Goal: Task Accomplishment & Management: Manage account settings

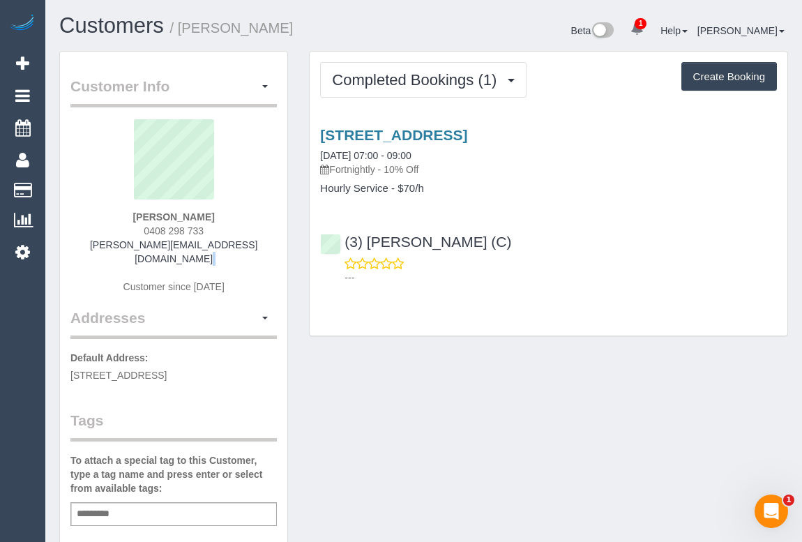
drag, startPoint x: 107, startPoint y: 252, endPoint x: 250, endPoint y: 248, distance: 142.9
click at [250, 248] on div "Phillip Theuma-Whichello 0408 298 733 phillip_vj_theuma@hotmail.com Customer si…" at bounding box center [173, 213] width 206 height 188
click at [252, 246] on div "Phillip Theuma-Whichello 0408 298 733 phillip_vj_theuma@hotmail.com Customer si…" at bounding box center [173, 213] width 206 height 188
drag, startPoint x: 252, startPoint y: 244, endPoint x: 99, endPoint y: 243, distance: 152.7
click at [99, 243] on div "Phillip Theuma-Whichello 0408 298 733 phillip_vj_theuma@hotmail.com Customer si…" at bounding box center [173, 213] width 206 height 188
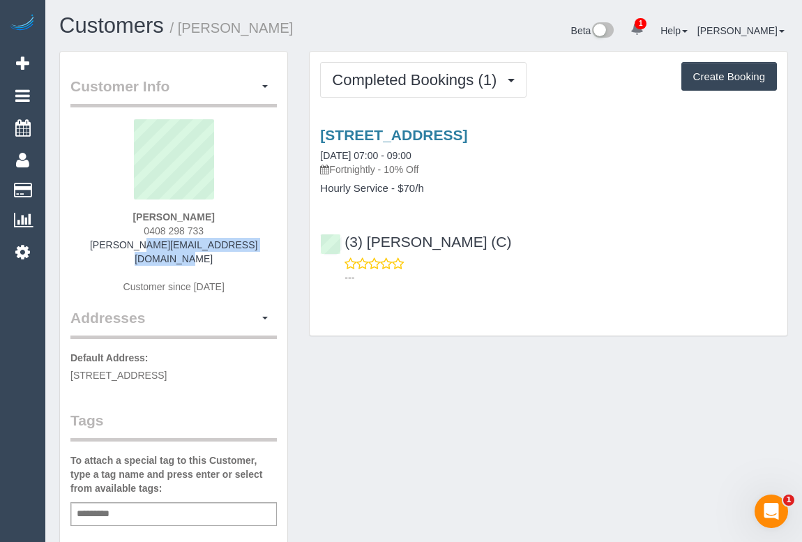
copy link "phillip_vj_theuma@hotmail.com"
click at [139, 516] on div "Add a tag" at bounding box center [173, 514] width 206 height 24
type input "**********"
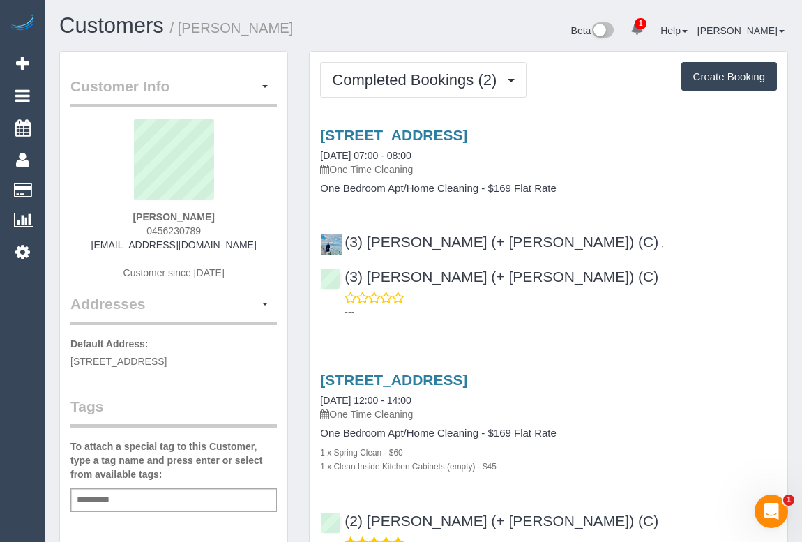
click at [684, 297] on div "Service Feedback 383 Racecourse Rd, Kensington, VIC 3031 13/08/2025 07:00 - 08:…" at bounding box center [548, 359] width 457 height 488
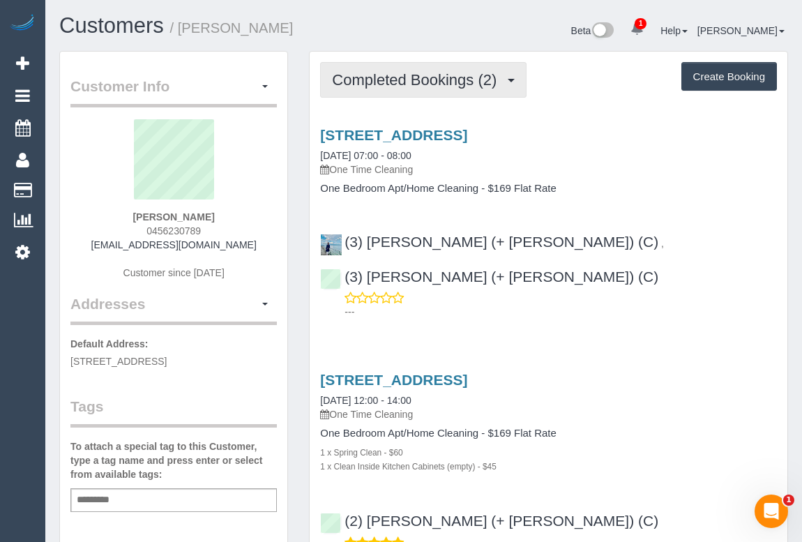
click at [416, 85] on span "Completed Bookings (2)" at bounding box center [417, 79] width 171 height 17
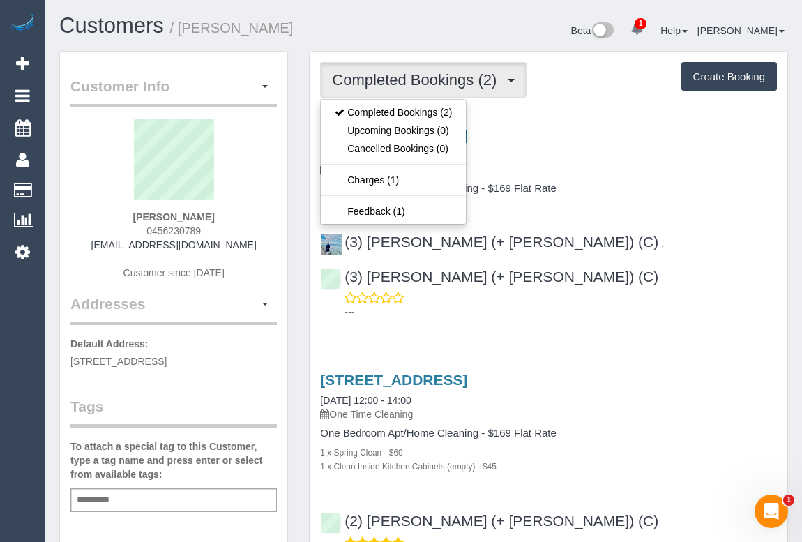
click at [624, 195] on div "383 Racecourse Rd, Kensington, VIC 3031 13/08/2025 07:00 - 08:00 One Time Clean…" at bounding box center [547, 220] width 477 height 210
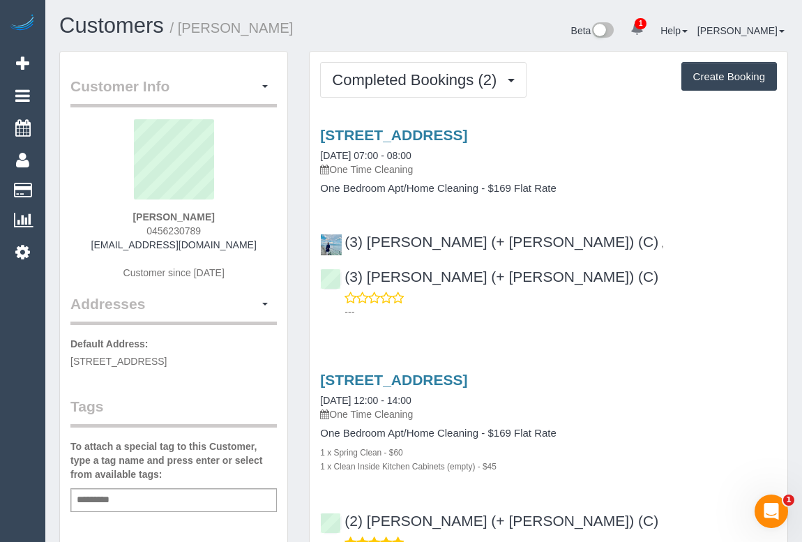
drag, startPoint x: 116, startPoint y: 245, endPoint x: 240, endPoint y: 245, distance: 123.4
click at [240, 245] on div "Ali Hourani 0456230789 ahourani17@gmail.com Customer since 2025" at bounding box center [173, 206] width 206 height 174
copy link "ahourani17@gmail.com"
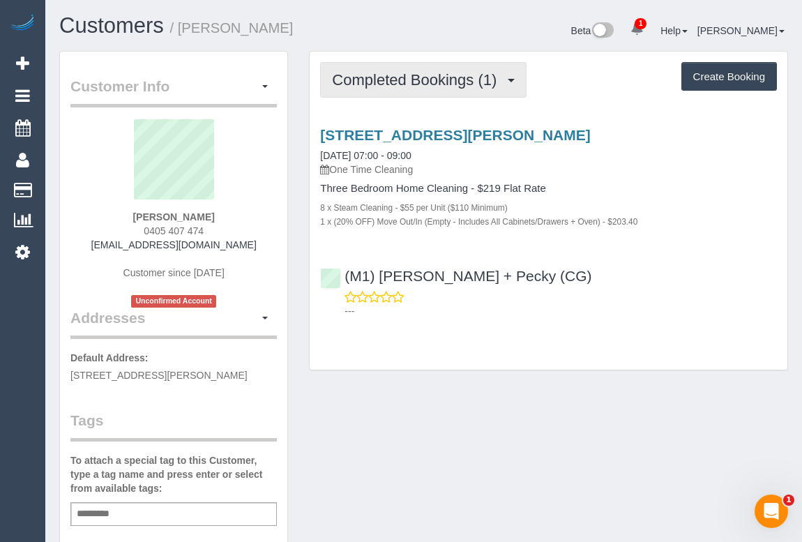
click at [424, 88] on button "Completed Bookings (1)" at bounding box center [423, 80] width 206 height 36
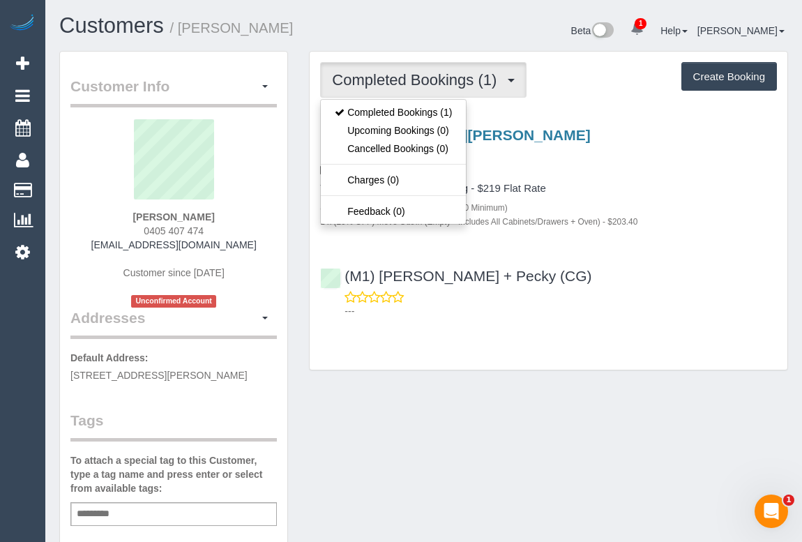
click at [648, 186] on h4 "Three Bedroom Home Cleaning - $219 Flat Rate" at bounding box center [548, 189] width 457 height 12
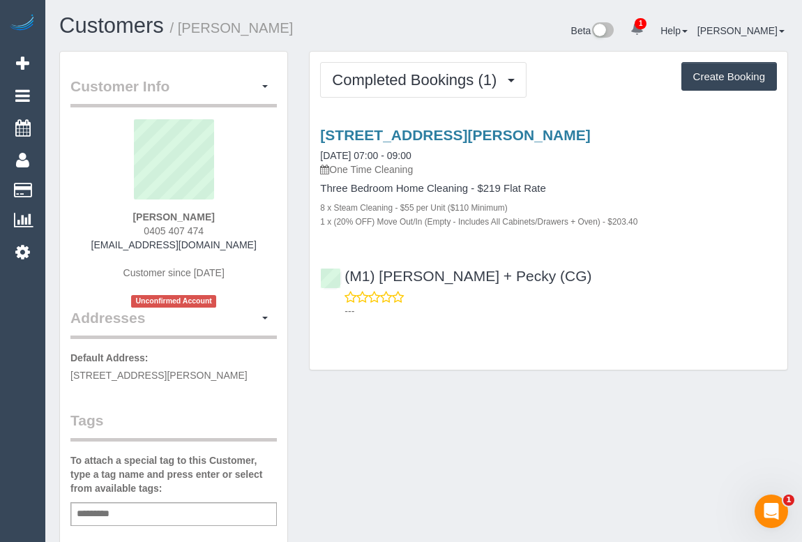
click at [520, 409] on div "Customer Info Edit Contact Info Send Message Email Preferences Special Sales Ta…" at bounding box center [423, 525] width 749 height 948
click at [565, 392] on div "Customer Info Edit Contact Info Send Message Email Preferences Special Sales Ta…" at bounding box center [423, 525] width 749 height 948
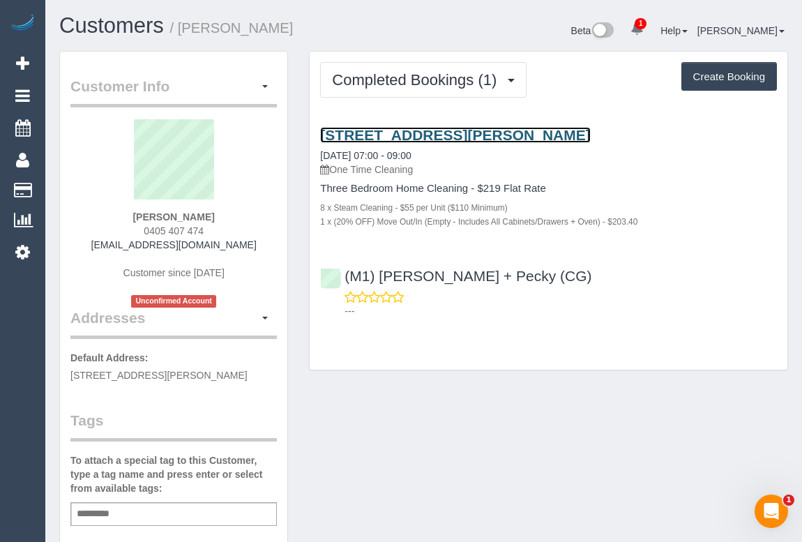
click at [401, 136] on link "121 Edward Street, Brunswick, VIC 3056" at bounding box center [455, 135] width 270 height 16
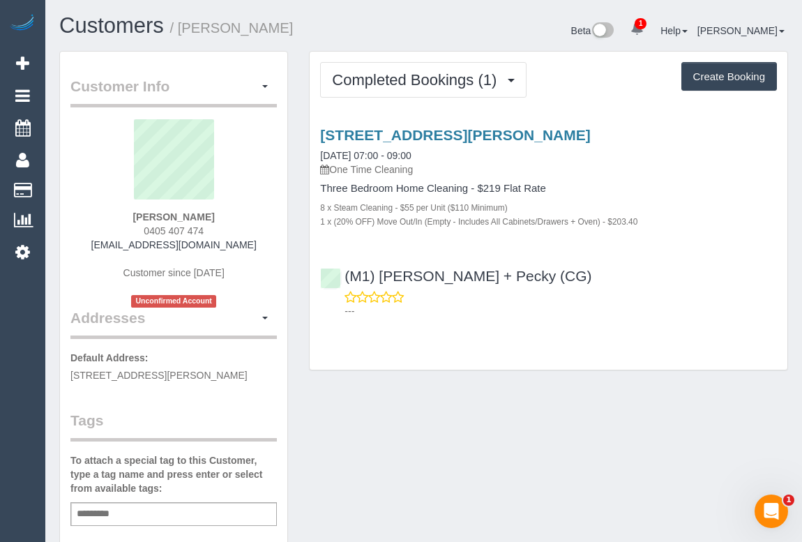
drag, startPoint x: 105, startPoint y: 250, endPoint x: 247, endPoint y: 250, distance: 142.2
click at [247, 250] on div "Sahil Shekhar 0405 407 474 sahilshekhar@gmail.com Customer since 2025 Unconfirm…" at bounding box center [173, 213] width 206 height 188
copy link "[EMAIL_ADDRESS][DOMAIN_NAME]"
click at [506, 445] on div "Customer Info Edit Contact Info Send Message Email Preferences Special Sales Ta…" at bounding box center [423, 525] width 749 height 948
drag, startPoint x: 135, startPoint y: 215, endPoint x: 261, endPoint y: 215, distance: 126.2
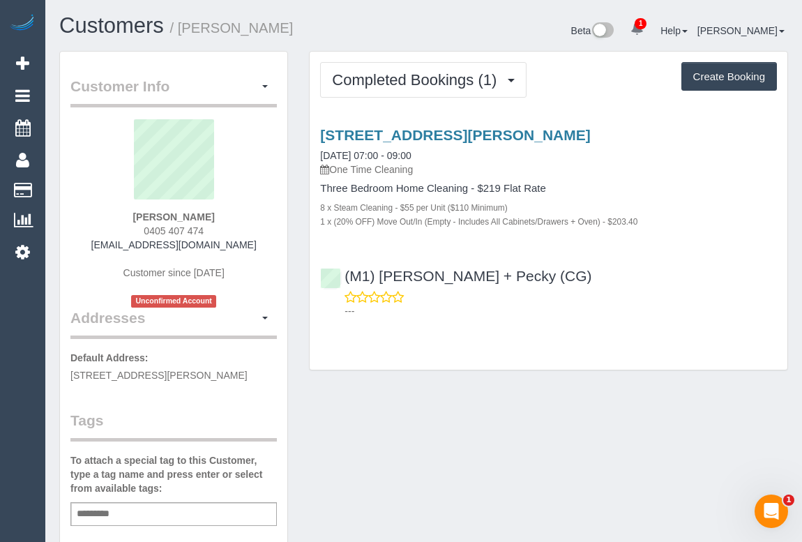
click at [261, 215] on div "Sahil Shekhar 0405 407 474 sahilshekhar@gmail.com Customer since 2025 Unconfirm…" at bounding box center [173, 213] width 206 height 188
copy strong "Sahil Shekhar"
drag, startPoint x: 141, startPoint y: 227, endPoint x: 231, endPoint y: 230, distance: 90.7
click at [231, 230] on div "Sahil Shekhar 0405 407 474 sahilshekhar@gmail.com Customer since 2025 Unconfirm…" at bounding box center [173, 213] width 206 height 188
copy span "0405 407 474"
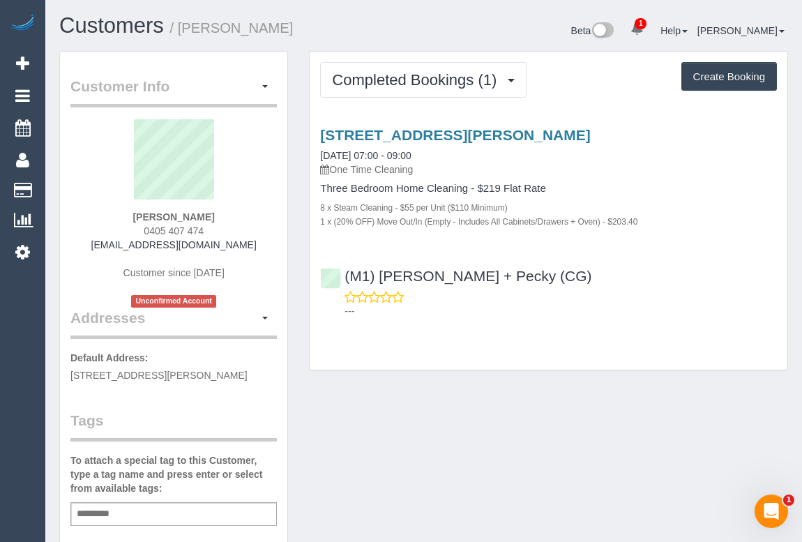
drag, startPoint x: 112, startPoint y: 209, endPoint x: 281, endPoint y: 209, distance: 169.4
click at [281, 209] on div "Customer Info Edit Contact Info Send Message Email Preferences Special Sales Ta…" at bounding box center [173, 518] width 227 height 933
click at [237, 218] on div "Sahil Shekhar 0405 407 474 sahilshekhar@gmail.com Customer since 2025 Unconfirm…" at bounding box center [173, 213] width 206 height 188
drag, startPoint x: 96, startPoint y: 213, endPoint x: 228, endPoint y: 214, distance: 131.7
click at [228, 214] on div "Sahil Shekhar 0405 407 474 sahilshekhar@gmail.com Customer since 2025 Unconfirm…" at bounding box center [173, 213] width 206 height 188
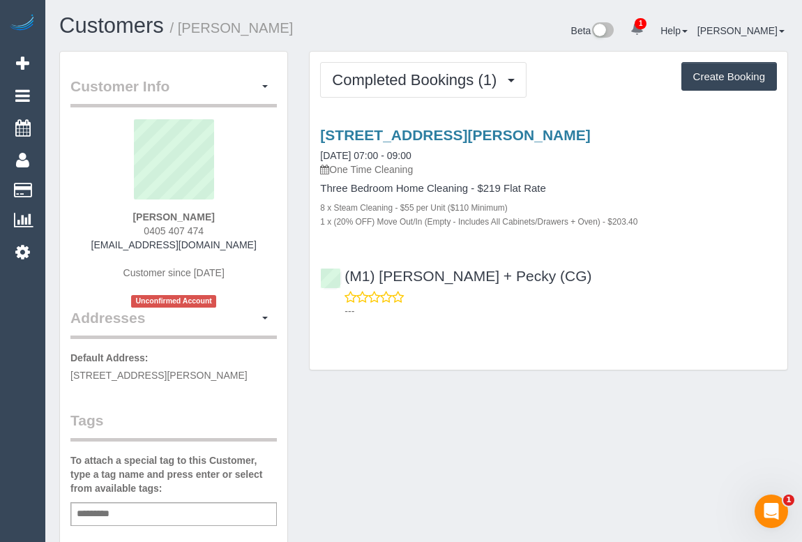
copy strong "Sahil Shekhar"
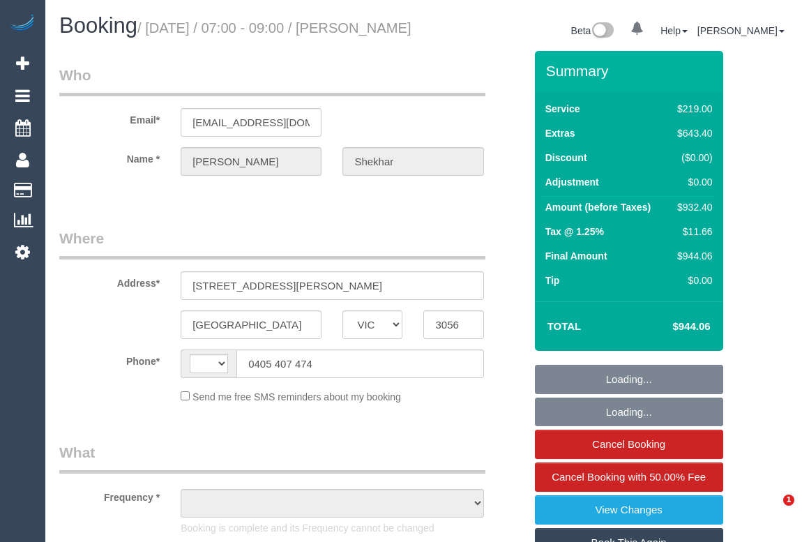
select select "VIC"
select select "string:stripe-pm_1Ruk4c2GScqysDRVXg5qs0vn"
select select "number:28"
select select "number:16"
select select "number:18"
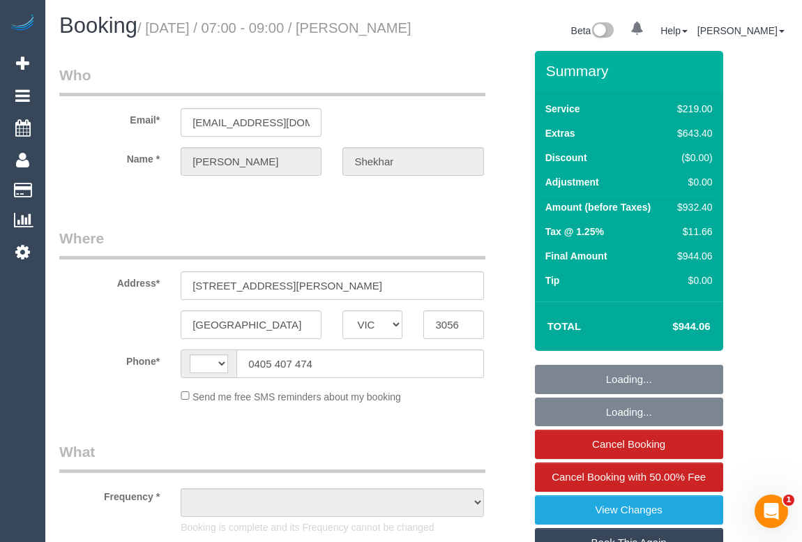
select select "number:36"
select select "string:AU"
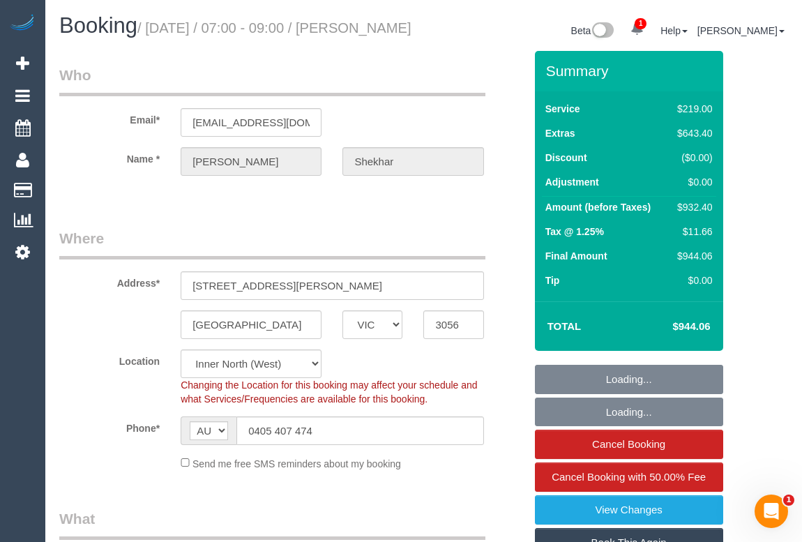
select select "object:1728"
select select "spot1"
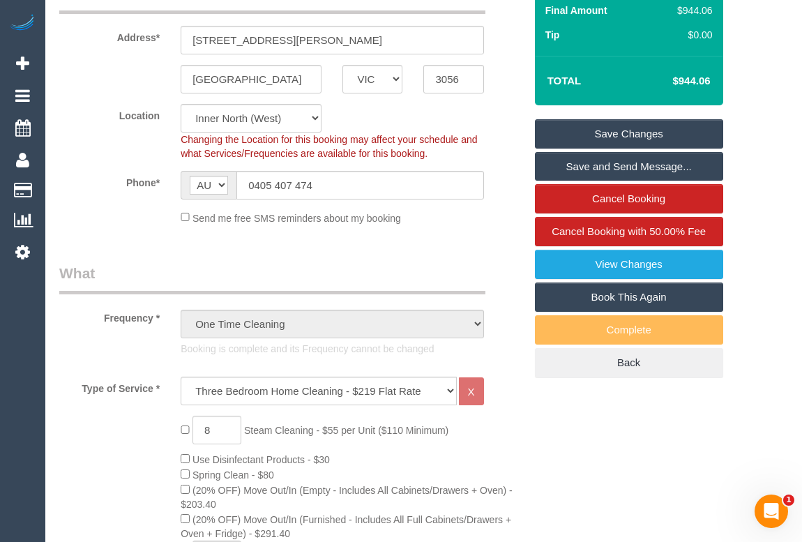
scroll to position [253, 0]
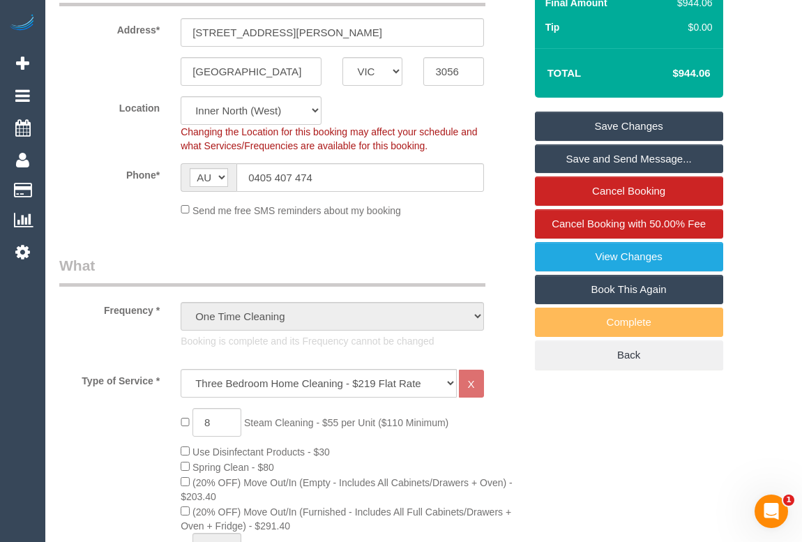
drag, startPoint x: 577, startPoint y: 305, endPoint x: 542, endPoint y: 305, distance: 35.5
click at [576, 304] on link "Book This Again" at bounding box center [629, 289] width 188 height 29
select select "VIC"
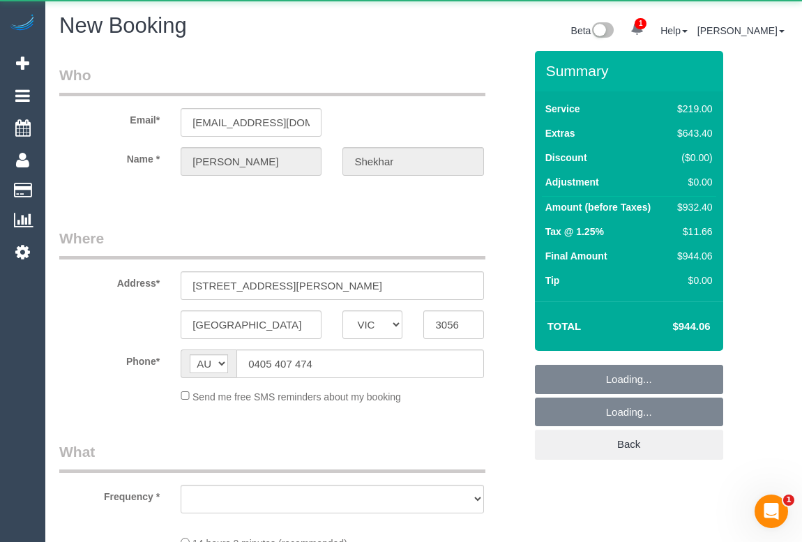
select select "object:2937"
select select "number:28"
select select "number:16"
select select "number:18"
select select "number:36"
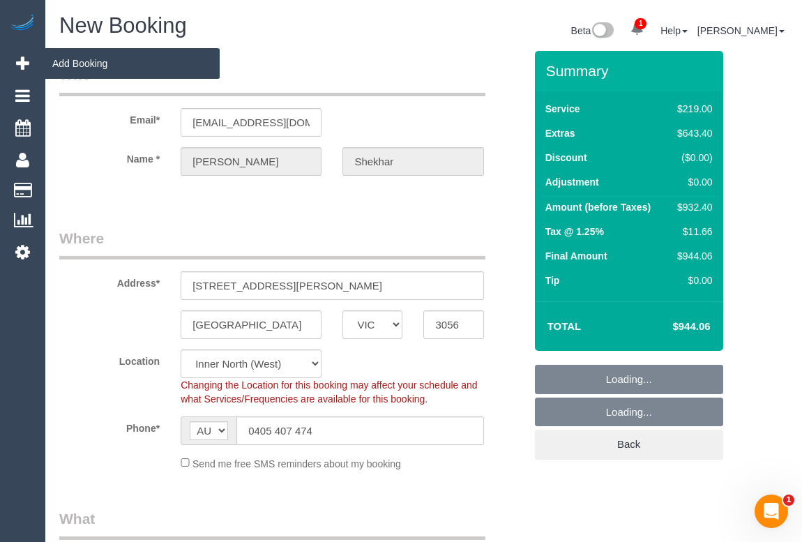
select select "string:stripe-pm_1Ruk4c2GScqysDRVXg5qs0vn"
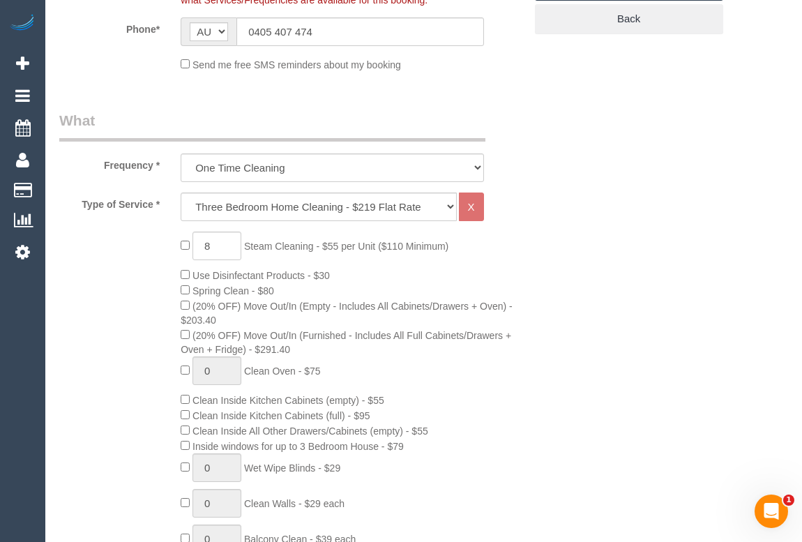
scroll to position [570, 0]
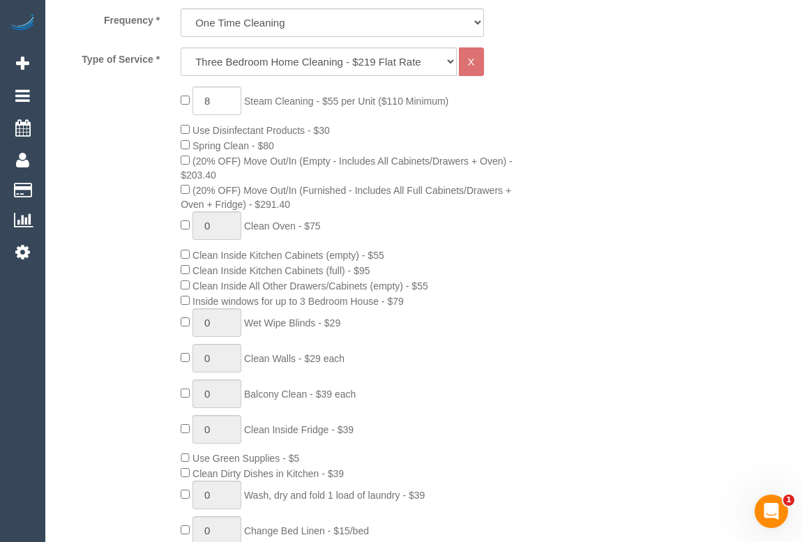
select select "object:3921"
click at [497, 276] on div "8 Steam Cleaning - $55 per Unit ($110 Minimum) Use Disinfectant Products - $30 …" at bounding box center [352, 344] width 364 height 517
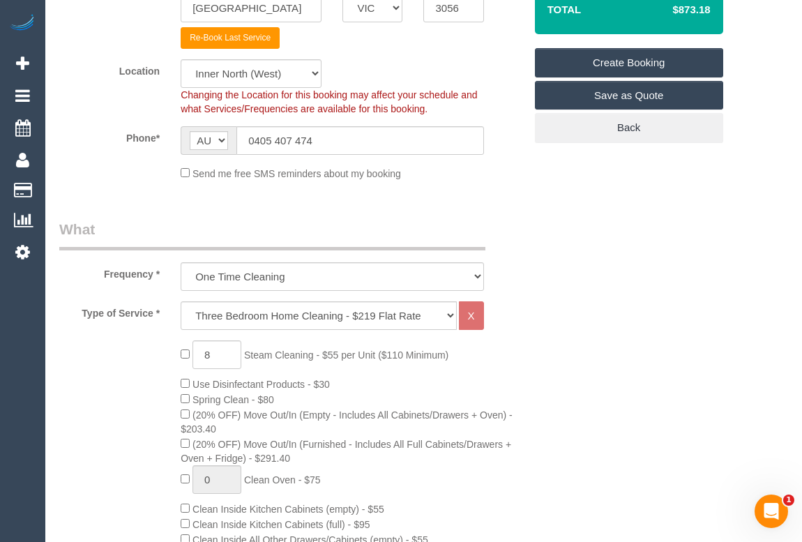
scroll to position [63, 0]
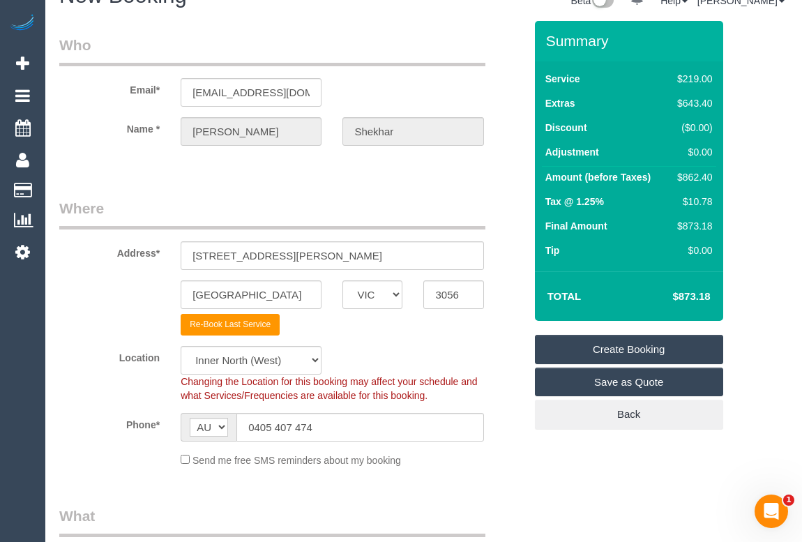
scroll to position [0, 0]
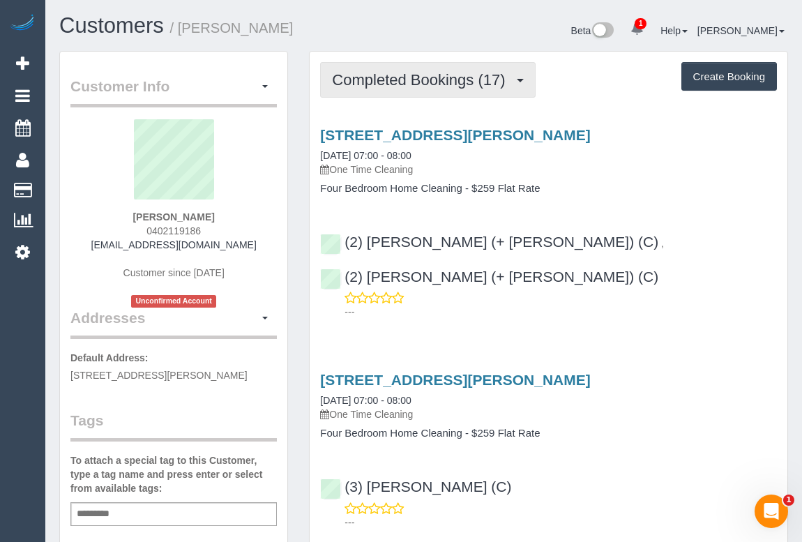
click at [414, 73] on span "Completed Bookings (17)" at bounding box center [422, 79] width 180 height 17
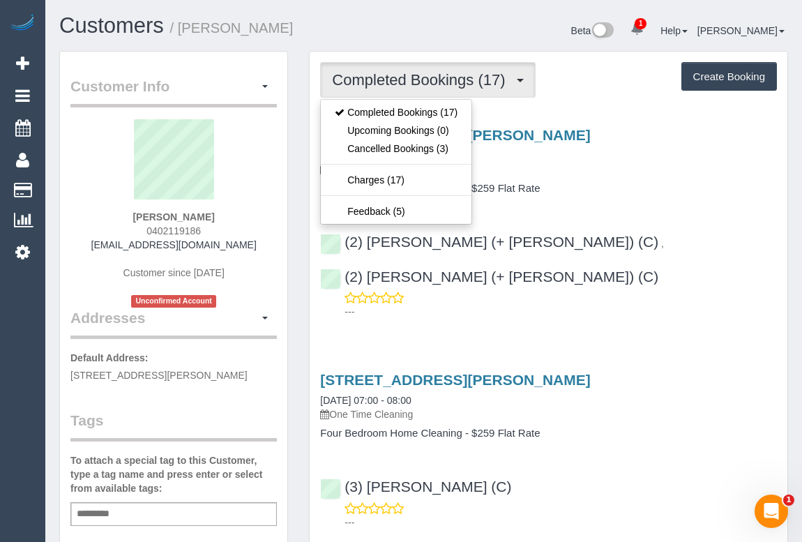
click at [675, 145] on div "20 Townley Blvd, Werribee, VIC 3030 13/08/2025 07:00 - 08:00 One Time Cleaning" at bounding box center [548, 152] width 457 height 50
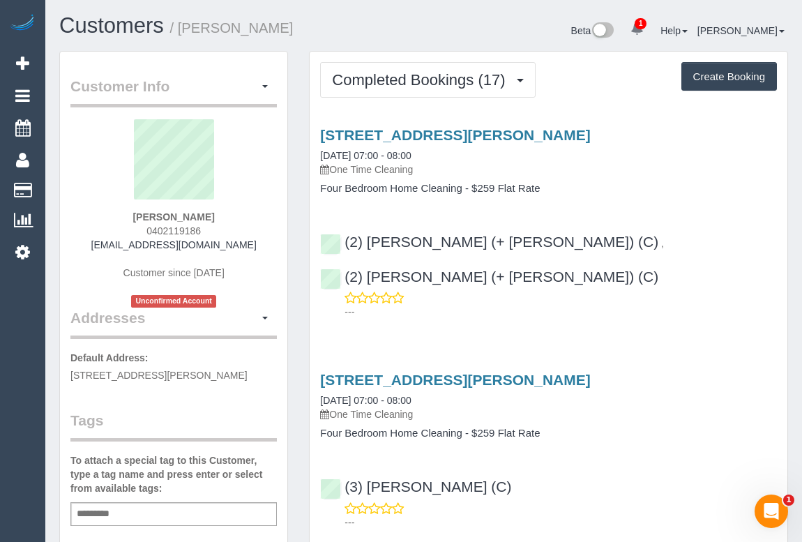
drag, startPoint x: 151, startPoint y: 230, endPoint x: 231, endPoint y: 226, distance: 79.6
click at [231, 226] on div "Priya Satgunarajah 0402119186 priya.satgunarajah@outlook.com Customer since 202…" at bounding box center [173, 213] width 206 height 188
copy span "0402119186"
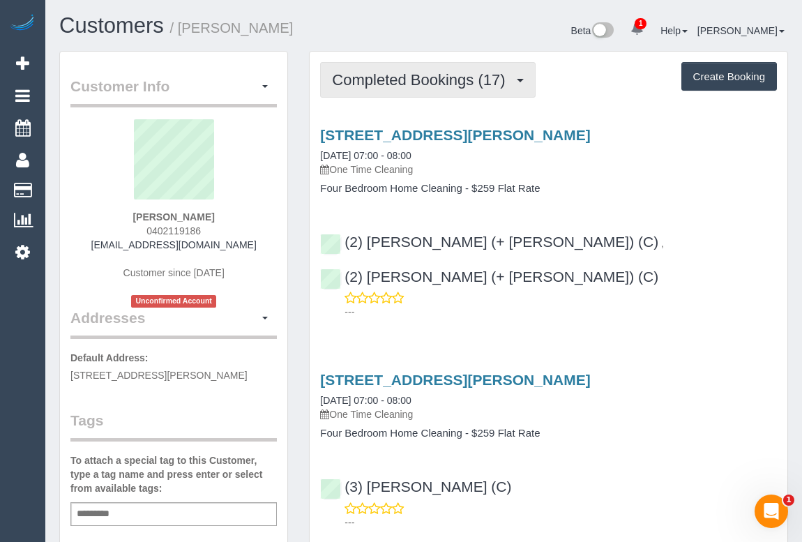
click at [422, 77] on span "Completed Bookings (17)" at bounding box center [422, 79] width 180 height 17
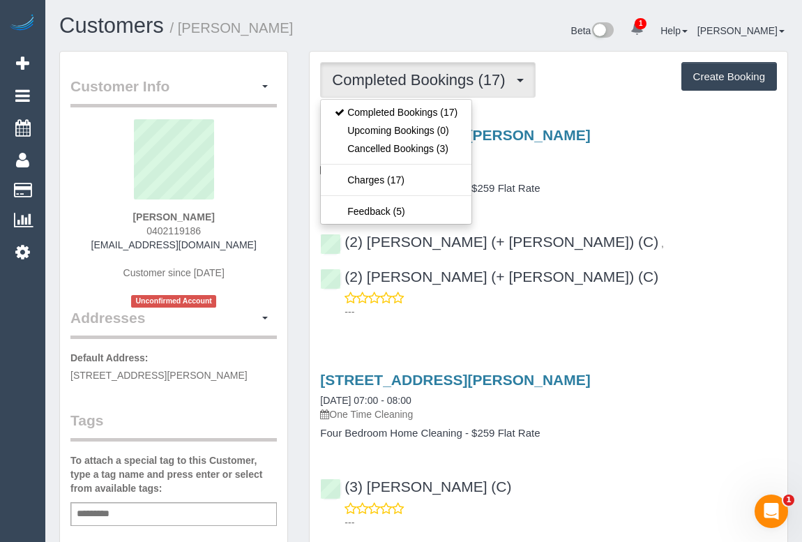
click at [649, 159] on div "20 Townley Blvd, Werribee, VIC 3030 13/08/2025 07:00 - 08:00 One Time Cleaning" at bounding box center [548, 152] width 457 height 50
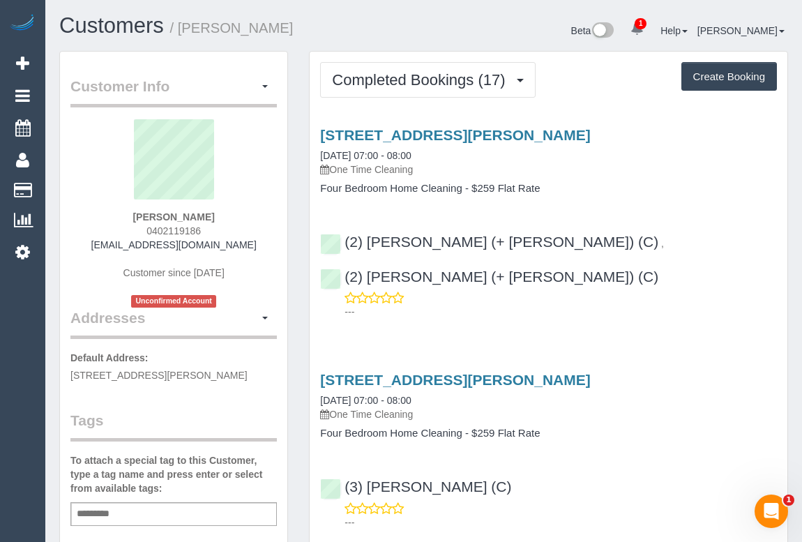
drag, startPoint x: 102, startPoint y: 246, endPoint x: 267, endPoint y: 250, distance: 165.3
click at [267, 250] on div "Priya Satgunarajah 0402119186 priya.satgunarajah@outlook.com Customer since 202…" at bounding box center [173, 213] width 206 height 188
copy link "priya.satgunarajah@outlook.com"
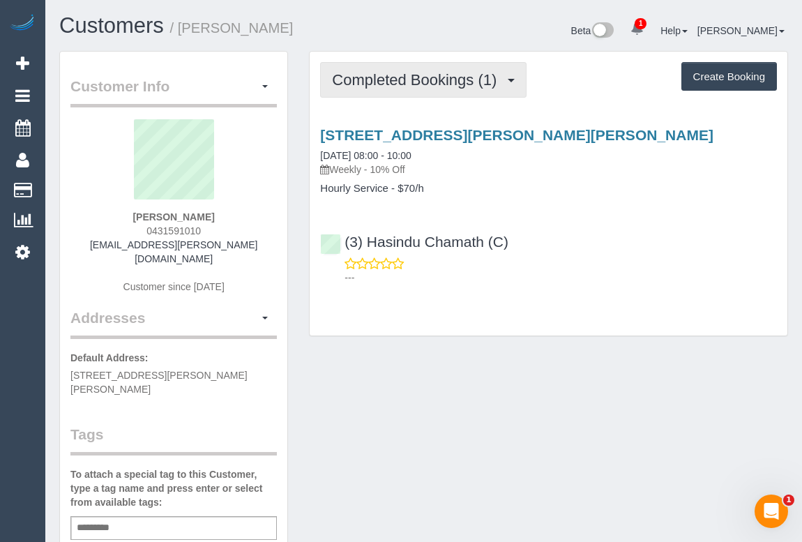
click at [403, 91] on button "Completed Bookings (1)" at bounding box center [423, 80] width 206 height 36
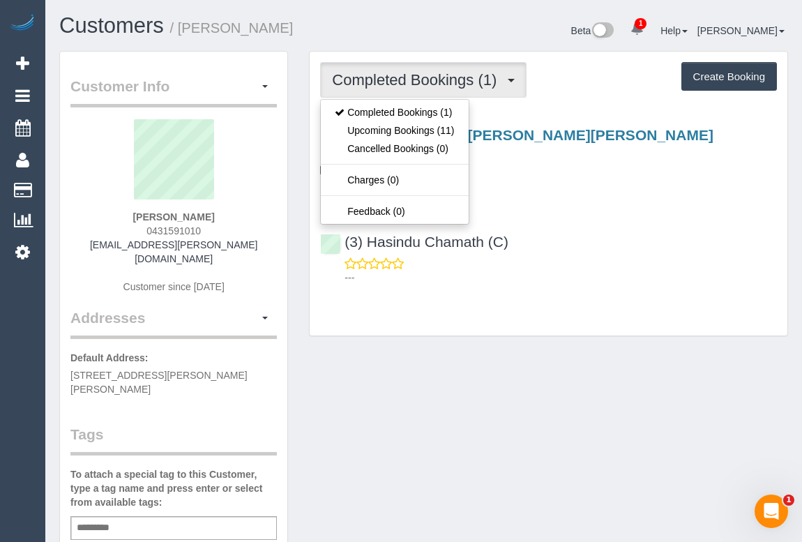
click at [651, 244] on div "(3) Hasindu Chamath (C) ---" at bounding box center [547, 253] width 477 height 63
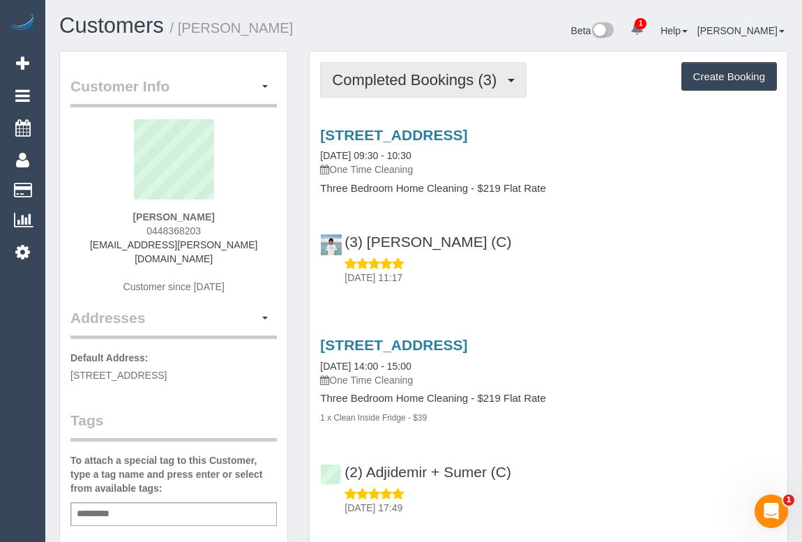
click at [414, 71] on span "Completed Bookings (3)" at bounding box center [417, 79] width 171 height 17
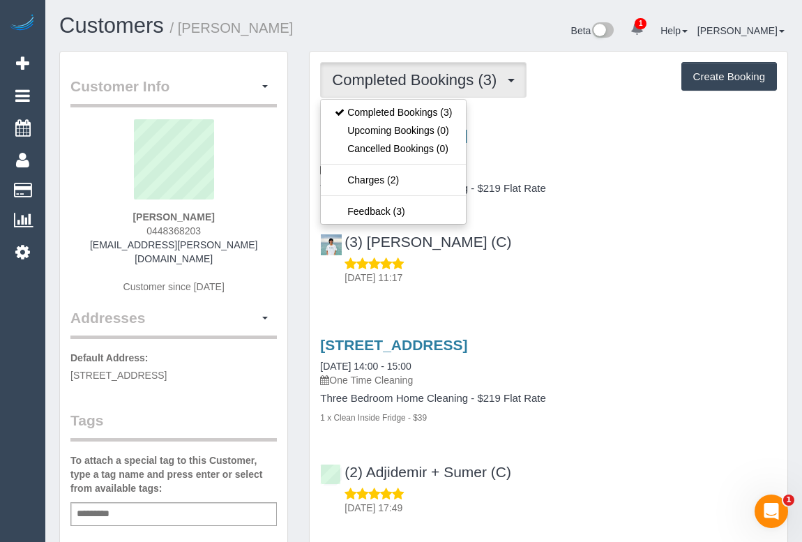
click at [634, 247] on div "(3) [PERSON_NAME] (C) [DATE] 11:17" at bounding box center [547, 253] width 477 height 63
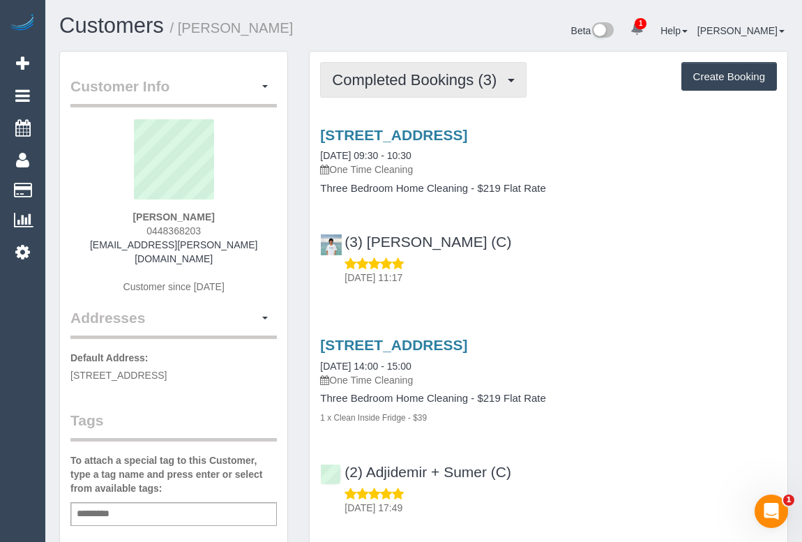
click at [405, 82] on span "Completed Bookings (3)" at bounding box center [417, 79] width 171 height 17
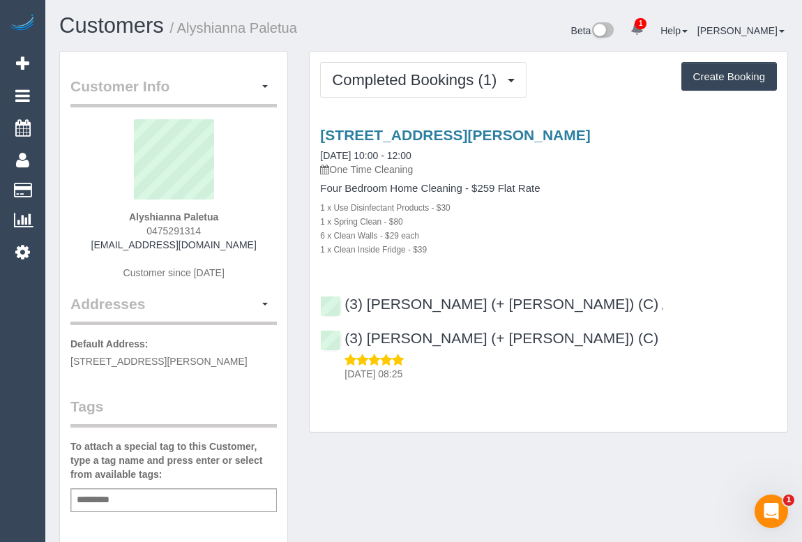
click at [566, 240] on div "6 x Clean Walls - $29 each" at bounding box center [548, 235] width 457 height 14
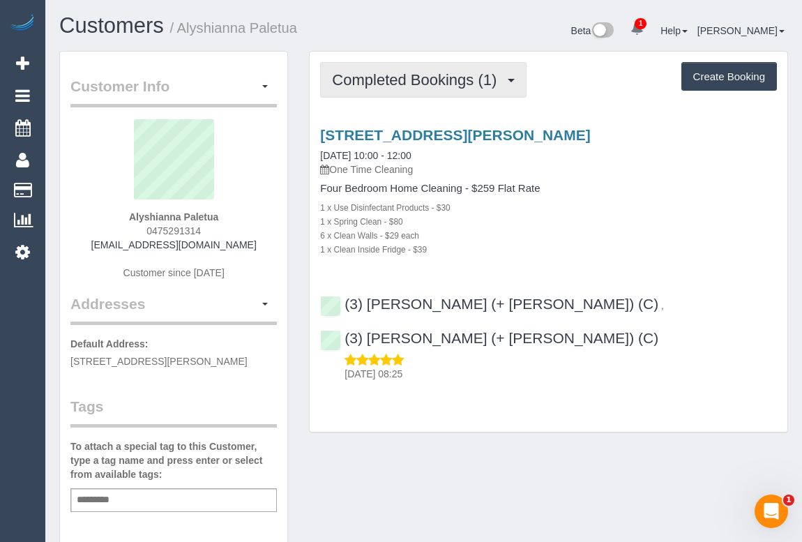
click at [449, 75] on span "Completed Bookings (1)" at bounding box center [417, 79] width 171 height 17
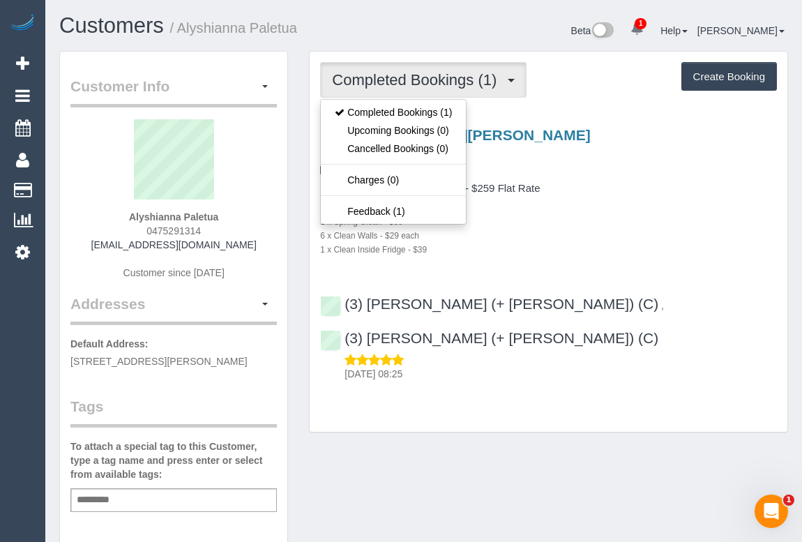
click at [641, 197] on div "Four Bedroom Home Cleaning - $259 Flat Rate 1 x Use Disinfectant Products - $30…" at bounding box center [548, 219] width 457 height 73
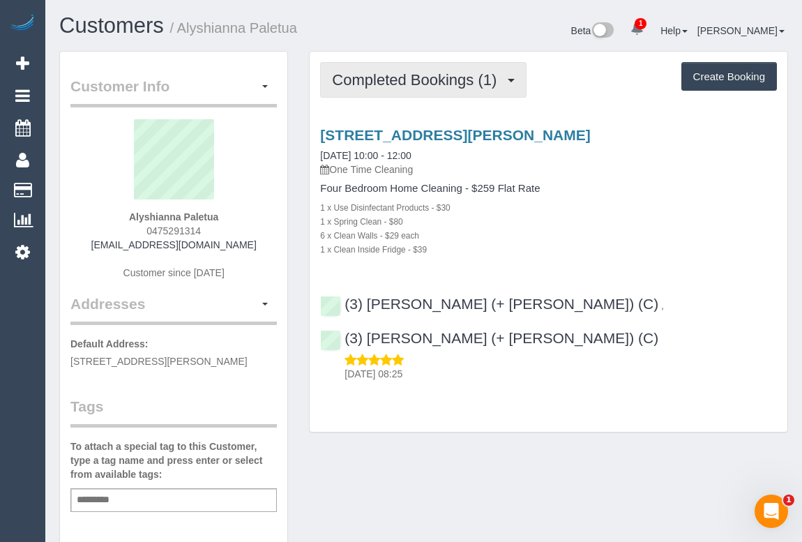
click at [406, 72] on span "Completed Bookings (1)" at bounding box center [417, 79] width 171 height 17
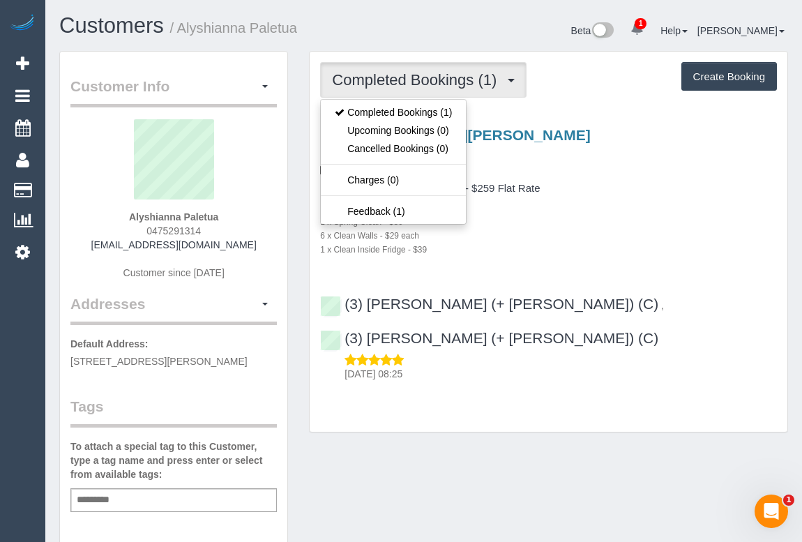
click at [641, 242] on div "1 x Clean Inside Fridge - $39" at bounding box center [548, 249] width 457 height 14
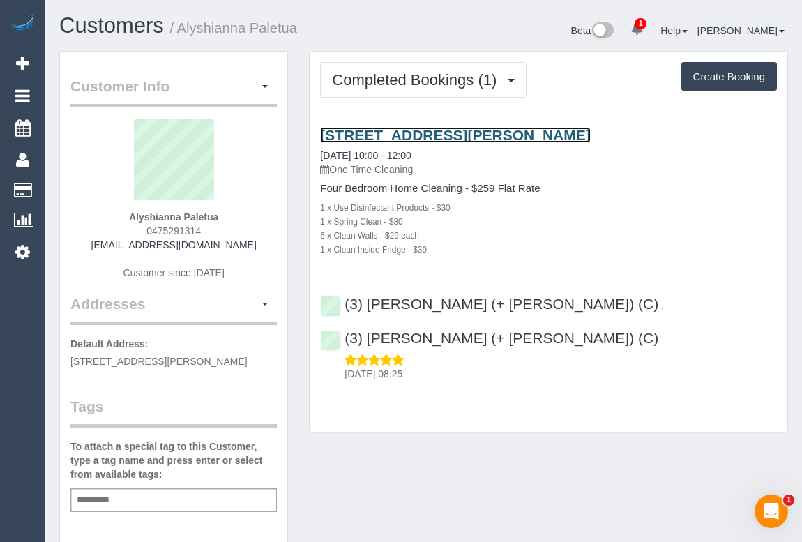
click at [429, 137] on link "39 Hyde Park Tce, Point Cook, VIC 3030" at bounding box center [455, 135] width 270 height 16
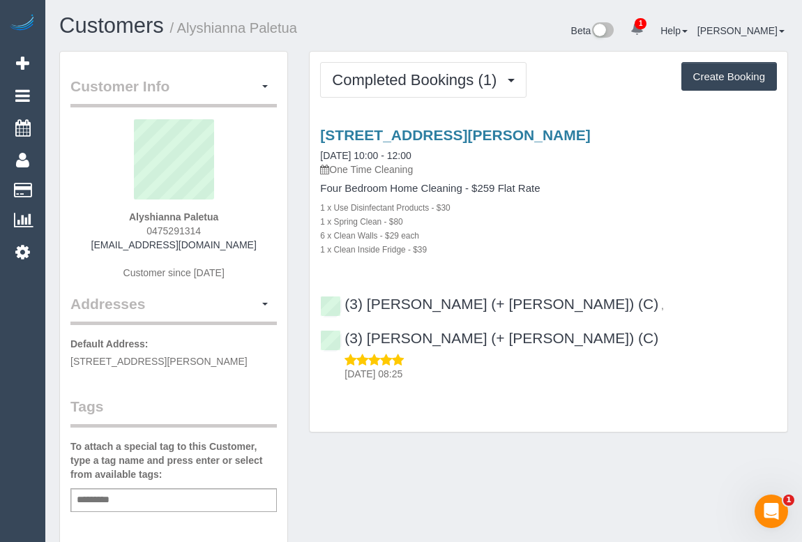
drag, startPoint x: 114, startPoint y: 216, endPoint x: 254, endPoint y: 217, distance: 140.1
click at [254, 217] on div "Alyshianna Paletua 0475291314 alyshianna@gmail.com Customer since 2025" at bounding box center [173, 206] width 206 height 174
copy strong "Alyshianna Paletua"
drag, startPoint x: 137, startPoint y: 227, endPoint x: 236, endPoint y: 224, distance: 99.0
click at [236, 224] on div "Alyshianna Paletua 0475291314 alyshianna@gmail.com Customer since 2025" at bounding box center [173, 206] width 206 height 174
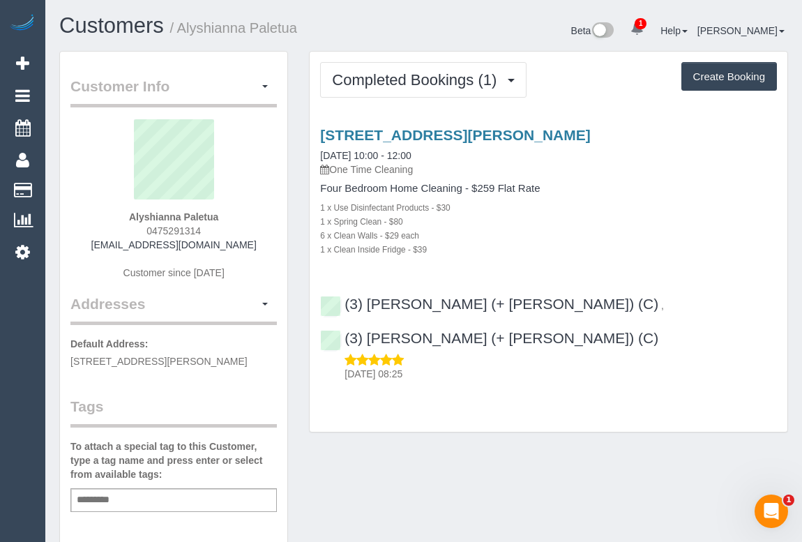
copy span "0475291314"
drag, startPoint x: 537, startPoint y: 460, endPoint x: 530, endPoint y: 457, distance: 7.5
click at [537, 460] on div "Customer Info Edit Contact Info Send Message Email Preferences Special Sales Ta…" at bounding box center [423, 518] width 749 height 934
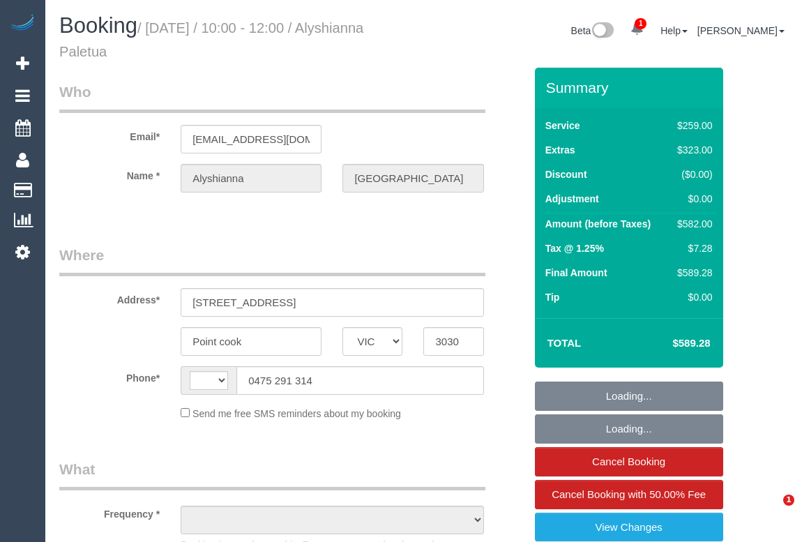
select select "VIC"
select select "string:AU"
select select "string:stripe-pm_1RthwW2GScqysDRVjodOYEvf"
select select "number:28"
select select "number:14"
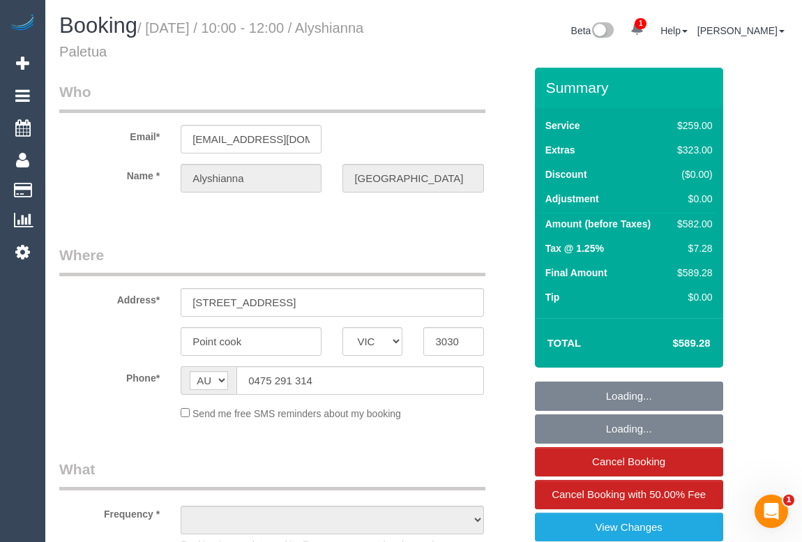
select select "number:18"
select select "number:22"
select select "number:34"
select select "number:13"
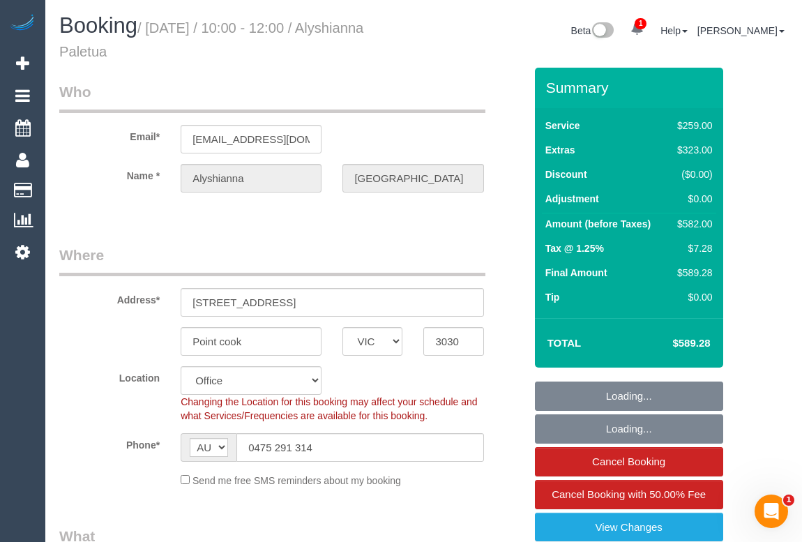
select select "object:2114"
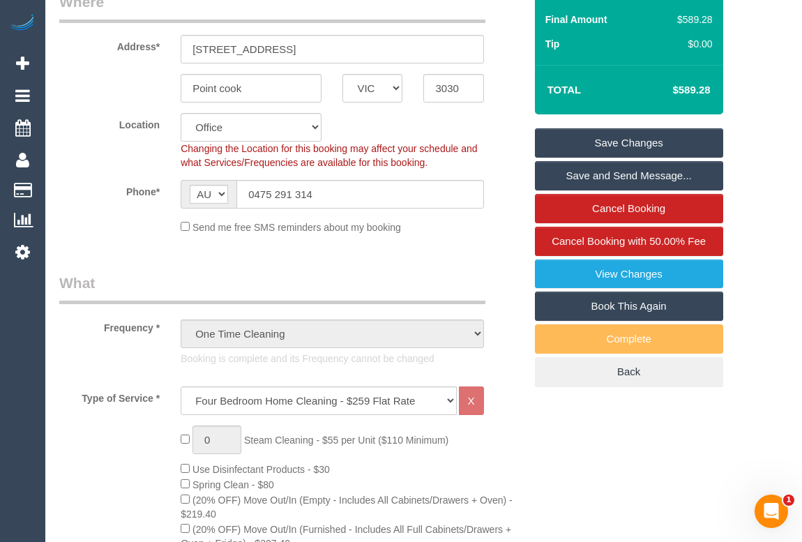
scroll to position [1077, 0]
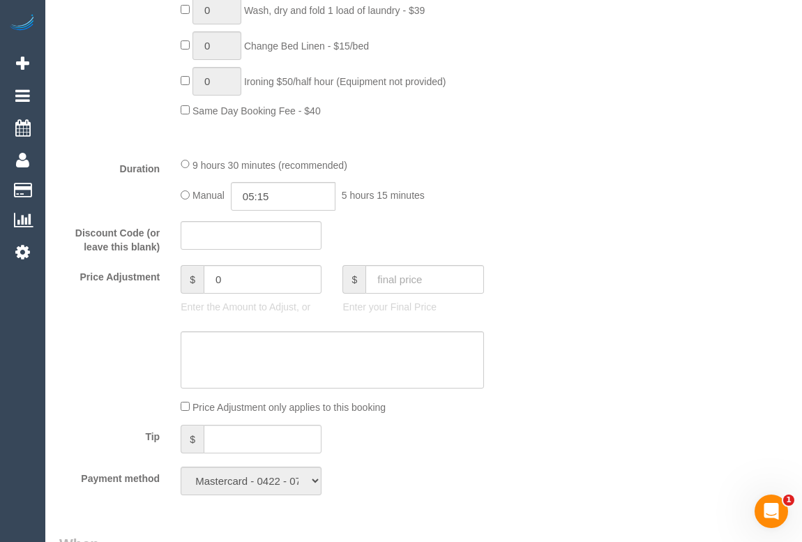
drag, startPoint x: 503, startPoint y: 206, endPoint x: 503, endPoint y: 220, distance: 13.2
click at [503, 206] on div "Duration 9 hours 30 minutes (recommended) Manual 05:15 5 hours 15 minutes" at bounding box center [292, 184] width 486 height 54
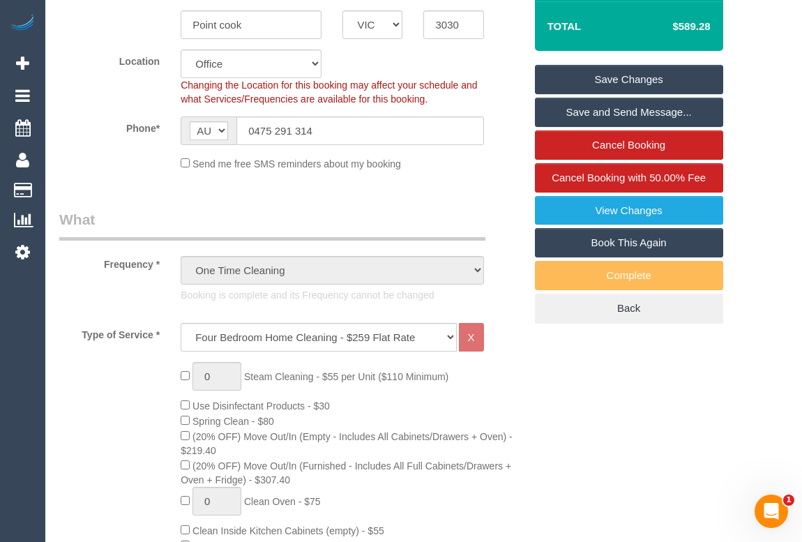
scroll to position [0, 0]
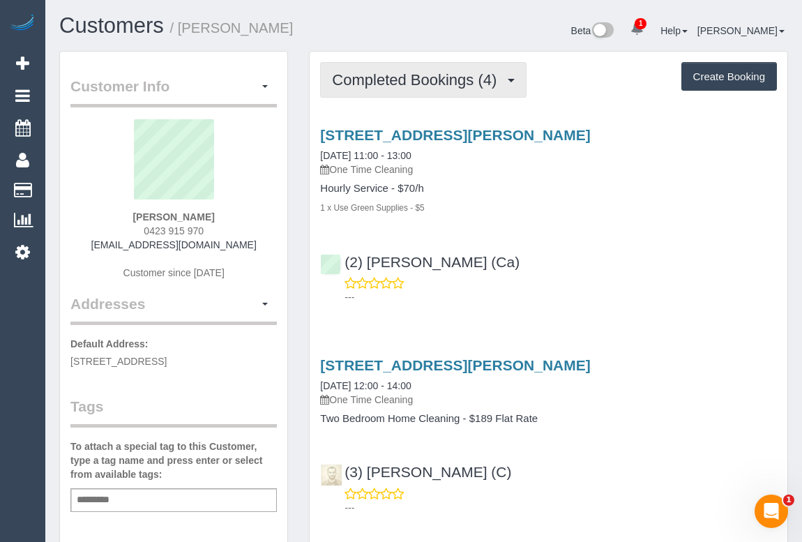
click at [446, 81] on span "Completed Bookings (4)" at bounding box center [417, 79] width 171 height 17
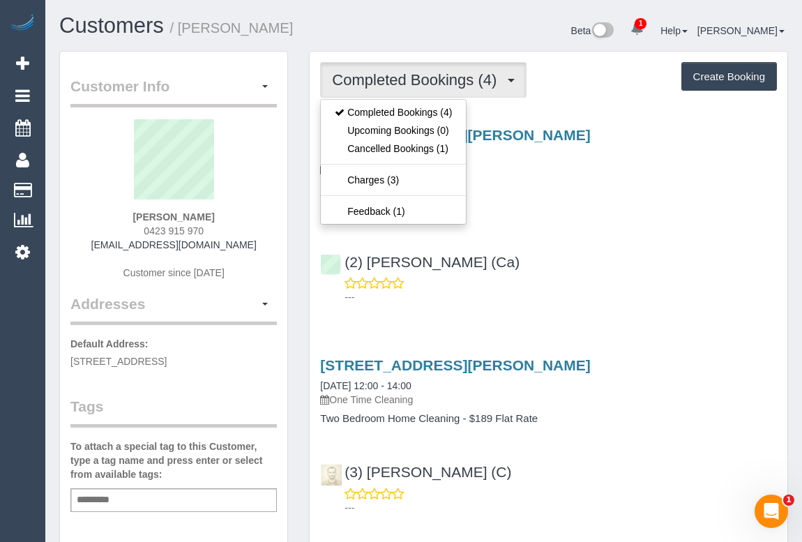
click at [622, 220] on div "[STREET_ADDRESS][PERSON_NAME] [DATE] 11:00 - 13:00 One Time Cleaning Hourly Ser…" at bounding box center [547, 212] width 477 height 195
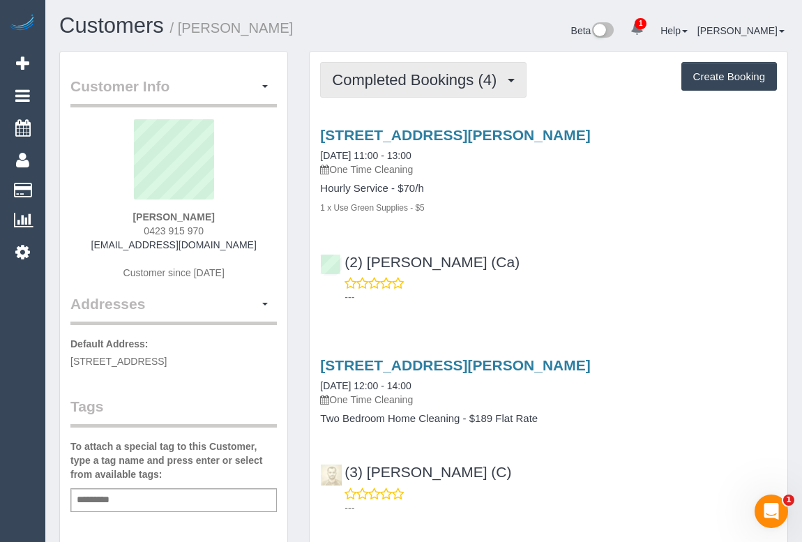
click at [404, 68] on button "Completed Bookings (4)" at bounding box center [423, 80] width 206 height 36
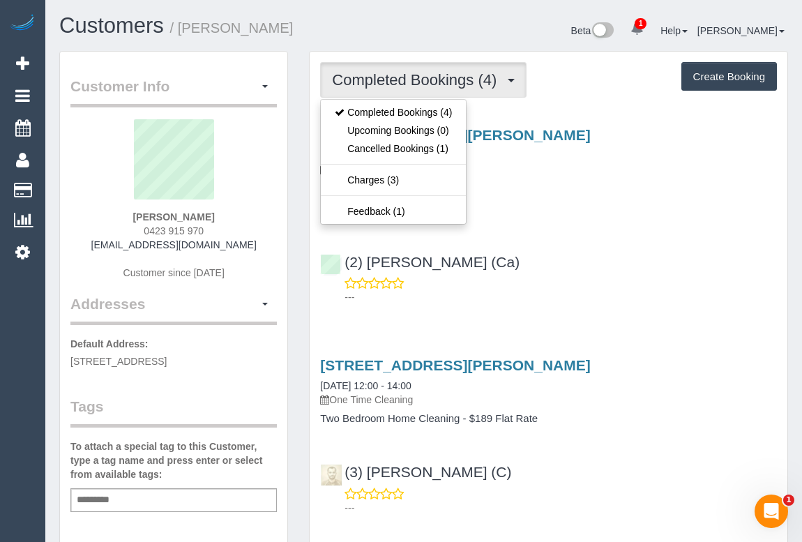
click at [620, 221] on div "[STREET_ADDRESS][PERSON_NAME] [DATE] 11:00 - 13:00 One Time Cleaning Hourly Ser…" at bounding box center [547, 212] width 477 height 195
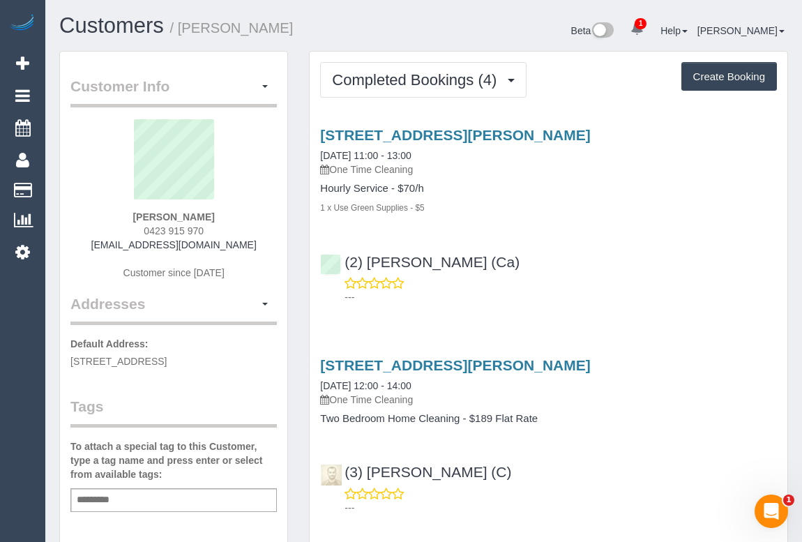
drag, startPoint x: 139, startPoint y: 244, endPoint x: 275, endPoint y: 241, distance: 136.0
click at [275, 241] on div "[PERSON_NAME] 0423 915 970 [EMAIL_ADDRESS][DOMAIN_NAME] Customer since [DATE]" at bounding box center [173, 206] width 206 height 174
copy link "[EMAIL_ADDRESS][DOMAIN_NAME]"
click at [495, 28] on div "Beta 1 Your Notifications You have 0 alerts × You have 3 to charge for [DATE] H…" at bounding box center [611, 32] width 375 height 37
drag, startPoint x: 685, startPoint y: 199, endPoint x: 706, endPoint y: 217, distance: 27.2
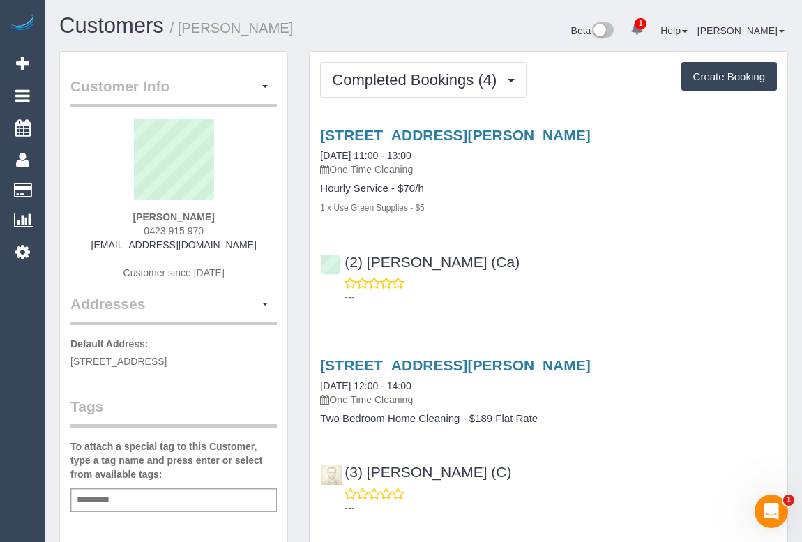
click at [686, 200] on div "1 x Use Green Supplies - $5" at bounding box center [548, 207] width 457 height 14
click at [700, 222] on div "[STREET_ADDRESS][PERSON_NAME] [DATE] 11:00 - 13:00 One Time Cleaning Hourly Ser…" at bounding box center [547, 212] width 477 height 195
click at [637, 280] on div "---" at bounding box center [548, 290] width 457 height 28
click at [576, 77] on div "Completed Bookings (4) Completed Bookings (4) Upcoming Bookings (0) Cancelled B…" at bounding box center [548, 80] width 457 height 36
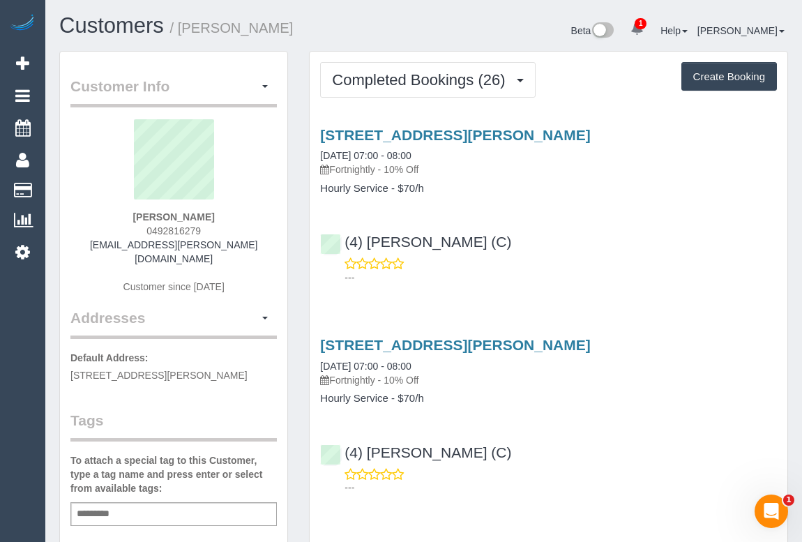
click at [632, 261] on div "---" at bounding box center [548, 271] width 457 height 28
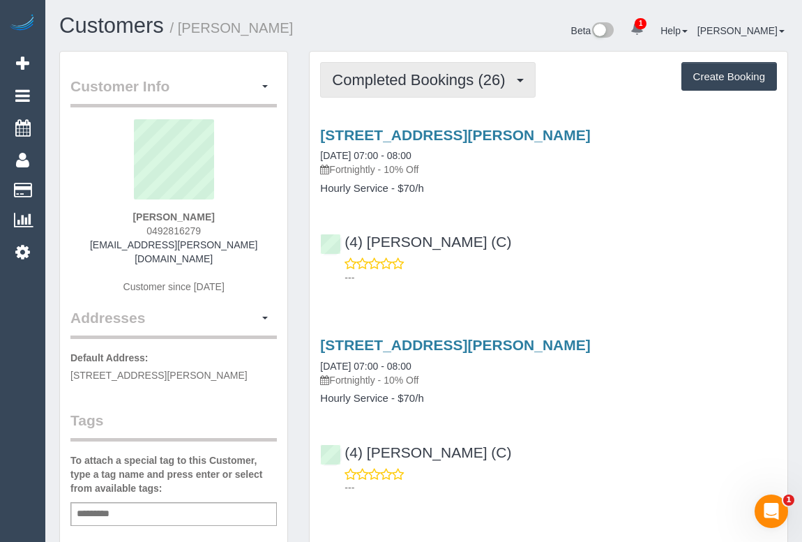
click at [394, 79] on span "Completed Bookings (26)" at bounding box center [422, 79] width 180 height 17
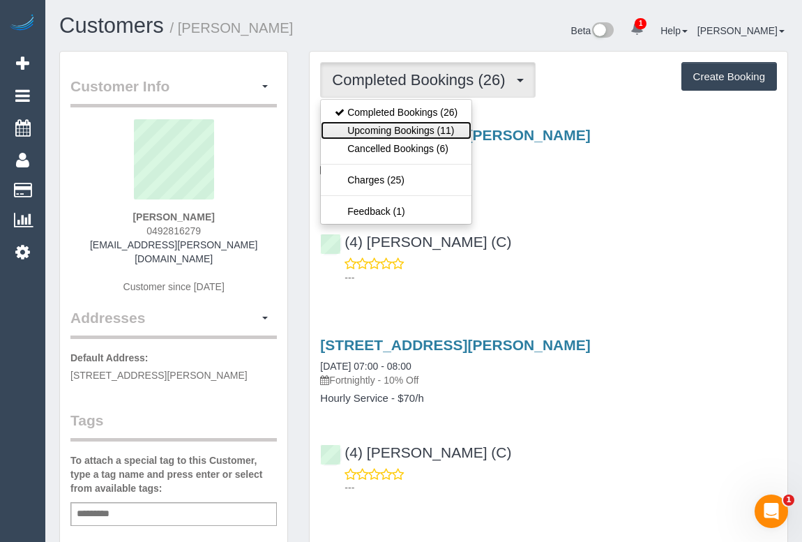
click at [398, 132] on link "Upcoming Bookings (11)" at bounding box center [396, 130] width 151 height 18
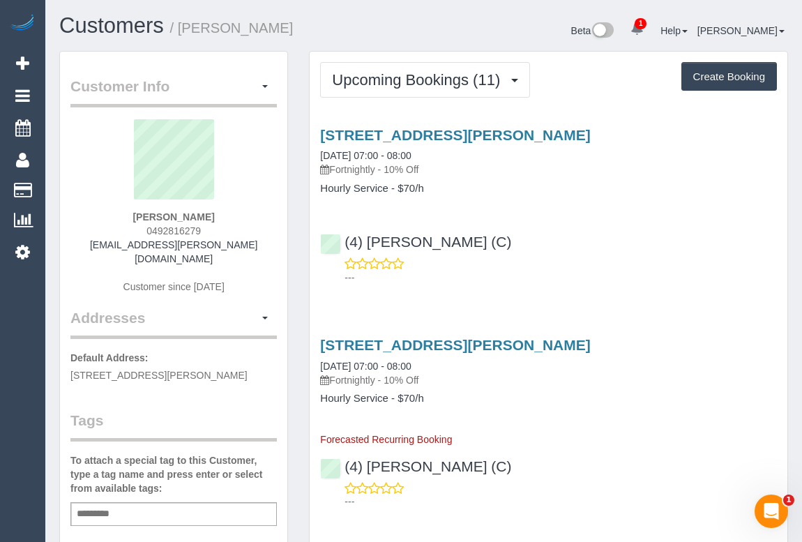
drag, startPoint x: 146, startPoint y: 229, endPoint x: 249, endPoint y: 231, distance: 103.2
click at [249, 231] on div "Sue Drummond 0492816279 sue.drummond@optusnet.com.au Customer since 2023" at bounding box center [173, 213] width 206 height 188
copy span "0492816279"
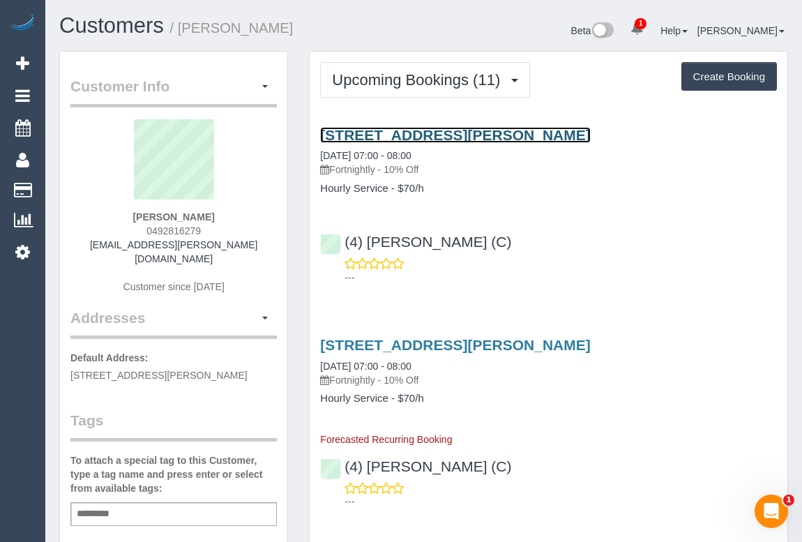
click at [411, 132] on link "5 Field Street, Mckinnon, VIC 3204" at bounding box center [455, 135] width 270 height 16
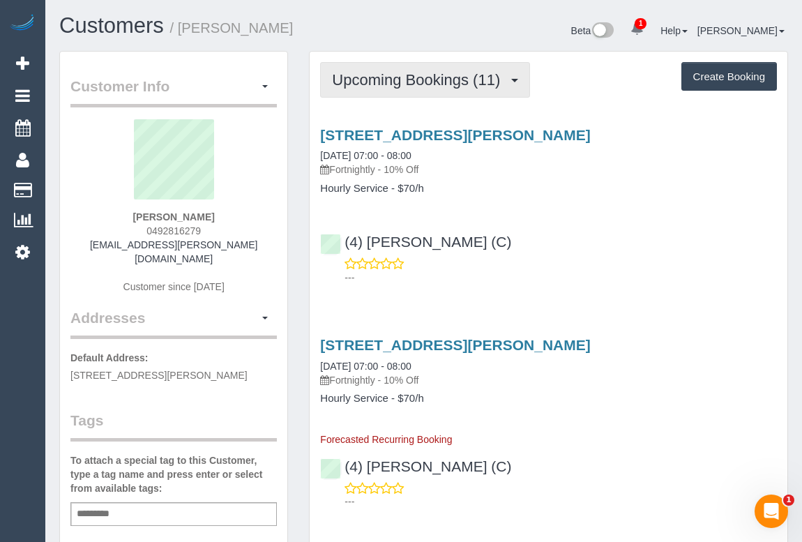
click at [388, 79] on span "Upcoming Bookings (11)" at bounding box center [419, 79] width 175 height 17
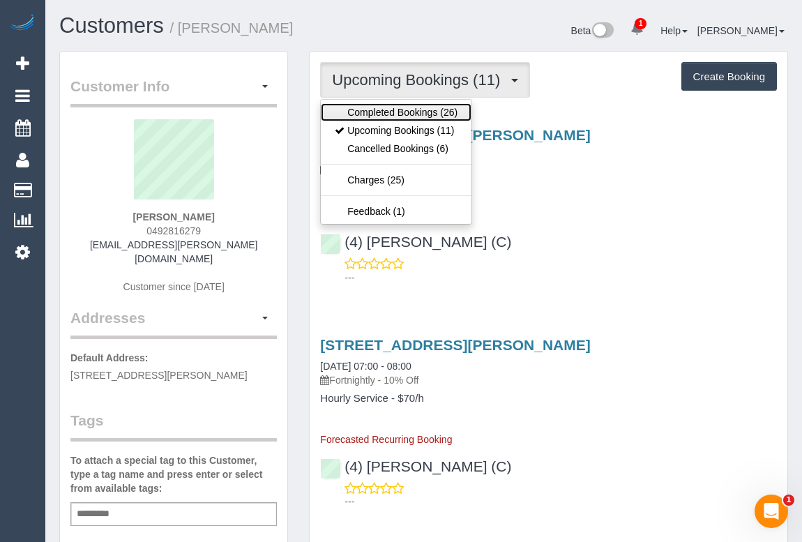
click at [398, 112] on link "Completed Bookings (26)" at bounding box center [396, 112] width 151 height 18
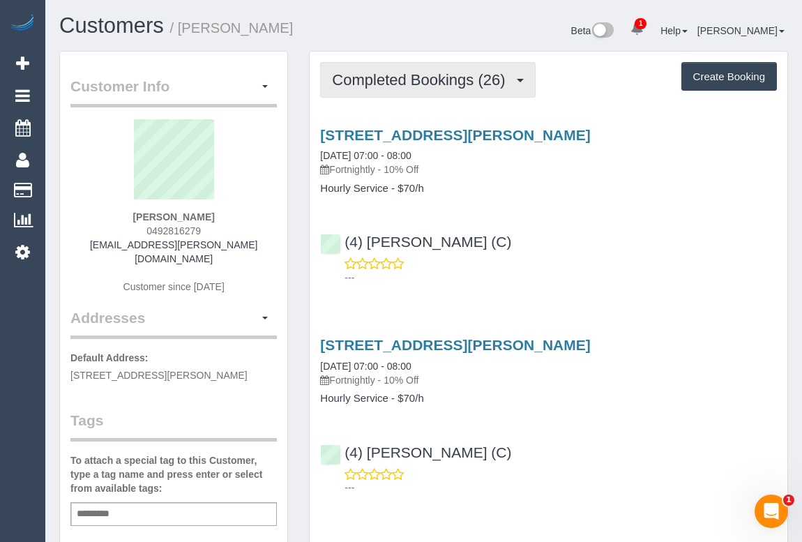
click at [376, 75] on span "Completed Bookings (26)" at bounding box center [422, 79] width 180 height 17
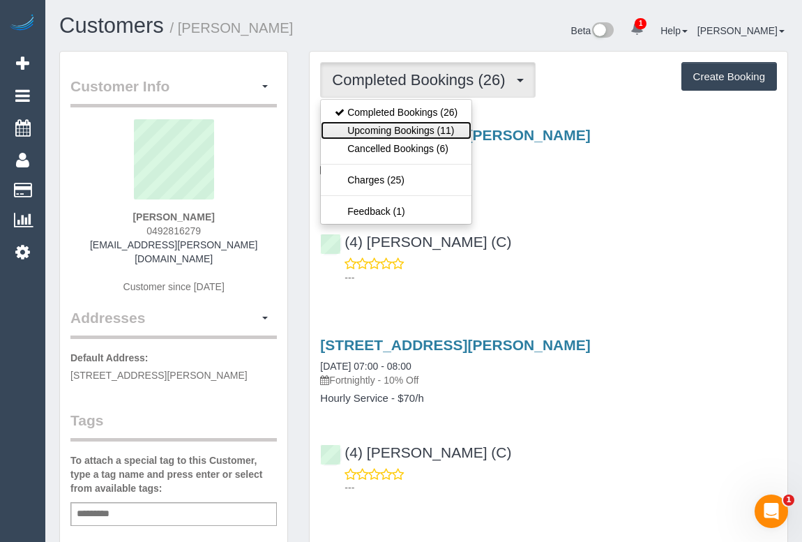
click at [404, 129] on link "Upcoming Bookings (11)" at bounding box center [396, 130] width 151 height 18
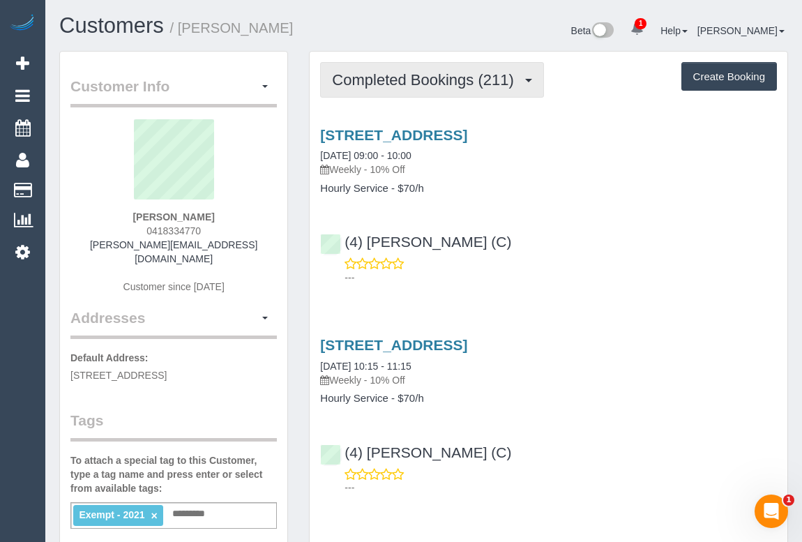
click at [413, 76] on span "Completed Bookings (211)" at bounding box center [426, 79] width 188 height 17
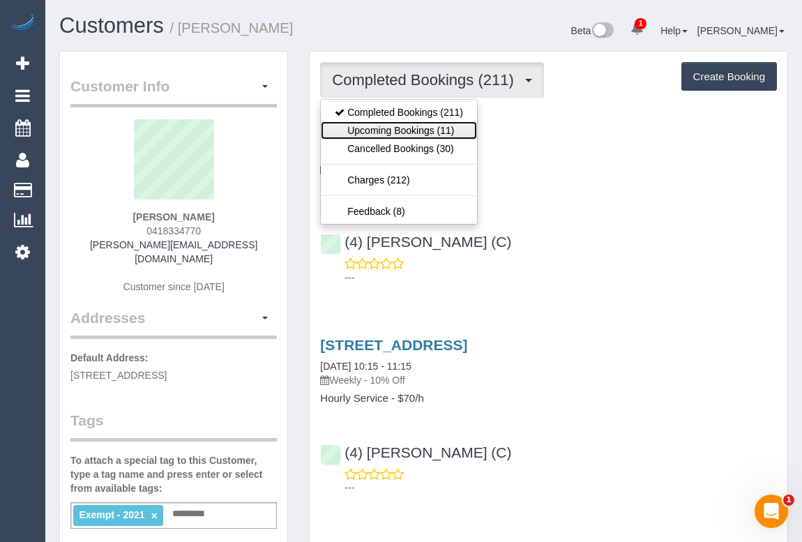
click at [392, 130] on link "Upcoming Bookings (11)" at bounding box center [399, 130] width 156 height 18
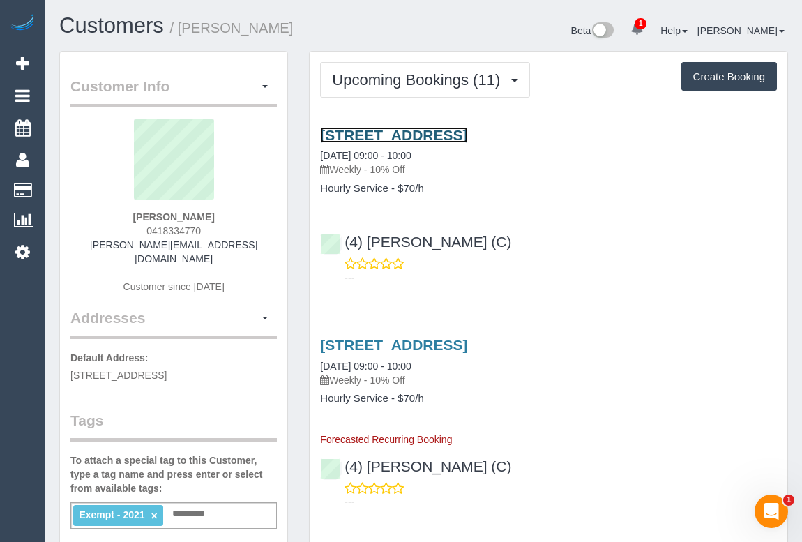
click at [412, 135] on link "22 Wadham Parade, Mount Waverley, VIC 3149" at bounding box center [393, 135] width 147 height 16
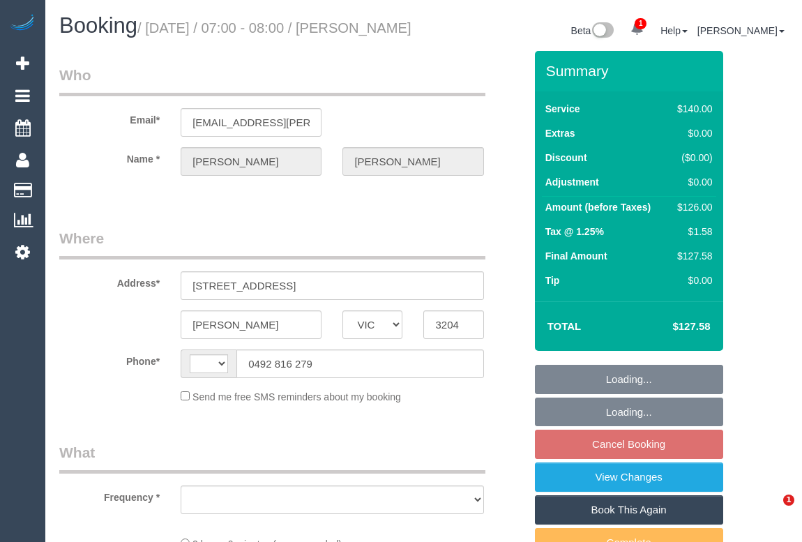
select select "VIC"
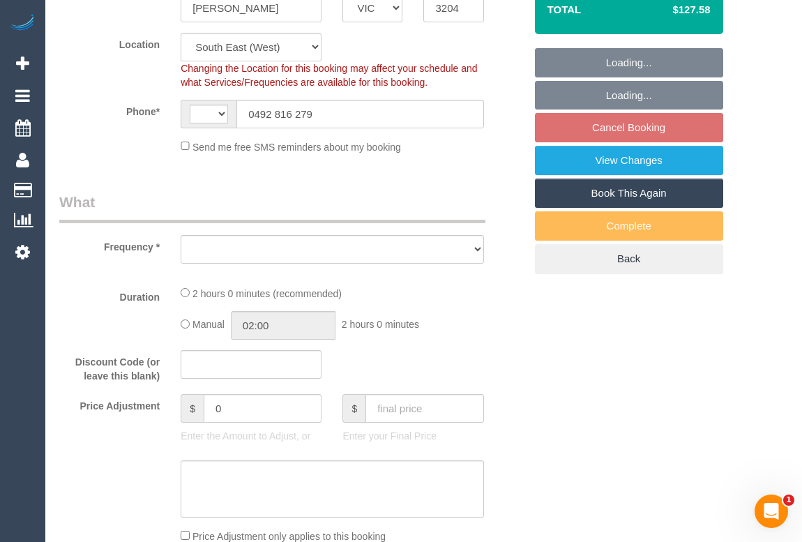
select select "string:AU"
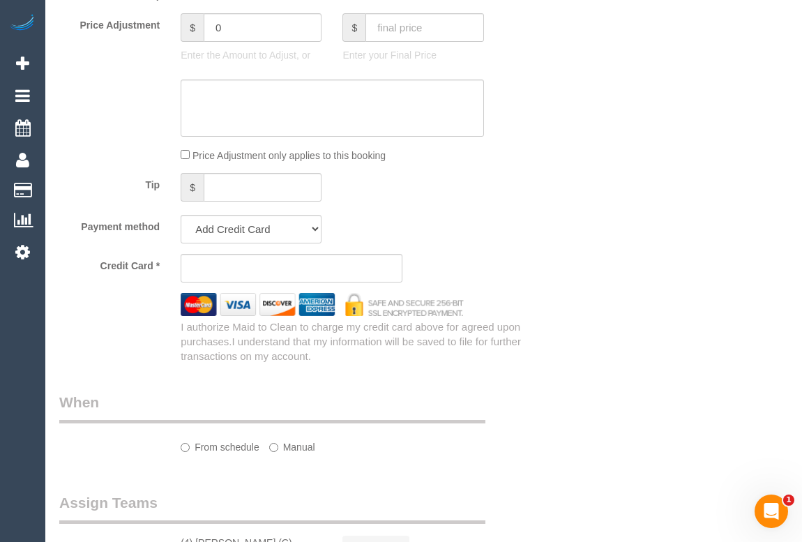
select select "object:539"
select select "string:stripe-pm_1PLbwW2GScqysDRVrSqgO6Gw"
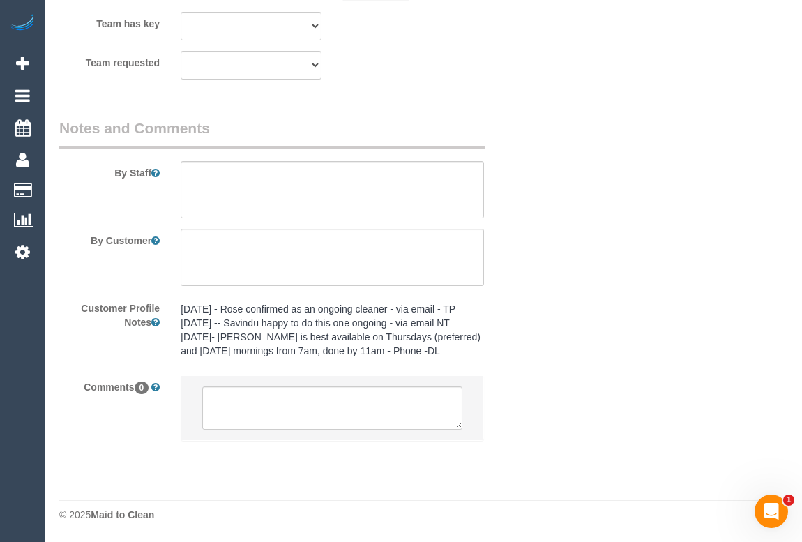
select select "object:854"
select select "number:28"
select select "number:15"
select select "number:19"
select select "number:22"
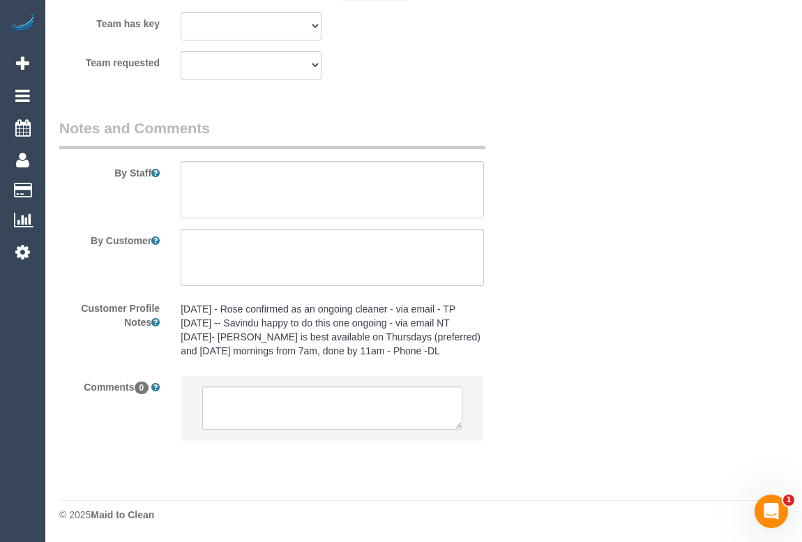
select select "number:33"
select select "number:26"
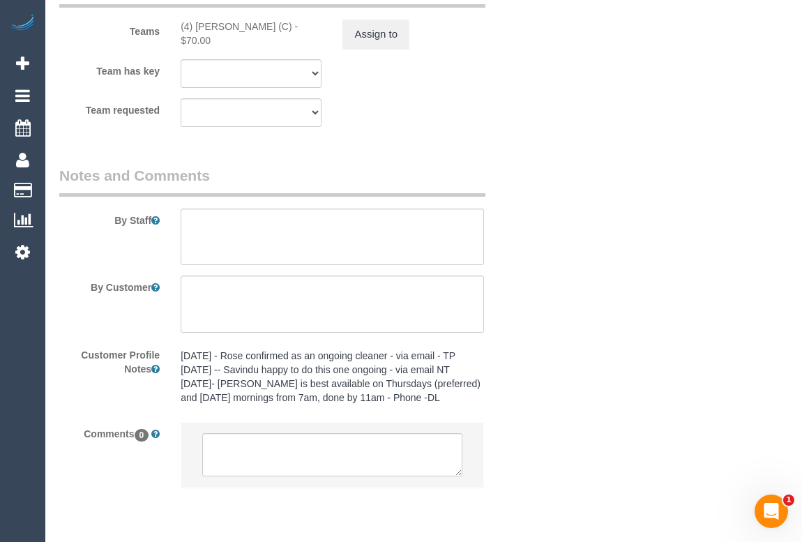
scroll to position [2371, 0]
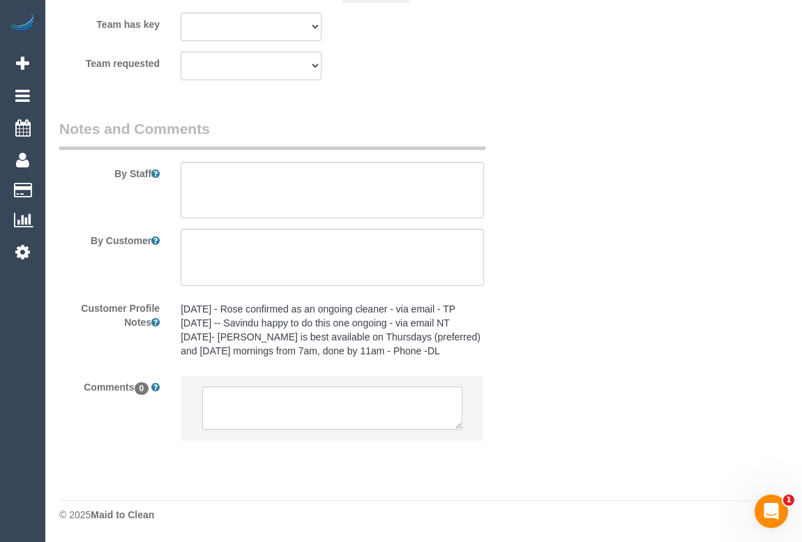
click at [254, 402] on textarea at bounding box center [331, 407] width 259 height 43
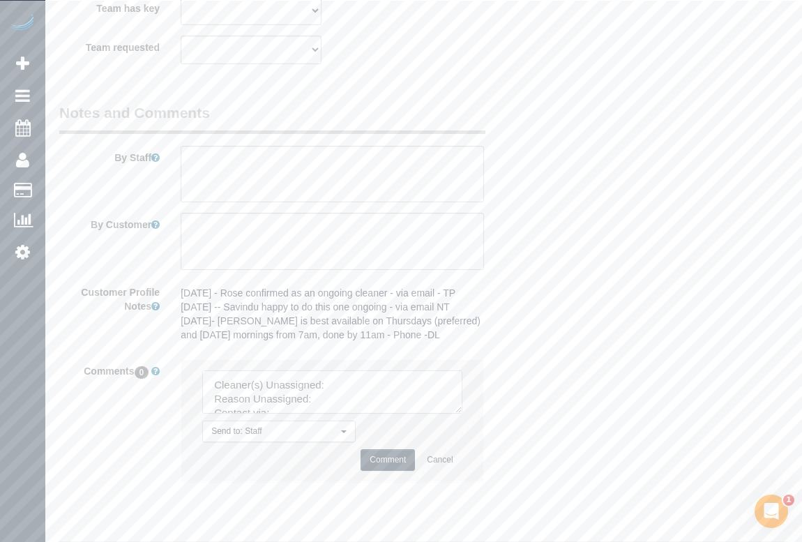
scroll to position [2182, 0]
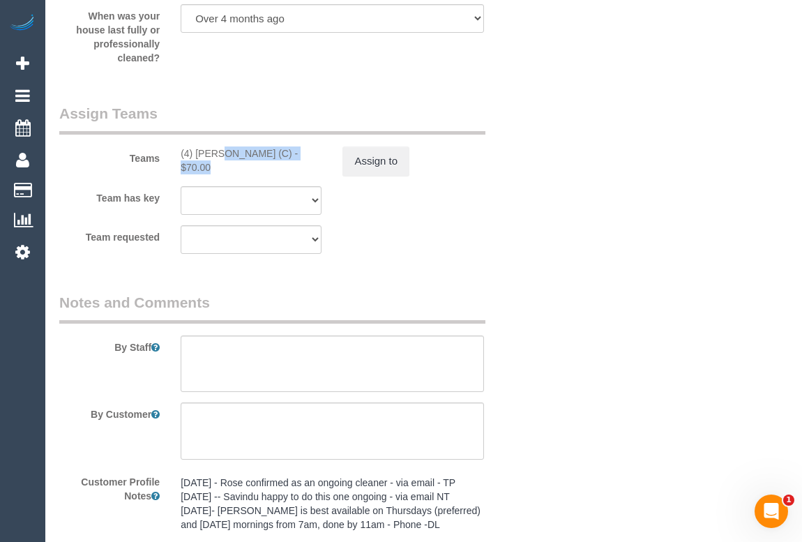
drag, startPoint x: 181, startPoint y: 166, endPoint x: 279, endPoint y: 169, distance: 97.6
click at [279, 169] on div "(4) Rose Southam (C) - $70.00" at bounding box center [251, 160] width 141 height 28
copy div "(4) [PERSON_NAME] (C)"
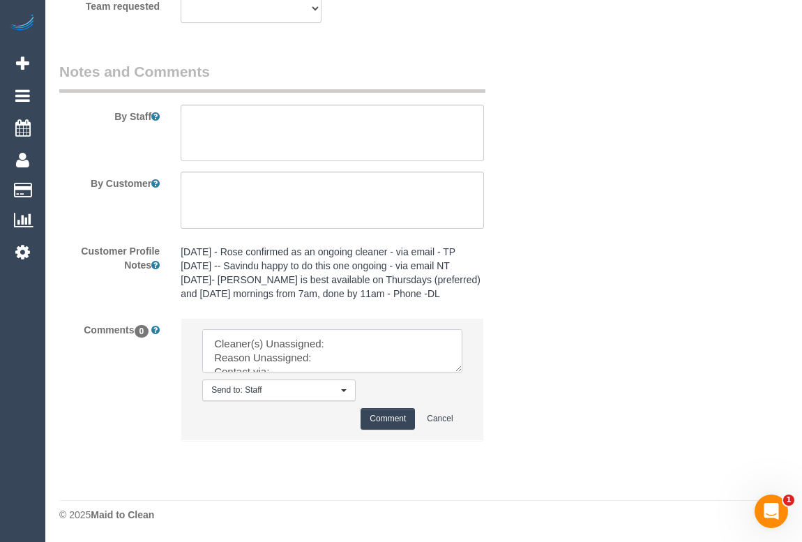
click at [342, 344] on textarea at bounding box center [331, 350] width 259 height 43
paste textarea "(4) [PERSON_NAME] (C)"
click at [329, 355] on textarea at bounding box center [331, 350] width 259 height 43
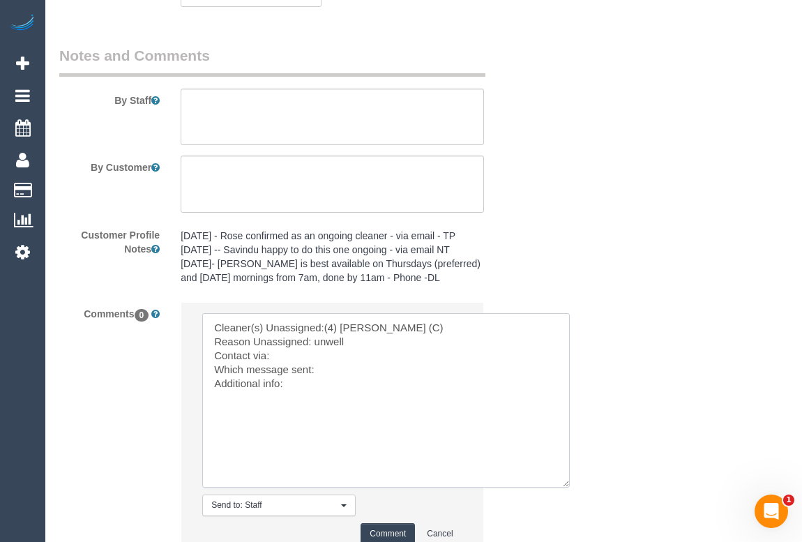
drag, startPoint x: 457, startPoint y: 365, endPoint x: 561, endPoint y: 494, distance: 166.0
click at [565, 487] on textarea at bounding box center [385, 400] width 367 height 174
click at [282, 369] on textarea at bounding box center [386, 400] width 368 height 175
click at [328, 387] on textarea at bounding box center [386, 400] width 368 height 175
paste textarea "(4) [PERSON_NAME] (C)"
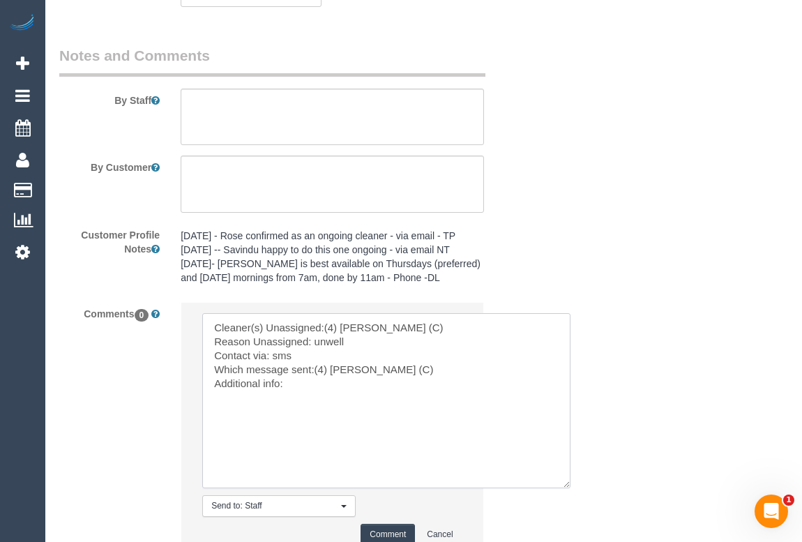
drag, startPoint x: 319, startPoint y: 385, endPoint x: 475, endPoint y: 388, distance: 156.2
click at [475, 388] on textarea at bounding box center [386, 400] width 368 height 175
click at [304, 401] on textarea at bounding box center [386, 400] width 368 height 175
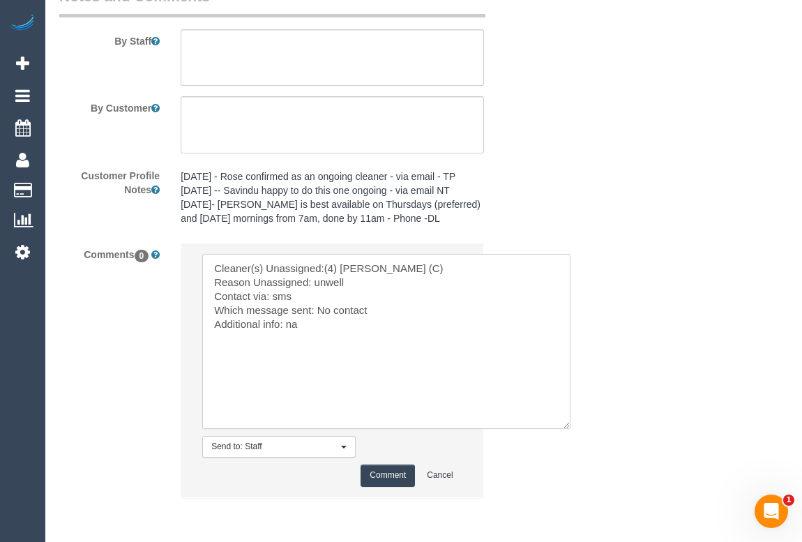
scroll to position [2560, 0]
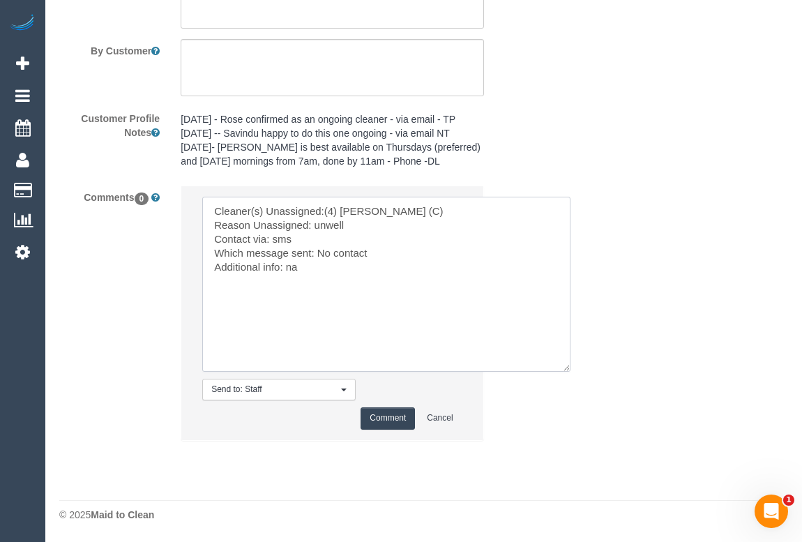
type textarea "Cleaner(s) Unassigned:(4) Rose Southam (C) Reason Unassigned: unwell Contact vi…"
click at [372, 415] on button "Comment" at bounding box center [387, 418] width 54 height 22
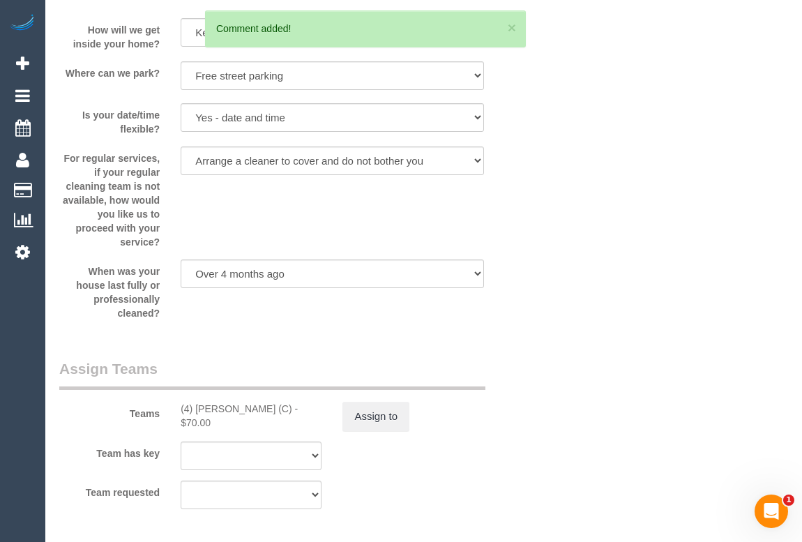
scroll to position [2117, 0]
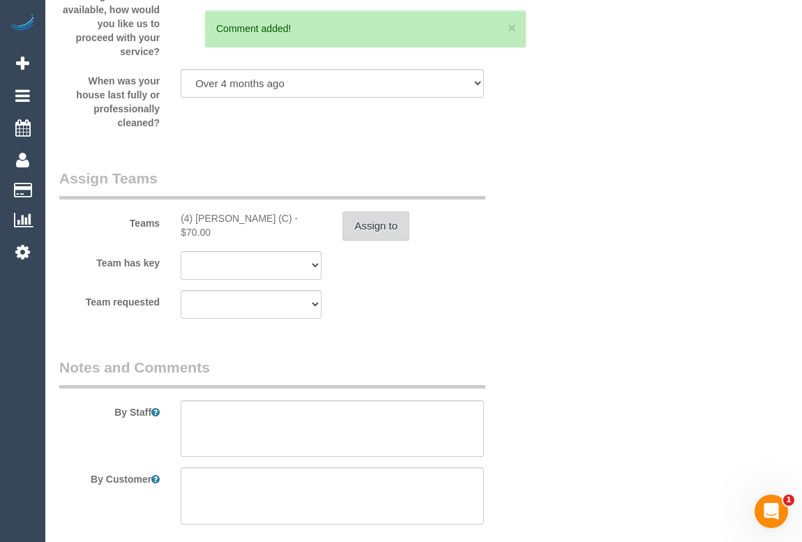
click at [372, 230] on button "Assign to" at bounding box center [375, 225] width 67 height 29
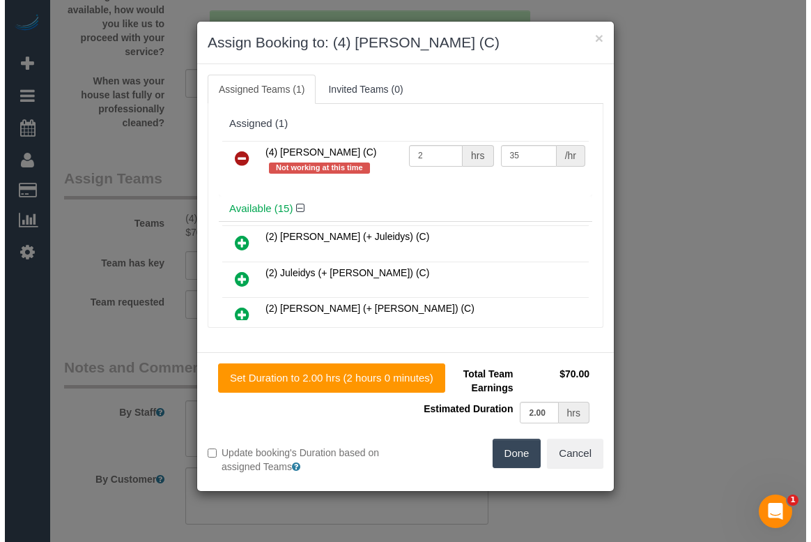
scroll to position [2103, 0]
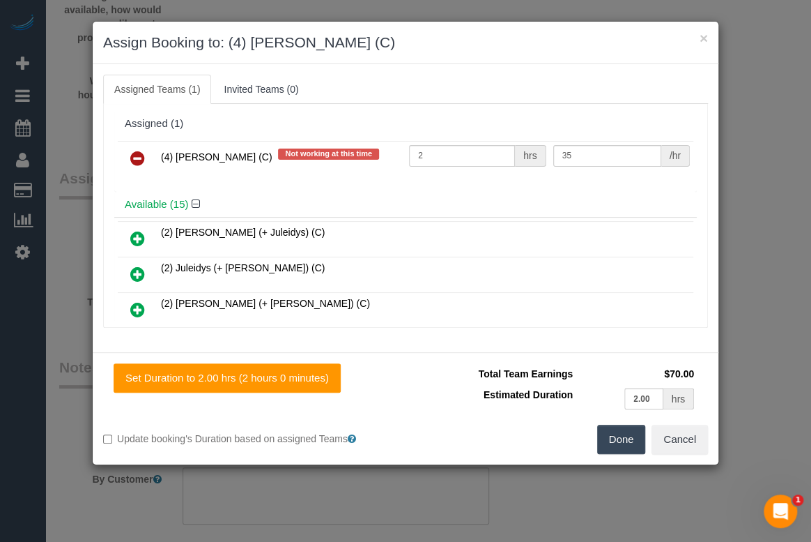
click at [136, 153] on icon at bounding box center [137, 158] width 15 height 17
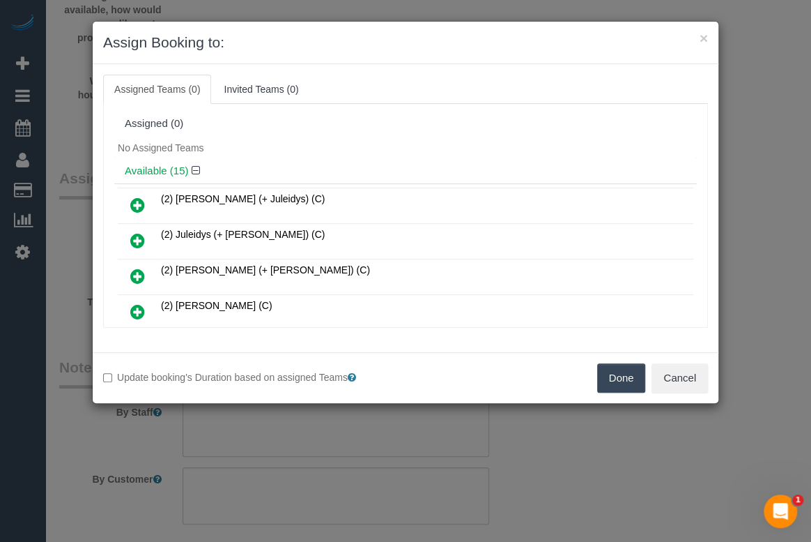
click at [636, 371] on button "Done" at bounding box center [621, 377] width 49 height 29
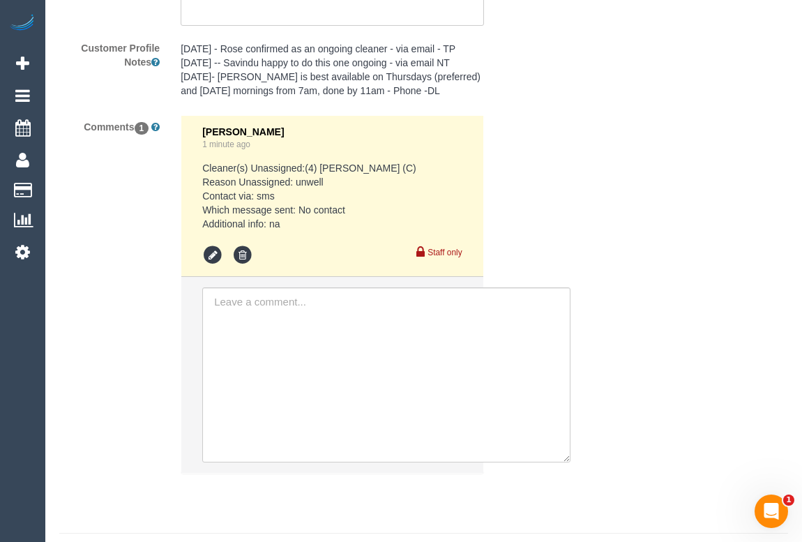
scroll to position [2663, 0]
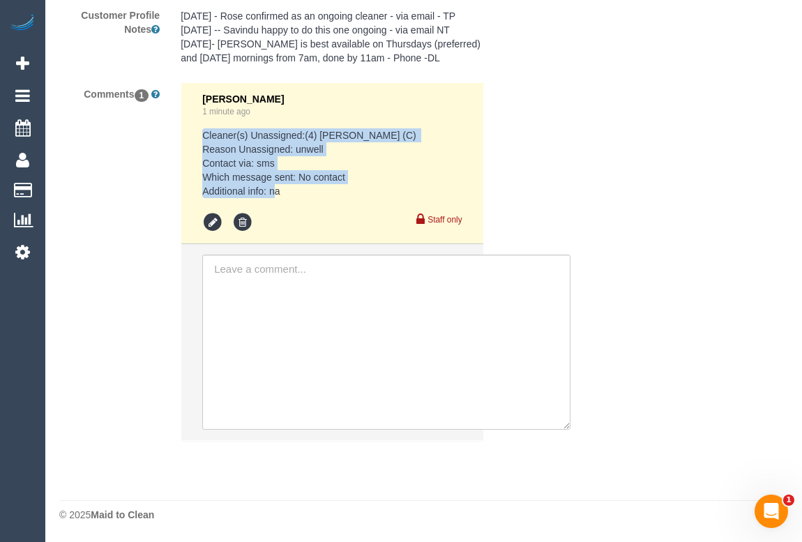
drag, startPoint x: 322, startPoint y: 190, endPoint x: 188, endPoint y: 139, distance: 143.8
click at [188, 139] on li "Odelle Marie 1 minute ago Cleaner(s) Unassigned:(4) Rose Southam (C) Reason Una…" at bounding box center [331, 163] width 301 height 161
copy pre "Cleaner(s) Unassigned:(4) Rose Southam (C) Reason Unassigned: unwell Contact vi…"
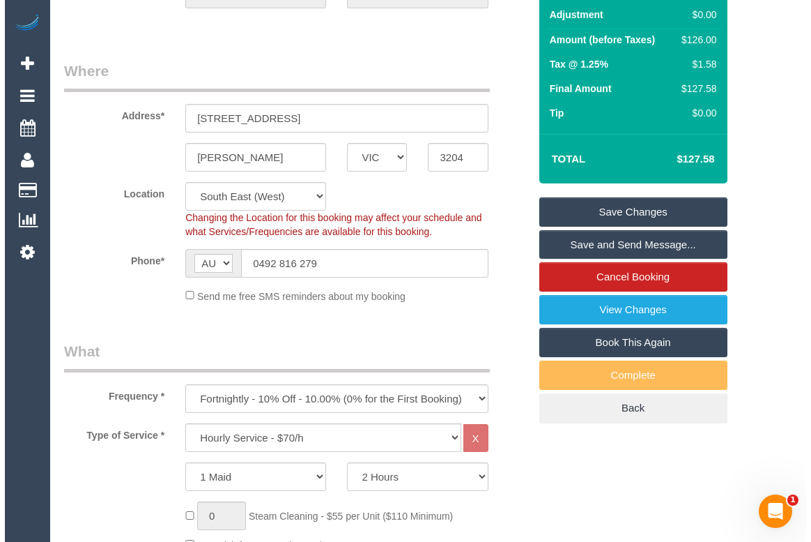
scroll to position [0, 0]
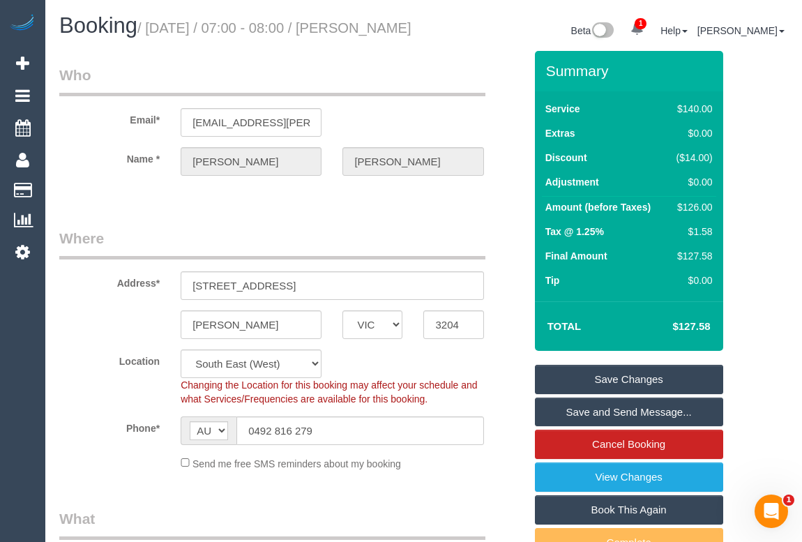
click at [585, 389] on link "Save Changes" at bounding box center [629, 379] width 188 height 29
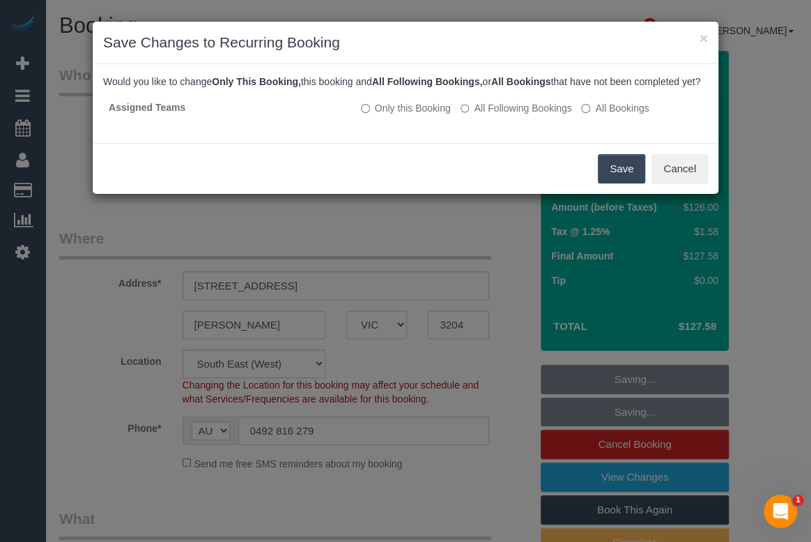
click at [467, 38] on h3 "Save Changes to Recurring Booking" at bounding box center [405, 42] width 605 height 21
click at [620, 177] on button "Save" at bounding box center [621, 168] width 47 height 29
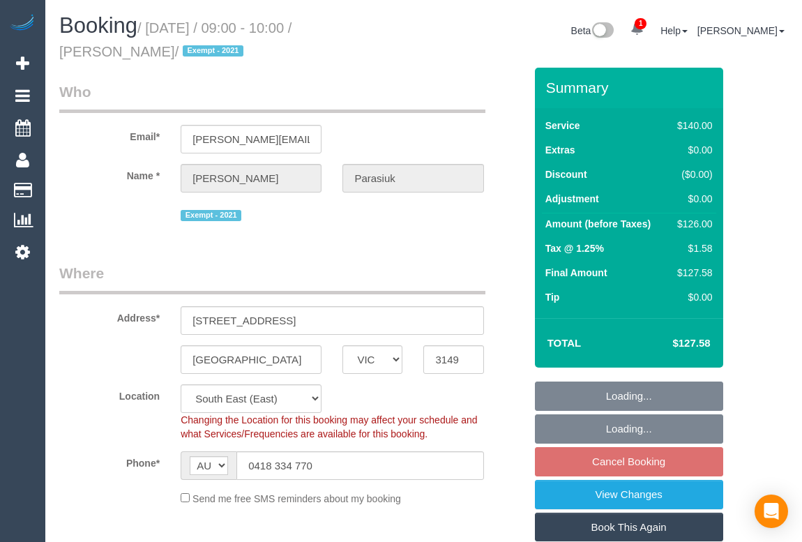
select select "VIC"
select select "object:553"
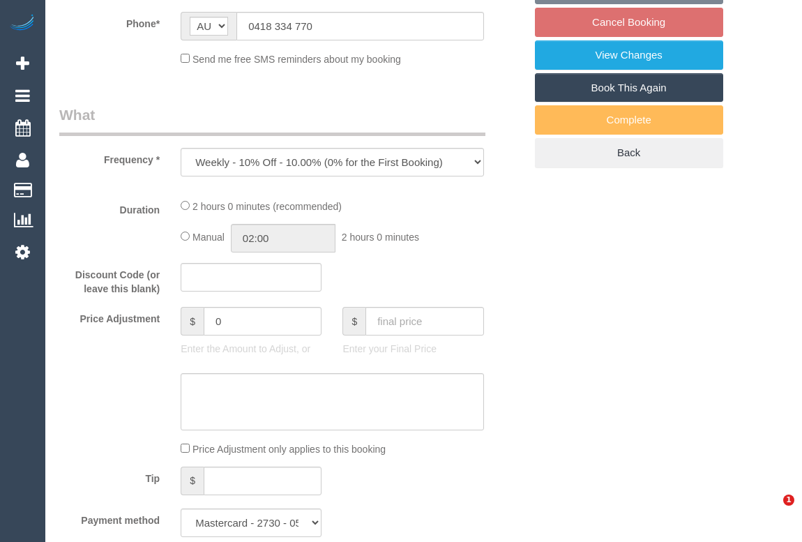
select select "number:29"
select select "number:14"
select select "number:19"
select select "number:22"
select select "number:26"
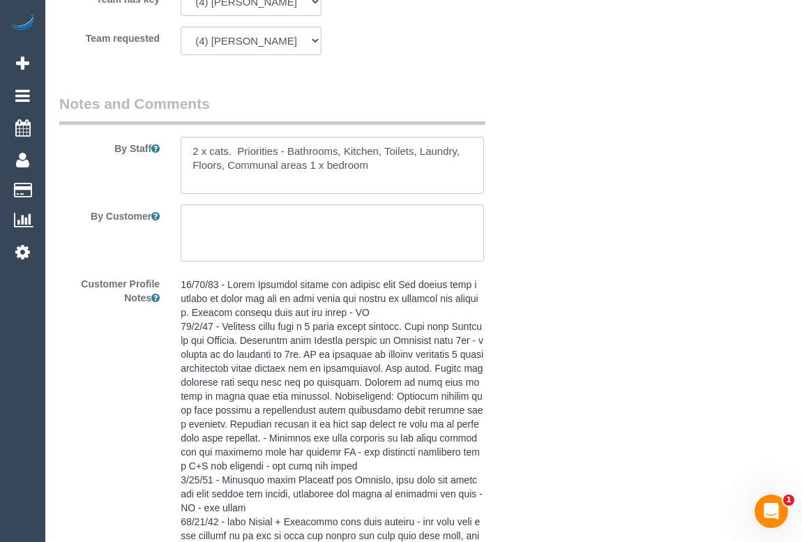
scroll to position [2669, 0]
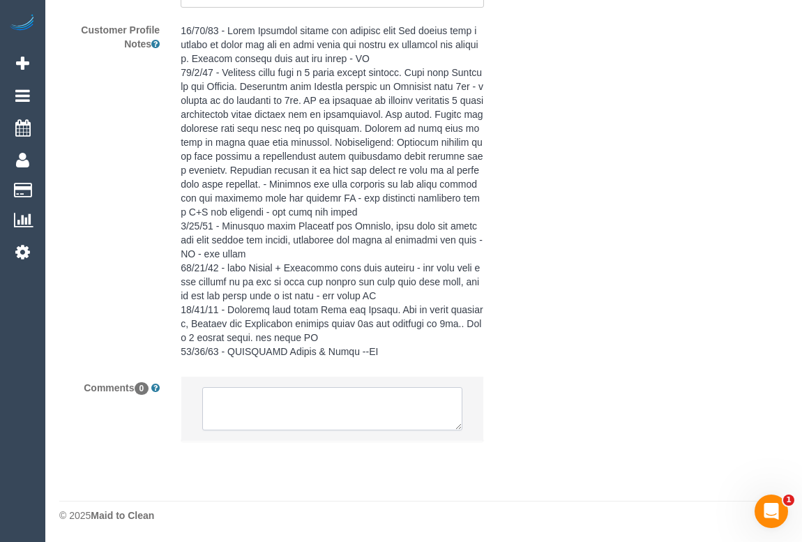
click at [259, 408] on textarea at bounding box center [331, 408] width 259 height 43
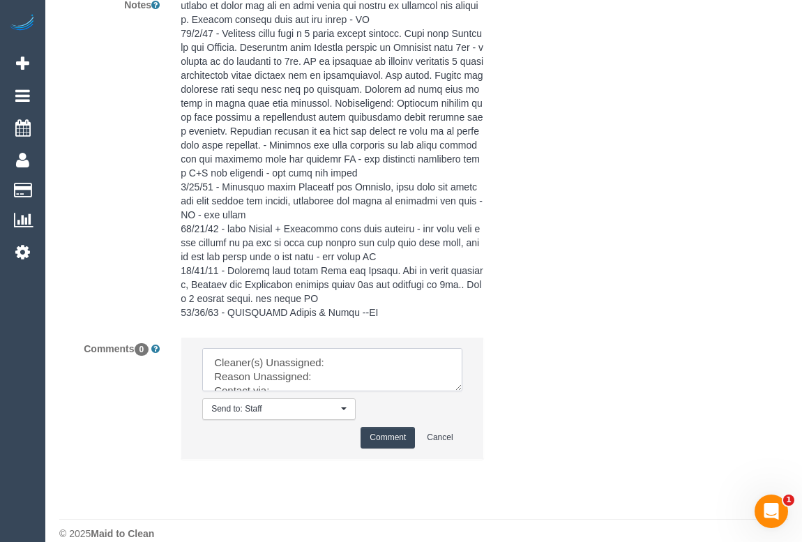
scroll to position [2725, 0]
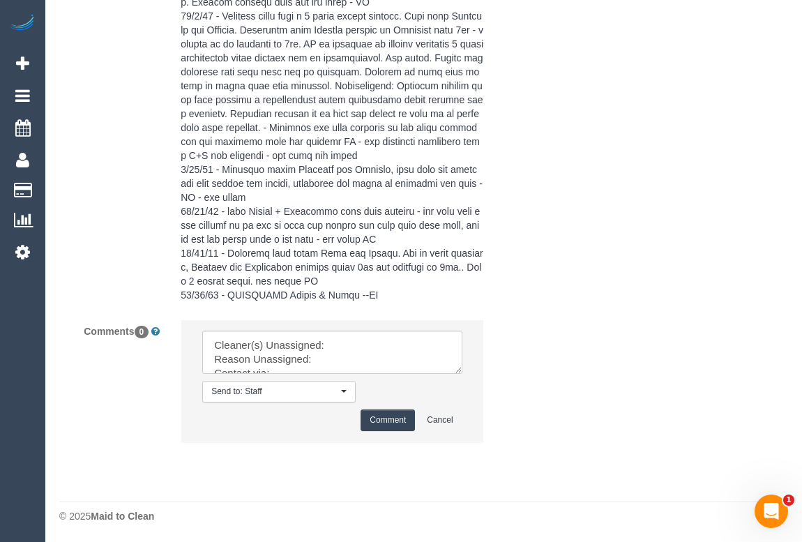
click at [321, 362] on textarea at bounding box center [331, 351] width 259 height 43
drag, startPoint x: 211, startPoint y: 341, endPoint x: 424, endPoint y: 471, distance: 249.4
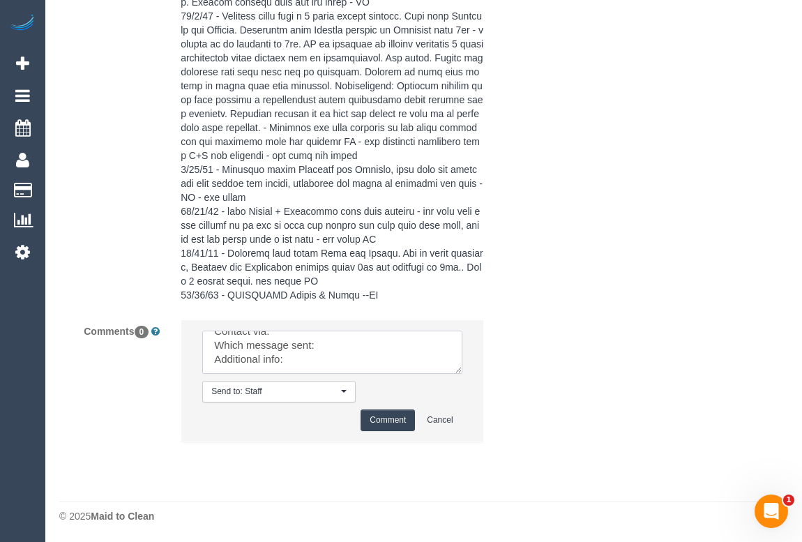
paste textarea "(4) Rose Southam (C) Reason Unassigned: unwell Contact via: sms Which message s…"
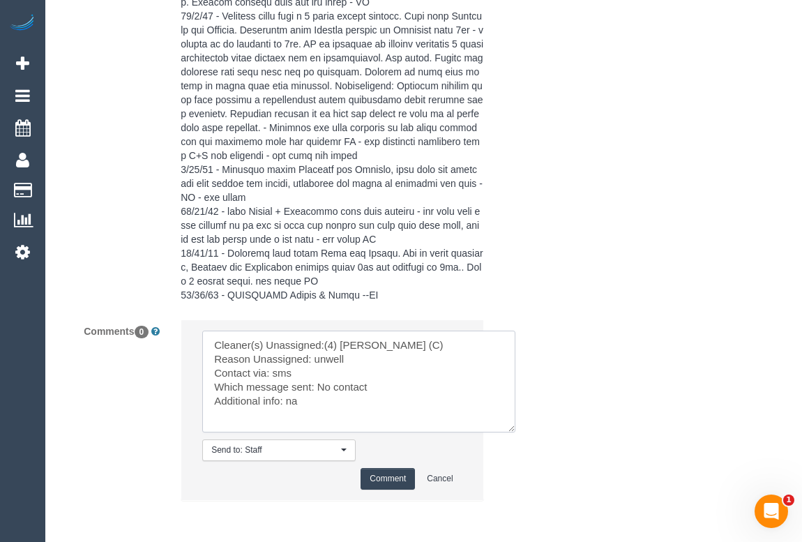
drag, startPoint x: 454, startPoint y: 366, endPoint x: 527, endPoint y: 444, distance: 107.0
click at [515, 432] on textarea at bounding box center [358, 381] width 313 height 102
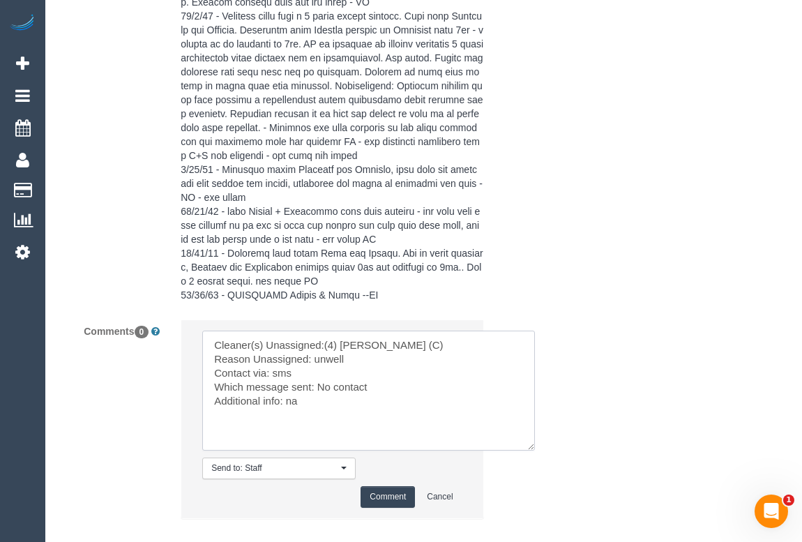
drag, startPoint x: 319, startPoint y: 385, endPoint x: 399, endPoint y: 385, distance: 80.9
click at [399, 385] on textarea at bounding box center [368, 390] width 332 height 120
click at [314, 384] on textarea at bounding box center [368, 390] width 332 height 120
drag, startPoint x: 316, startPoint y: 384, endPoint x: 402, endPoint y: 384, distance: 85.7
click at [402, 384] on textarea at bounding box center [368, 390] width 332 height 120
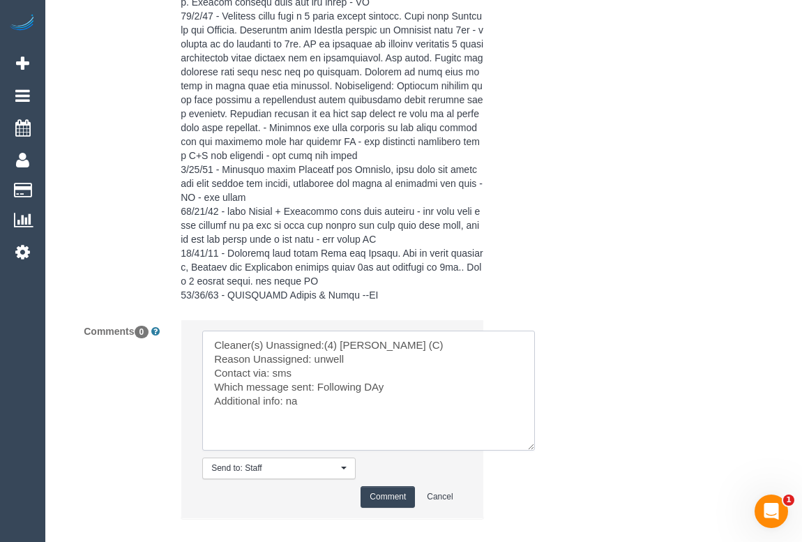
paste textarea "ay Options SMS"
type textarea "Cleaner(s) Unassigned:(4) Rose Southam (C) Reason Unassigned: unwell Contact vi…"
click at [380, 496] on button "Comment" at bounding box center [387, 497] width 54 height 22
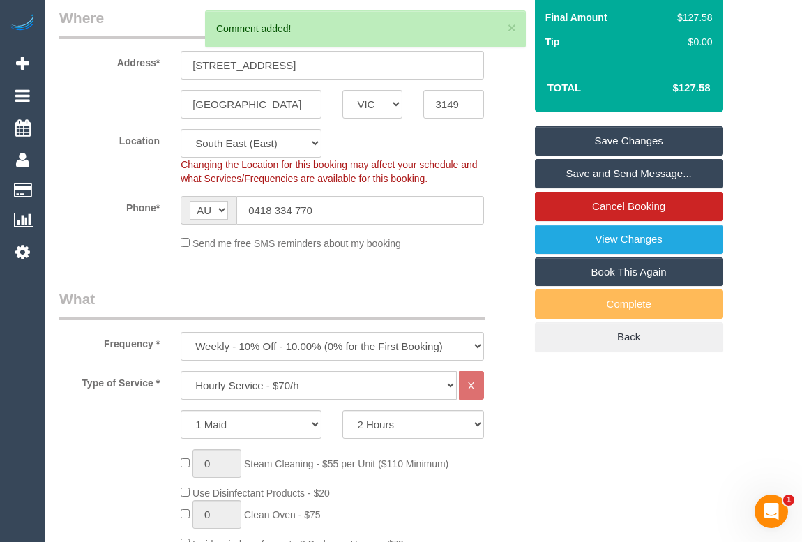
scroll to position [254, 0]
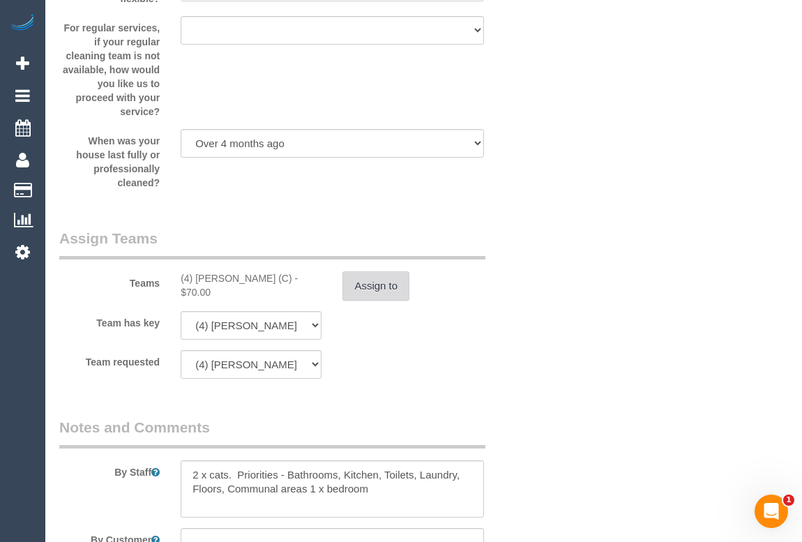
click at [374, 278] on button "Assign to" at bounding box center [375, 285] width 67 height 29
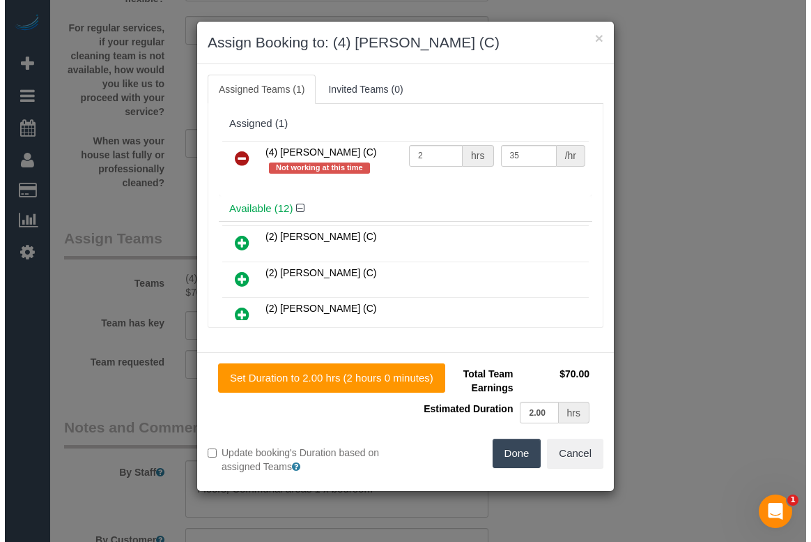
scroll to position [2078, 0]
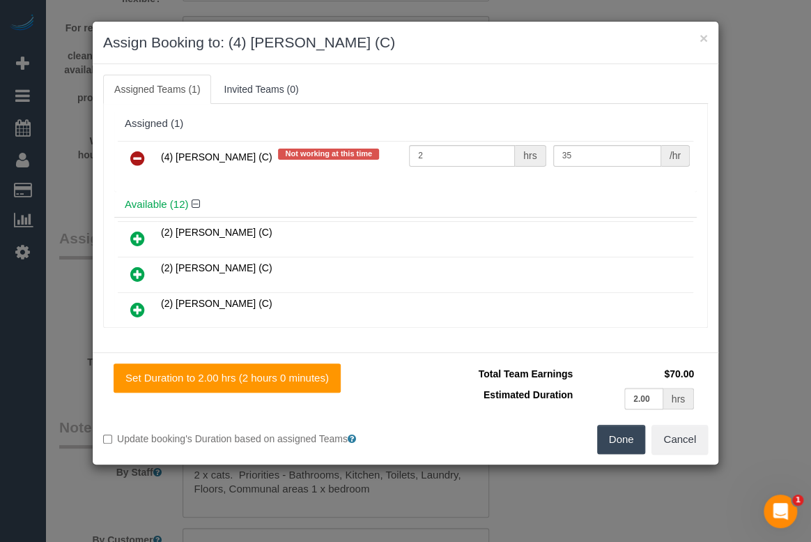
click at [139, 153] on icon at bounding box center [137, 158] width 15 height 17
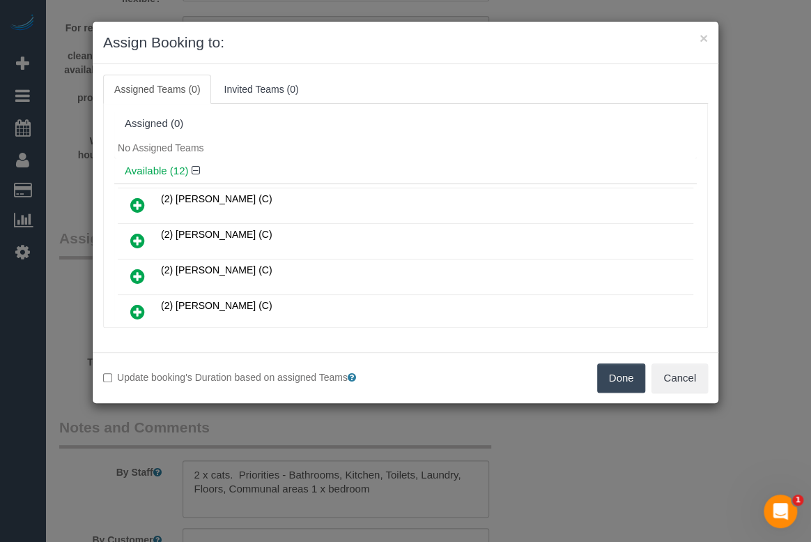
click at [622, 376] on button "Done" at bounding box center [621, 377] width 49 height 29
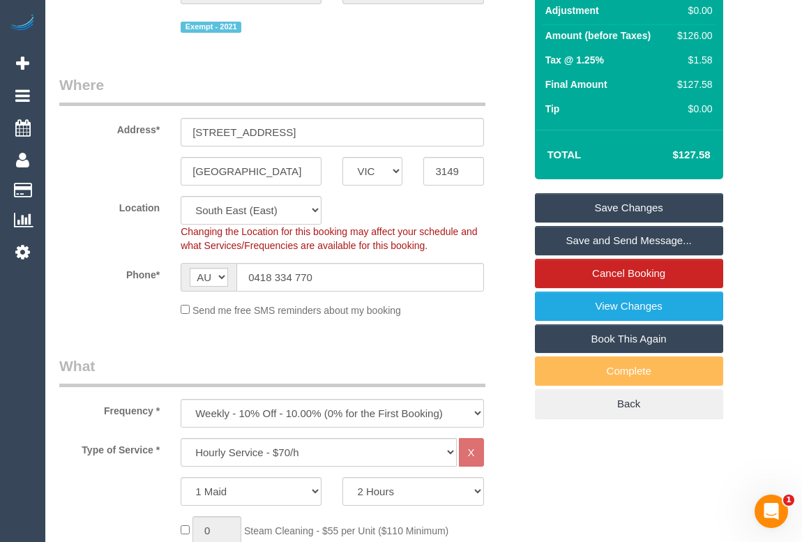
scroll to position [154, 0]
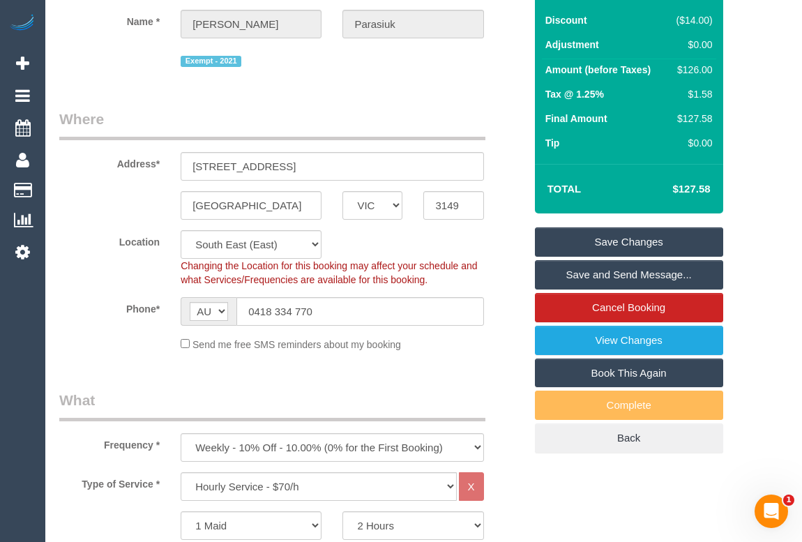
click at [618, 247] on link "Save Changes" at bounding box center [629, 241] width 188 height 29
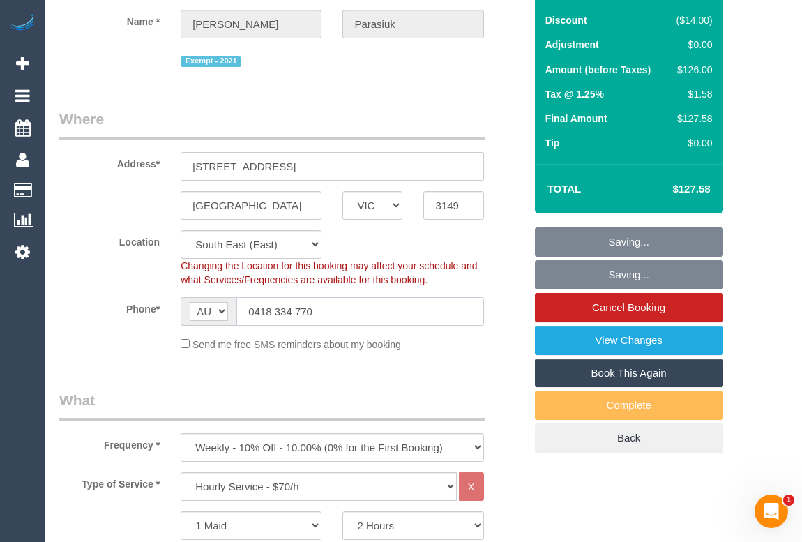
drag, startPoint x: 334, startPoint y: 317, endPoint x: 188, endPoint y: 307, distance: 146.7
click at [188, 307] on div "AF AL DZ AD AO AI AQ AG AR AM AW AU AT AZ BS BH BD BB BY BE BZ BJ BM BT BO BA B…" at bounding box center [332, 311] width 303 height 29
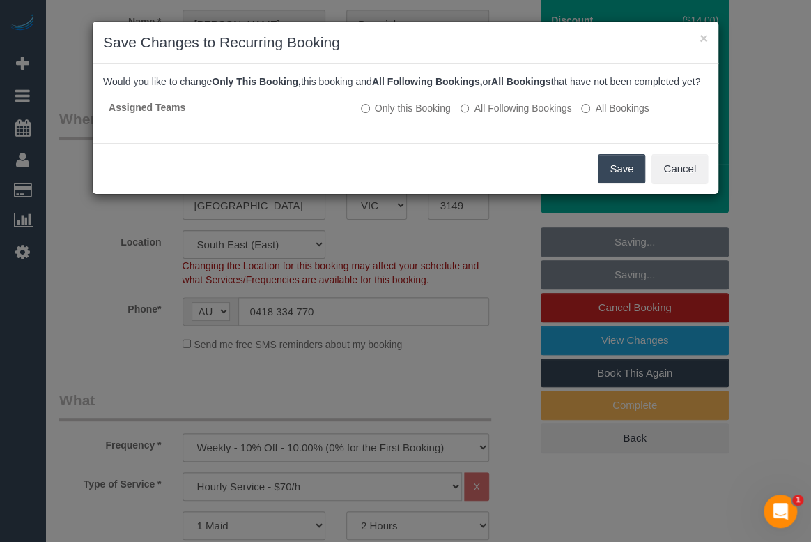
click at [622, 183] on button "Save" at bounding box center [621, 168] width 47 height 29
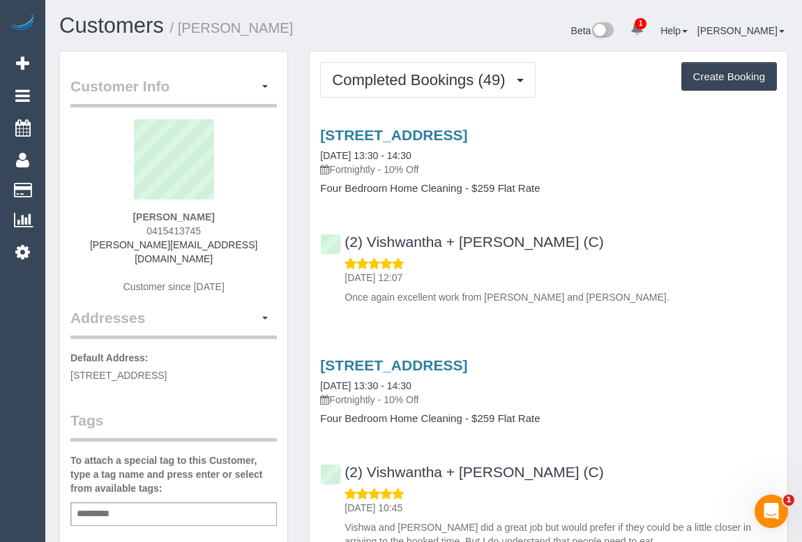
drag, startPoint x: 139, startPoint y: 234, endPoint x: 204, endPoint y: 233, distance: 64.1
click at [204, 233] on div "[PERSON_NAME] 0415413745 [PERSON_NAME][EMAIL_ADDRESS][DOMAIN_NAME] Customer sin…" at bounding box center [173, 213] width 206 height 188
copy span "0415413745"
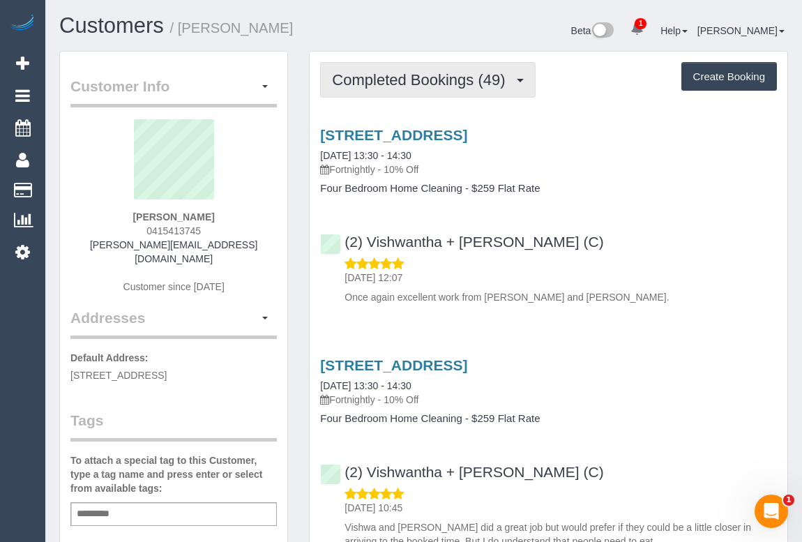
click at [429, 81] on span "Completed Bookings (49)" at bounding box center [422, 79] width 180 height 17
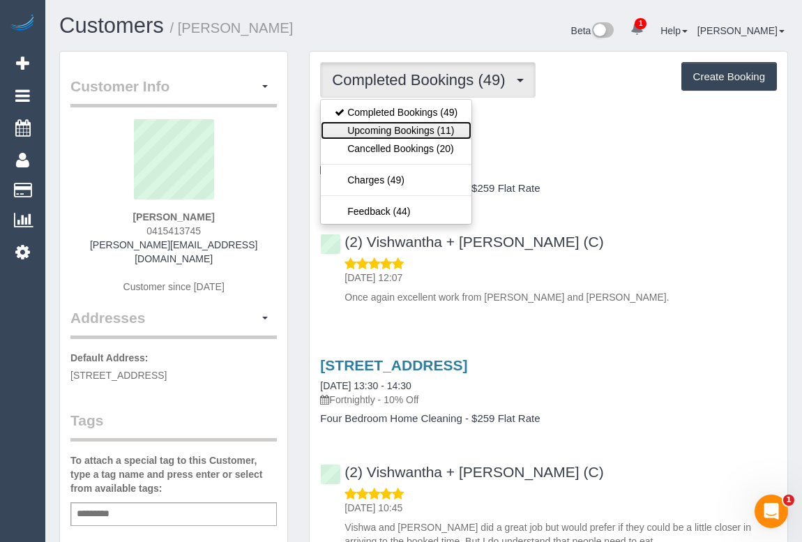
click at [435, 131] on link "Upcoming Bookings (11)" at bounding box center [396, 130] width 151 height 18
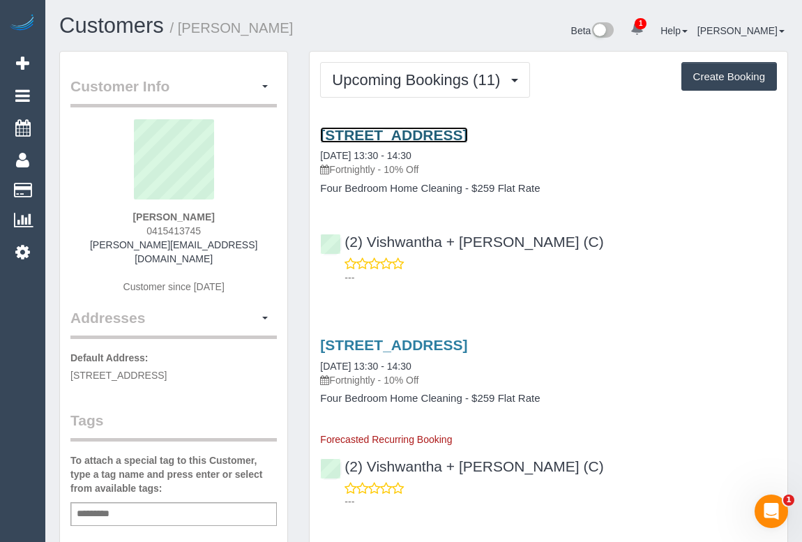
click at [465, 135] on link "[STREET_ADDRESS]" at bounding box center [393, 135] width 147 height 16
click at [648, 239] on div "(2) Vishwantha + [PERSON_NAME] (C) ---" at bounding box center [547, 253] width 477 height 63
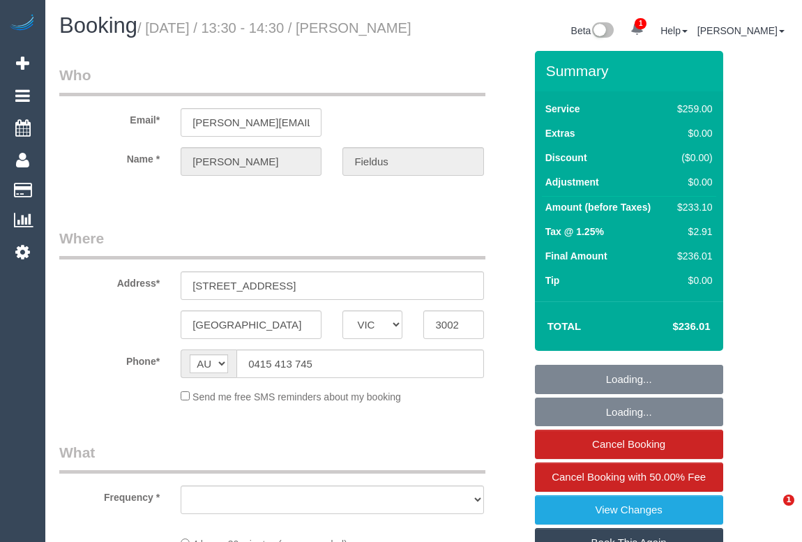
select select "VIC"
select select "string:stripe-pm_1MEquW2GScqysDRV5JrZpsk4"
select select "object:543"
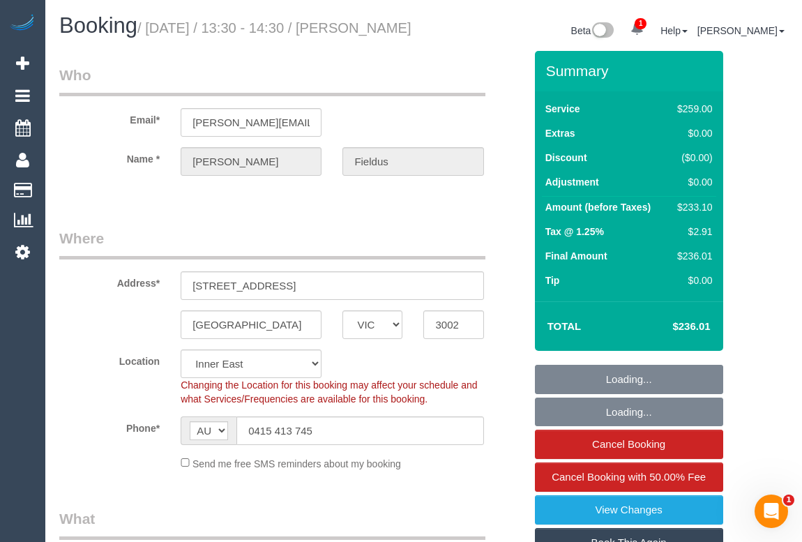
select select "number:27"
select select "number:14"
select select "number:18"
select select "number:24"
select select "number:34"
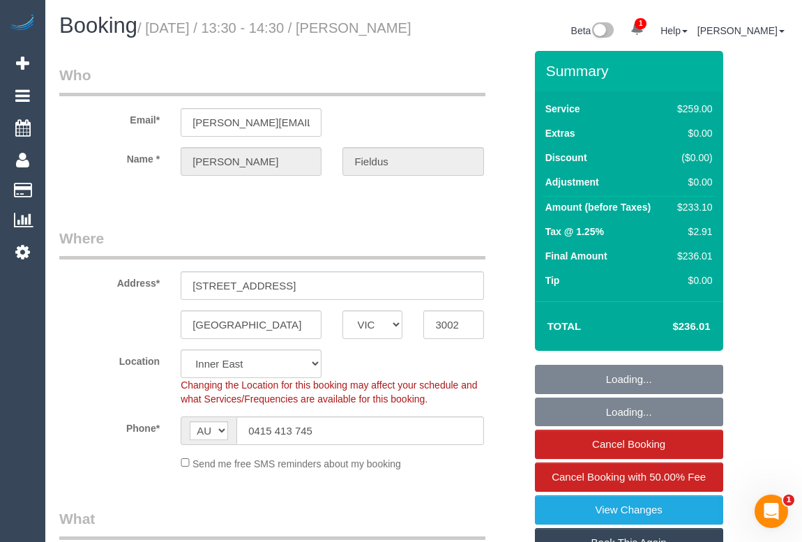
select select "number:26"
select select "object:1297"
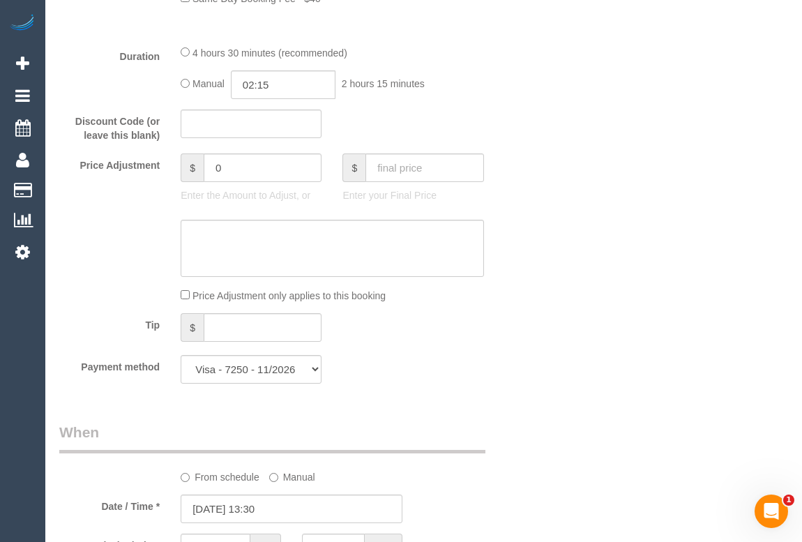
scroll to position [1394, 0]
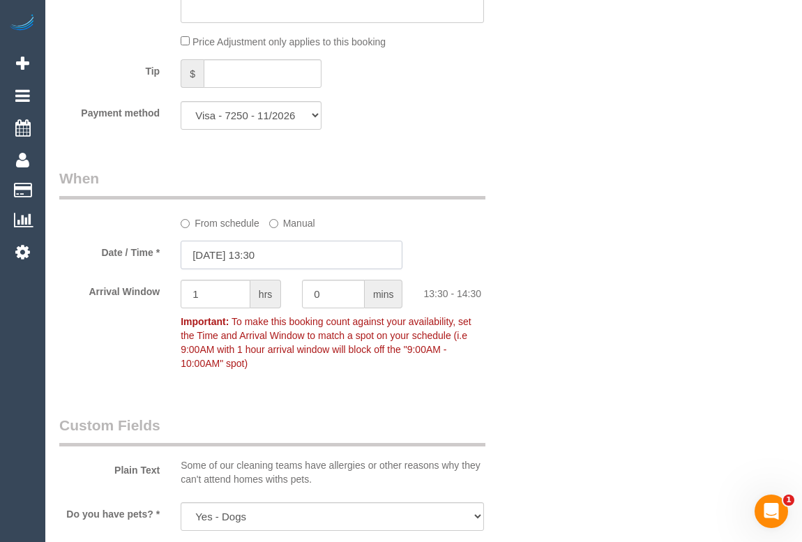
click at [269, 269] on input "14/08/2025 13:30" at bounding box center [292, 254] width 222 height 29
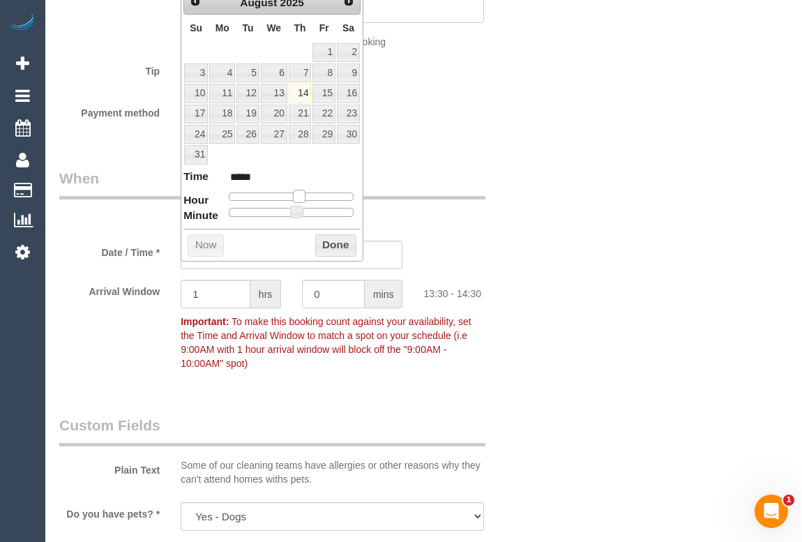
type input "14/08/2025 14:30"
type input "*****"
click at [303, 196] on span at bounding box center [304, 196] width 13 height 13
type input "14/08/2025 14:35"
type input "*****"
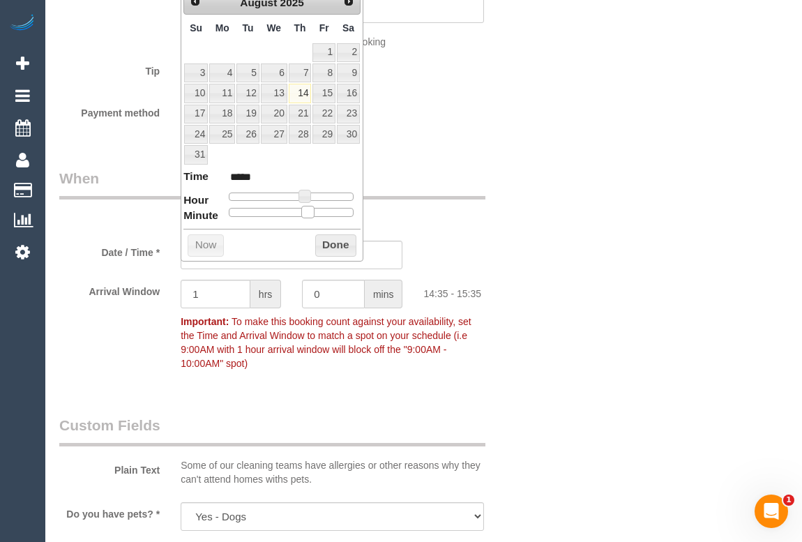
type input "14/08/2025 14:40"
type input "*****"
type input "14/08/2025 14:45"
type input "*****"
type input "14/08/2025 14:50"
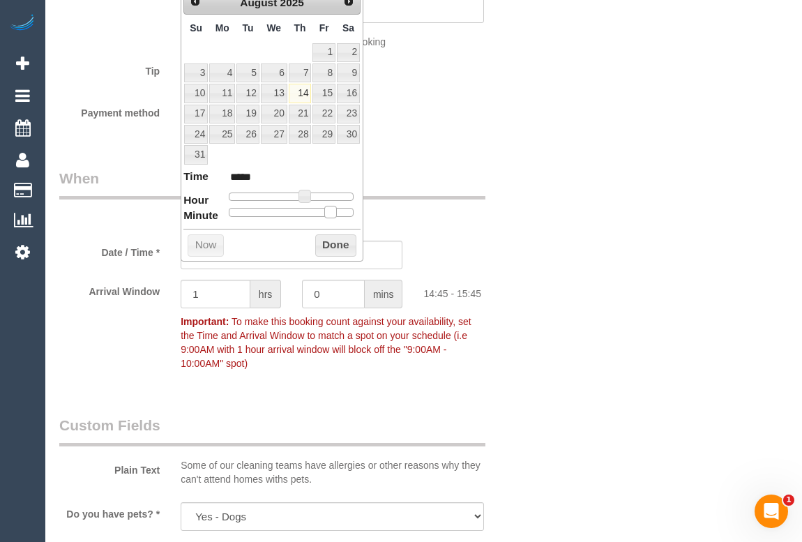
type input "*****"
drag, startPoint x: 298, startPoint y: 209, endPoint x: 341, endPoint y: 209, distance: 43.2
click at [341, 209] on span at bounding box center [341, 212] width 13 height 13
click at [335, 243] on button "Done" at bounding box center [335, 245] width 41 height 22
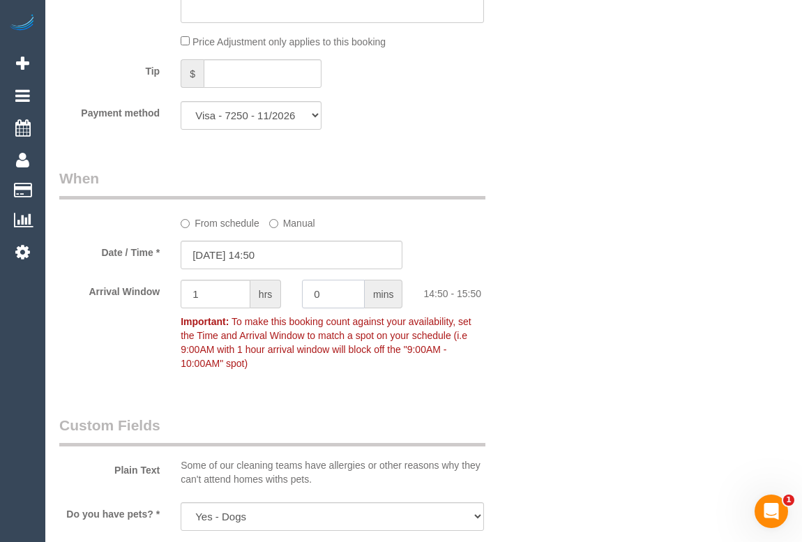
drag, startPoint x: 332, startPoint y: 311, endPoint x: 304, endPoint y: 311, distance: 28.6
click at [304, 308] on input "0" at bounding box center [333, 294] width 63 height 29
type input "15"
drag, startPoint x: 205, startPoint y: 307, endPoint x: 125, endPoint y: 305, distance: 79.5
click at [125, 305] on div "Arrival Window 1 hrs 15 mins 14:50 - 16:05 Important: To make this booking coun…" at bounding box center [292, 328] width 486 height 97
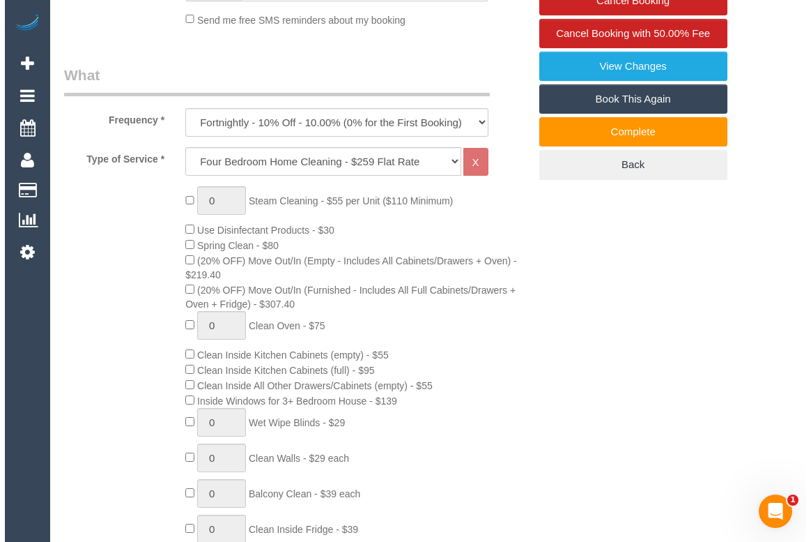
scroll to position [126, 0]
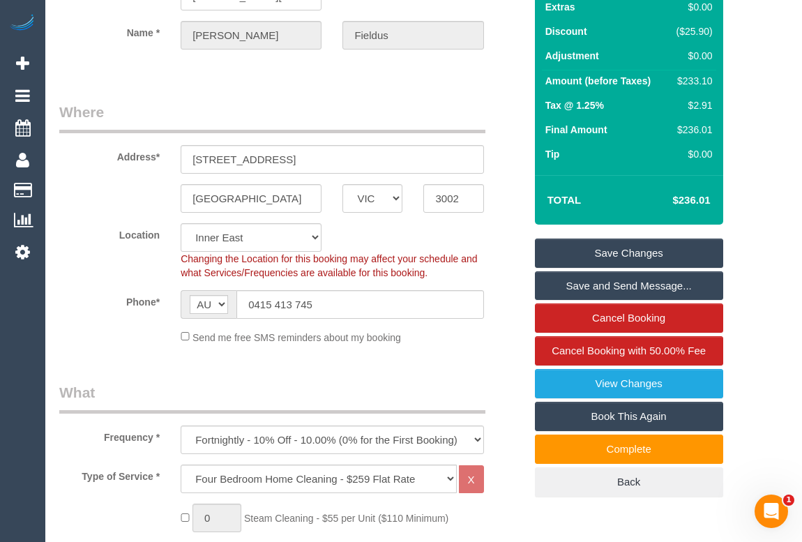
type input "0"
click at [649, 266] on link "Save Changes" at bounding box center [629, 252] width 188 height 29
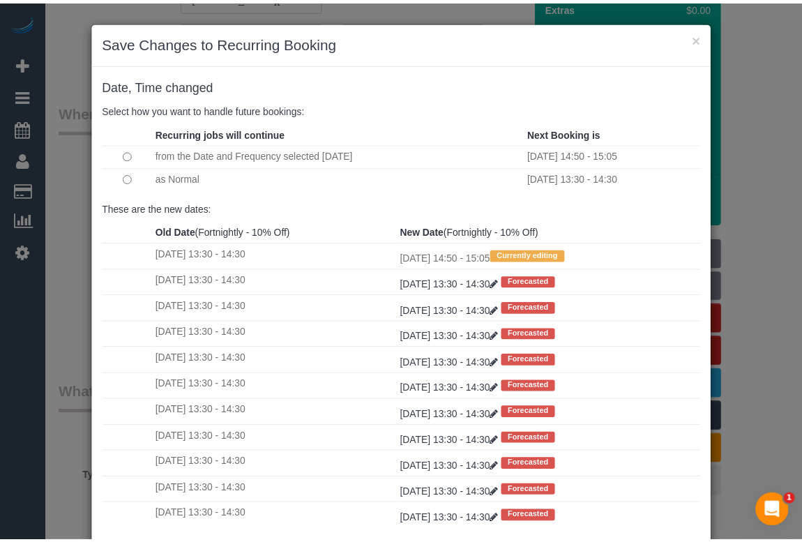
scroll to position [82, 0]
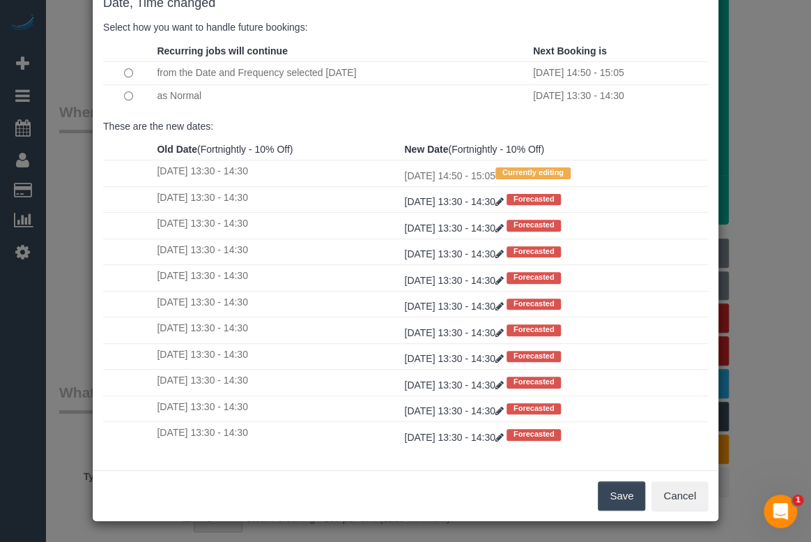
click at [618, 497] on button "Save" at bounding box center [621, 495] width 47 height 29
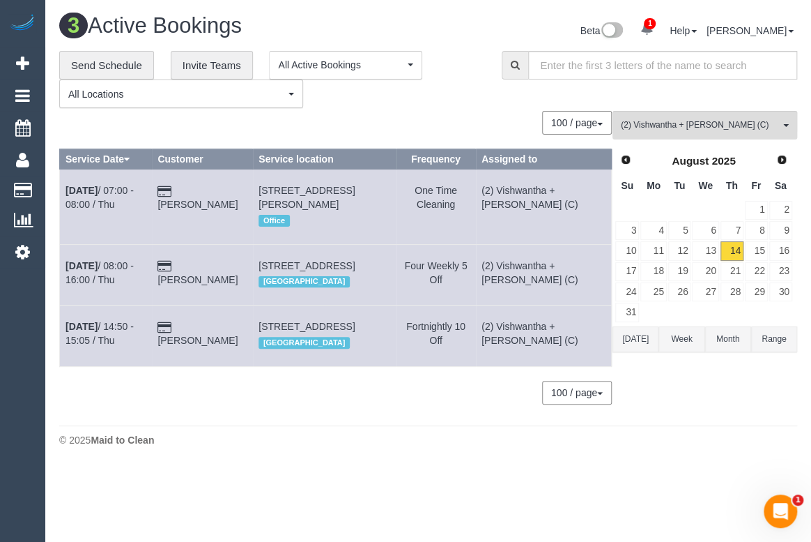
click at [464, 101] on div "**********" at bounding box center [270, 80] width 422 height 58
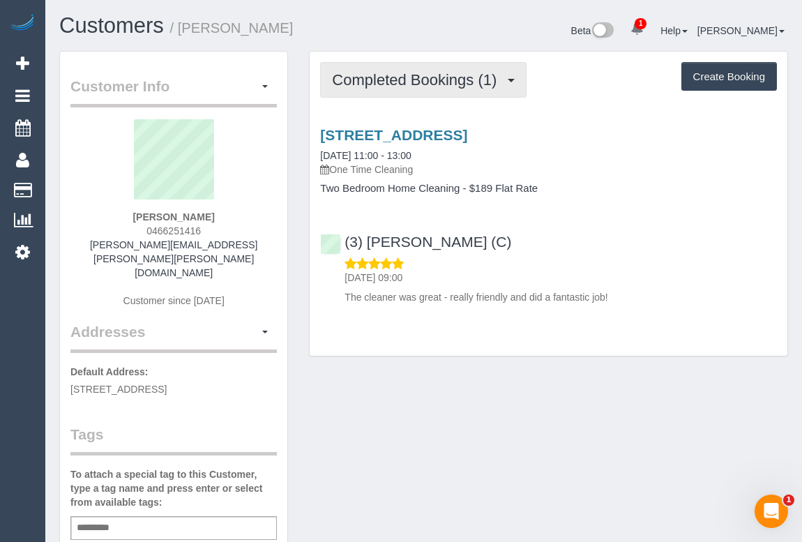
click at [422, 84] on span "Completed Bookings (1)" at bounding box center [417, 79] width 171 height 17
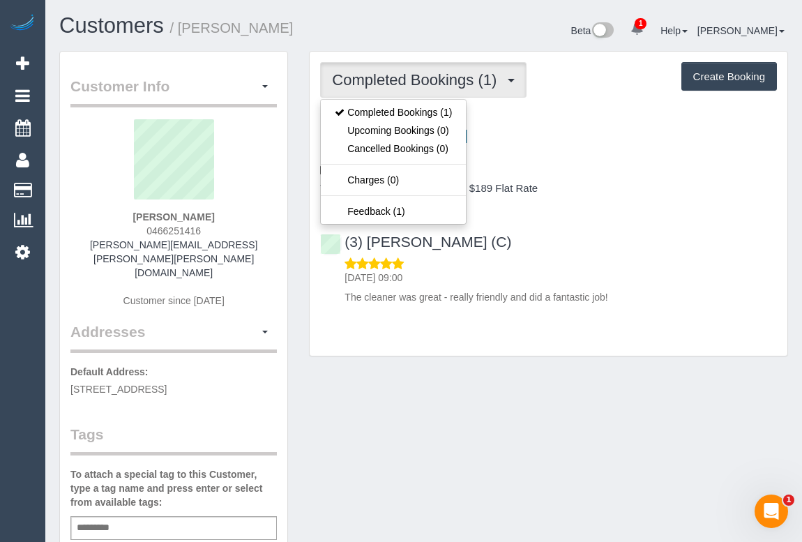
click at [467, 358] on div "Completed Bookings (1) Completed Bookings (1) Upcoming Bookings (0) Cancelled B…" at bounding box center [548, 210] width 500 height 319
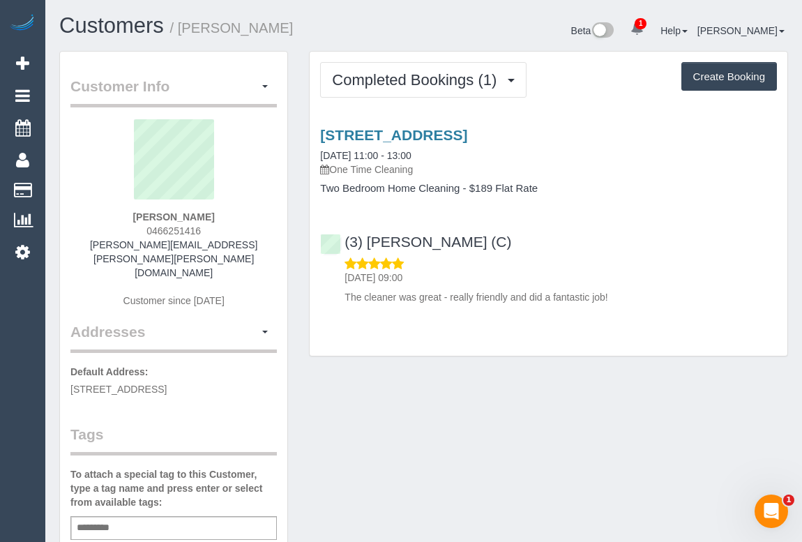
click at [563, 218] on div "[STREET_ADDRESS] [DATE] 11:00 - 13:00 One Time Cleaning Two Bedroom Home Cleani…" at bounding box center [547, 212] width 477 height 195
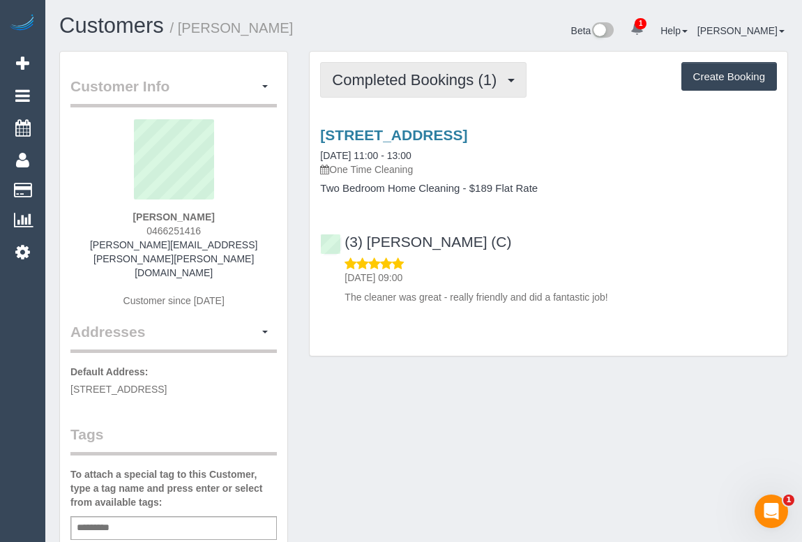
click at [419, 77] on span "Completed Bookings (1)" at bounding box center [417, 79] width 171 height 17
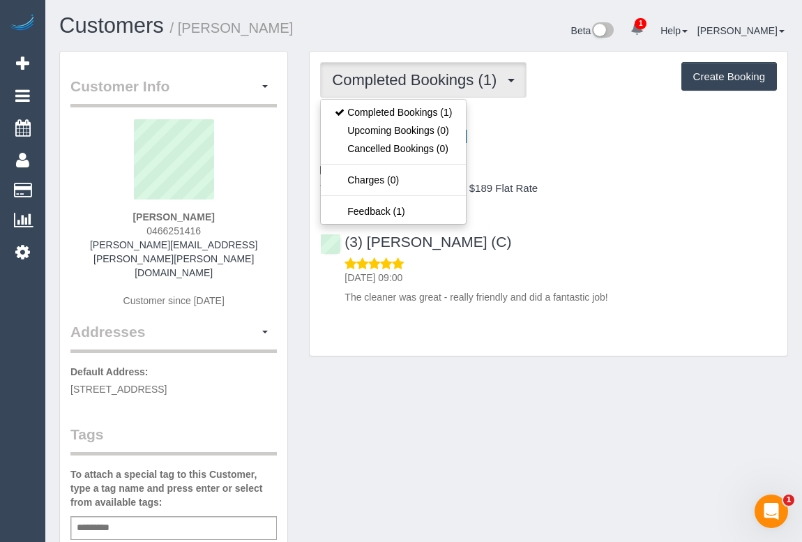
click at [510, 413] on div "Customer Info Edit Contact Info Send Message Email Preferences Special Sales Ta…" at bounding box center [423, 532] width 749 height 962
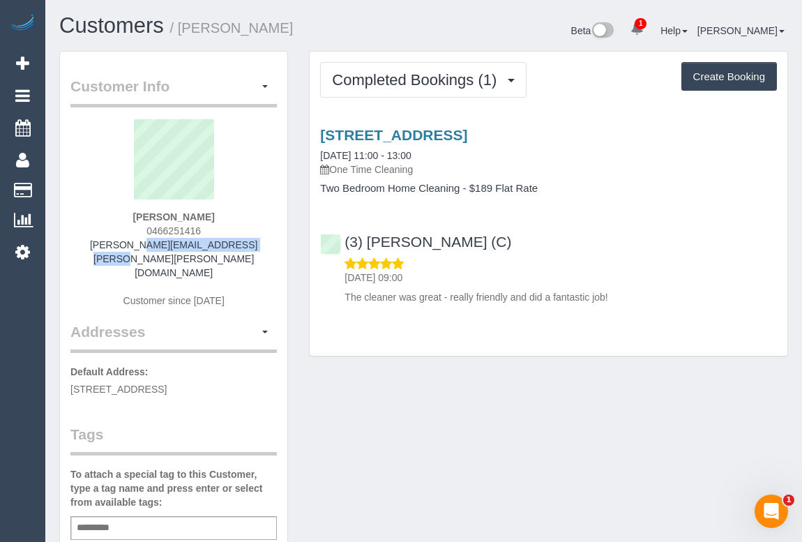
drag, startPoint x: 98, startPoint y: 242, endPoint x: 247, endPoint y: 245, distance: 149.2
click at [247, 245] on div "[PERSON_NAME] 0466251416 [PERSON_NAME][EMAIL_ADDRESS][PERSON_NAME][PERSON_NAME]…" at bounding box center [173, 220] width 206 height 202
copy link "[PERSON_NAME][EMAIL_ADDRESS][PERSON_NAME][PERSON_NAME][DOMAIN_NAME]"
drag, startPoint x: 139, startPoint y: 209, endPoint x: 243, endPoint y: 211, distance: 103.2
click at [243, 211] on div "[PERSON_NAME] 0466251416 [PERSON_NAME][EMAIL_ADDRESS][PERSON_NAME][PERSON_NAME]…" at bounding box center [173, 220] width 206 height 202
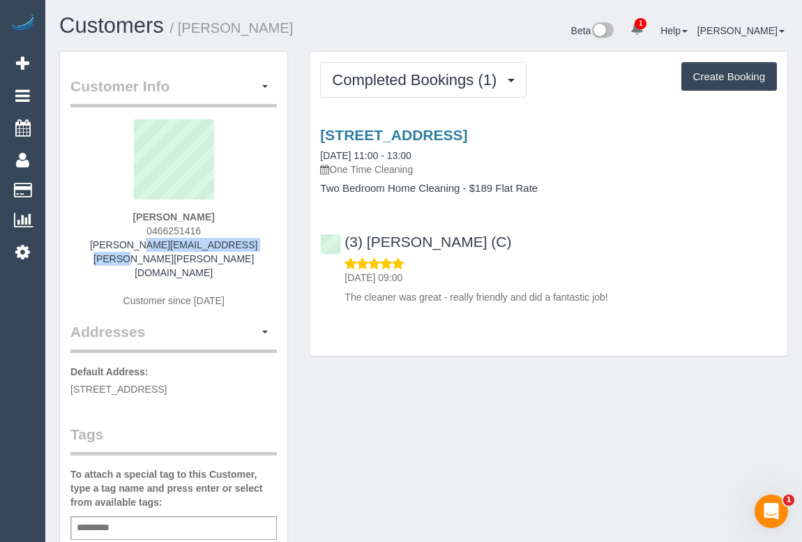
copy strong "[PERSON_NAME]"
drag, startPoint x: 141, startPoint y: 230, endPoint x: 216, endPoint y: 224, distance: 74.8
click at [216, 224] on div "[PERSON_NAME] 0466251416 [PERSON_NAME][EMAIL_ADDRESS][PERSON_NAME][PERSON_NAME]…" at bounding box center [173, 220] width 206 height 202
copy span "0466251416"
drag, startPoint x: 130, startPoint y: 213, endPoint x: 239, endPoint y: 214, distance: 109.4
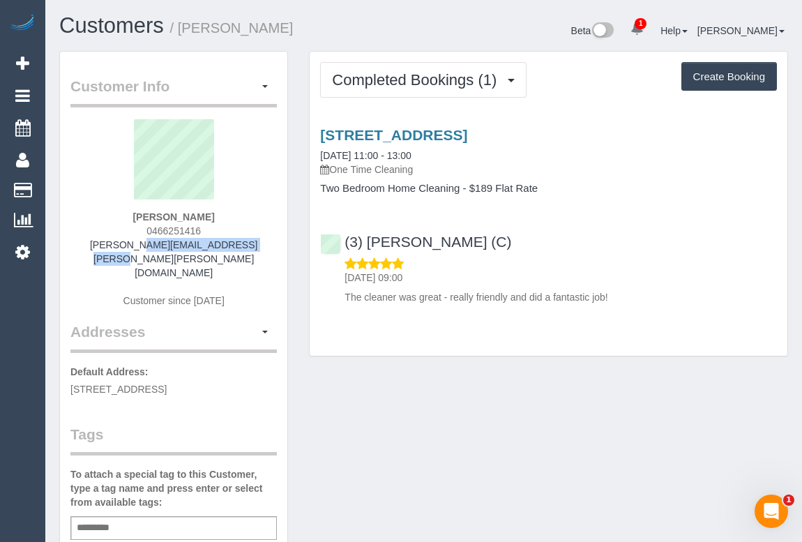
click at [239, 214] on div "[PERSON_NAME] 0466251416 [PERSON_NAME][EMAIL_ADDRESS][PERSON_NAME][PERSON_NAME]…" at bounding box center [173, 220] width 206 height 202
copy strong "[PERSON_NAME]"
drag, startPoint x: 105, startPoint y: 242, endPoint x: 238, endPoint y: 245, distance: 133.9
click at [238, 245] on div "[PERSON_NAME] 0466251416 [PERSON_NAME][EMAIL_ADDRESS][PERSON_NAME][PERSON_NAME]…" at bounding box center [173, 220] width 206 height 202
copy link "[PERSON_NAME][EMAIL_ADDRESS][PERSON_NAME][PERSON_NAME][DOMAIN_NAME]"
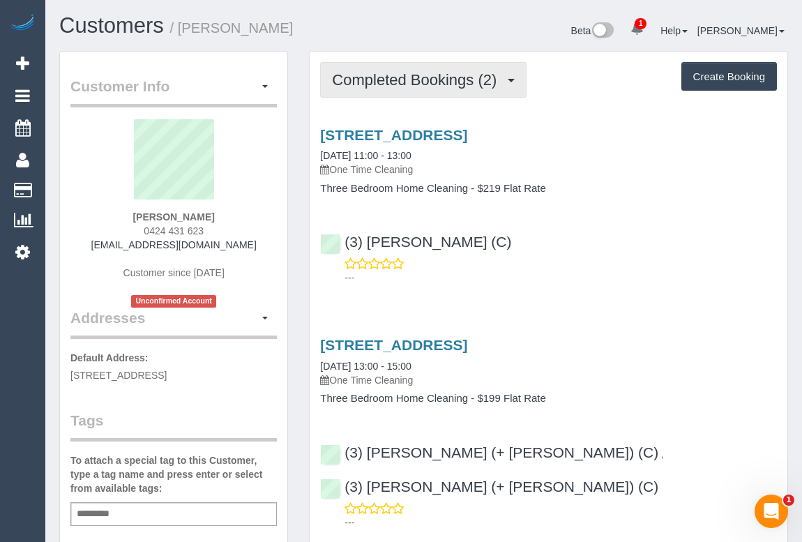
click at [404, 86] on span "Completed Bookings (2)" at bounding box center [417, 79] width 171 height 17
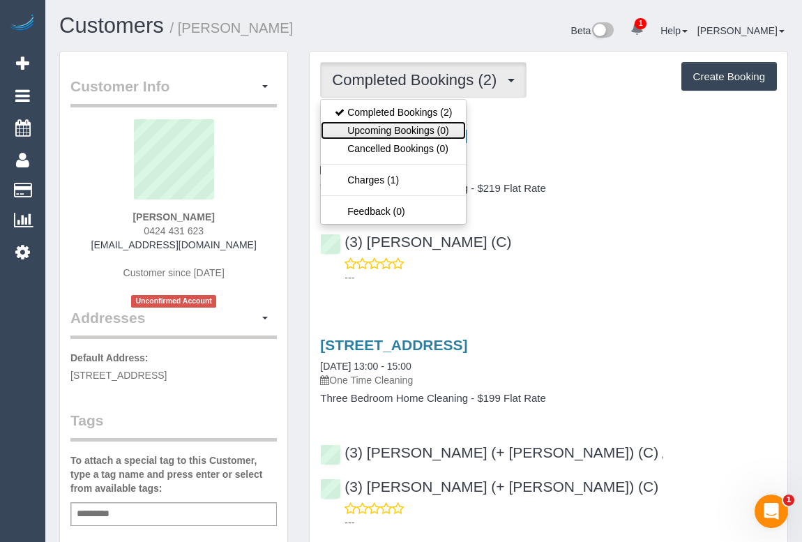
click at [392, 132] on link "Upcoming Bookings (0)" at bounding box center [393, 130] width 145 height 18
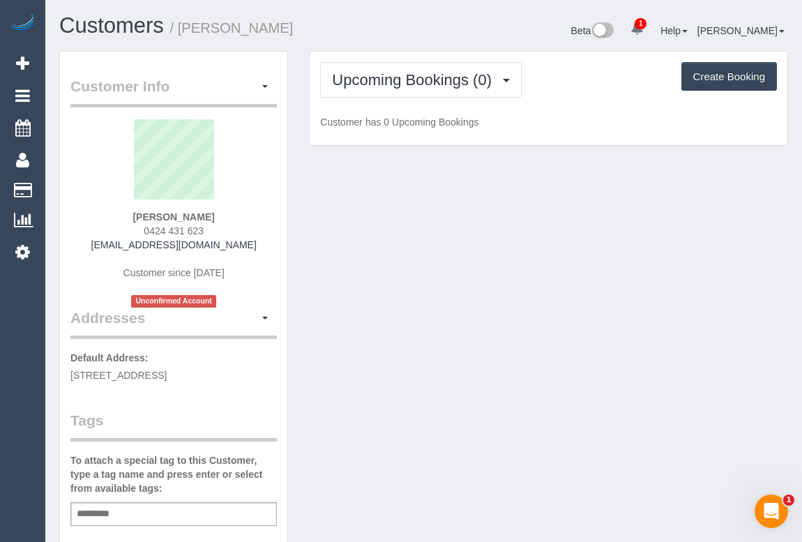
drag, startPoint x: 424, startPoint y: 321, endPoint x: 458, endPoint y: 212, distance: 114.6
click at [423, 321] on div "Customer Info Edit Contact Info Send Message Email Preferences Special Sales Ta…" at bounding box center [423, 532] width 749 height 962
drag, startPoint x: 477, startPoint y: 318, endPoint x: 417, endPoint y: 306, distance: 61.8
click at [477, 318] on div "Customer Info Edit Contact Info Send Message Email Preferences Special Sales Ta…" at bounding box center [423, 532] width 749 height 962
drag, startPoint x: 118, startPoint y: 243, endPoint x: 245, endPoint y: 247, distance: 126.9
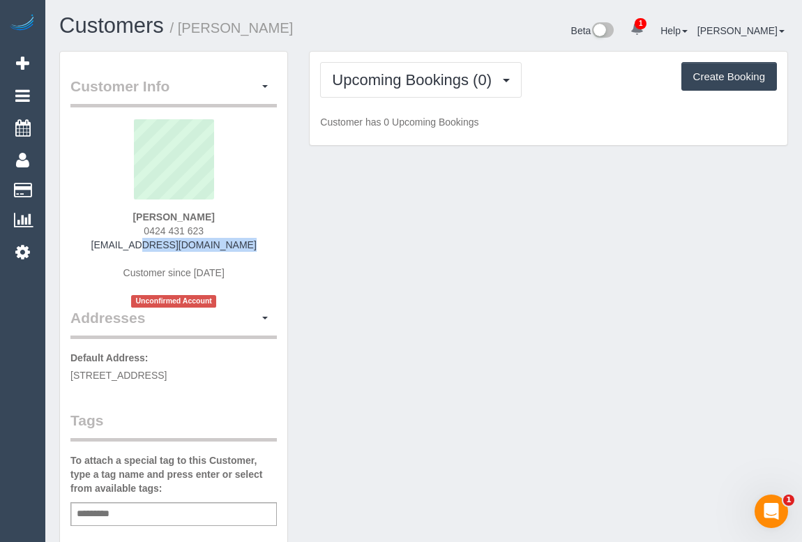
click at [245, 247] on div "Lena Padis 0424 431 623 lenapadis@gmail.com Customer since 2024 Unconfirmed Acc…" at bounding box center [173, 213] width 206 height 188
copy link "lenapadis@gmail.com"
click at [477, 279] on div "Customer Info Edit Contact Info Send Message Email Preferences Special Sales Ta…" at bounding box center [423, 532] width 749 height 962
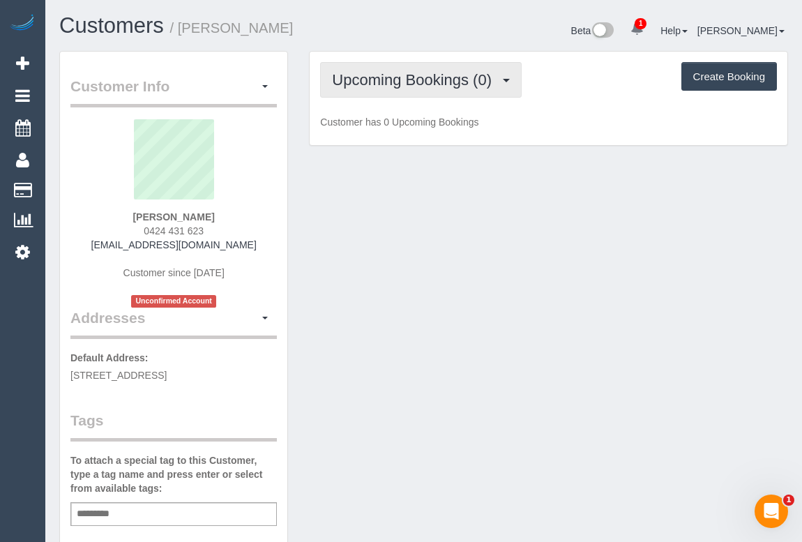
click at [441, 81] on span "Upcoming Bookings (0)" at bounding box center [415, 79] width 167 height 17
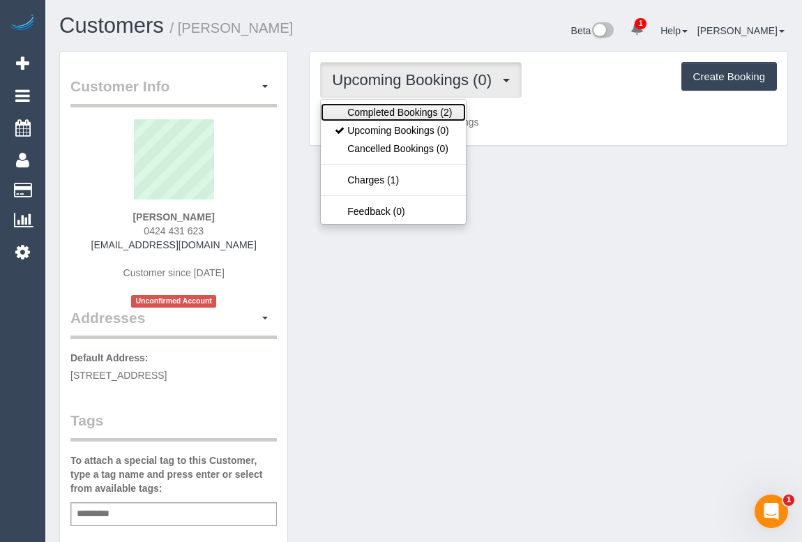
click at [432, 107] on link "Completed Bookings (2)" at bounding box center [393, 112] width 145 height 18
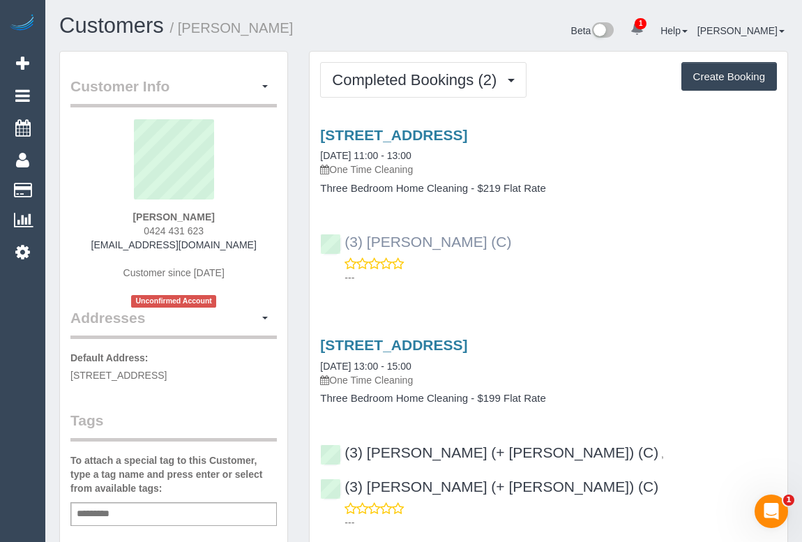
drag, startPoint x: 507, startPoint y: 246, endPoint x: 344, endPoint y: 241, distance: 163.9
click at [344, 241] on div "(3) Afzaal Ahmad (C) ---" at bounding box center [547, 253] width 477 height 63
copy link "(3) Afzaal Ahmad (C)"
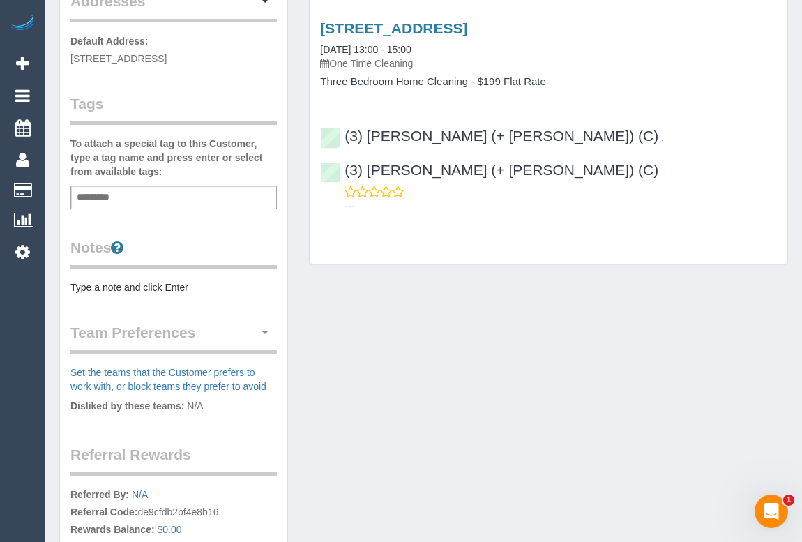
click at [262, 331] on span "button" at bounding box center [265, 332] width 6 height 3
click at [216, 352] on link "Manage Preferences" at bounding box center [217, 358] width 118 height 18
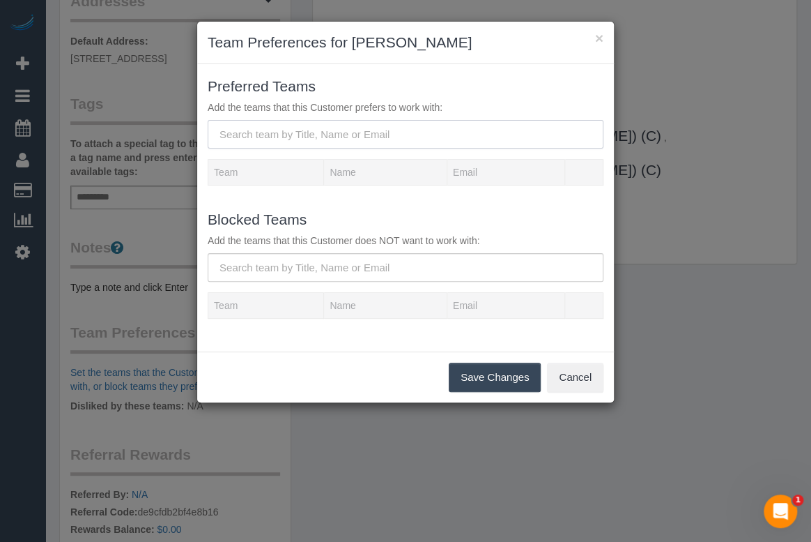
click at [256, 136] on input "text" at bounding box center [406, 134] width 396 height 29
paste input "(3) Afzaal Ahmad (C)"
type input "(3) Afzaal Ahmad (C)"
click at [475, 367] on button "Save Changes" at bounding box center [495, 376] width 92 height 29
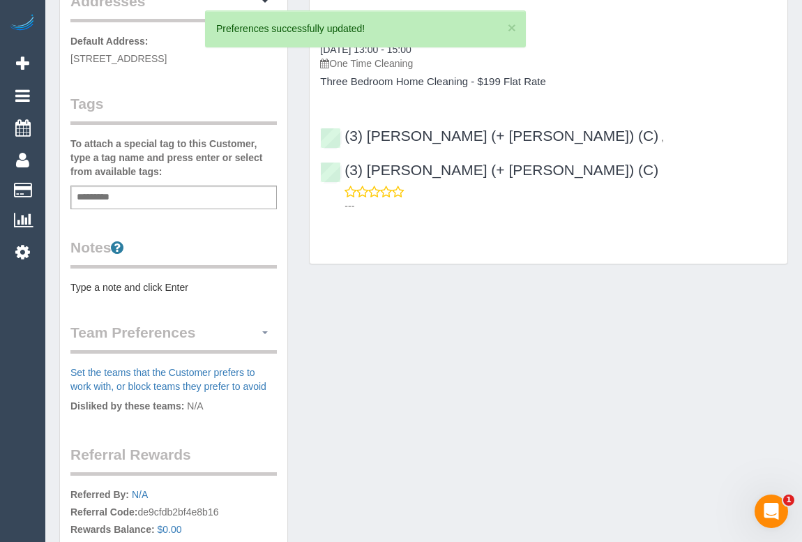
click at [263, 331] on span "button" at bounding box center [265, 332] width 6 height 3
click at [239, 353] on link "Manage Preferences" at bounding box center [217, 358] width 118 height 18
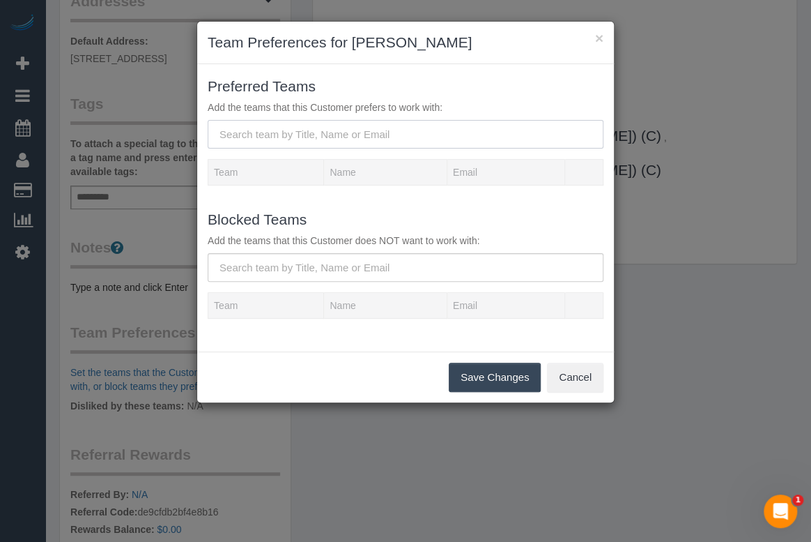
click at [365, 125] on input "text" at bounding box center [406, 134] width 396 height 29
paste input "(3) [PERSON_NAME] (C)"
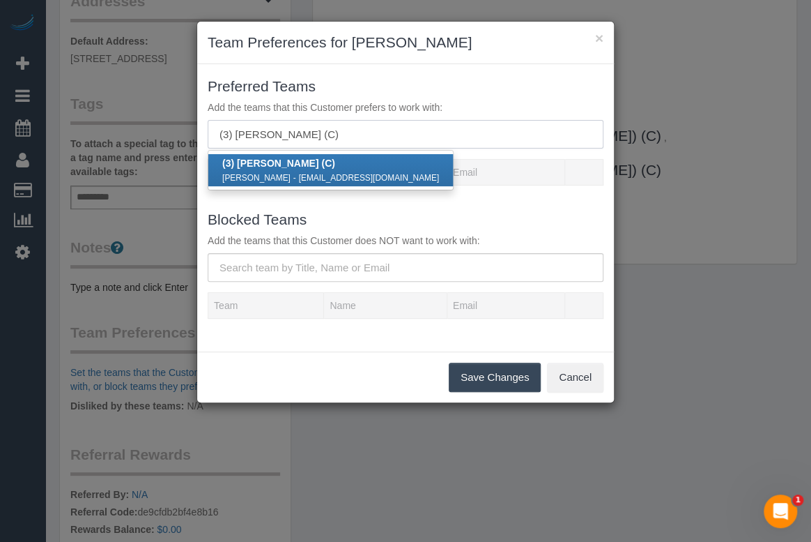
type input "(3) [PERSON_NAME] (C)"
click at [313, 171] on div "Afzaal Ahmad - afzaal20571@gmail.com" at bounding box center [330, 177] width 217 height 14
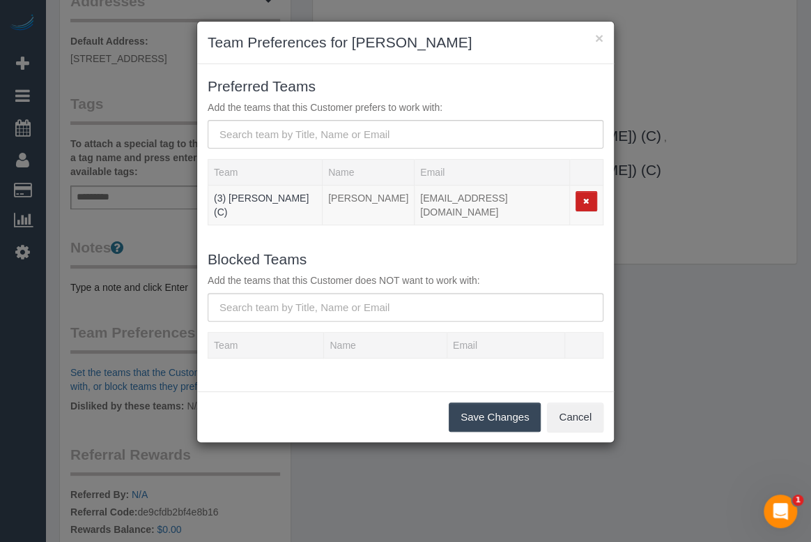
click at [473, 407] on button "Save Changes" at bounding box center [495, 416] width 92 height 29
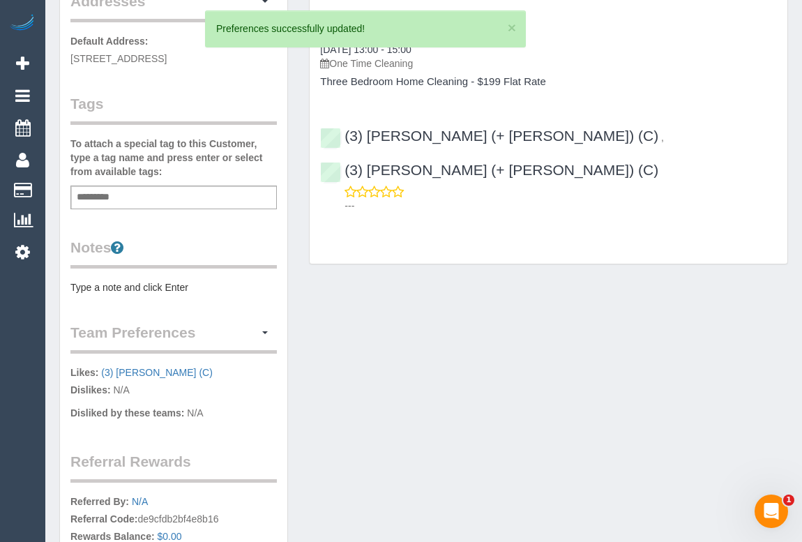
click at [102, 292] on div "Customer Info Edit Contact Info Send Message Email Preferences Special Sales Ta…" at bounding box center [173, 212] width 227 height 954
click at [103, 281] on pre "Type a note and click Enter" at bounding box center [173, 287] width 206 height 14
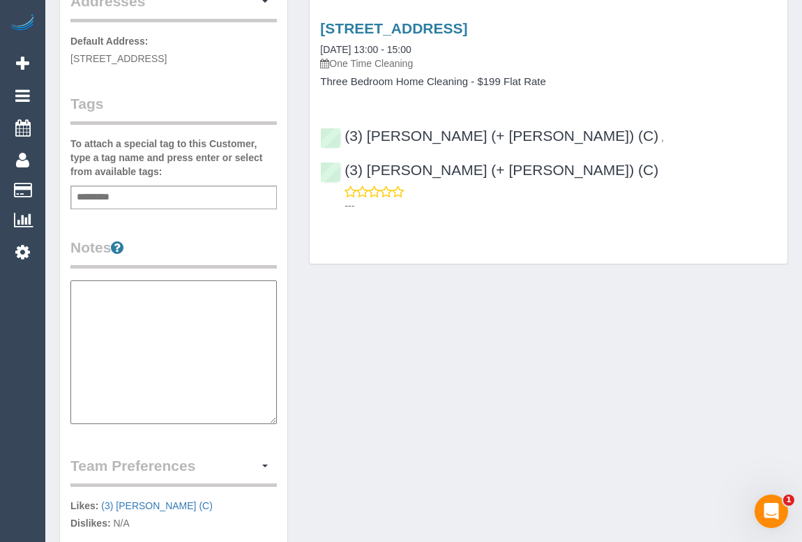
click at [103, 307] on textarea at bounding box center [173, 352] width 206 height 144
paste textarea "**********"
click at [178, 302] on textarea "**********" at bounding box center [173, 352] width 206 height 144
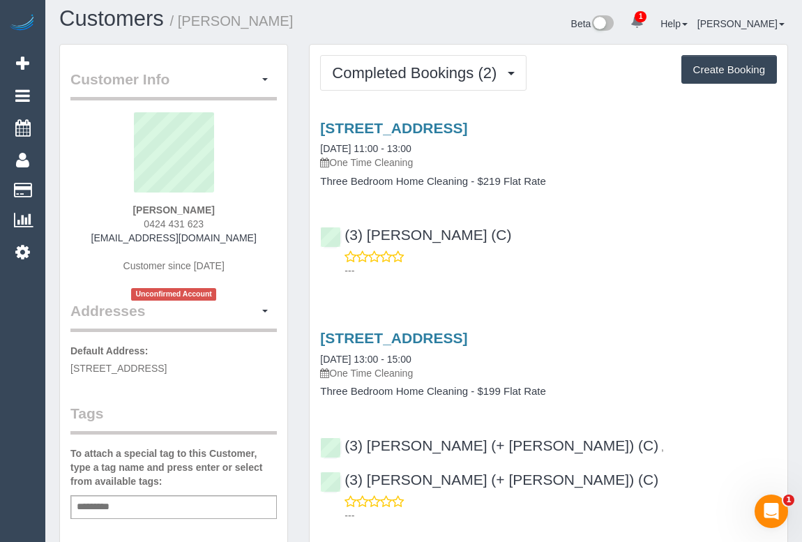
scroll to position [0, 0]
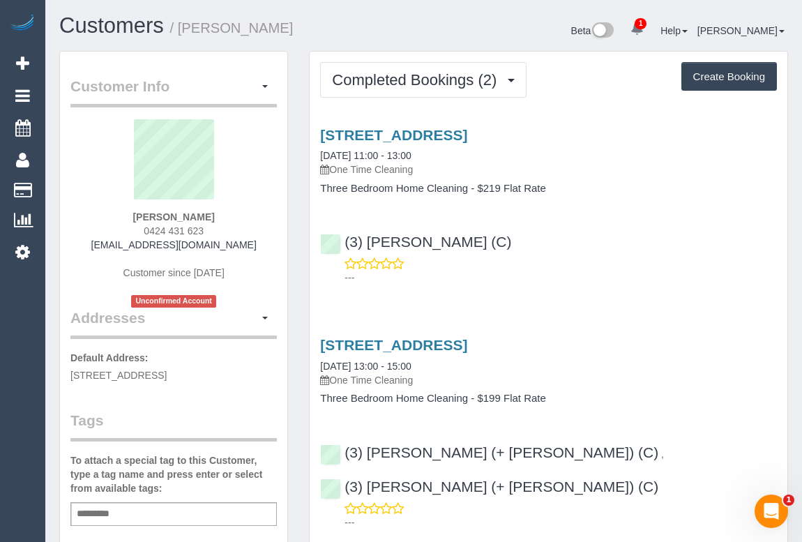
type textarea "**********"
drag, startPoint x: 491, startPoint y: 244, endPoint x: 342, endPoint y: 238, distance: 150.0
click at [342, 238] on div "(3) Afzaal Ahmad (C) ---" at bounding box center [547, 253] width 477 height 63
copy link "(3) Afzaal Ahmad (C)"
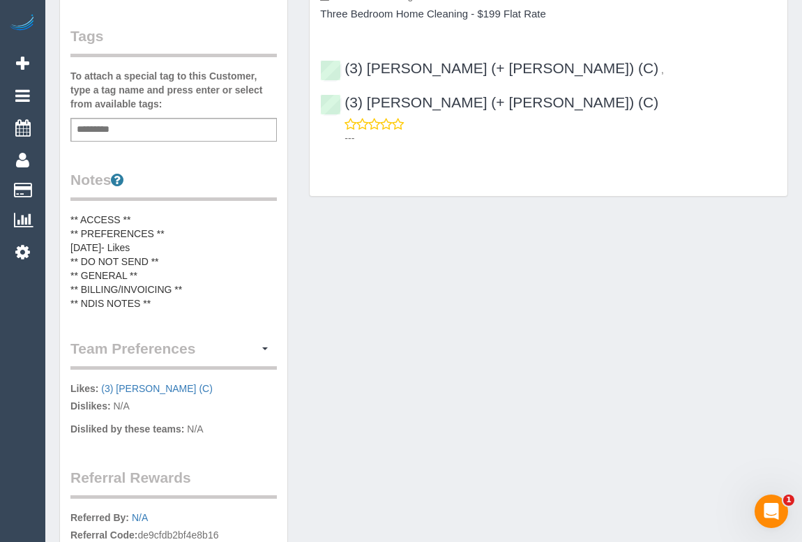
scroll to position [443, 0]
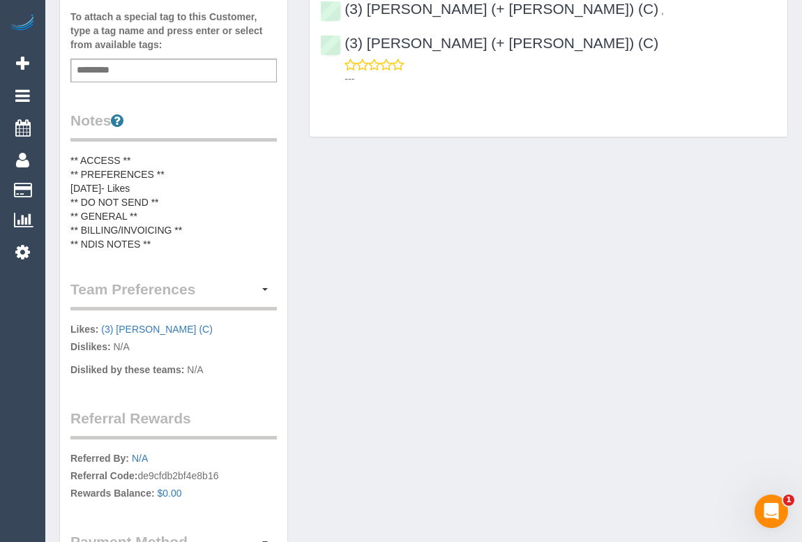
click at [146, 182] on pre "** ACCESS ** ** PREFERENCES ** 14/08/25- Likes ** DO NOT SEND ** ** GENERAL ** …" at bounding box center [173, 202] width 206 height 98
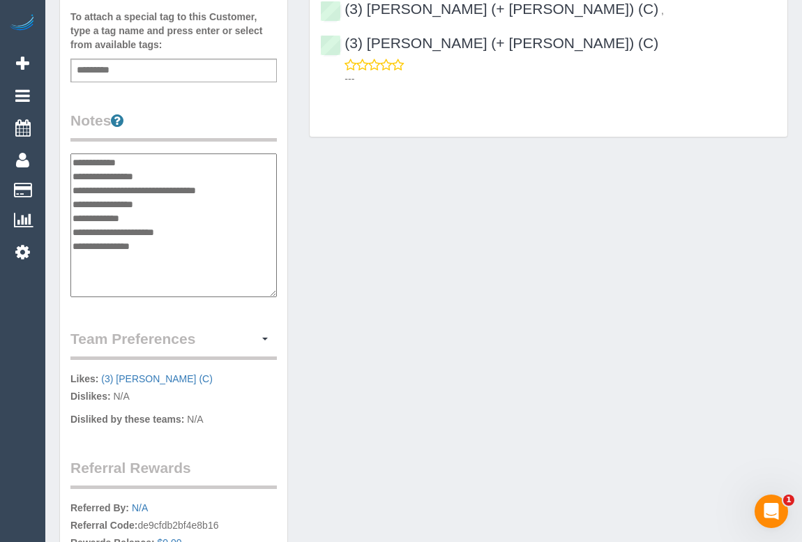
click at [239, 188] on textarea "**********" at bounding box center [173, 225] width 206 height 144
type textarea "**********"
click at [440, 241] on div "Customer Info Edit Contact Info Send Message Email Preferences Special Sales Ta…" at bounding box center [423, 159] width 749 height 1102
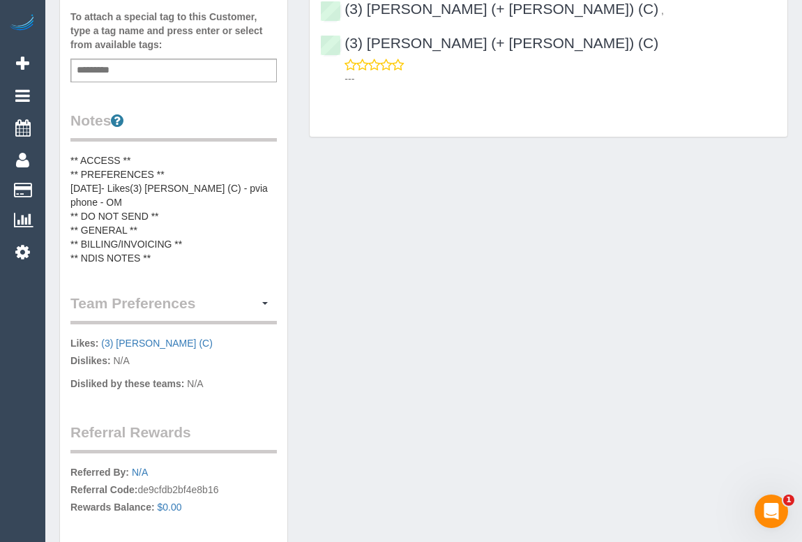
click at [236, 178] on pre "** ACCESS ** ** PREFERENCES ** 14/08/25- Likes(3) Afzaal Ahmad (C) - pvia phone…" at bounding box center [173, 209] width 206 height 112
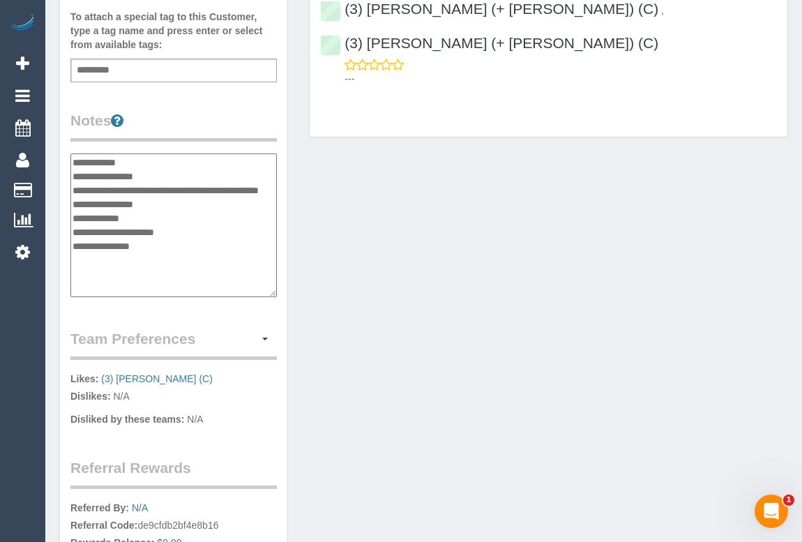
click at [240, 188] on textarea "**********" at bounding box center [173, 225] width 206 height 144
type textarea "**********"
click at [438, 265] on div "Customer Info Edit Contact Info Send Message Email Preferences Special Sales Ta…" at bounding box center [423, 159] width 749 height 1102
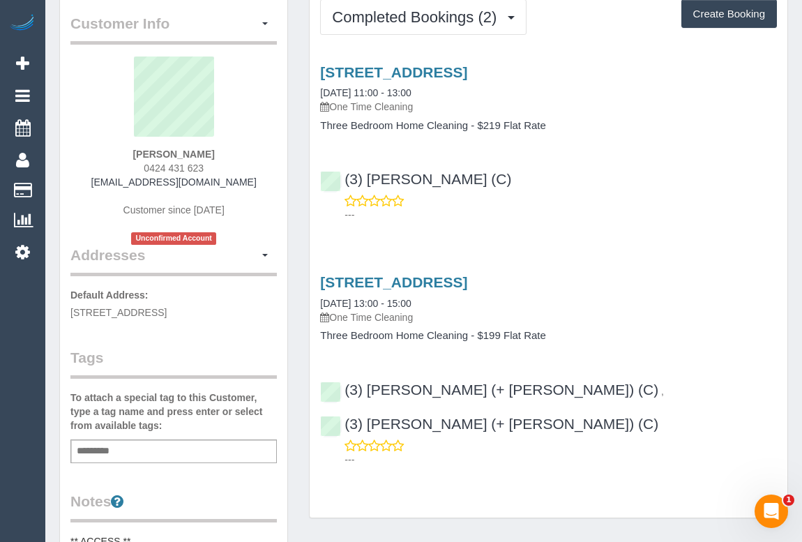
scroll to position [0, 0]
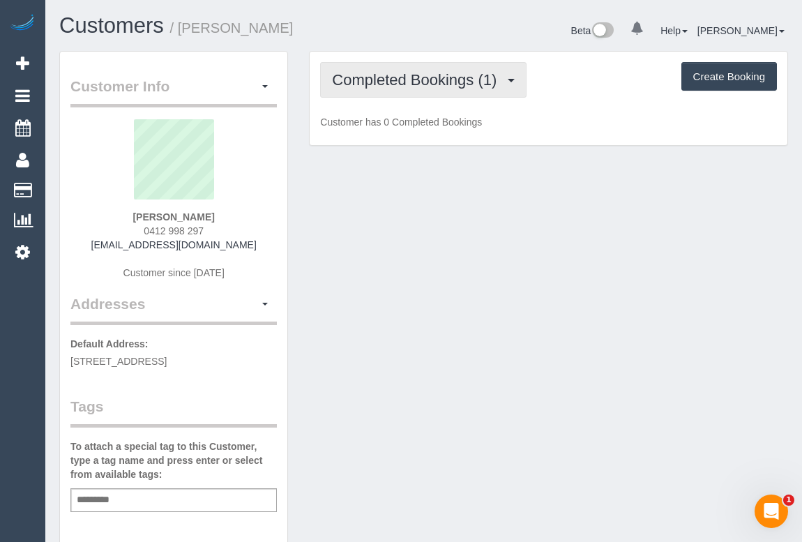
click at [443, 69] on button "Completed Bookings (1)" at bounding box center [423, 80] width 206 height 36
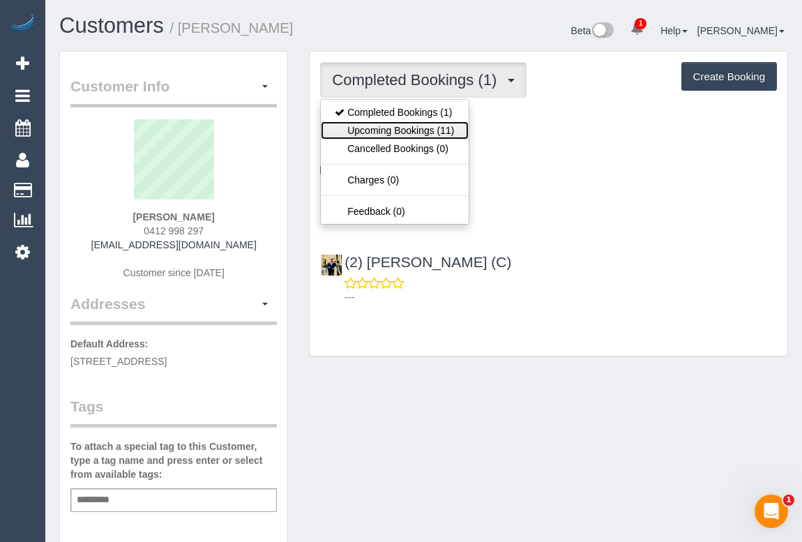
click at [420, 123] on link "Upcoming Bookings (11)" at bounding box center [394, 130] width 147 height 18
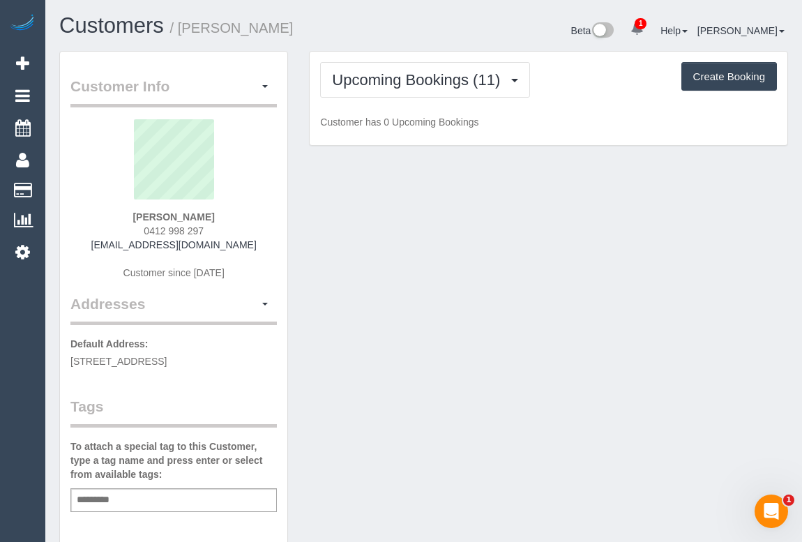
click at [448, 403] on div "Customer Info Edit Contact Info Send Message Email Preferences Special Sales Ta…" at bounding box center [423, 518] width 749 height 934
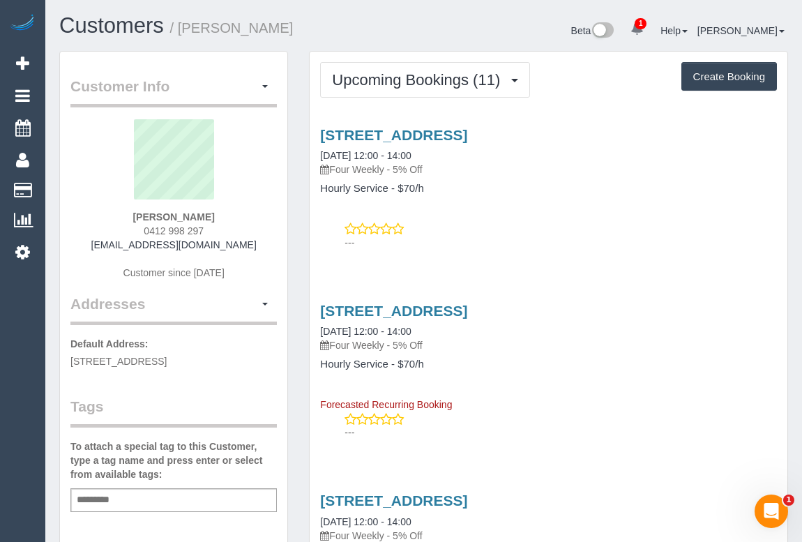
click at [521, 233] on div "---" at bounding box center [548, 236] width 457 height 28
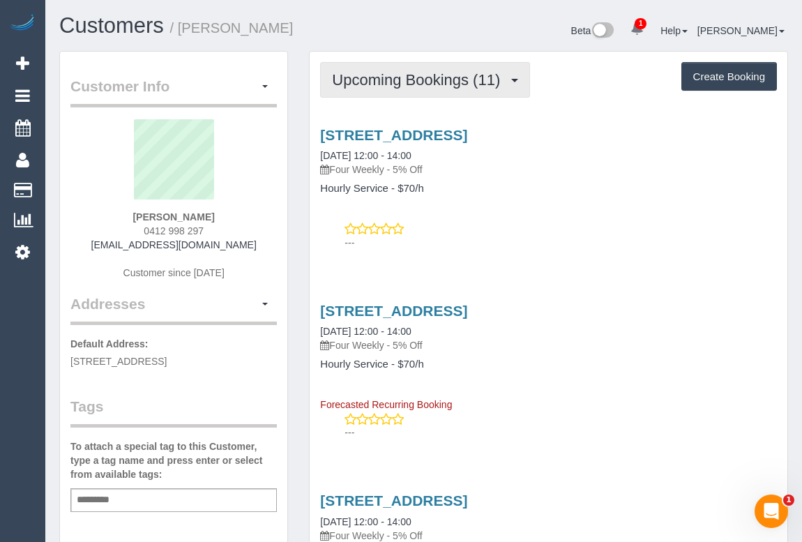
click at [416, 82] on span "Upcoming Bookings (11)" at bounding box center [419, 79] width 175 height 17
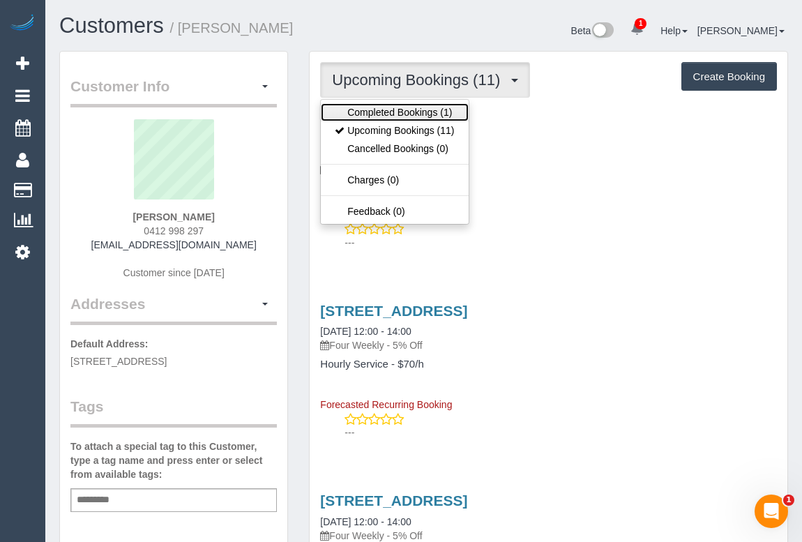
click at [415, 112] on link "Completed Bookings (1)" at bounding box center [394, 112] width 147 height 18
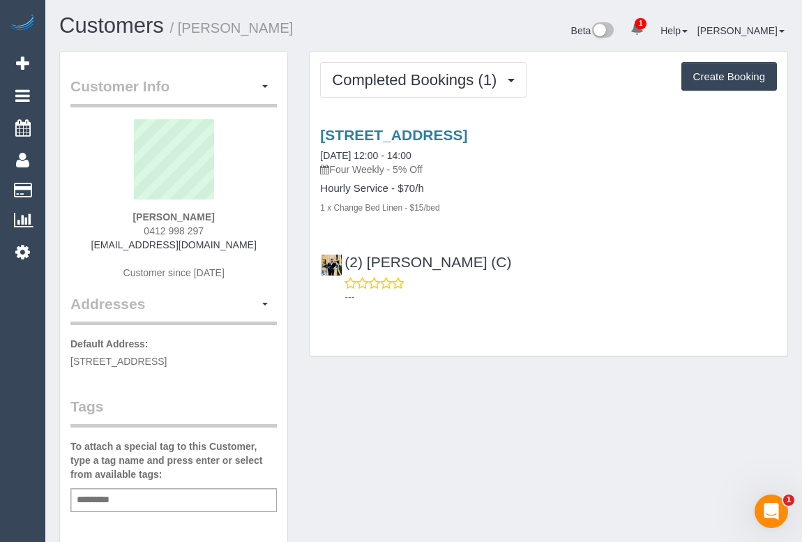
click at [442, 365] on div "Completed Bookings (1) Completed Bookings (1) Upcoming Bookings (11) Cancelled …" at bounding box center [548, 210] width 500 height 319
click at [444, 399] on div "Customer Info Edit Contact Info Send Message Email Preferences Special Sales Ta…" at bounding box center [423, 518] width 749 height 934
click at [467, 136] on link "Unit 18 / 22 Curzon Street, North Melbourne, VIC 3051" at bounding box center [393, 135] width 147 height 16
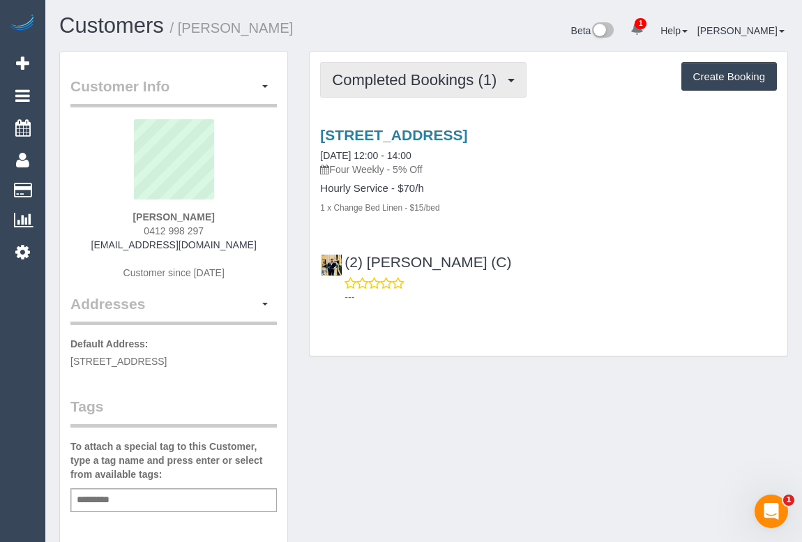
click at [386, 79] on span "Completed Bookings (1)" at bounding box center [417, 79] width 171 height 17
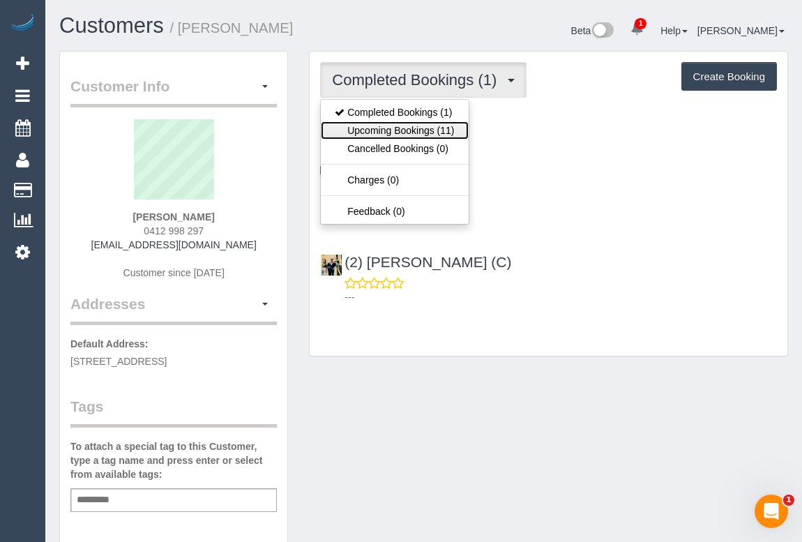
click at [424, 136] on link "Upcoming Bookings (11)" at bounding box center [394, 130] width 147 height 18
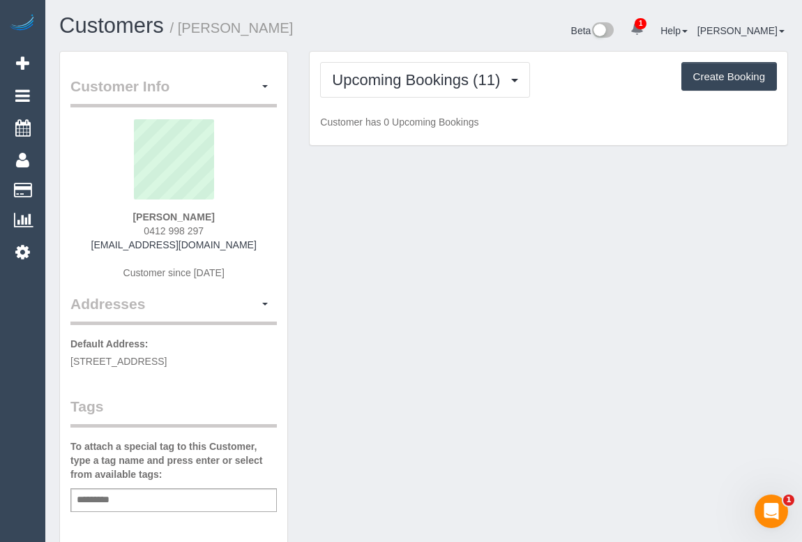
click at [494, 357] on div "Customer Info Edit Contact Info Send Message Email Preferences Special Sales Ta…" at bounding box center [423, 518] width 749 height 934
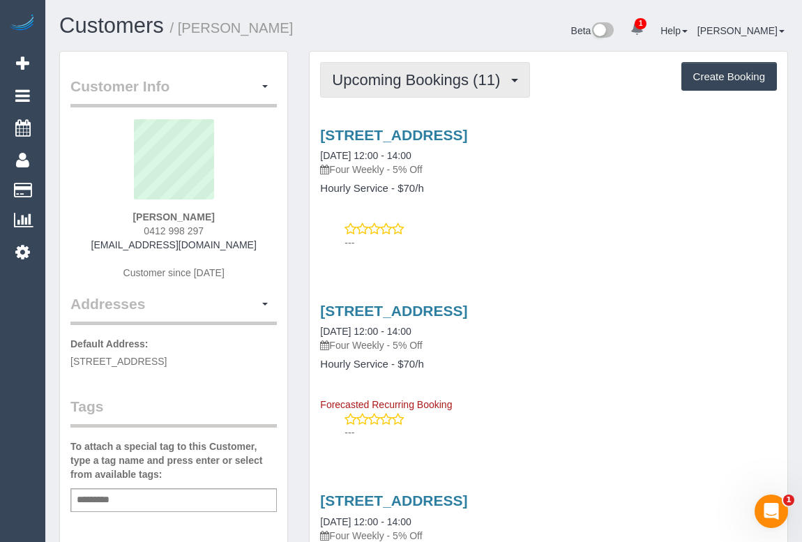
click at [418, 76] on span "Upcoming Bookings (11)" at bounding box center [419, 79] width 175 height 17
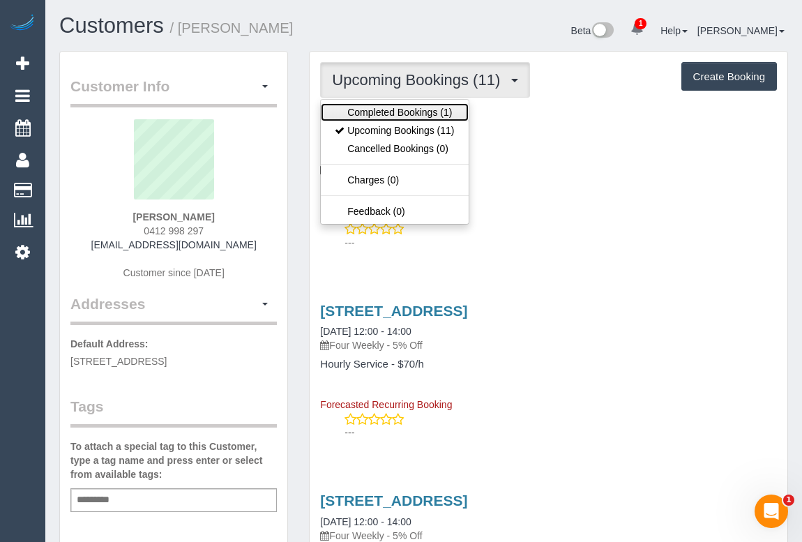
click at [428, 109] on link "Completed Bookings (1)" at bounding box center [394, 112] width 147 height 18
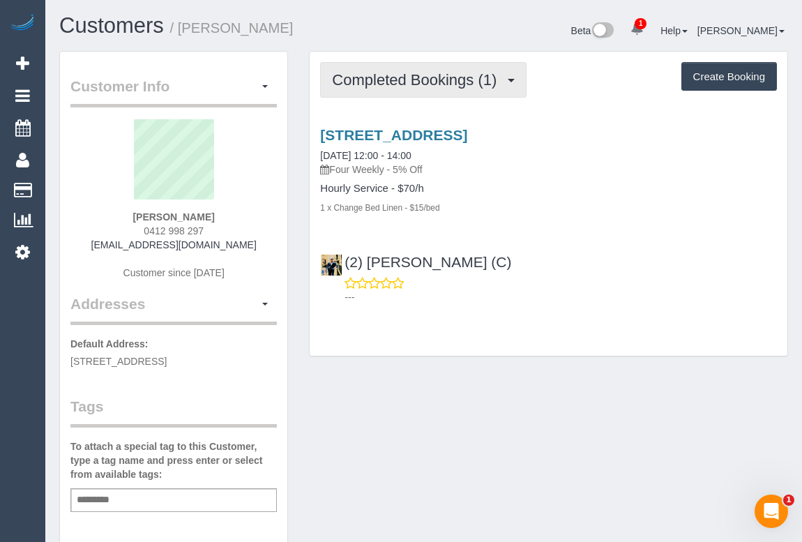
click at [411, 73] on span "Completed Bookings (1)" at bounding box center [417, 79] width 171 height 17
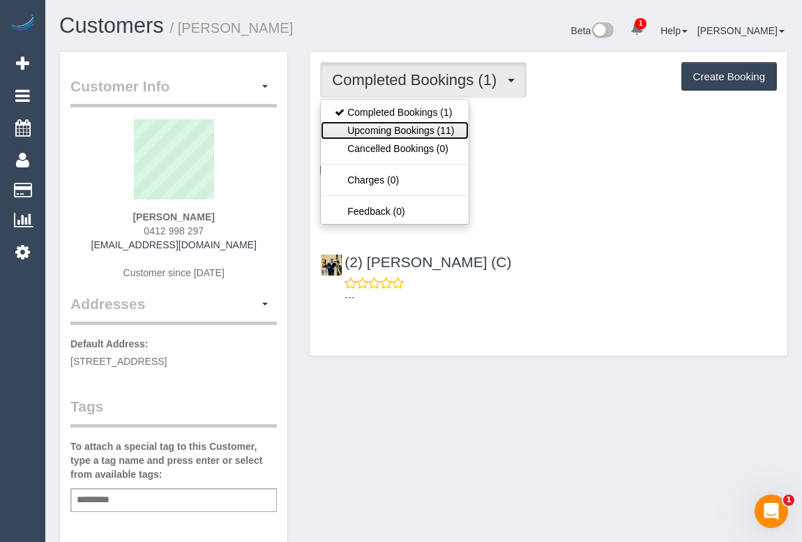
click at [397, 125] on link "Upcoming Bookings (11)" at bounding box center [394, 130] width 147 height 18
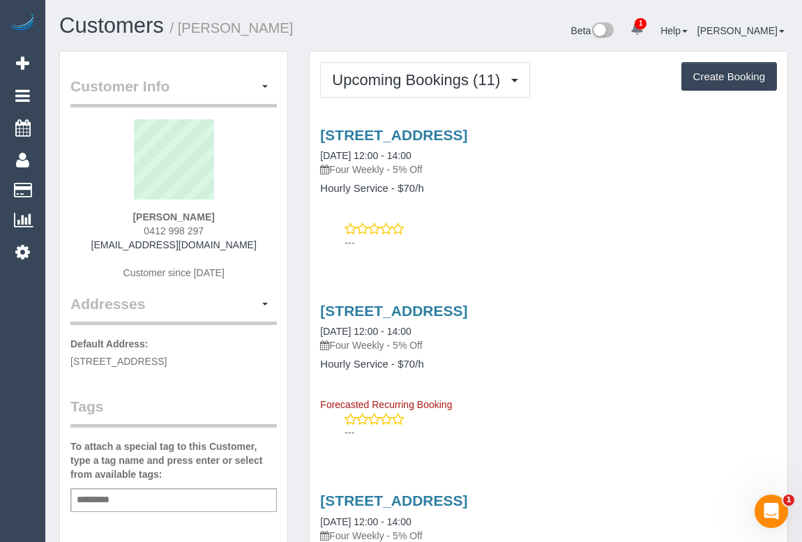
click at [555, 244] on p "---" at bounding box center [560, 243] width 432 height 14
click at [689, 291] on div "18 Curzon Street, North Melbourne, VIC 3051 08/10/2025 12:00 - 14:00 Four Weekl…" at bounding box center [547, 368] width 477 height 155
click at [540, 234] on div "---" at bounding box center [548, 236] width 457 height 28
click at [528, 229] on div "---" at bounding box center [548, 236] width 457 height 28
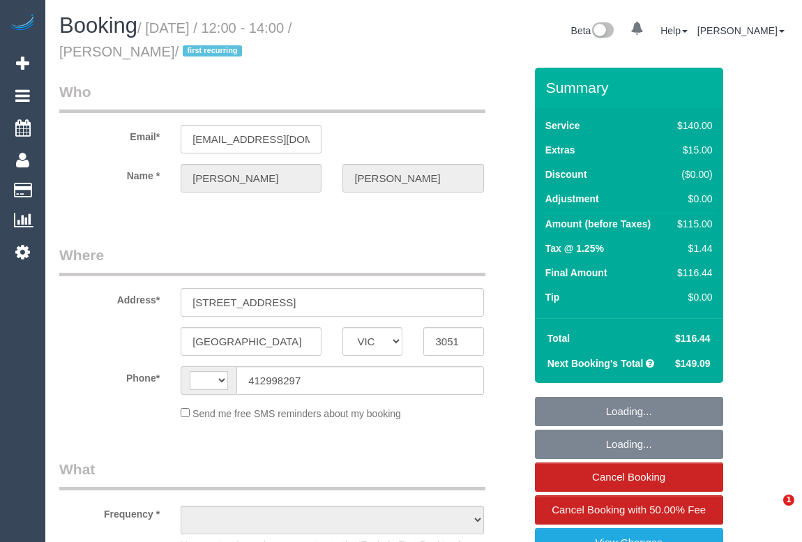
select select "VIC"
select select "object:329"
select select "string:stripe-pm_1RsuUH2GScqysDRVpj0UI4Po"
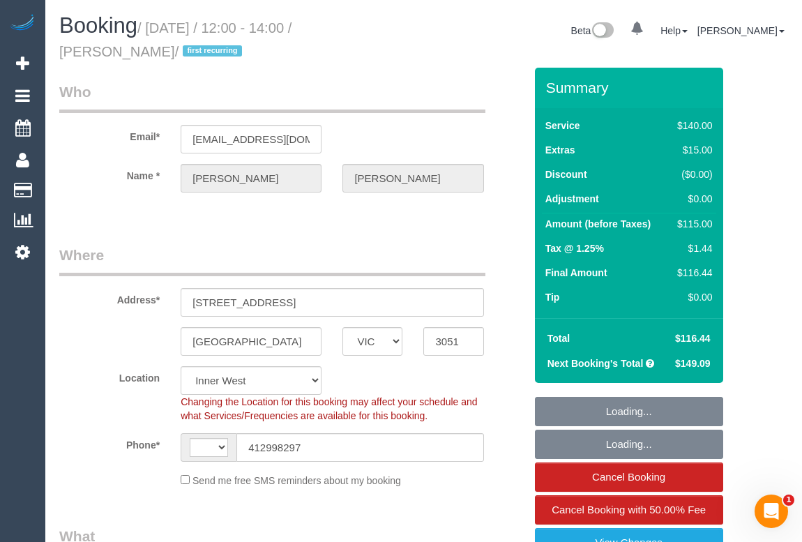
select select "number:28"
select select "number:14"
select select "number:19"
select select "number:25"
select select "number:34"
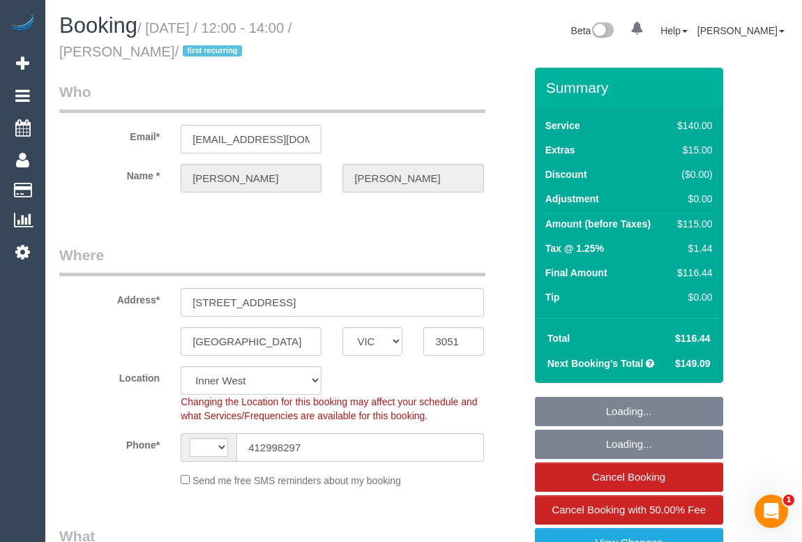
select select "number:11"
select select "string:AU"
select select "object:729"
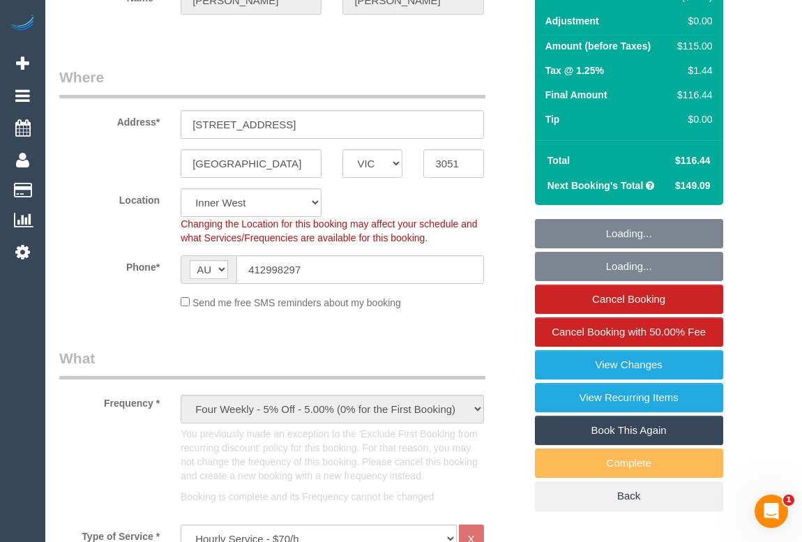
select select "spot1"
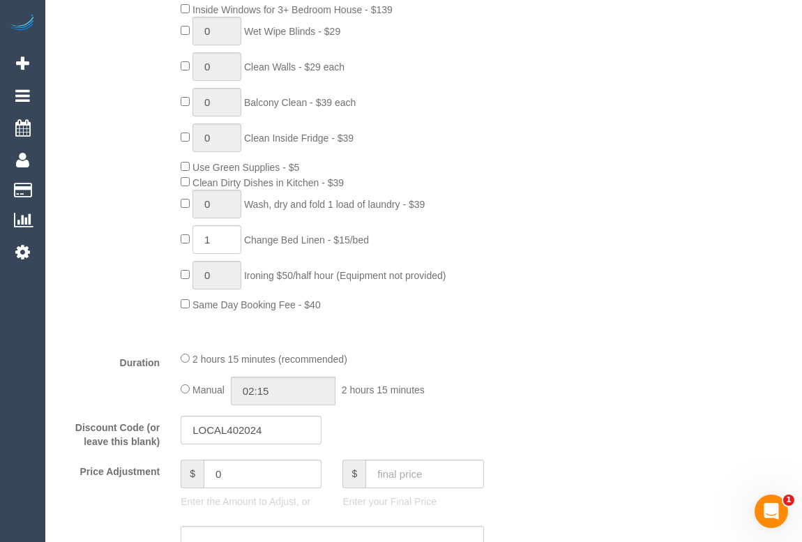
scroll to position [887, 0]
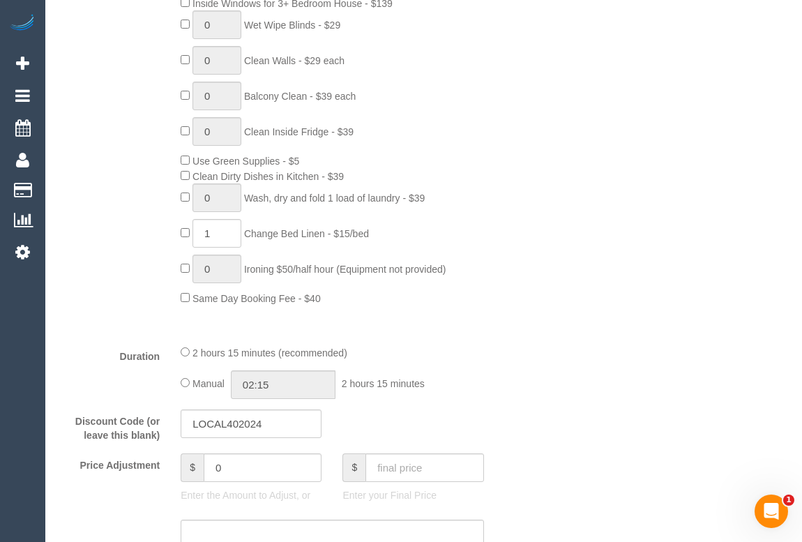
click at [464, 327] on div "Type of Service * Hourly Service - $70/h Hourly Service - $65/h Hourly Service …" at bounding box center [291, 74] width 465 height 518
drag, startPoint x: 244, startPoint y: 460, endPoint x: 150, endPoint y: 461, distance: 94.1
click at [150, 461] on div "Price Adjustment $ 0 Enter the Amount to Adjust, or $ Enter your Final Price" at bounding box center [292, 481] width 486 height 56
type input "-15"
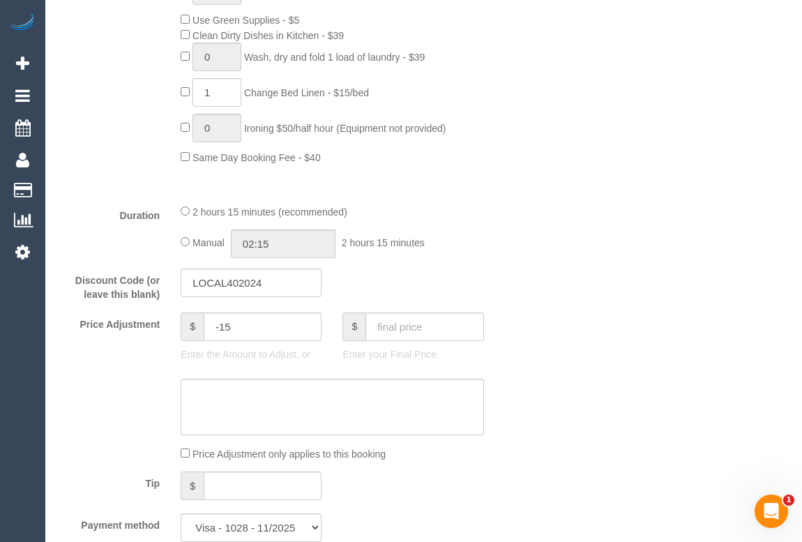
scroll to position [1140, 0]
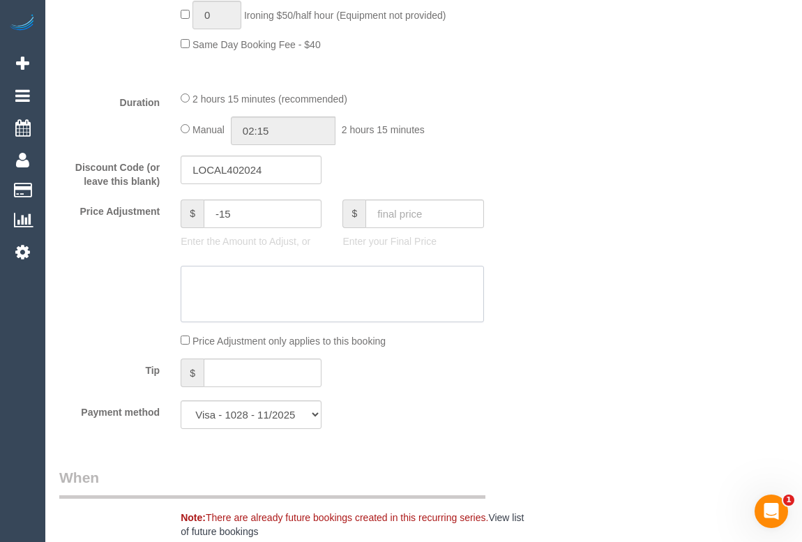
click at [218, 297] on textarea at bounding box center [332, 294] width 303 height 57
type textarea "Added -15 for bed linens unorganised -OM"
click at [592, 270] on div "Who Email* [EMAIL_ADDRESS][DOMAIN_NAME] Name * [PERSON_NAME] Where Address* [ST…" at bounding box center [423, 394] width 728 height 2934
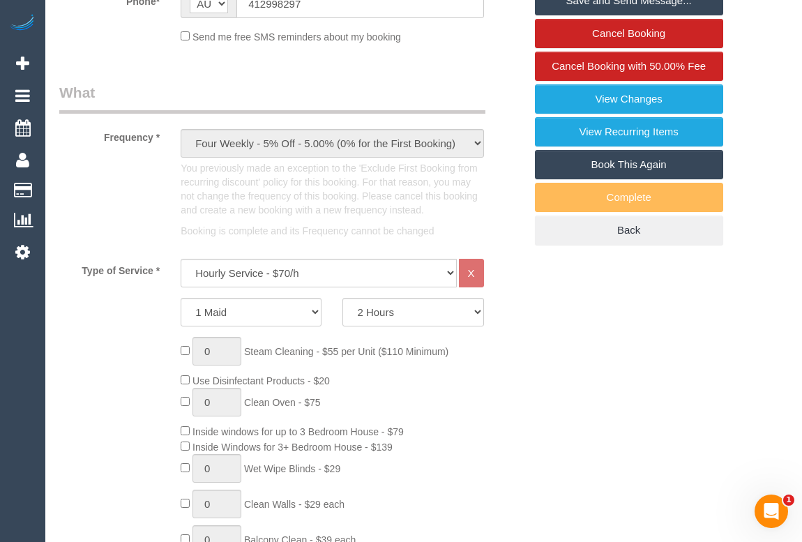
scroll to position [253, 0]
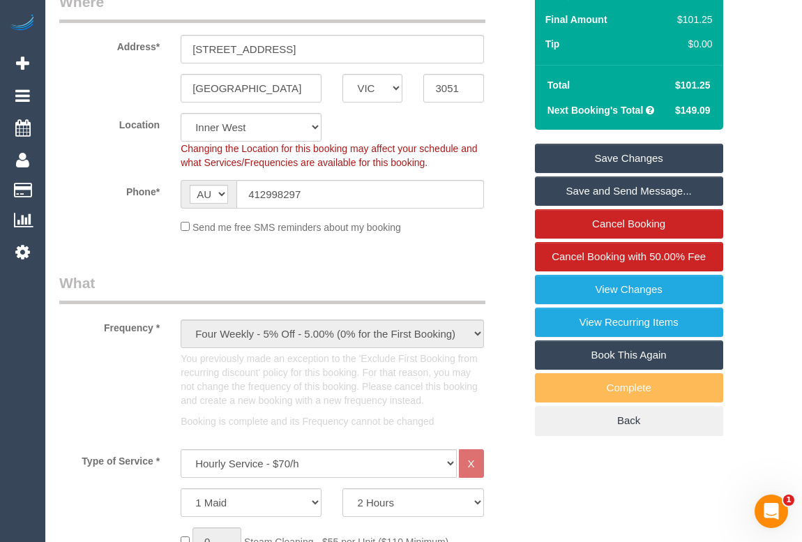
click at [626, 161] on link "Save Changes" at bounding box center [629, 158] width 188 height 29
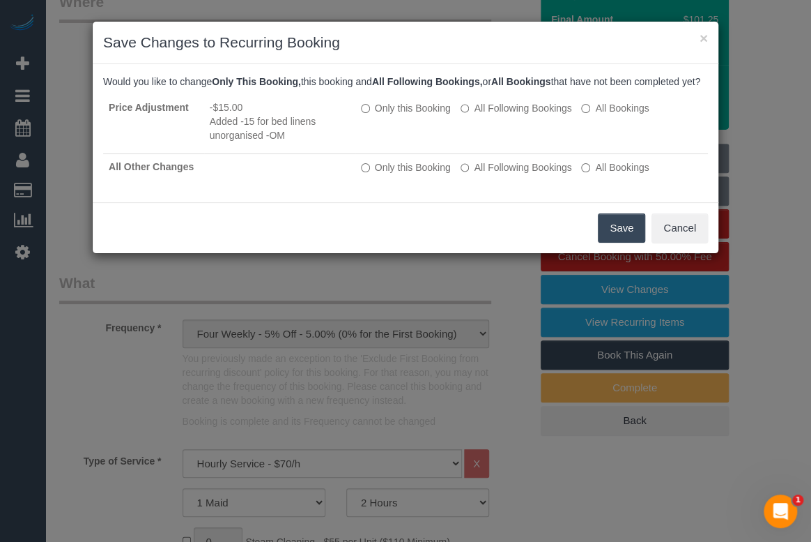
click at [625, 243] on button "Save" at bounding box center [621, 227] width 47 height 29
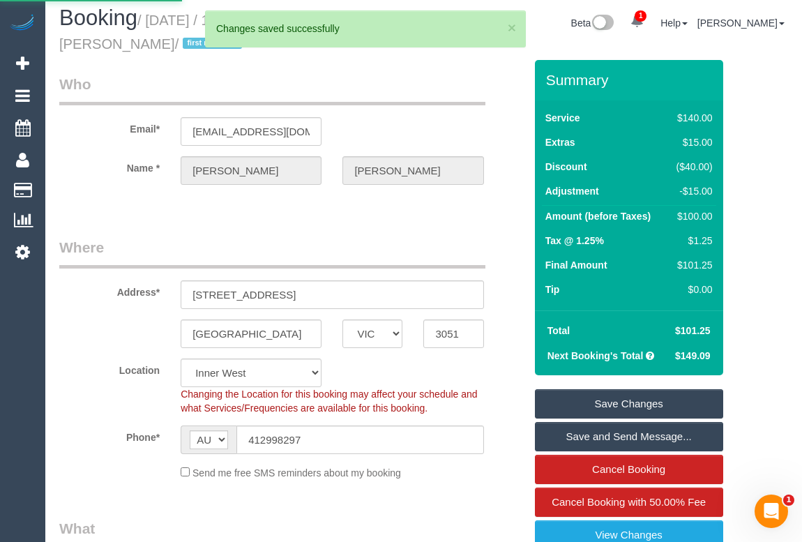
scroll to position [0, 0]
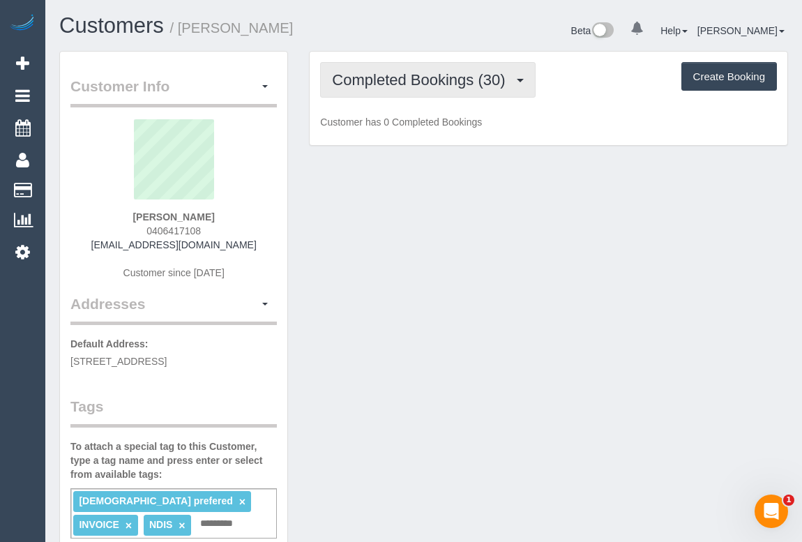
click at [454, 84] on span "Completed Bookings (30)" at bounding box center [422, 79] width 180 height 17
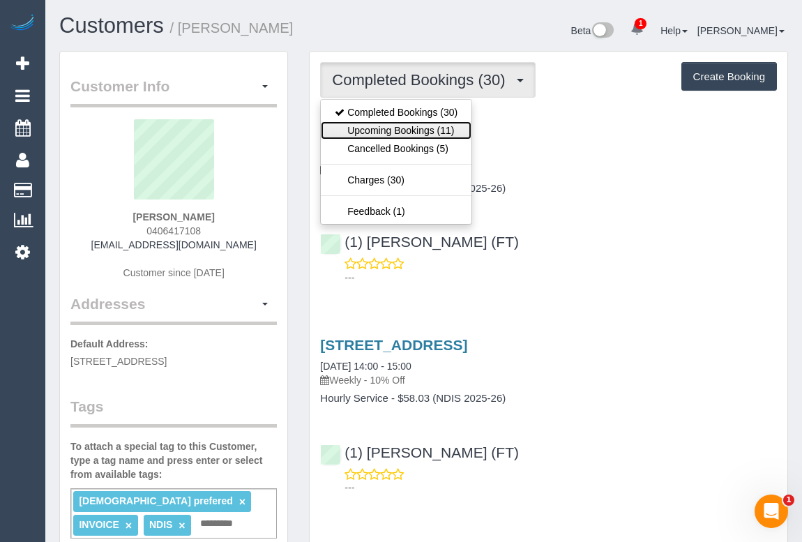
click at [411, 128] on link "Upcoming Bookings (11)" at bounding box center [396, 130] width 151 height 18
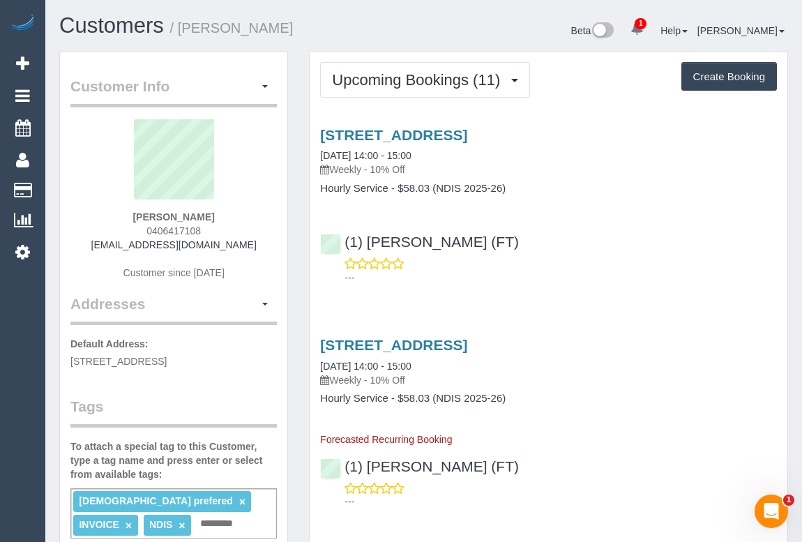
click at [595, 257] on div "---" at bounding box center [548, 271] width 457 height 28
click at [569, 262] on div "---" at bounding box center [548, 271] width 457 height 28
click at [467, 130] on link "18 Dawnview Crescent, Roxburgh Park, VIC 3064" at bounding box center [393, 135] width 147 height 16
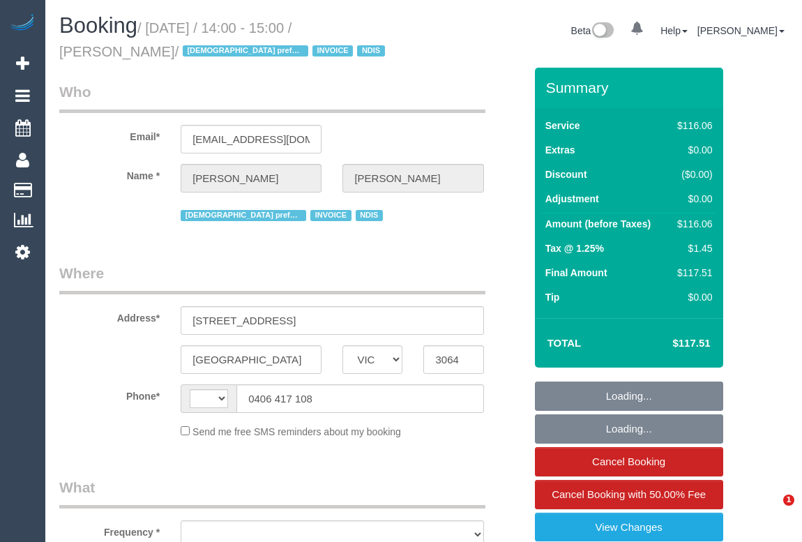
select select "VIC"
select select "number:30"
select select "number:14"
select select "number:19"
select select "number:22"
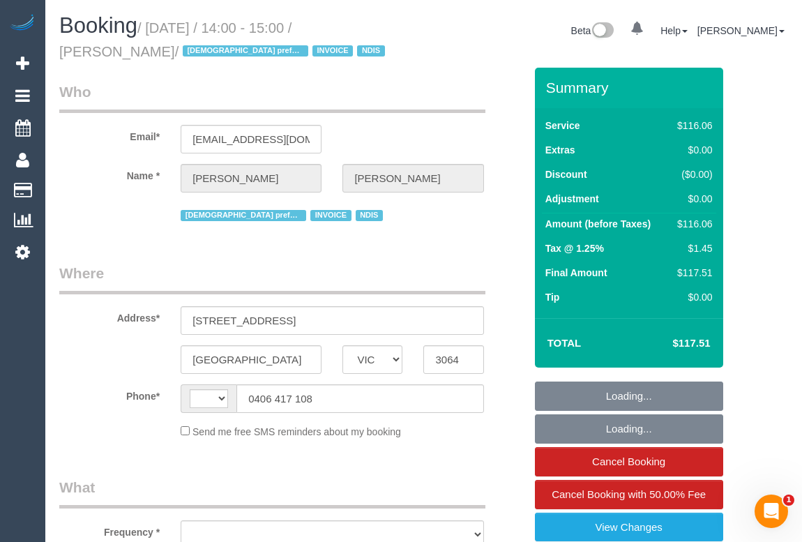
select select "number:34"
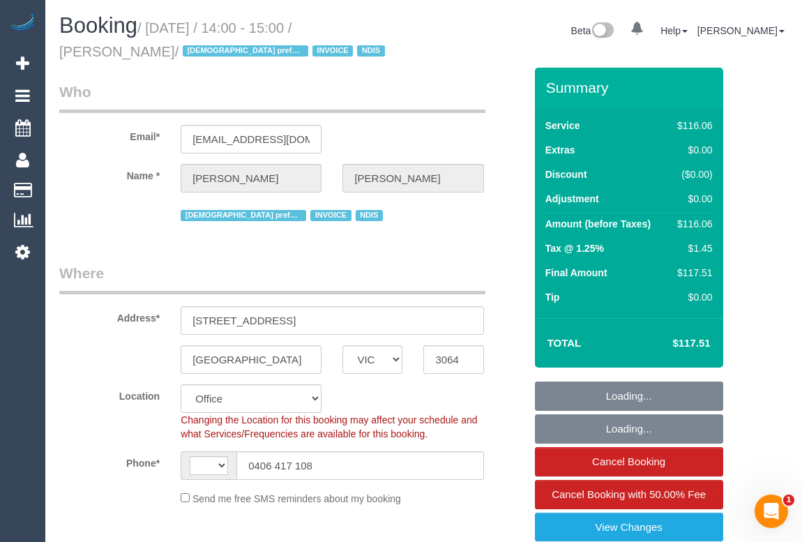
select select "string:AU"
select select "object:754"
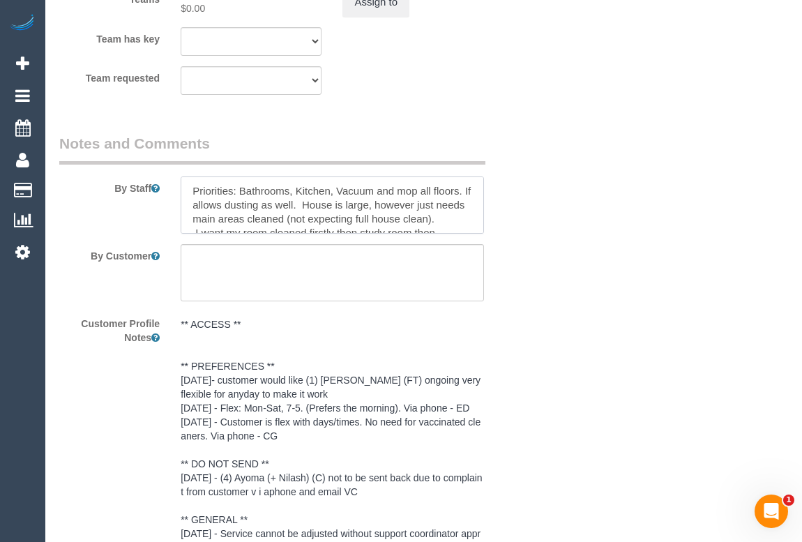
scroll to position [42, 0]
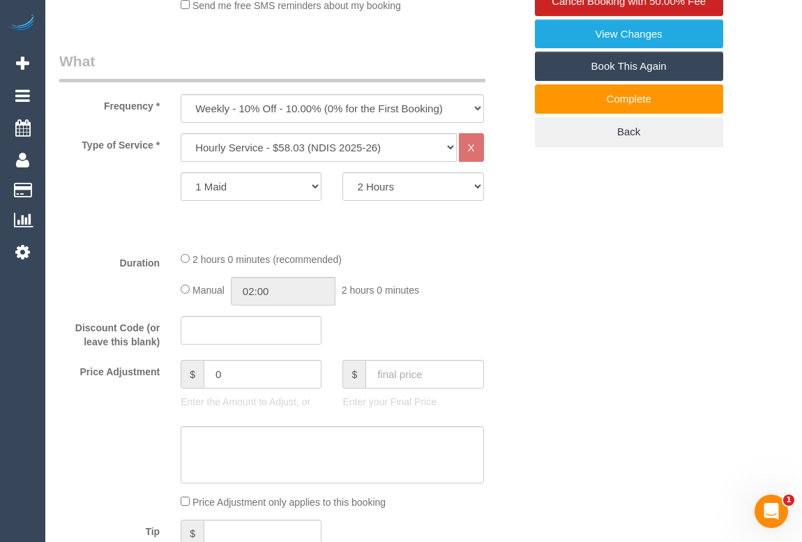
scroll to position [380, 0]
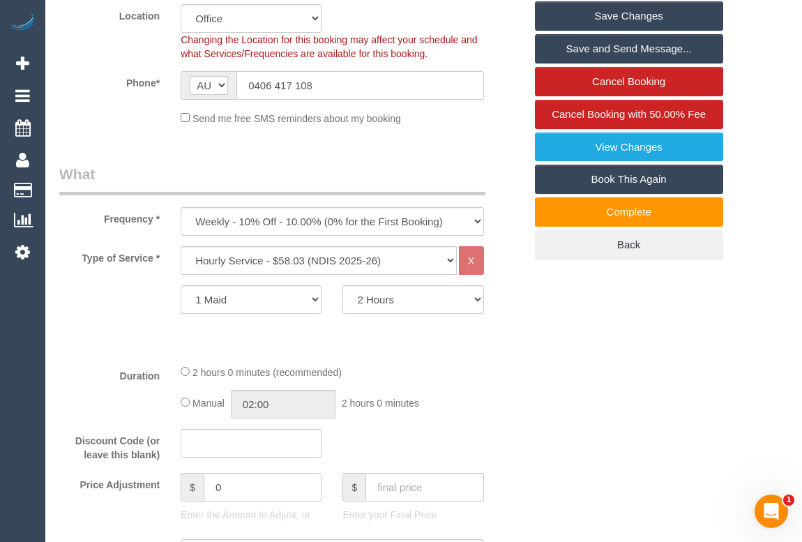
drag, startPoint x: 335, startPoint y: 84, endPoint x: 160, endPoint y: 78, distance: 174.3
click at [160, 78] on div "Phone* AF AL DZ AD AO AI AQ AG AR AM AW AU AT AZ BS BH BD BB BY BE BZ BJ BM BT …" at bounding box center [292, 85] width 486 height 29
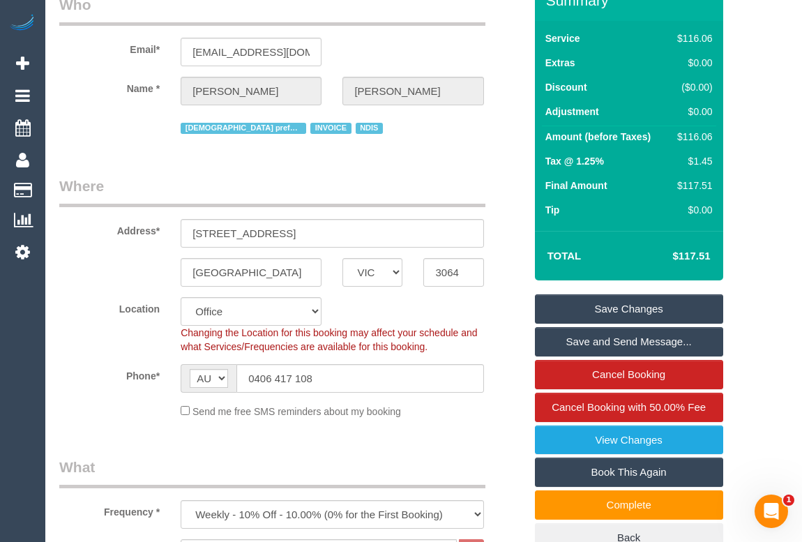
scroll to position [0, 0]
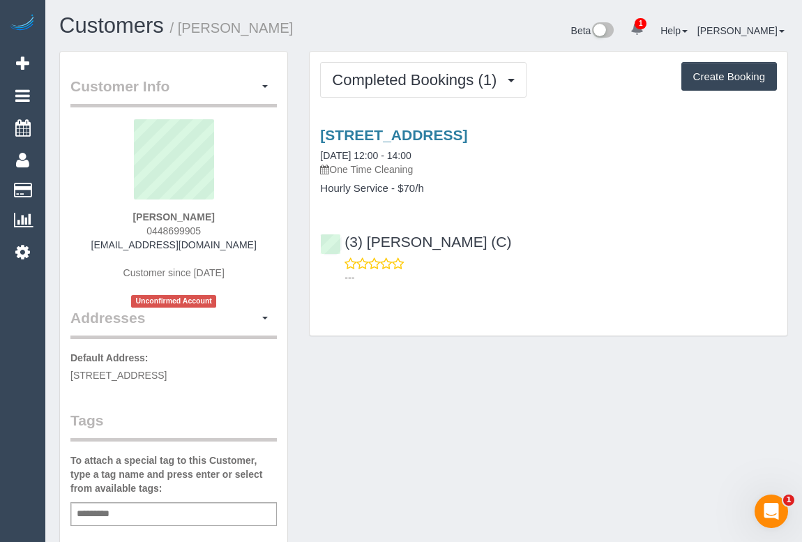
click at [535, 294] on div "Completed Bookings (1) Completed Bookings (1) Upcoming Bookings (0) Cancelled B…" at bounding box center [547, 194] width 477 height 284
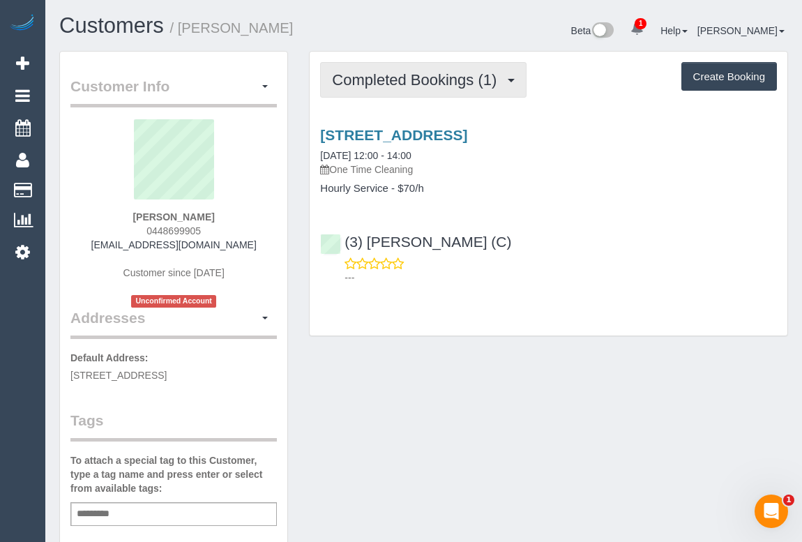
click at [438, 78] on span "Completed Bookings (1)" at bounding box center [417, 79] width 171 height 17
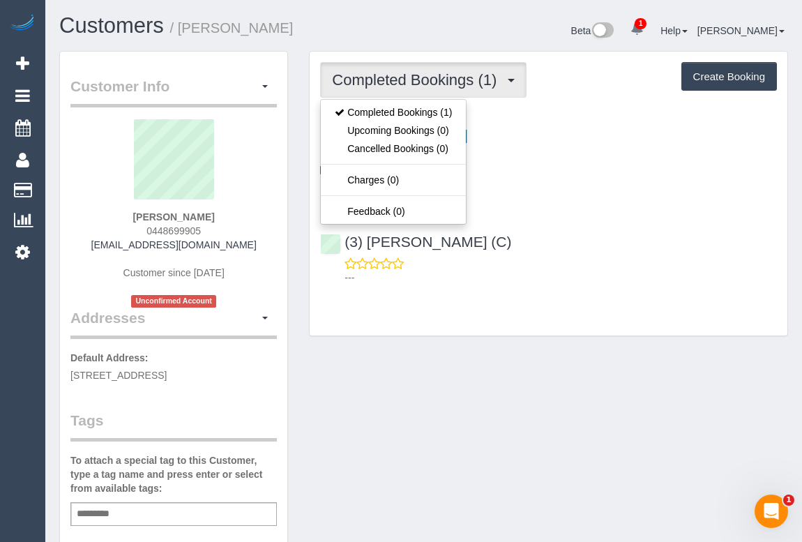
click at [585, 266] on div "---" at bounding box center [548, 271] width 457 height 28
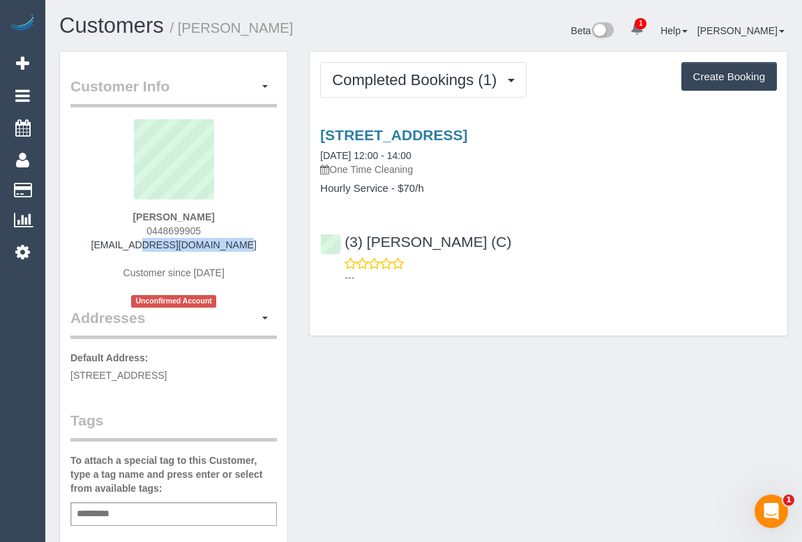
drag, startPoint x: 125, startPoint y: 249, endPoint x: 228, endPoint y: 247, distance: 102.5
click at [228, 247] on div "[PERSON_NAME] 0448699905 [EMAIL_ADDRESS][DOMAIN_NAME] Customer since [DATE] Unc…" at bounding box center [173, 213] width 206 height 188
copy link "[EMAIL_ADDRESS][DOMAIN_NAME]"
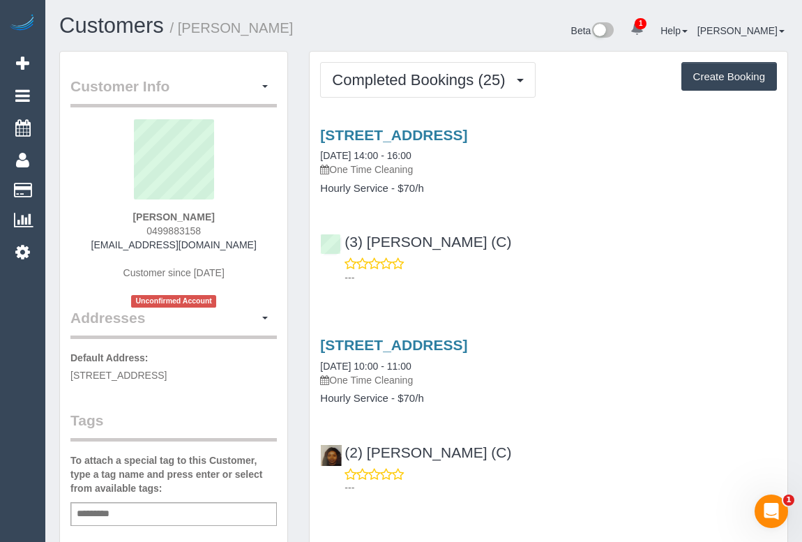
click at [670, 239] on div "(3) [PERSON_NAME] (C) ---" at bounding box center [547, 253] width 477 height 63
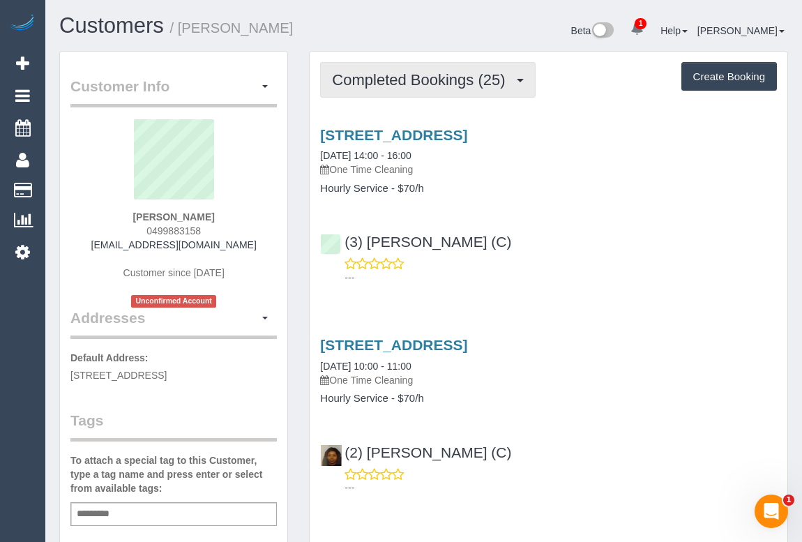
click at [415, 83] on span "Completed Bookings (25)" at bounding box center [422, 79] width 180 height 17
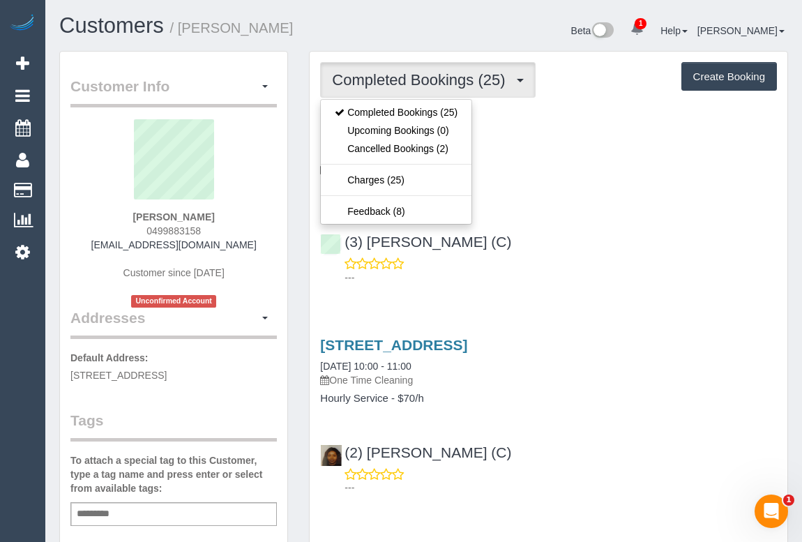
click at [704, 259] on div "---" at bounding box center [548, 271] width 457 height 28
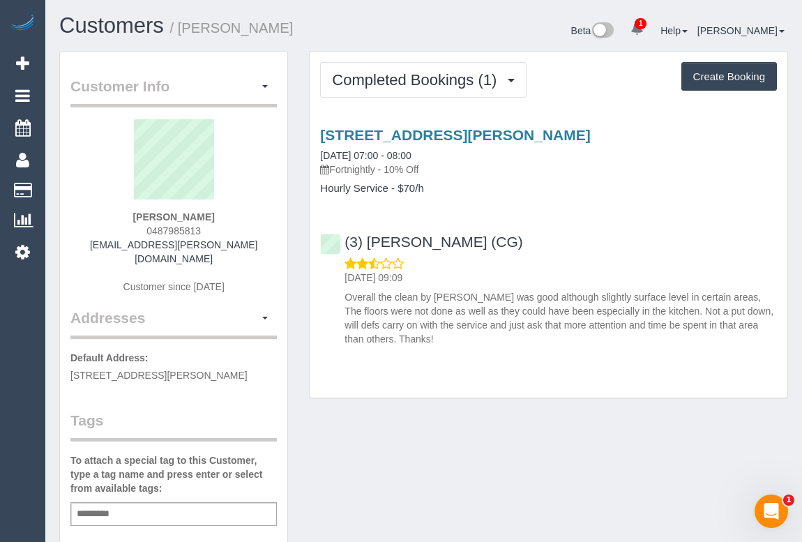
click at [556, 222] on div "(3) [PERSON_NAME] (CG) [DATE] 09:09 Overall the clean by [PERSON_NAME] was good…" at bounding box center [547, 284] width 477 height 124
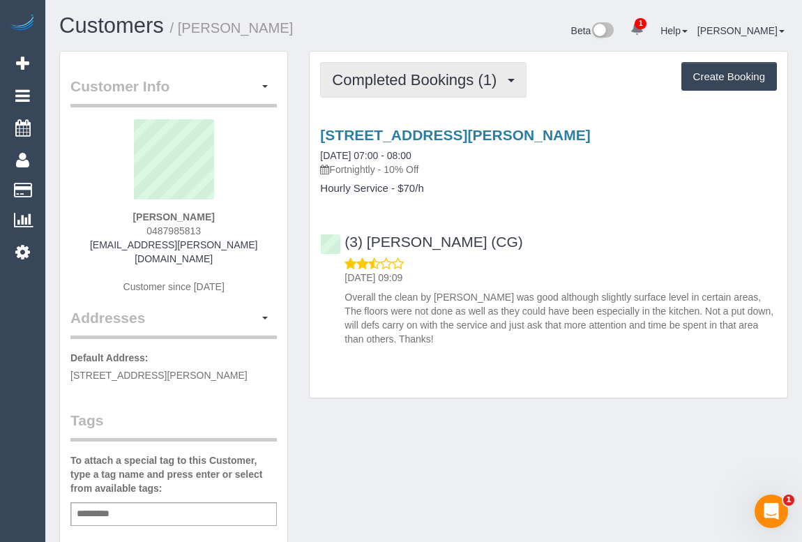
click at [376, 71] on span "Completed Bookings (1)" at bounding box center [417, 79] width 171 height 17
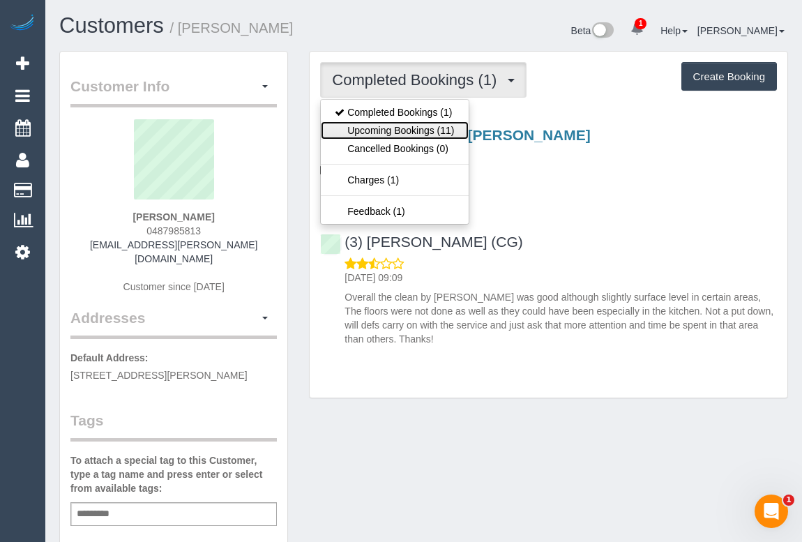
click at [380, 132] on link "Upcoming Bookings (11)" at bounding box center [394, 130] width 147 height 18
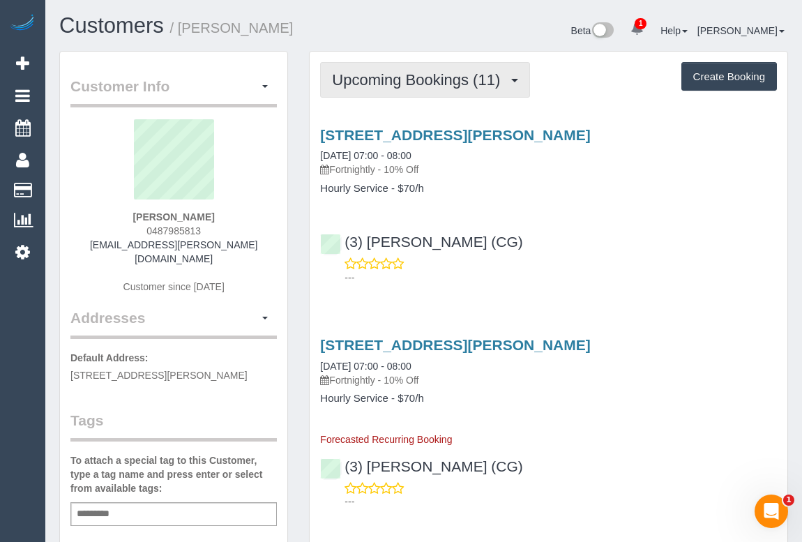
click at [387, 86] on span "Upcoming Bookings (11)" at bounding box center [419, 79] width 175 height 17
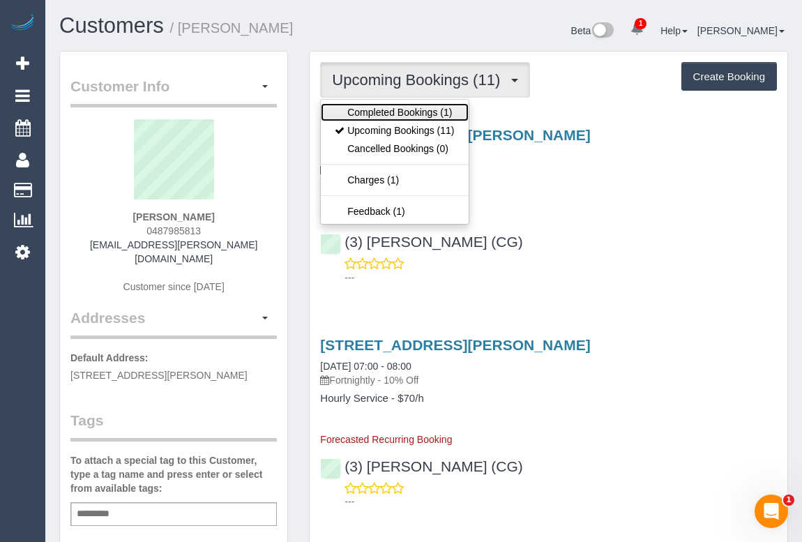
click at [388, 106] on link "Completed Bookings (1)" at bounding box center [394, 112] width 147 height 18
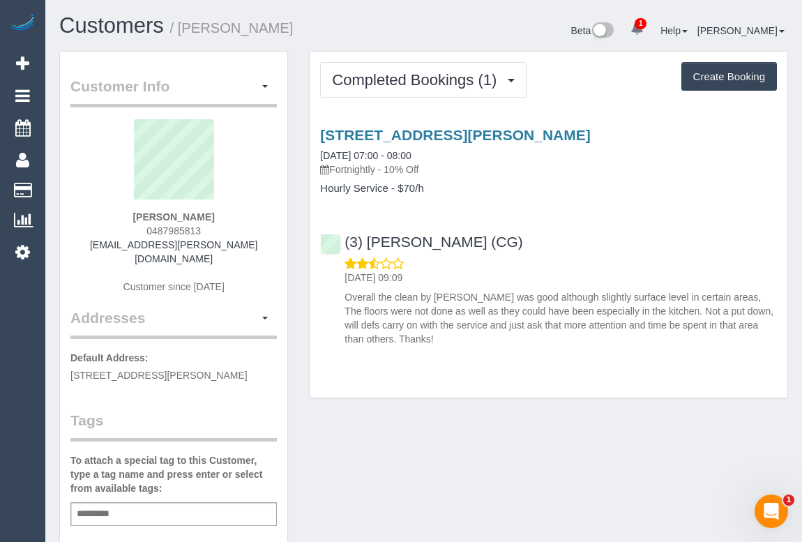
click at [575, 214] on div "[STREET_ADDRESS][PERSON_NAME] [DATE] 07:00 - 08:00 Fortnightly - 10% Off Hourly…" at bounding box center [547, 233] width 477 height 237
drag, startPoint x: 141, startPoint y: 214, endPoint x: 210, endPoint y: 214, distance: 68.3
click at [210, 214] on div "[PERSON_NAME] 0487985813 [EMAIL_ADDRESS][PERSON_NAME][DOMAIN_NAME] Customer sin…" at bounding box center [173, 213] width 206 height 188
copy strong "[PERSON_NAME]"
drag, startPoint x: 115, startPoint y: 248, endPoint x: 274, endPoint y: 256, distance: 159.1
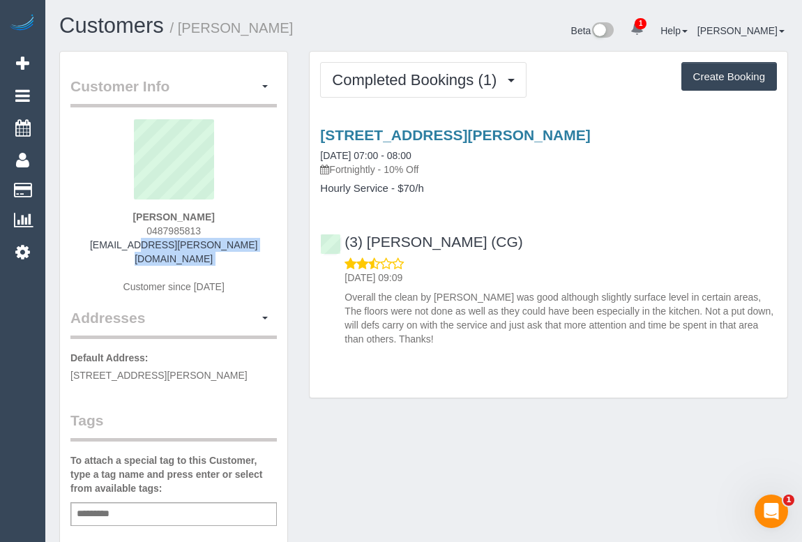
click at [274, 256] on div "[PERSON_NAME] 0487985813 [EMAIL_ADDRESS][PERSON_NAME][DOMAIN_NAME] Customer sin…" at bounding box center [173, 213] width 206 height 188
copy div "[EMAIL_ADDRESS][PERSON_NAME][DOMAIN_NAME]"
drag, startPoint x: 70, startPoint y: 358, endPoint x: 150, endPoint y: 358, distance: 79.5
click at [150, 369] on span "[STREET_ADDRESS][PERSON_NAME]" at bounding box center [158, 374] width 177 height 11
copy span "[STREET_ADDRESS][PERSON_NAME]"
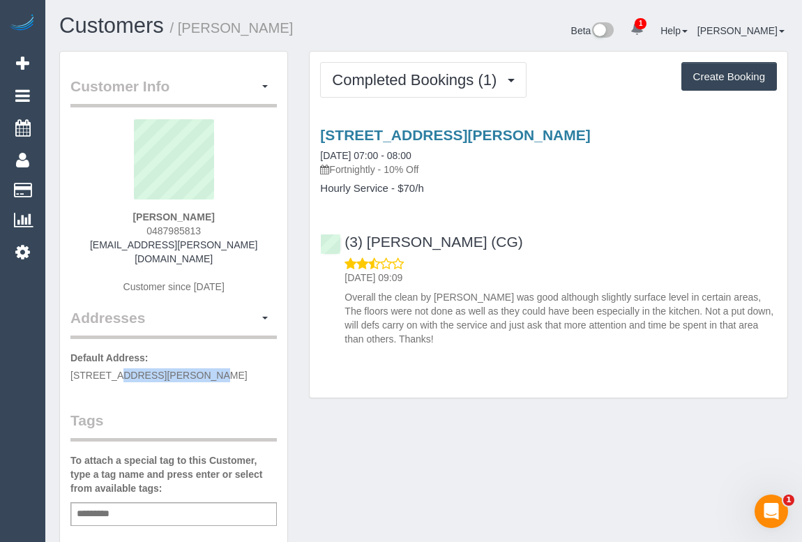
drag, startPoint x: 156, startPoint y: 357, endPoint x: 176, endPoint y: 357, distance: 20.2
click at [176, 369] on span "[STREET_ADDRESS][PERSON_NAME]" at bounding box center [158, 374] width 177 height 11
copy span "U605"
drag, startPoint x: 184, startPoint y: 358, endPoint x: 236, endPoint y: 358, distance: 51.6
click at [236, 369] on span "[STREET_ADDRESS][PERSON_NAME]" at bounding box center [158, 374] width 177 height 11
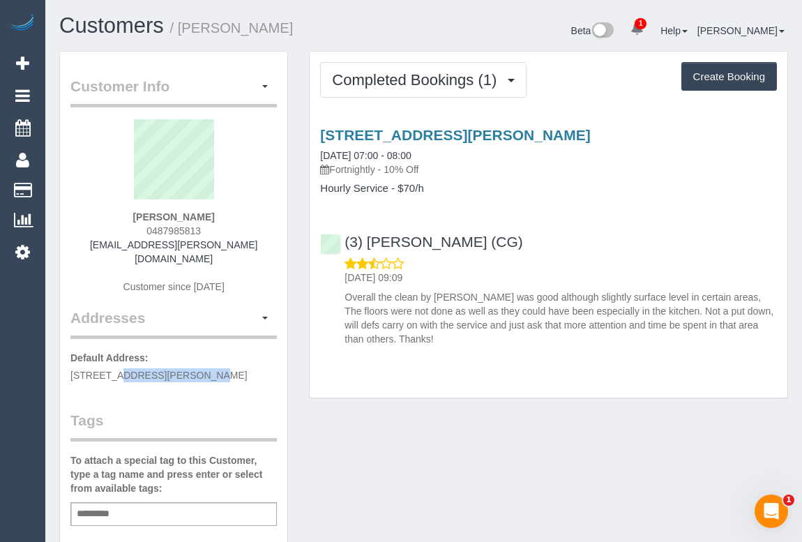
copy span "South Yarra"
drag, startPoint x: 112, startPoint y: 377, endPoint x: 68, endPoint y: 377, distance: 43.2
click at [68, 377] on div "Customer Info Edit Contact Info Send Message Email Preferences Special Sales Ta…" at bounding box center [173, 518] width 227 height 933
copy span "3141"
drag, startPoint x: 139, startPoint y: 229, endPoint x: 223, endPoint y: 234, distance: 83.7
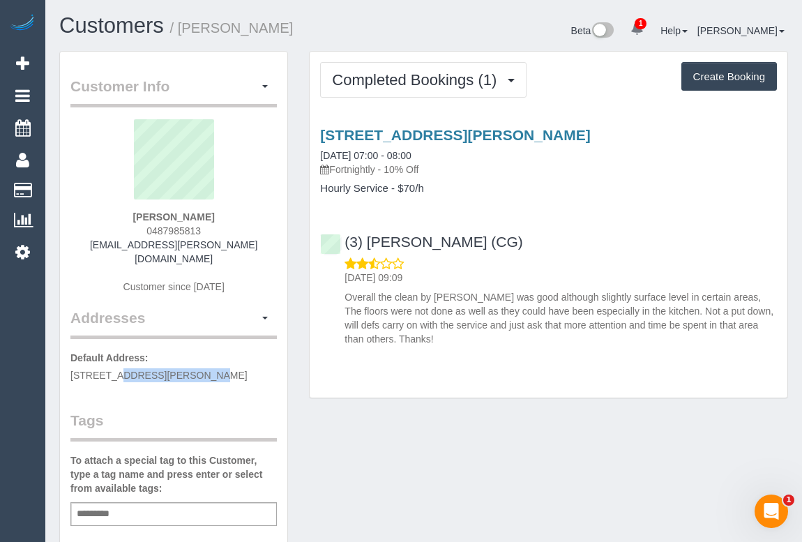
click at [223, 234] on div "[PERSON_NAME] 0487985813 [EMAIL_ADDRESS][PERSON_NAME][DOMAIN_NAME] Customer sin…" at bounding box center [173, 213] width 206 height 188
copy span "0487985813"
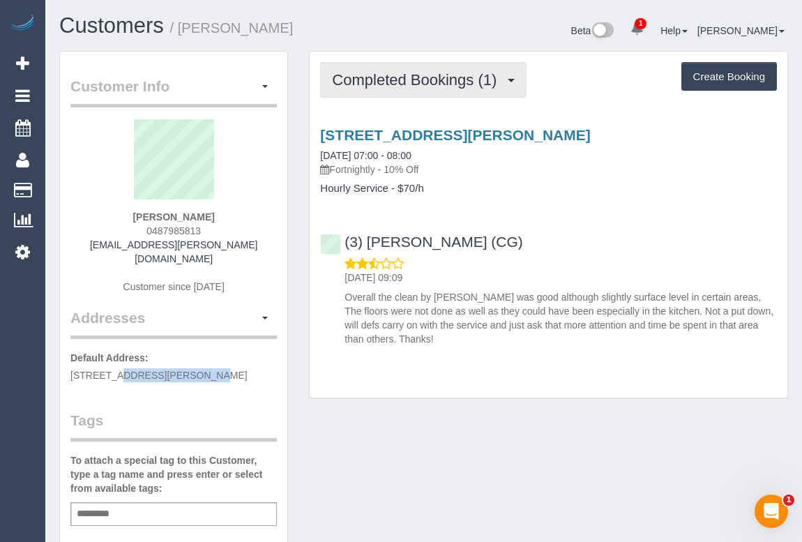
click at [383, 74] on span "Completed Bookings (1)" at bounding box center [417, 79] width 171 height 17
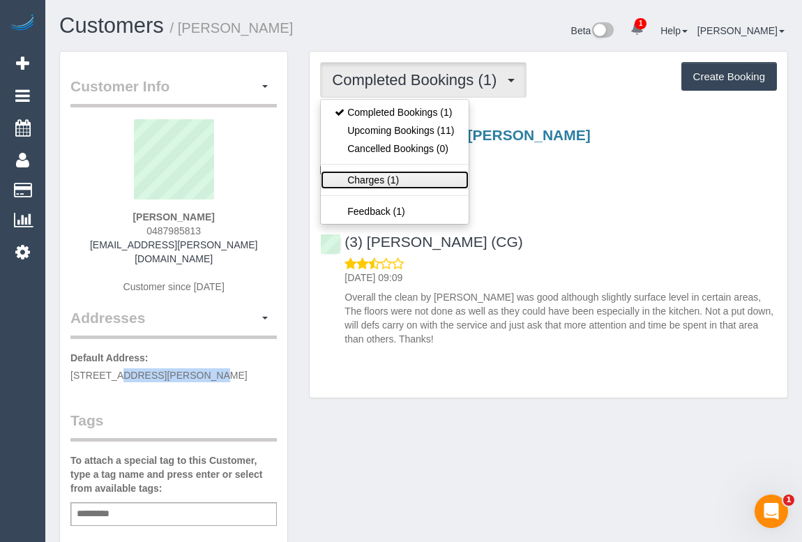
click at [371, 180] on link "Charges (1)" at bounding box center [394, 180] width 147 height 18
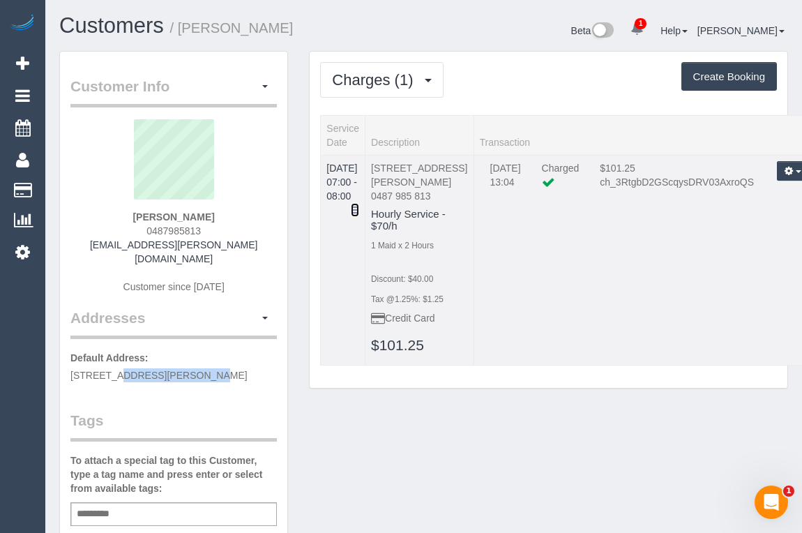
click at [359, 205] on icon at bounding box center [355, 210] width 8 height 10
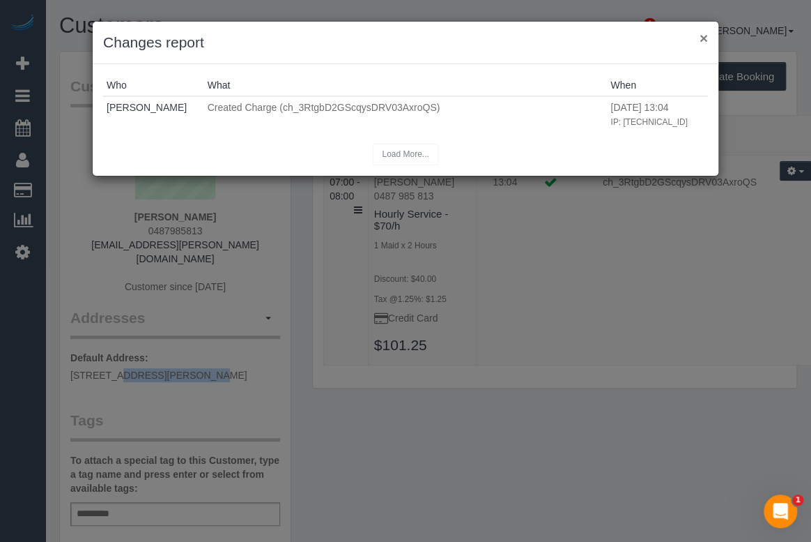
click at [703, 39] on button "×" at bounding box center [704, 38] width 8 height 15
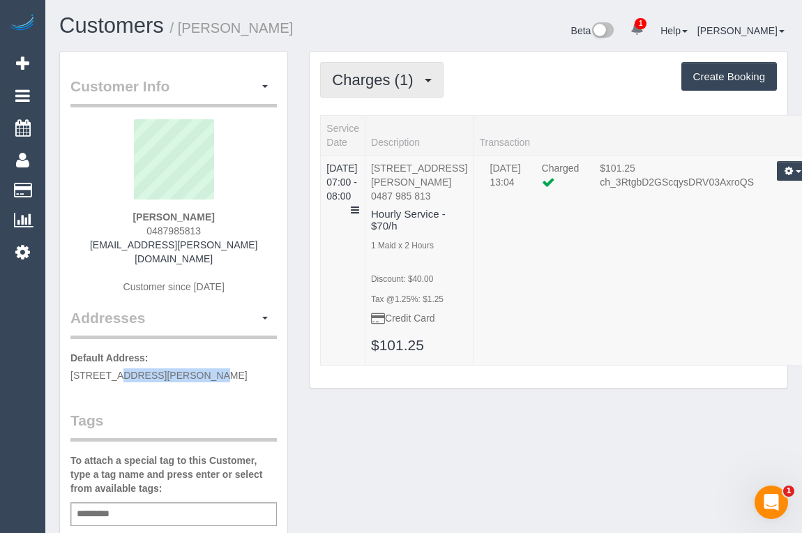
click at [401, 84] on span "Charges (1)" at bounding box center [376, 79] width 88 height 17
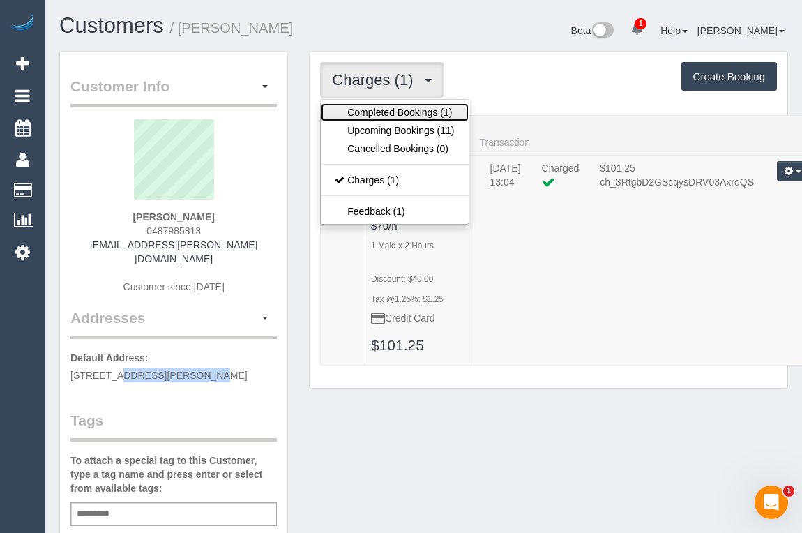
click at [379, 110] on link "Completed Bookings (1)" at bounding box center [394, 112] width 147 height 18
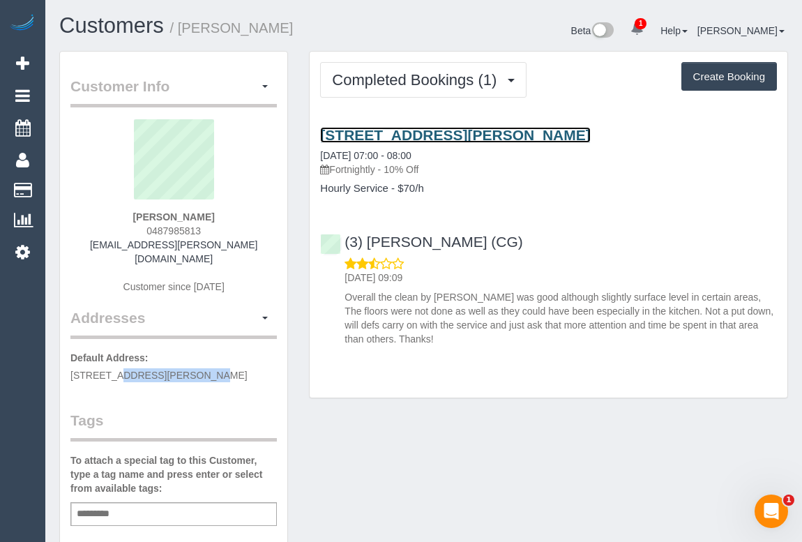
click at [397, 127] on link "[STREET_ADDRESS][PERSON_NAME]" at bounding box center [455, 135] width 270 height 16
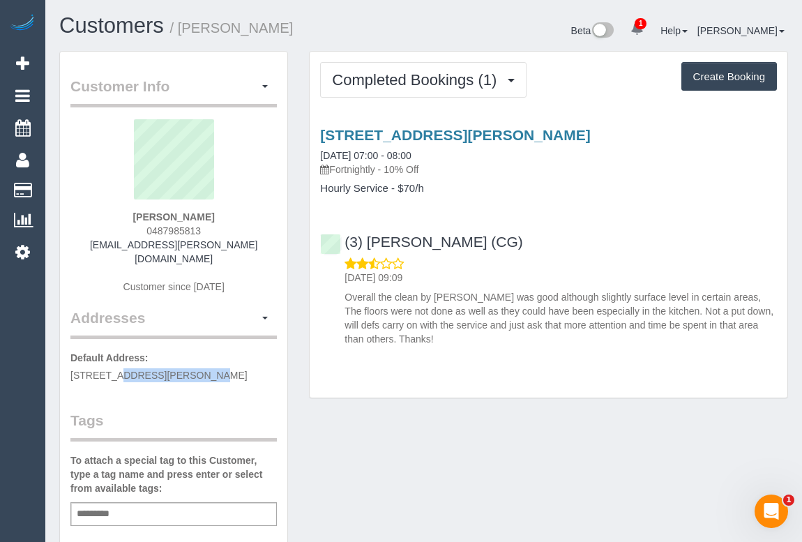
drag, startPoint x: 334, startPoint y: 167, endPoint x: 378, endPoint y: 169, distance: 44.0
click at [378, 169] on p "Fortnightly - 10% Off" at bounding box center [548, 169] width 457 height 14
copy p "Fortnightly"
drag, startPoint x: 320, startPoint y: 188, endPoint x: 389, endPoint y: 192, distance: 69.1
click at [389, 192] on h4 "Hourly Service - $70/h" at bounding box center [548, 189] width 457 height 12
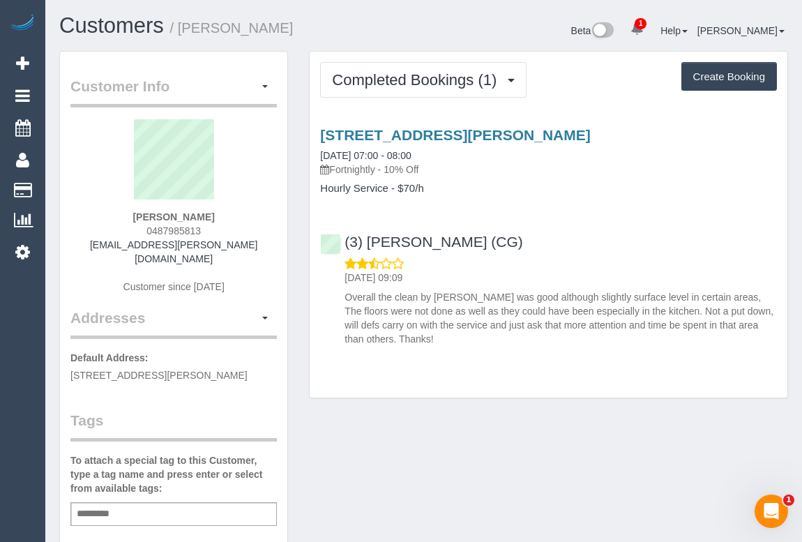
drag, startPoint x: 332, startPoint y: 220, endPoint x: 337, endPoint y: 207, distance: 13.9
click at [332, 220] on div "[STREET_ADDRESS][PERSON_NAME] [DATE] 07:00 - 08:00 Fortnightly - 10% Off Hourly…" at bounding box center [547, 233] width 477 height 237
drag, startPoint x: 320, startPoint y: 185, endPoint x: 390, endPoint y: 187, distance: 70.4
click at [390, 187] on h4 "Hourly Service - $70/h" at bounding box center [548, 189] width 457 height 12
copy h4 "Hourly Service"
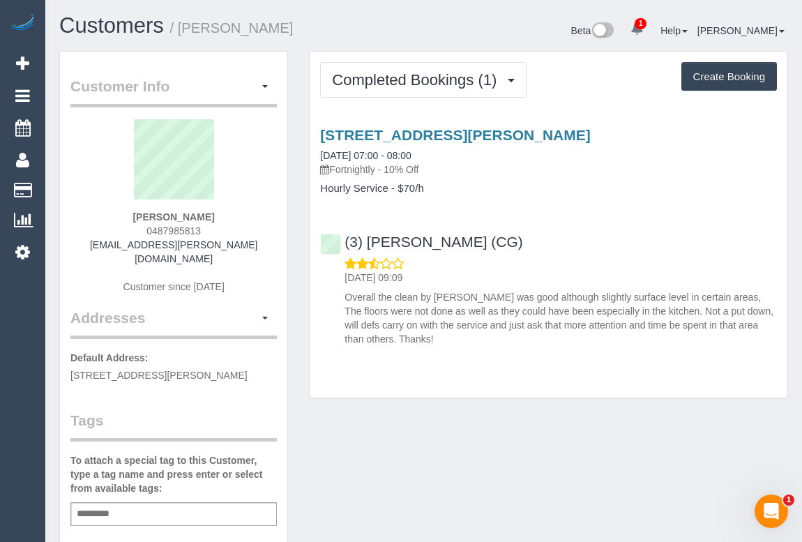
click at [163, 301] on legend "Addresses Manage Addresses Add New Address" at bounding box center [173, 237] width 206 height 204
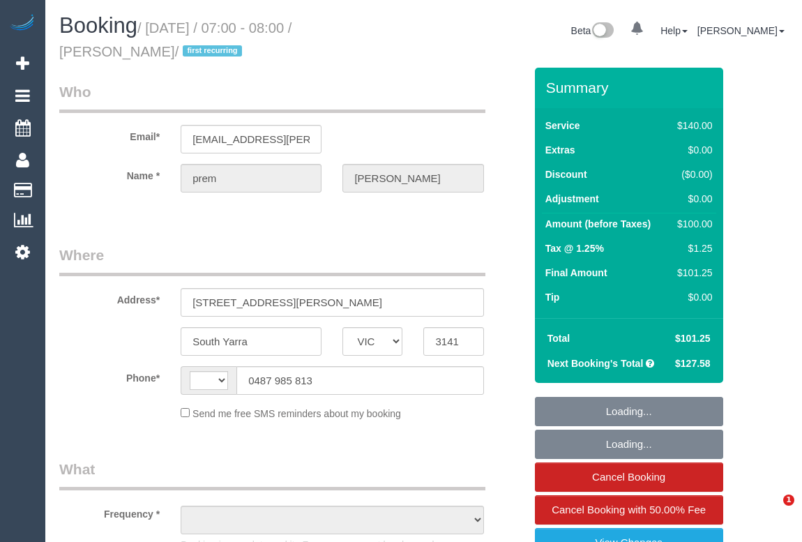
select select "VIC"
select select "object:308"
select select "string:stripe-pm_1RsLKT2GScqysDRVLZ9ZRQY6"
select select "number:27"
select select "number:14"
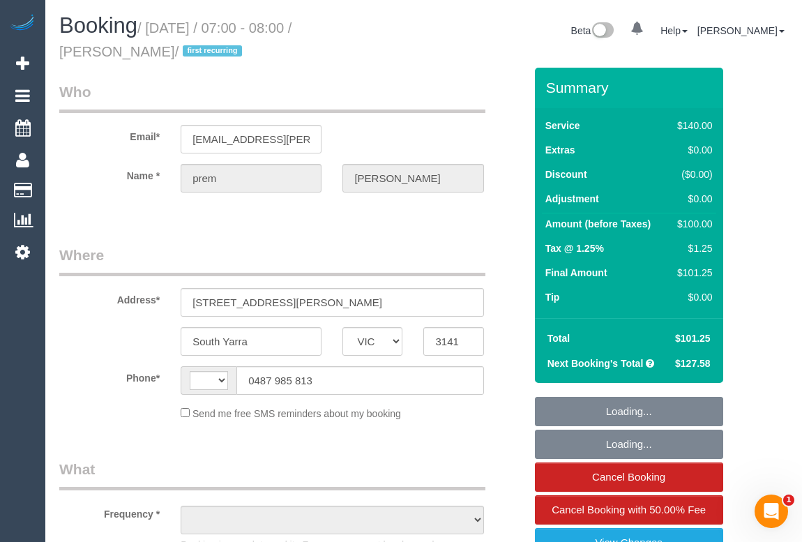
select select "number:19"
select select "number:25"
select select "number:35"
select select "number:12"
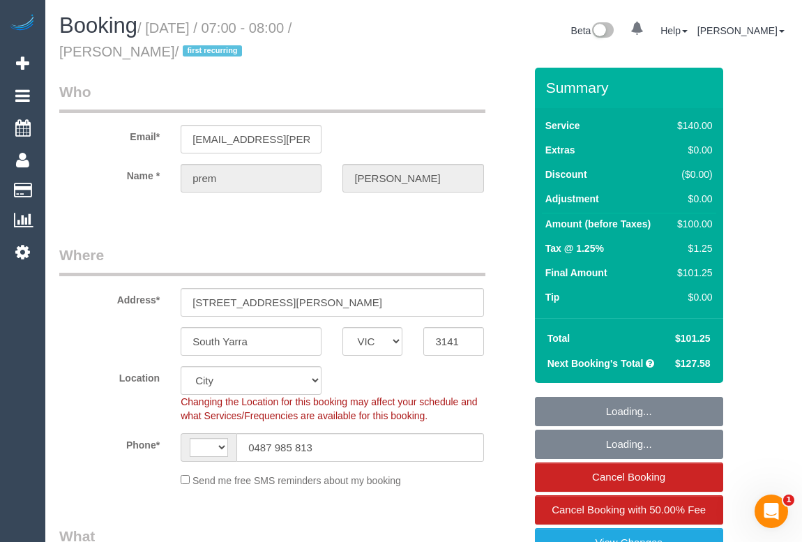
select select "object:623"
select select "string:AU"
select select "spot1"
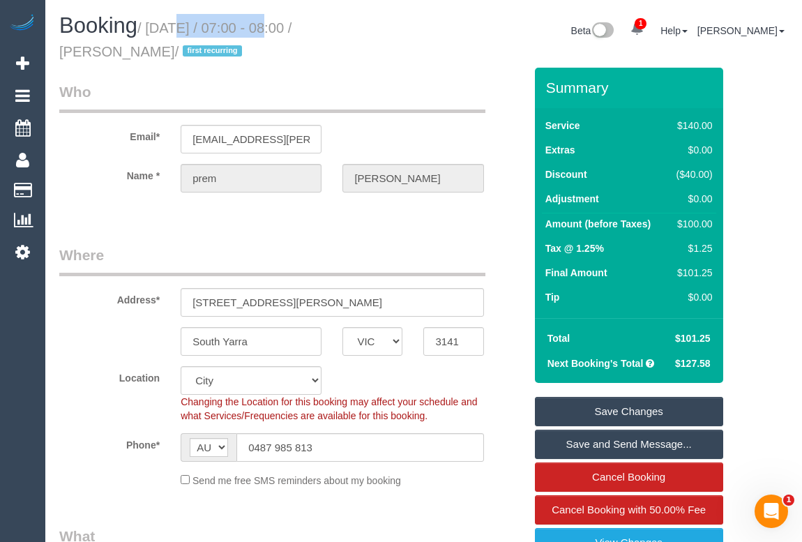
drag, startPoint x: 153, startPoint y: 29, endPoint x: 251, endPoint y: 29, distance: 98.3
click at [251, 29] on small "/ August 07, 2025 / 07:00 - 08:00 / prem Patel / first recurring" at bounding box center [175, 39] width 232 height 39
copy small "August 07, 2025"
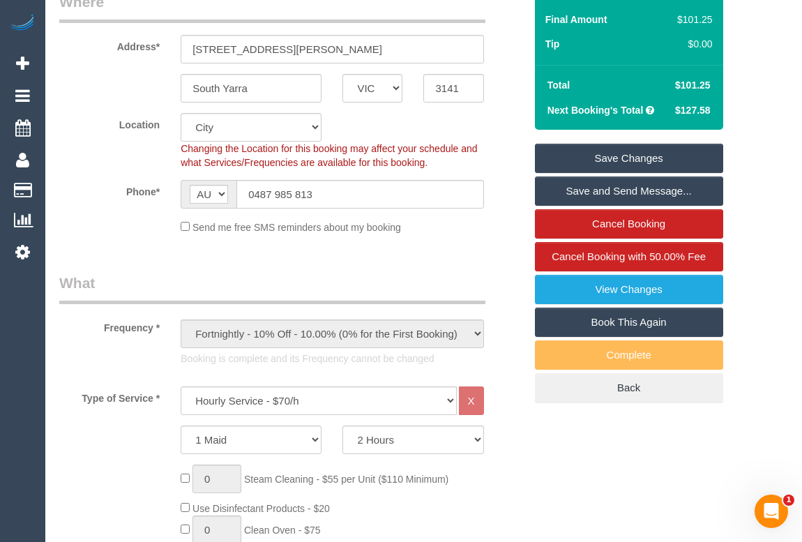
scroll to position [63, 0]
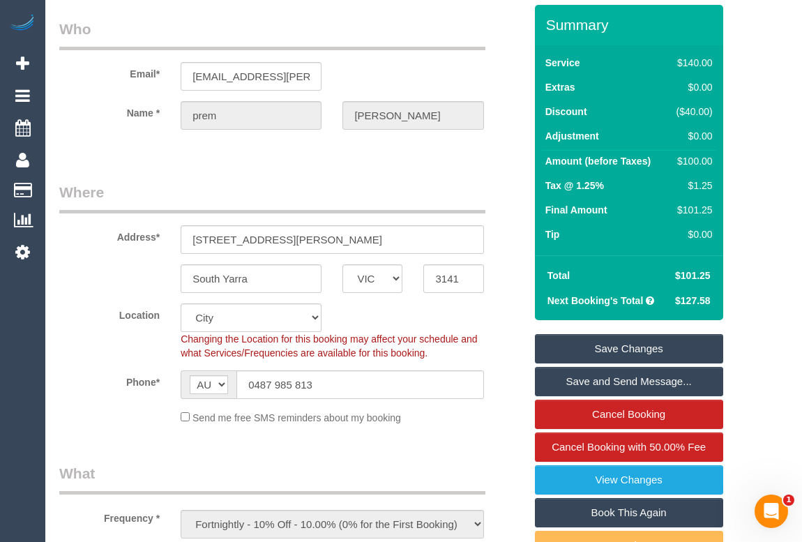
click at [481, 189] on legend "Where" at bounding box center [272, 197] width 426 height 31
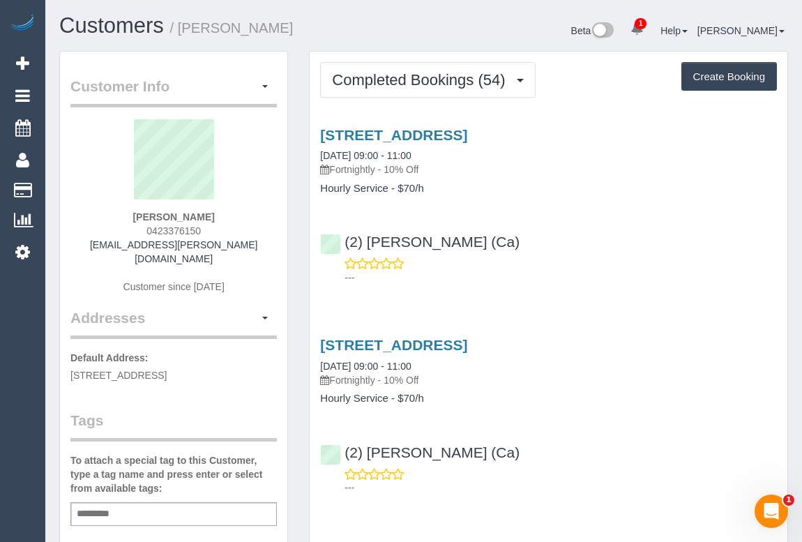
drag, startPoint x: 130, startPoint y: 222, endPoint x: 224, endPoint y: 229, distance: 93.6
click at [224, 229] on div "Robert Jordan 0423376150 rob.d.jordan@gmail.com Customer since 2023" at bounding box center [173, 213] width 206 height 188
click at [221, 230] on div "Robert Jordan 0423376150 rob.d.jordan@gmail.com Customer since 2023" at bounding box center [173, 213] width 206 height 188
drag, startPoint x: 203, startPoint y: 230, endPoint x: 137, endPoint y: 230, distance: 65.5
click at [137, 230] on div "Robert Jordan 0423376150 rob.d.jordan@gmail.com Customer since 2023" at bounding box center [173, 213] width 206 height 188
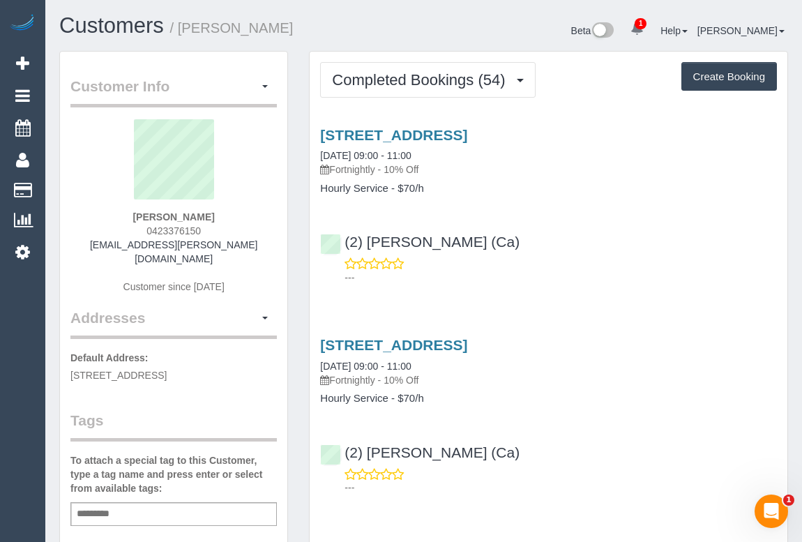
copy span "0423376150"
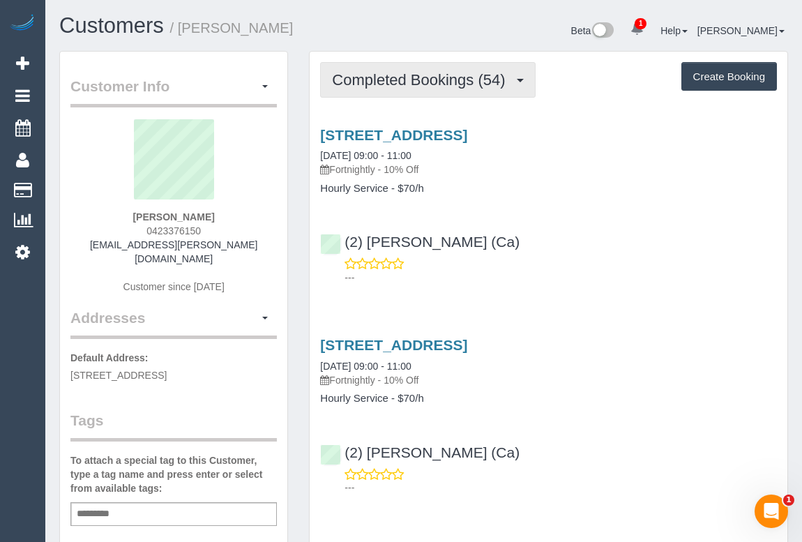
click at [404, 76] on span "Completed Bookings (54)" at bounding box center [422, 79] width 180 height 17
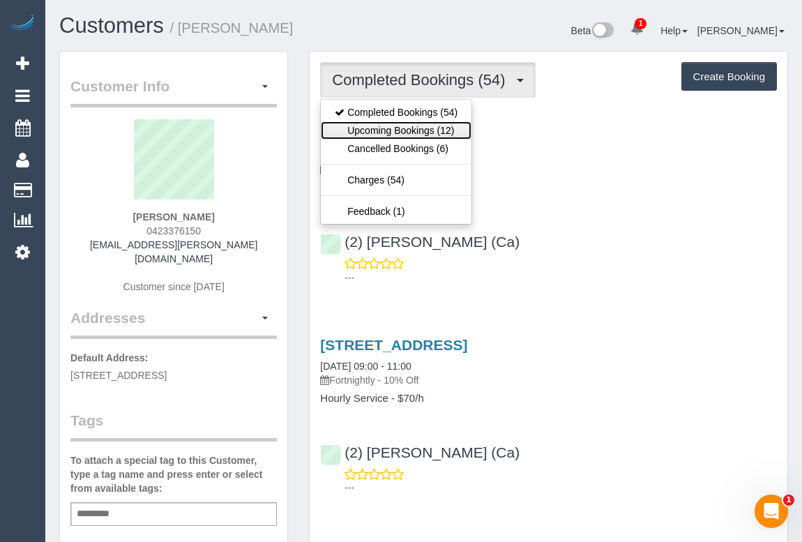
click at [397, 128] on link "Upcoming Bookings (12)" at bounding box center [396, 130] width 151 height 18
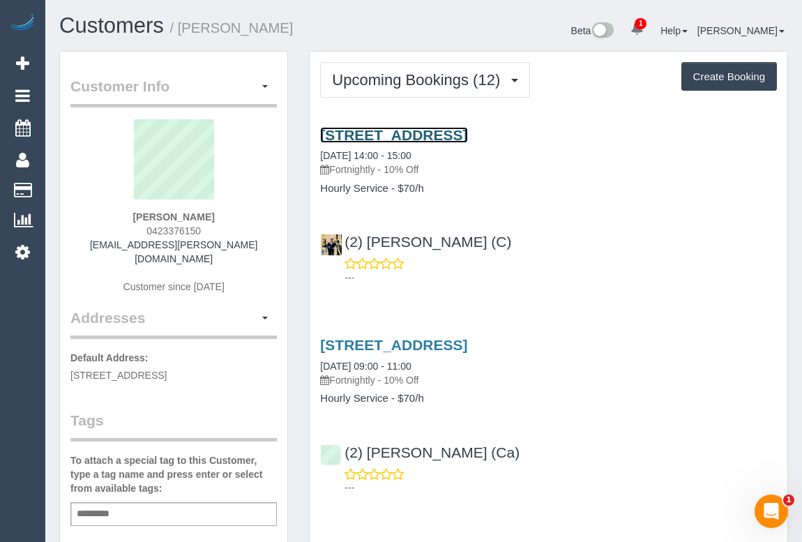
click at [359, 132] on link "806 Sydeny Rd, Nth Coburg, Coburg North;Vic, VIC 3058" at bounding box center [393, 135] width 147 height 16
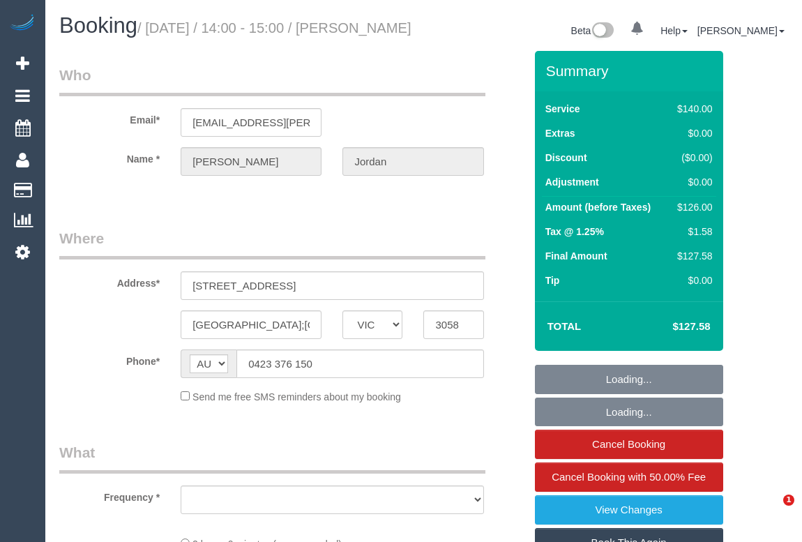
select select "VIC"
select select "string:stripe-pm_1OSFrD2GScqysDRVxTFUAFik"
select select "number:29"
select select "number:14"
select select "number:19"
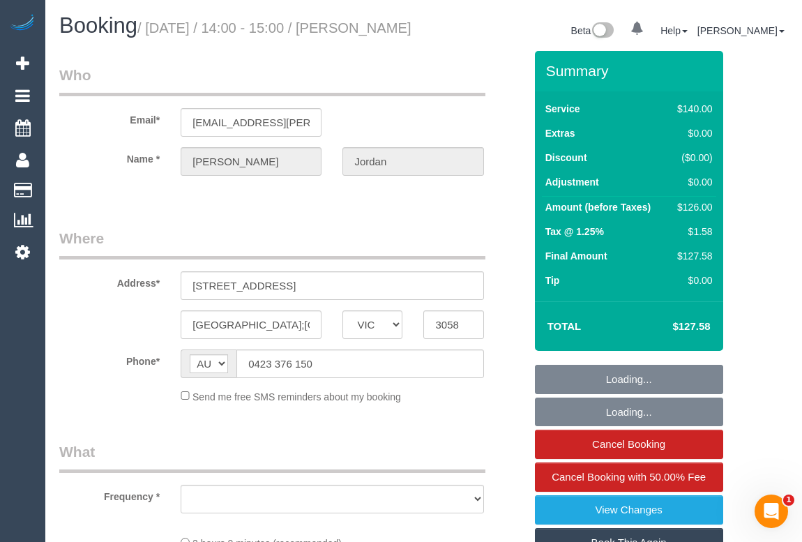
select select "number:22"
select select "number:34"
select select "number:12"
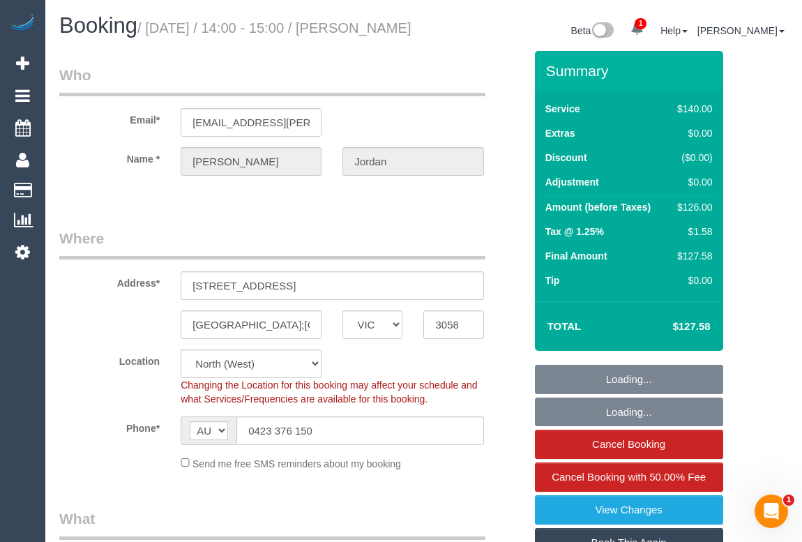
select select "object:1639"
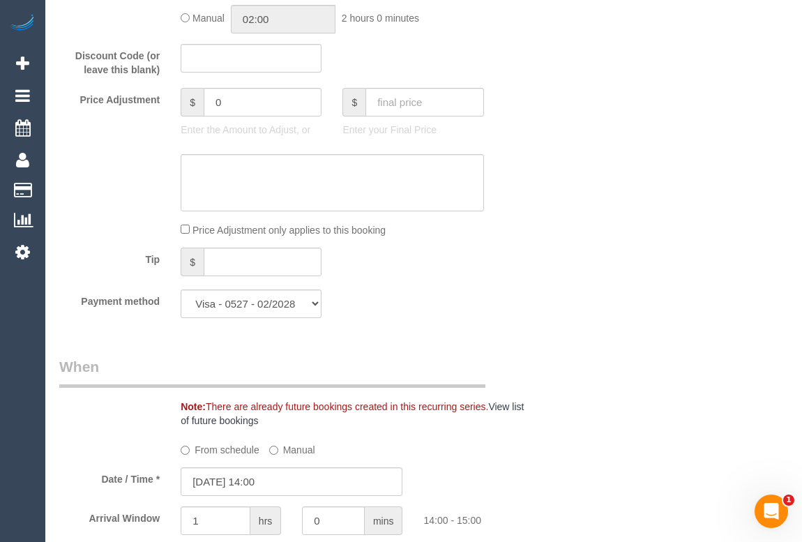
scroll to position [1331, 0]
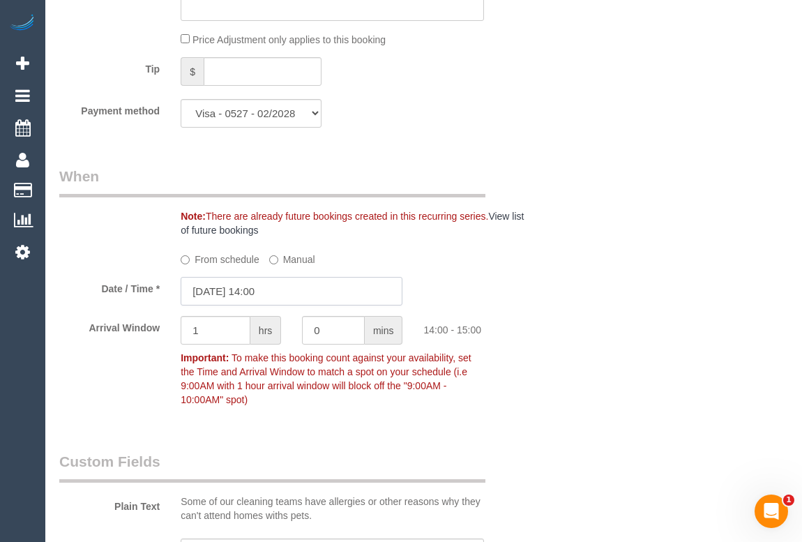
click at [257, 305] on input "[DATE] 14:00" at bounding box center [292, 291] width 222 height 29
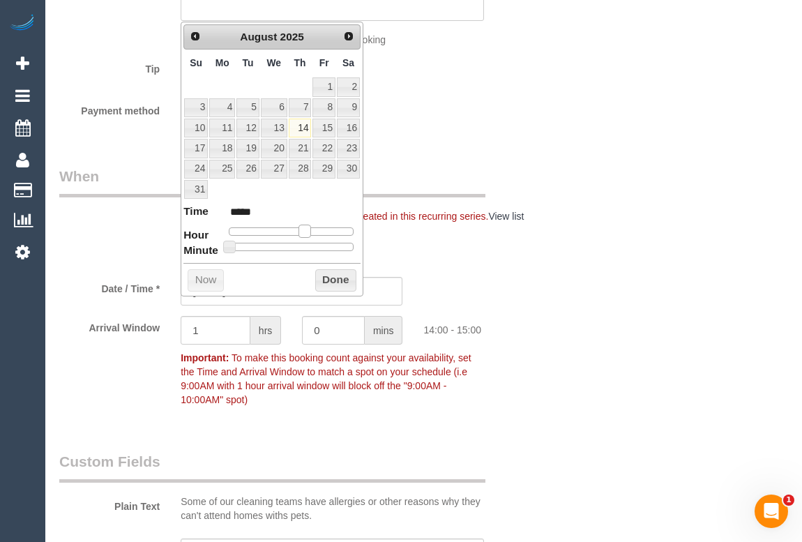
type input "[DATE] 15:00"
type input "*****"
drag, startPoint x: 304, startPoint y: 230, endPoint x: 312, endPoint y: 230, distance: 8.4
click at [312, 230] on span at bounding box center [309, 230] width 13 height 13
type input "[DATE] 15:05"
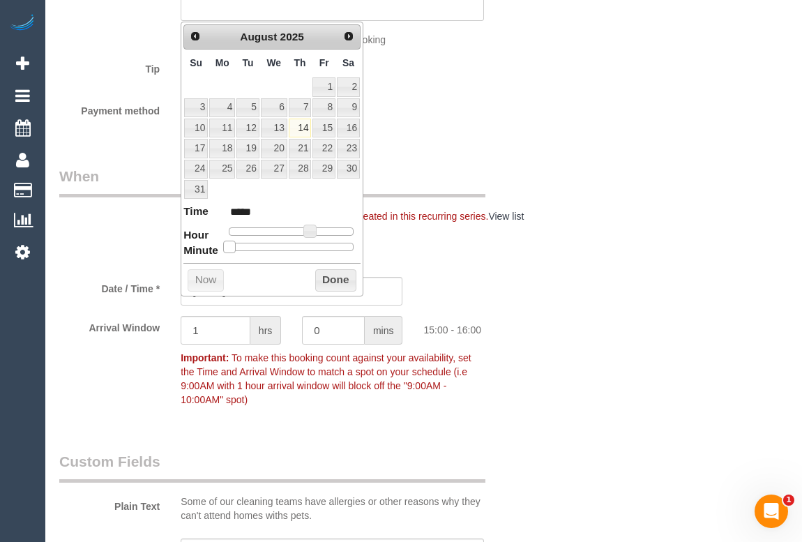
type input "*****"
type input "[DATE] 15:10"
type input "*****"
type input "[DATE] 15:15"
type input "*****"
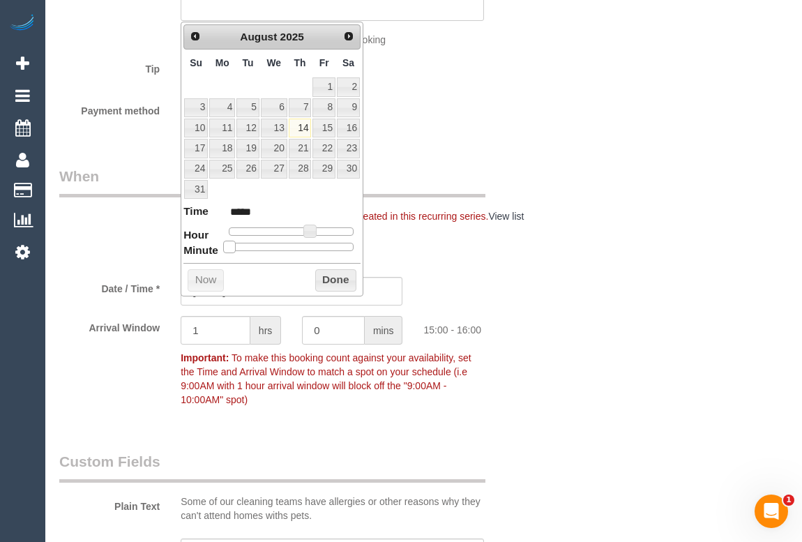
type input "[DATE] 15:20"
type input "*****"
type input "[DATE] 15:15"
type input "*****"
drag, startPoint x: 230, startPoint y: 245, endPoint x: 265, endPoint y: 245, distance: 34.9
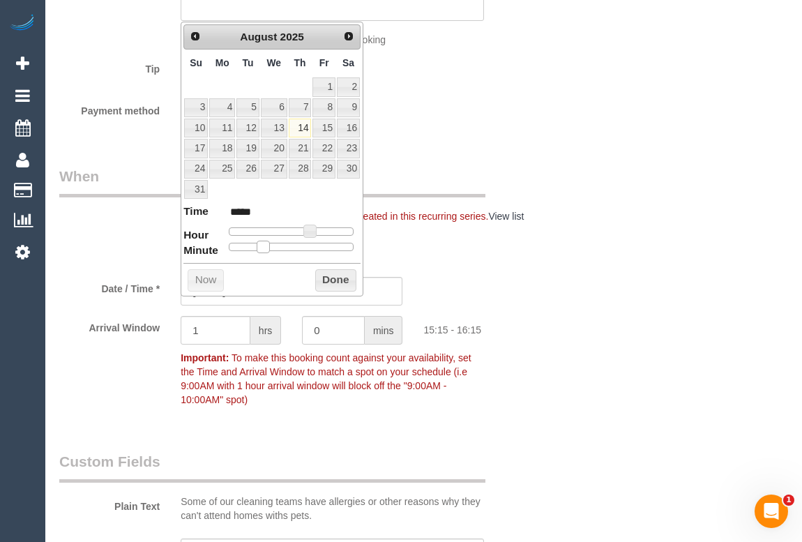
click at [265, 245] on span at bounding box center [263, 246] width 13 height 13
click at [331, 273] on button "Done" at bounding box center [335, 280] width 41 height 22
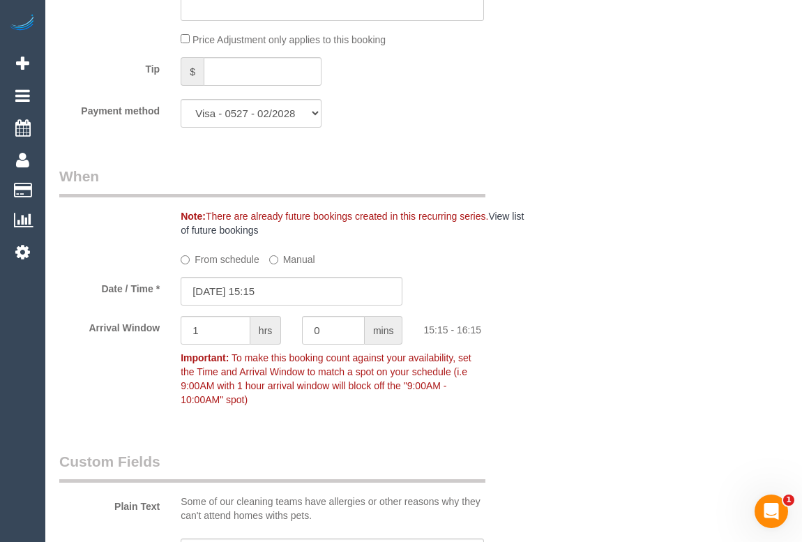
click at [574, 327] on div "Who Email* rob.d.jordan@gmail.com Name * Robert Jordan Where Address* 806 Syden…" at bounding box center [423, 186] width 728 height 2933
drag, startPoint x: 331, startPoint y: 341, endPoint x: 290, endPoint y: 340, distance: 41.1
click at [290, 340] on div "Arrival Window 1 hrs 0 mins 15:15 - 16:15 Important: To make this booking count…" at bounding box center [292, 364] width 486 height 97
type input "15"
click at [202, 344] on input "1" at bounding box center [216, 330] width 70 height 29
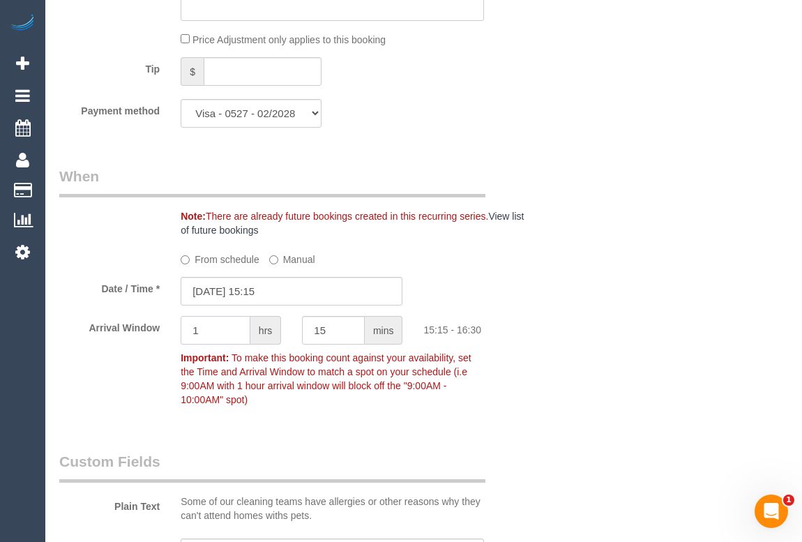
drag, startPoint x: 202, startPoint y: 349, endPoint x: 177, endPoint y: 352, distance: 25.3
click at [178, 347] on div "1 hrs" at bounding box center [230, 331] width 121 height 31
type input "0"
click at [565, 370] on div "Who Email* rob.d.jordan@gmail.com Name * Robert Jordan Where Address* 806 Syden…" at bounding box center [423, 186] width 728 height 2933
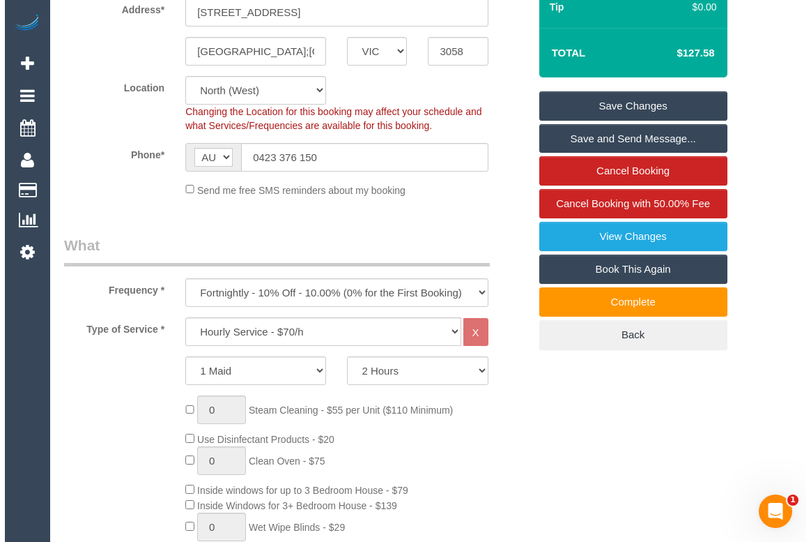
scroll to position [190, 0]
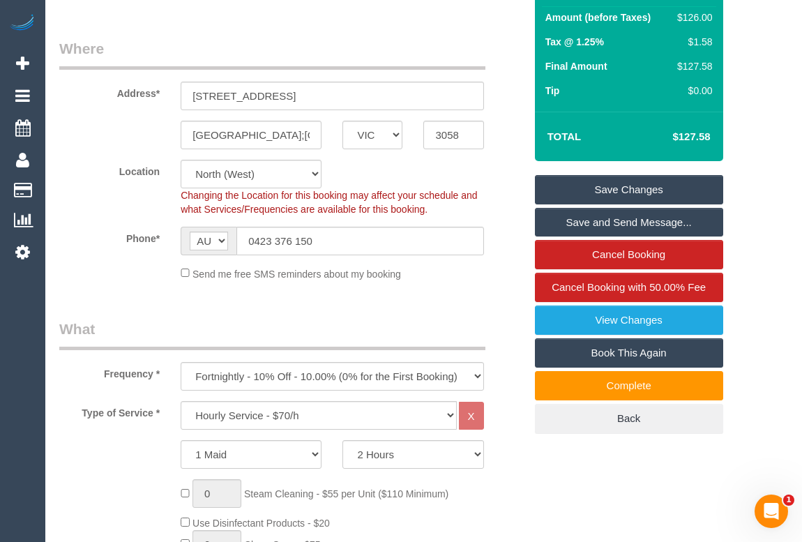
click at [643, 199] on link "Save Changes" at bounding box center [629, 189] width 188 height 29
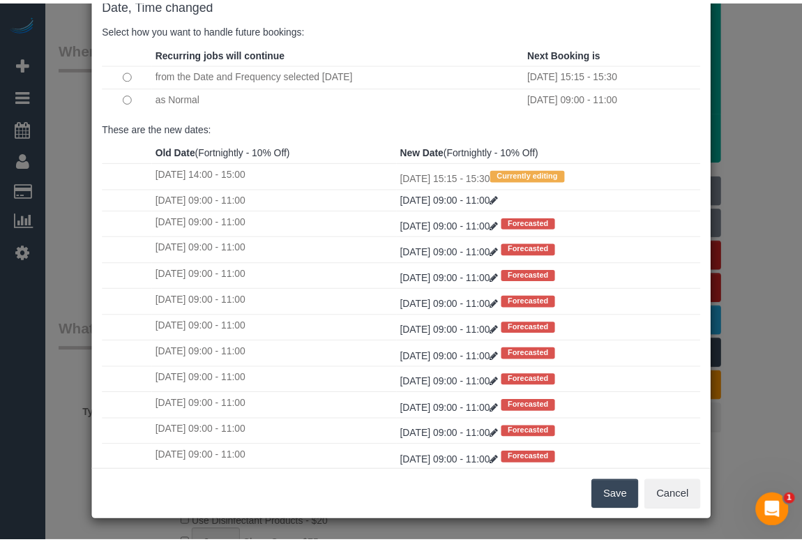
scroll to position [26, 0]
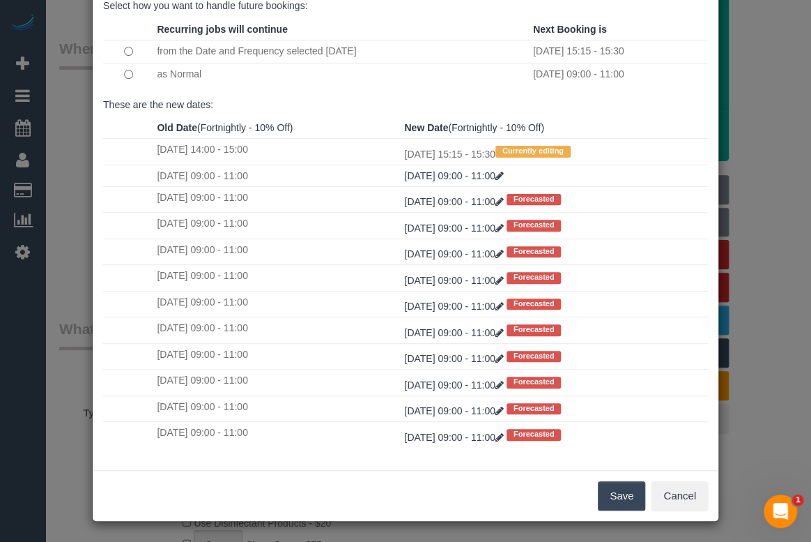
click at [599, 492] on button "Save" at bounding box center [621, 495] width 47 height 29
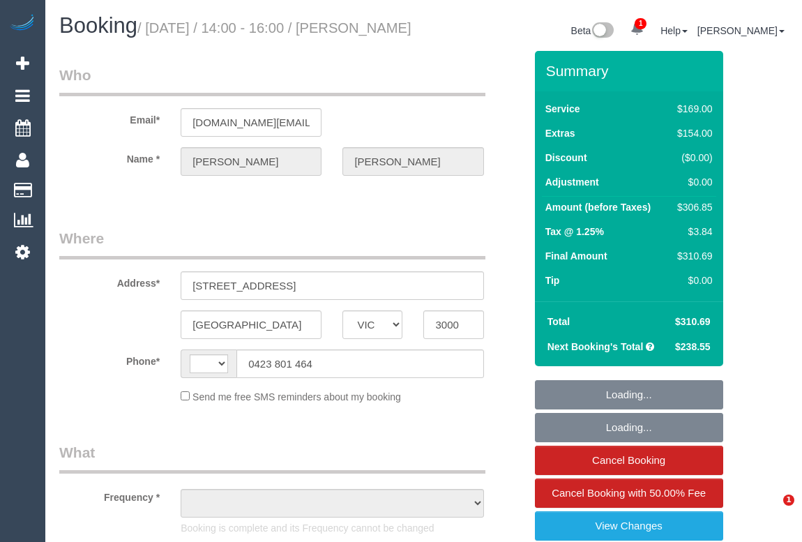
select select "VIC"
select select "object:344"
select select "string:stripe-pm_1QlVLd2GScqysDRVpN2cy1Ds"
select select "number:28"
select select "number:14"
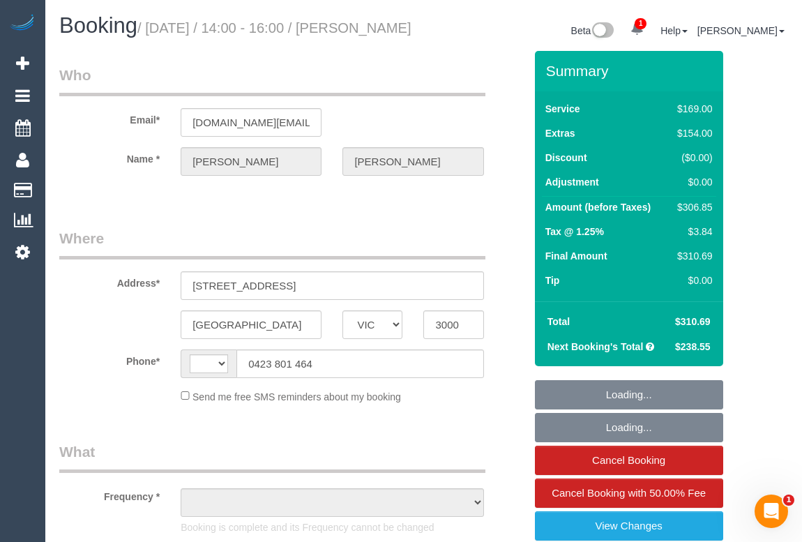
select select "number:20"
select select "number:24"
select select "number:34"
select select "number:26"
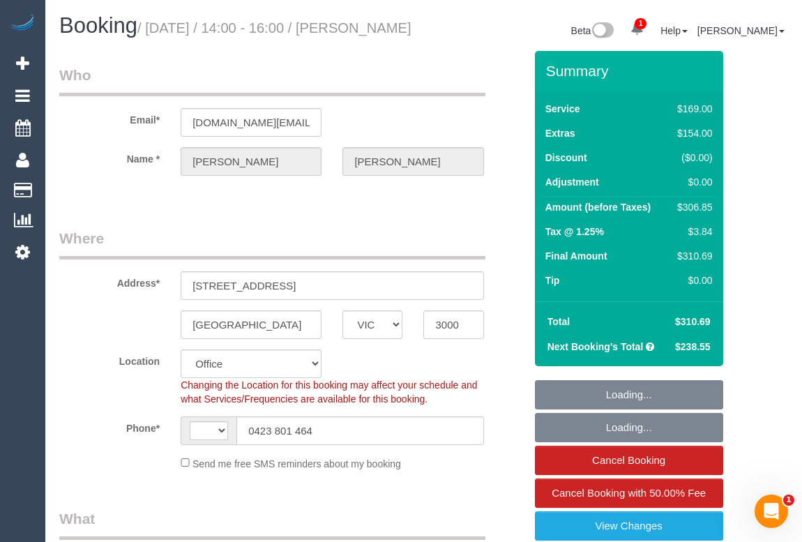
select select "object:595"
select select "string:AU"
drag, startPoint x: 348, startPoint y: 27, endPoint x: 351, endPoint y: 41, distance: 14.4
click at [351, 38] on h1 "Booking / [DATE] / 14:00 - 16:00 / [PERSON_NAME]" at bounding box center [236, 26] width 354 height 24
copy small "[PERSON_NAME]"
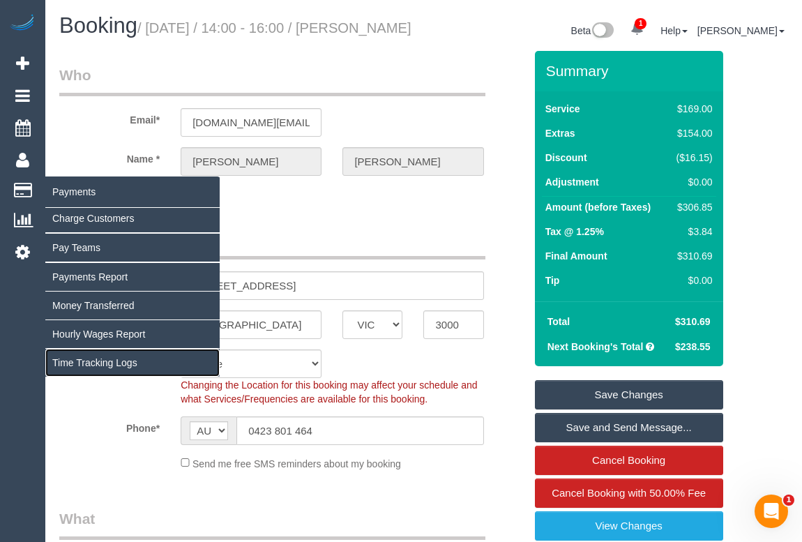
click at [102, 356] on link "Time Tracking Logs" at bounding box center [132, 363] width 174 height 28
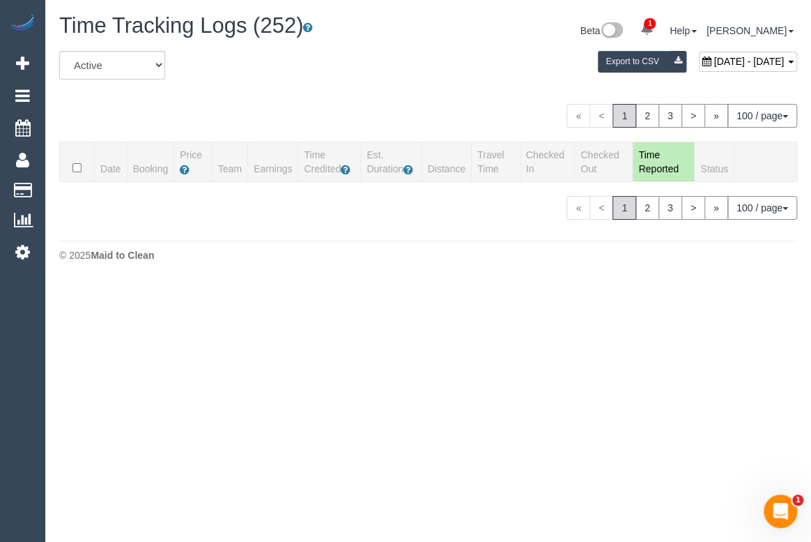
click at [376, 110] on div "« < 1 2 3 > » 100 / page 10 / page 20 / page 30 / page 40 / page 50 / page 100 …" at bounding box center [428, 116] width 738 height 24
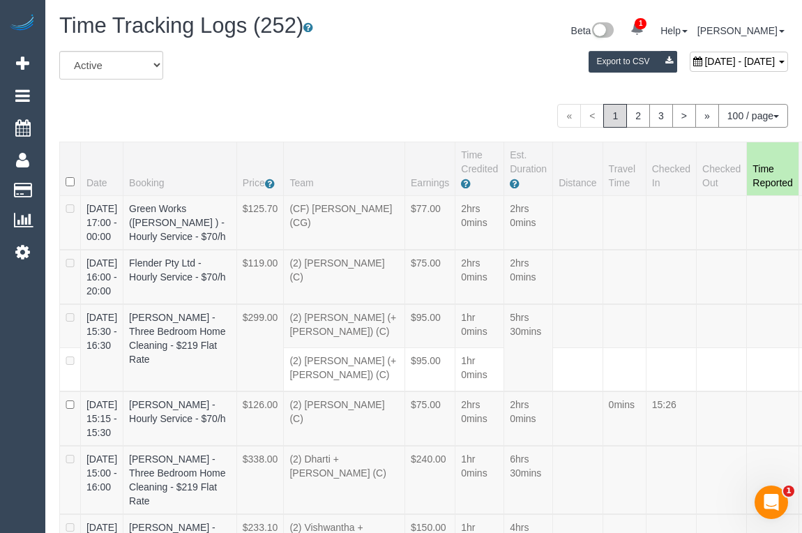
click at [385, 104] on div "« < 1 2 3 > » 100 / page 10 / page 20 / page 30 / page 40 / page 50 / page 100 …" at bounding box center [423, 116] width 728 height 24
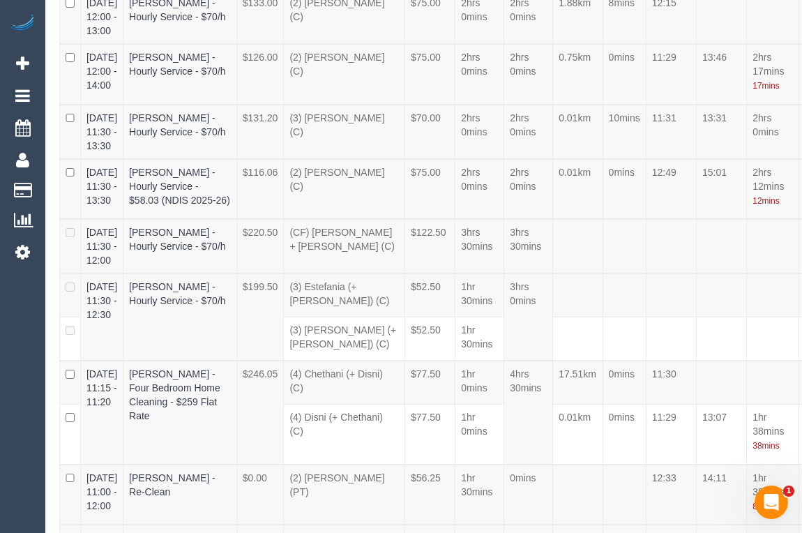
scroll to position [5698, 47]
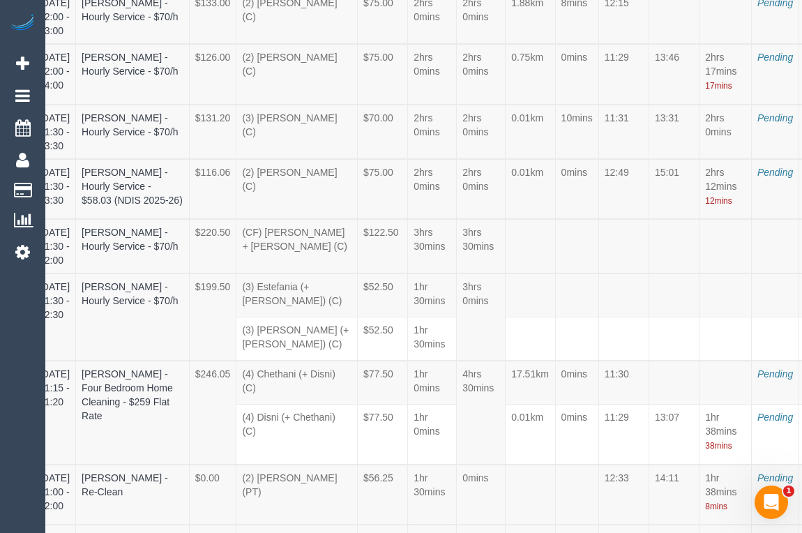
select select "draft"
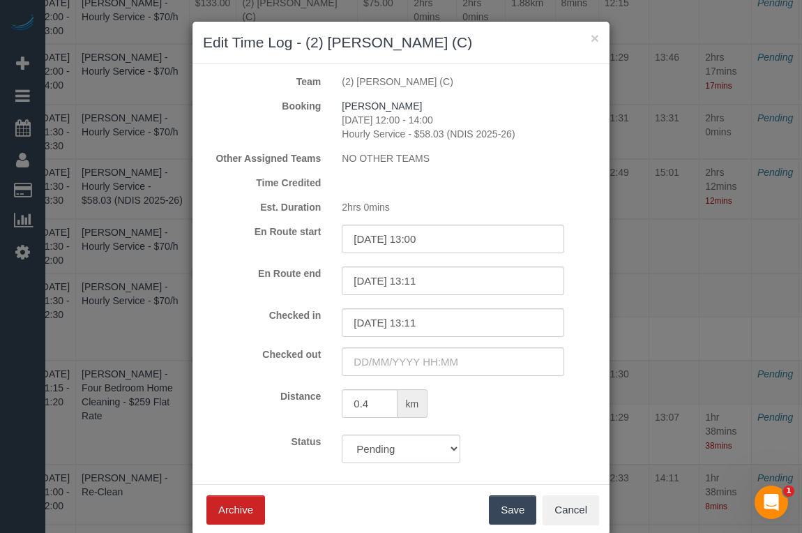
scroll to position [5698, 38]
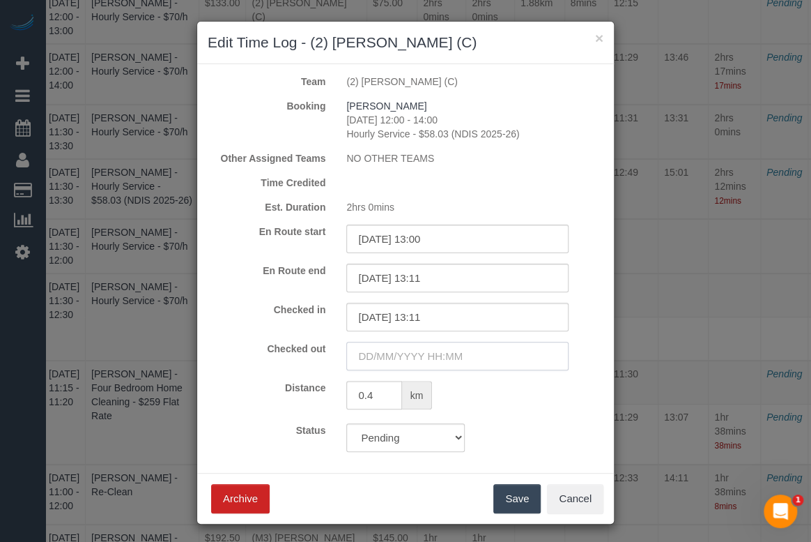
click at [411, 360] on input "text" at bounding box center [457, 356] width 222 height 29
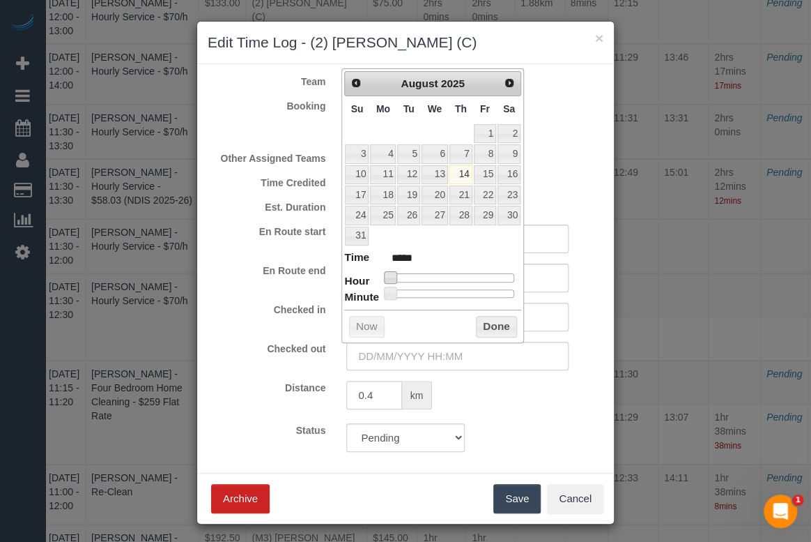
type input "14/08/2025 07:00"
type input "*****"
type input "14/08/2025 08:00"
type input "*****"
type input "14/08/2025 12:00"
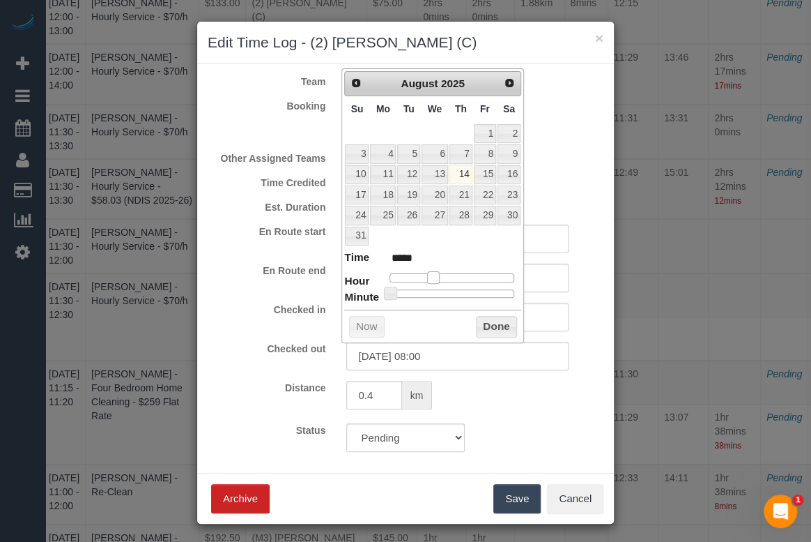
type input "*****"
type input "14/08/2025 13:00"
type input "*****"
type input "14/08/2025 14:00"
type input "*****"
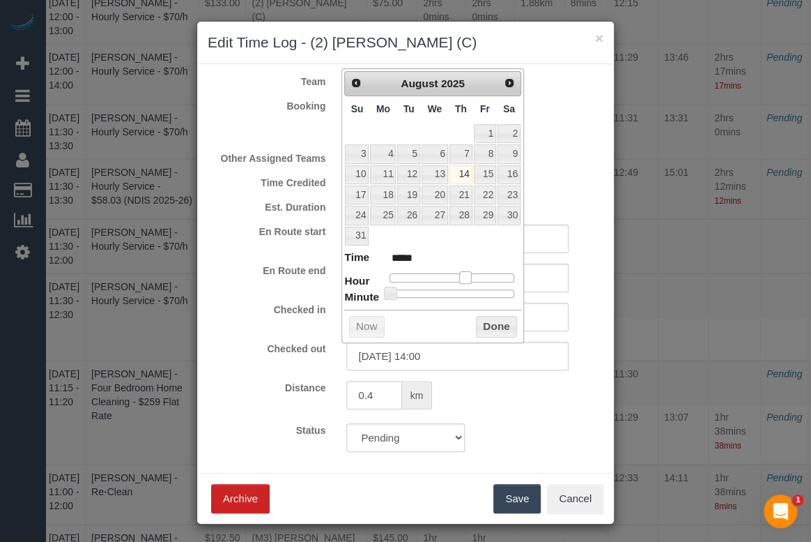
drag, startPoint x: 391, startPoint y: 277, endPoint x: 467, endPoint y: 275, distance: 76.0
click at [467, 275] on span at bounding box center [465, 277] width 13 height 13
click at [390, 289] on span at bounding box center [390, 292] width 13 height 13
type input "14/08/2025 15:00"
type input "*****"
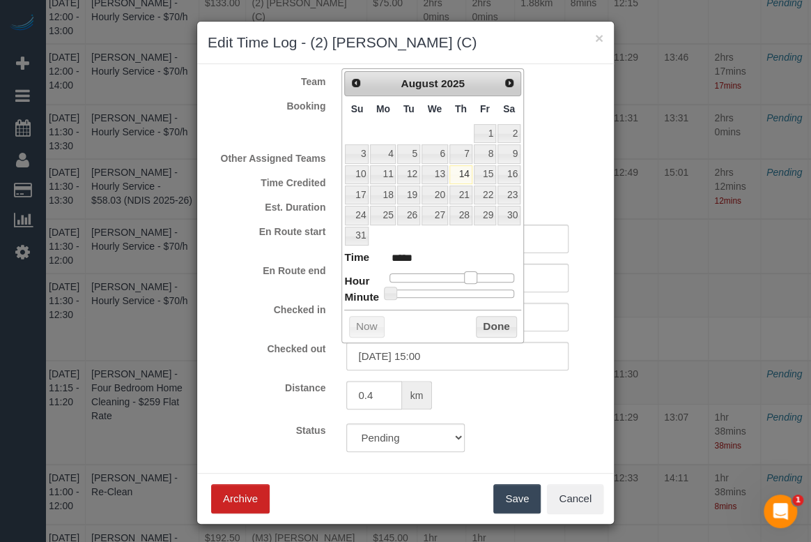
drag, startPoint x: 467, startPoint y: 274, endPoint x: 475, endPoint y: 274, distance: 7.7
click at [475, 274] on span at bounding box center [470, 277] width 13 height 13
type input "14/08/2025 15:04"
type input "*****"
type input "14/08/2025 15:12"
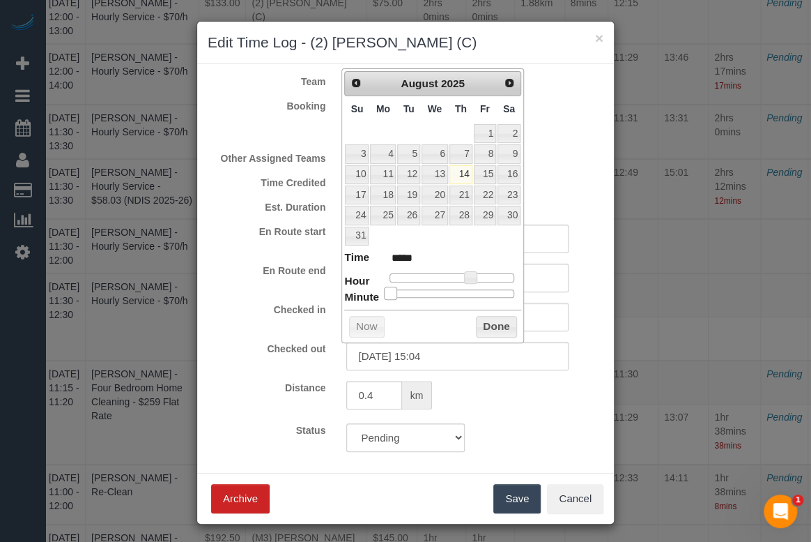
type input "*****"
type input "14/08/2025 15:14"
type input "*****"
type input "14/08/2025 15:15"
type input "*****"
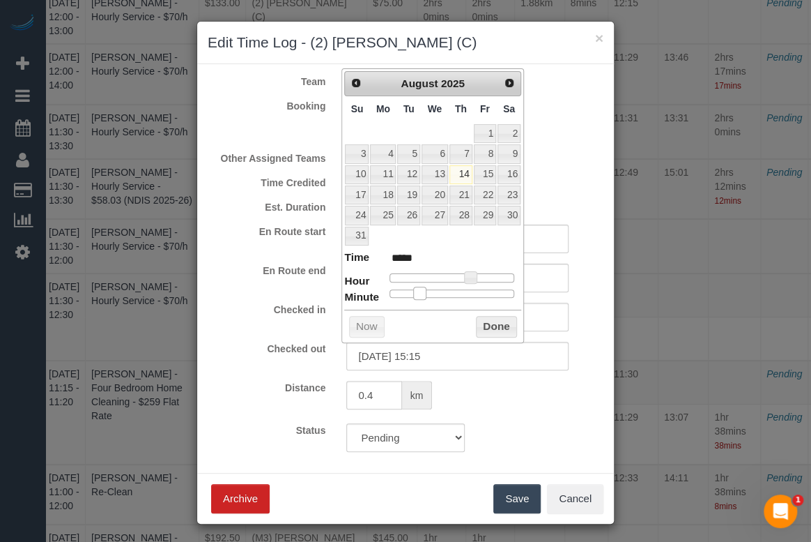
type input "14/08/2025 15:16"
type input "*****"
type input "14/08/2025 15:14"
type input "*****"
type input "14/08/2025 15:12"
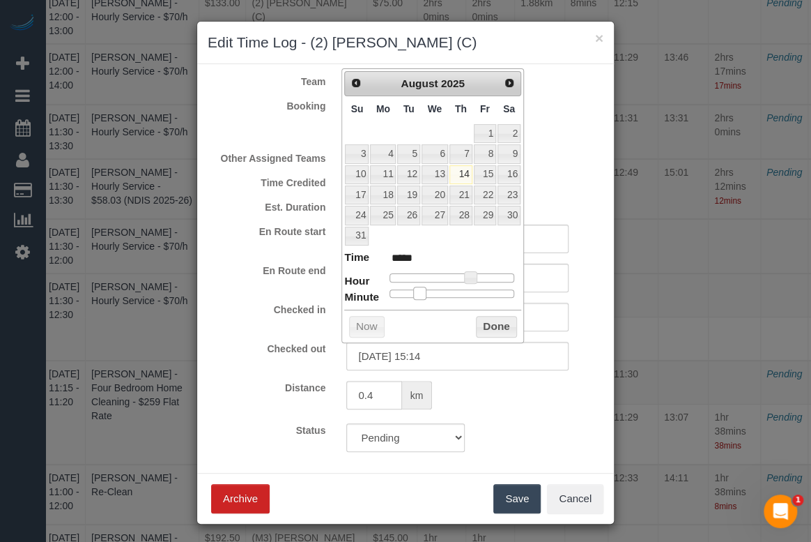
type input "*****"
type input "14/08/2025 15:09"
type input "*****"
type input "14/08/2025 15:10"
type input "*****"
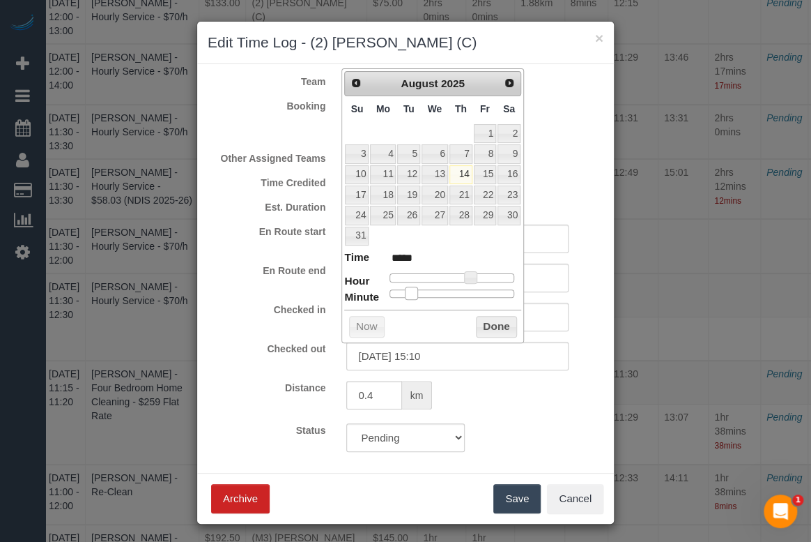
drag, startPoint x: 390, startPoint y: 289, endPoint x: 411, endPoint y: 288, distance: 21.6
click at [411, 288] on span at bounding box center [411, 292] width 13 height 13
click at [488, 326] on button "Done" at bounding box center [496, 327] width 41 height 22
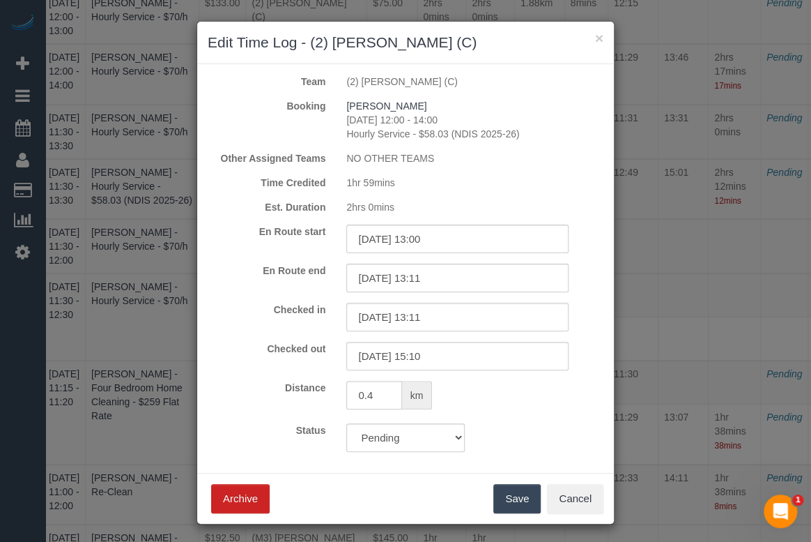
click at [516, 423] on div "Status Approved Approved + Update team with Time Reported Approved + Update tea…" at bounding box center [405, 437] width 417 height 29
click at [509, 501] on button "Save" at bounding box center [517, 498] width 47 height 29
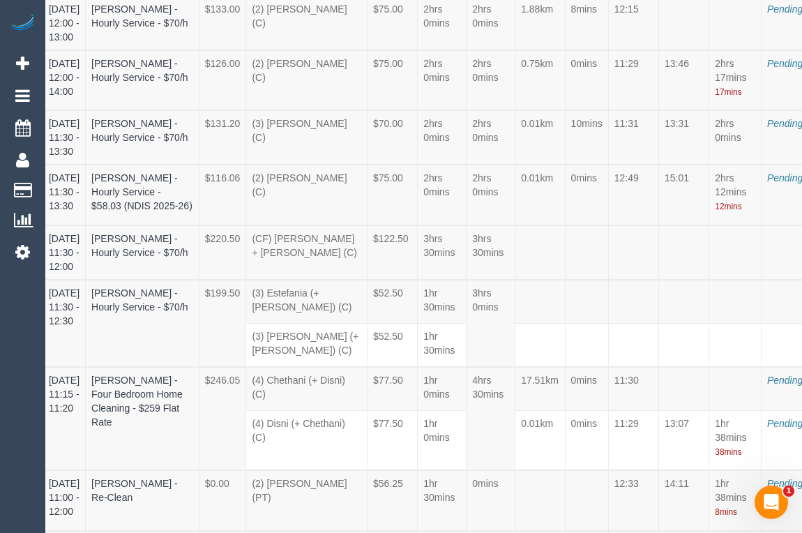
scroll to position [940, 38]
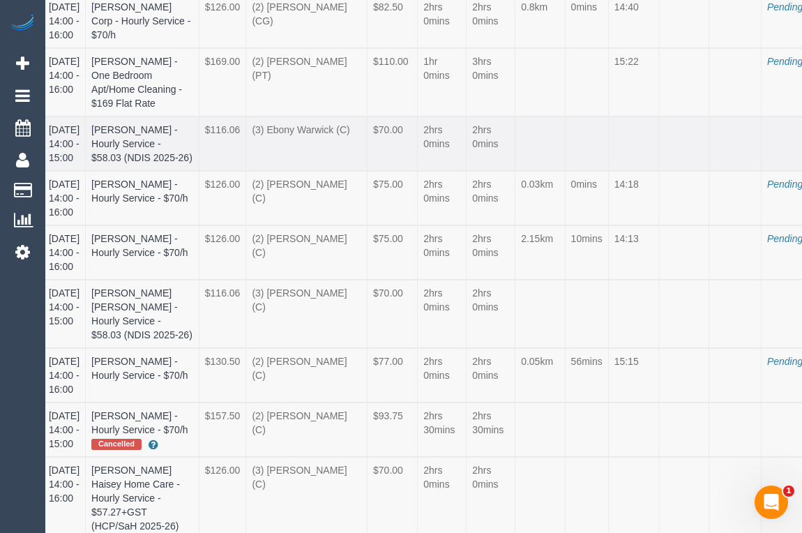
click at [747, 168] on link "Edit" at bounding box center [802, 159] width 110 height 18
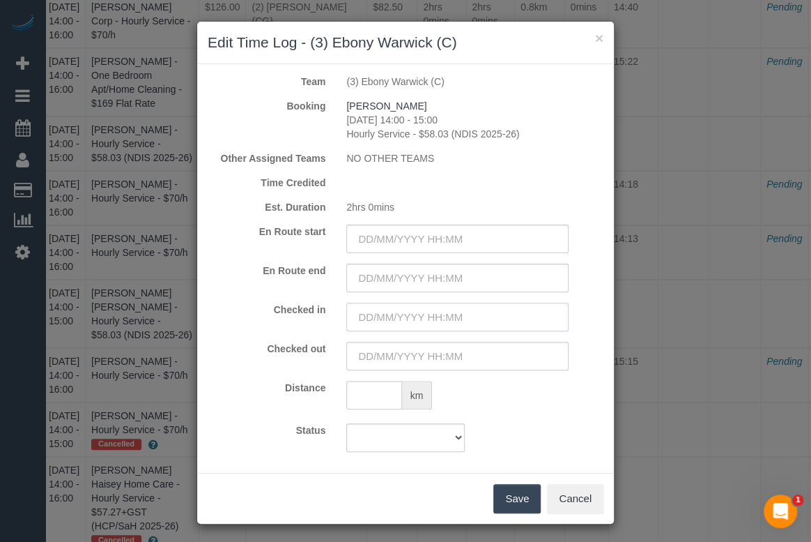
click at [426, 316] on input "text" at bounding box center [457, 317] width 222 height 29
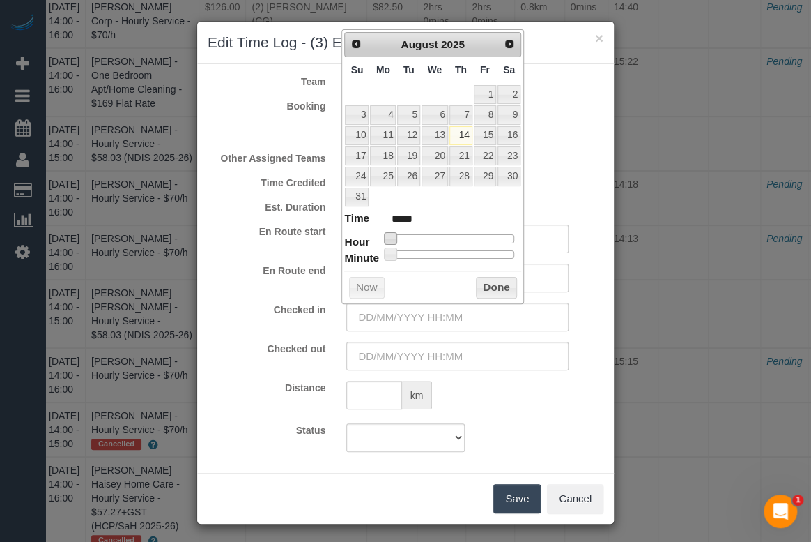
type input "14/08/2025 09:00"
type input "*****"
type input "14/08/2025 10:00"
type input "*****"
type input "14/08/2025 14:00"
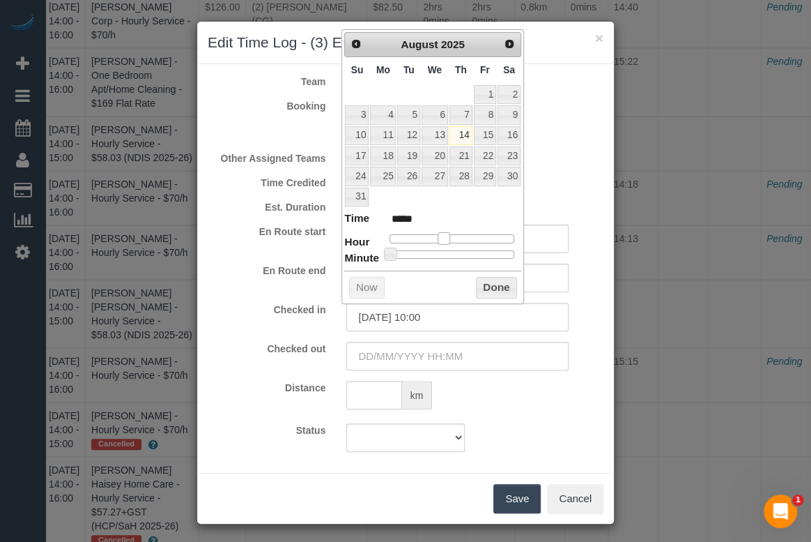
type input "*****"
drag, startPoint x: 389, startPoint y: 236, endPoint x: 464, endPoint y: 236, distance: 75.3
click at [464, 236] on span at bounding box center [465, 238] width 13 height 13
click at [493, 284] on button "Done" at bounding box center [496, 288] width 41 height 22
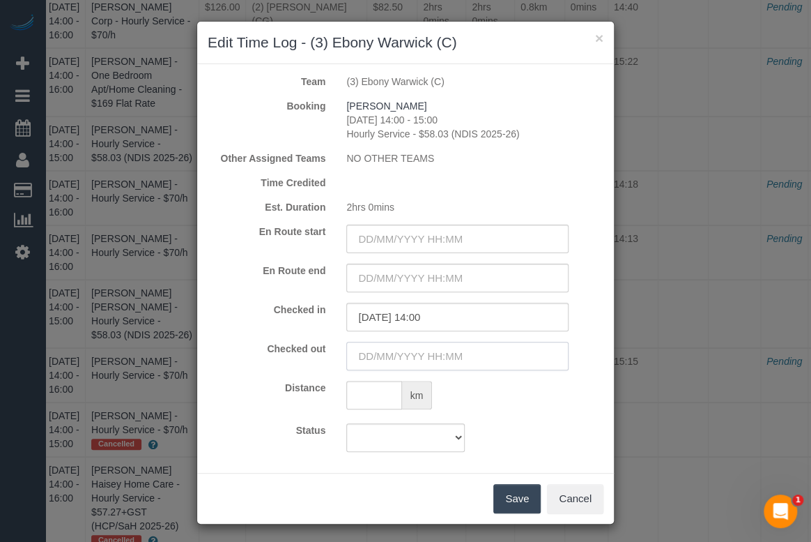
click at [446, 360] on input "text" at bounding box center [457, 356] width 222 height 29
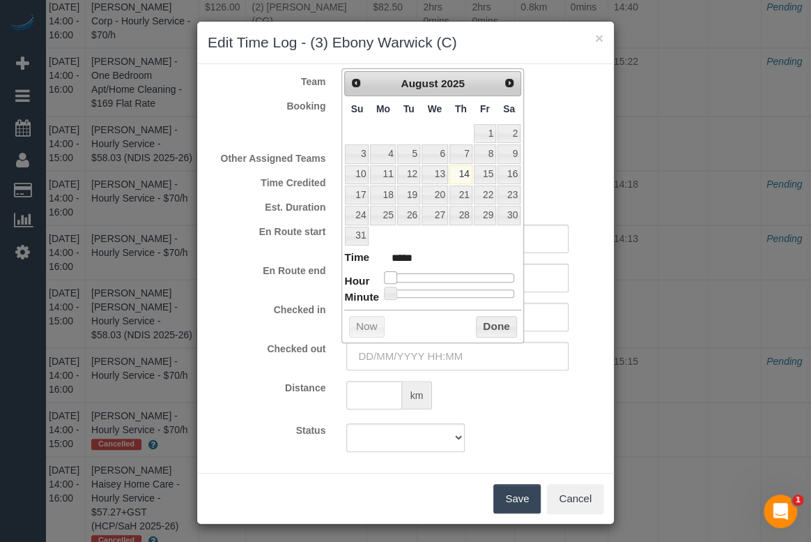
type input "14/08/2025 14:00"
type input "*****"
type input "14/08/2025 16:00"
type input "*****"
drag, startPoint x: 390, startPoint y: 277, endPoint x: 475, endPoint y: 280, distance: 85.1
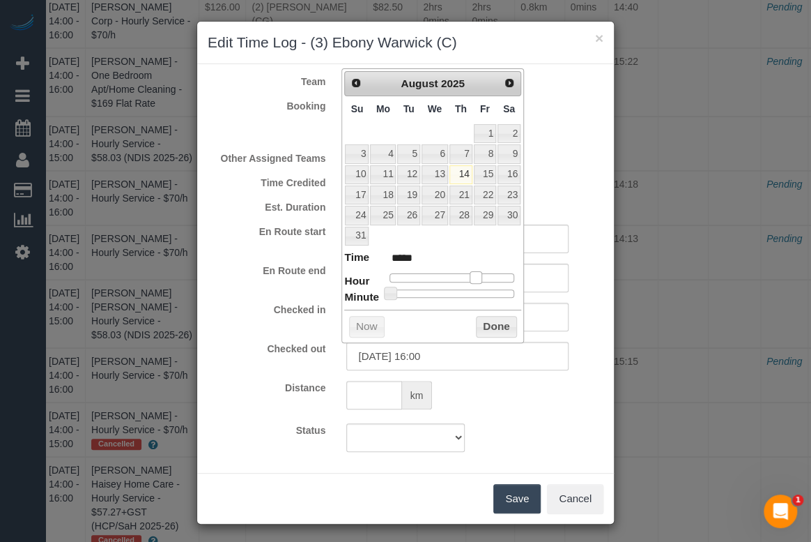
click at [475, 280] on span at bounding box center [476, 277] width 13 height 13
click at [486, 329] on button "Done" at bounding box center [496, 327] width 41 height 22
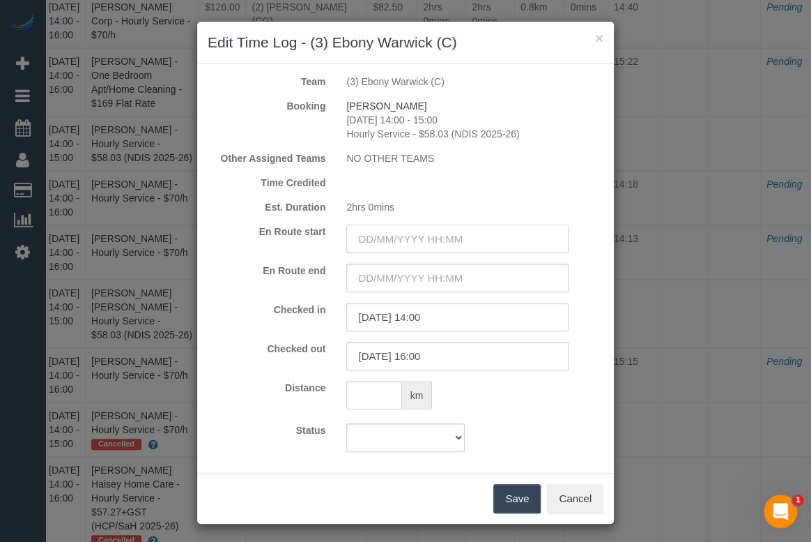
click at [450, 241] on input "text" at bounding box center [457, 238] width 222 height 29
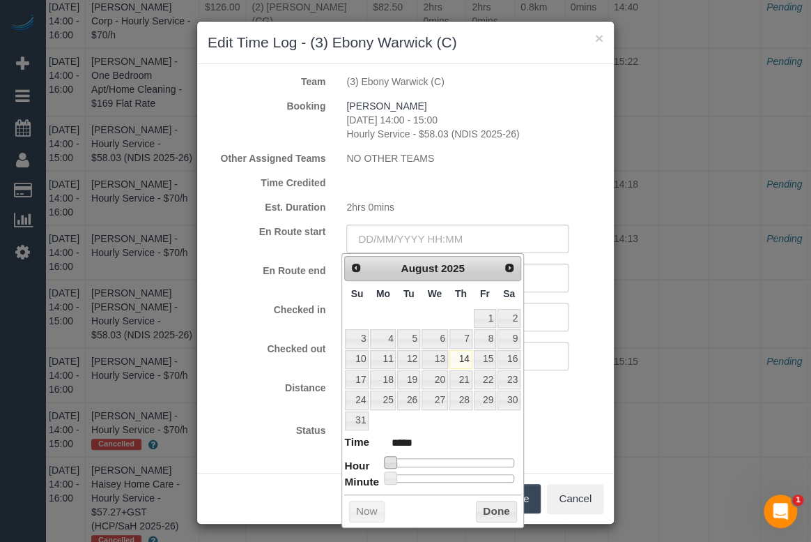
type input "14/08/2025 12:00"
type input "*****"
type input "14/08/2025 14:00"
type input "*****"
drag, startPoint x: 392, startPoint y: 461, endPoint x: 470, endPoint y: 462, distance: 78.1
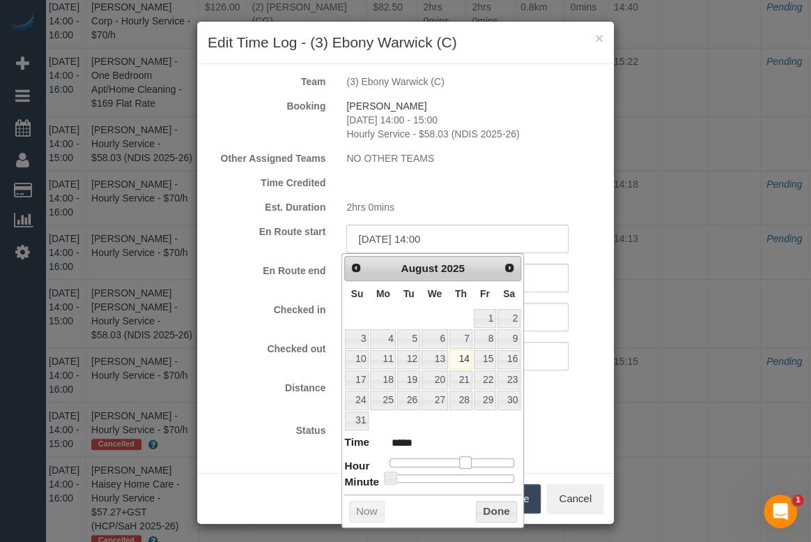
click at [470, 462] on span at bounding box center [465, 462] width 13 height 13
click at [491, 511] on button "Done" at bounding box center [496, 511] width 41 height 22
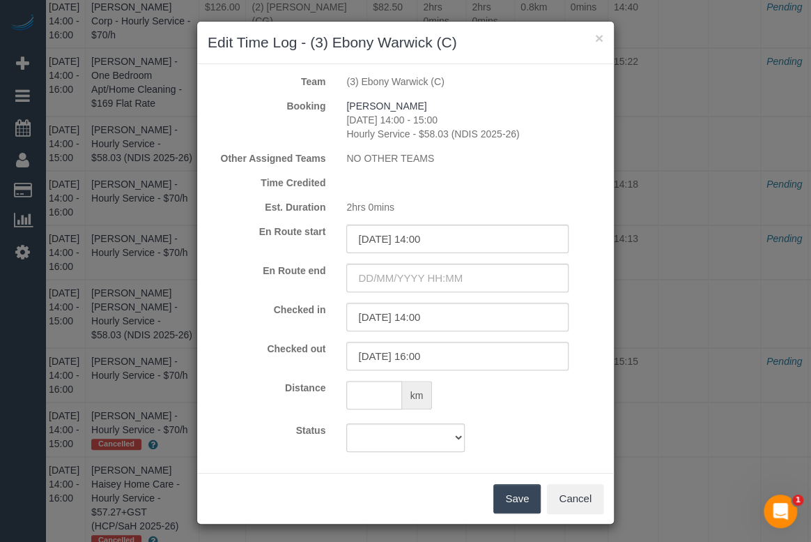
click at [505, 495] on button "Save" at bounding box center [517, 498] width 47 height 29
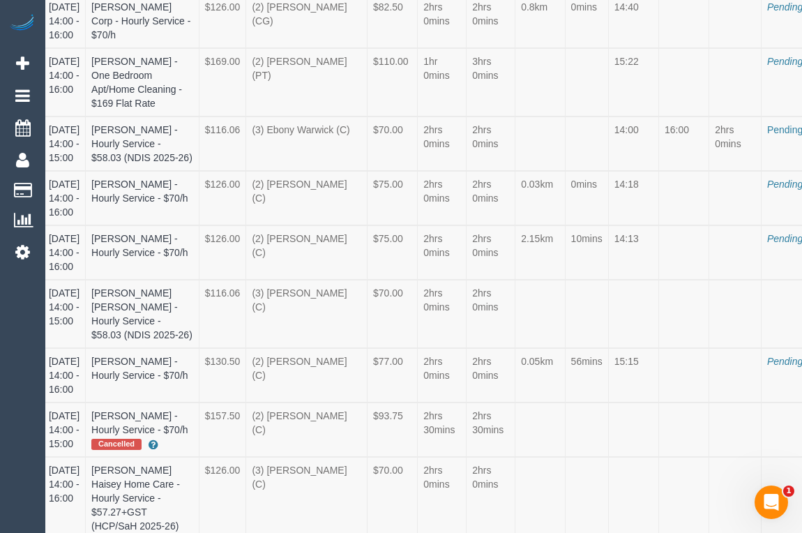
scroll to position [0, 38]
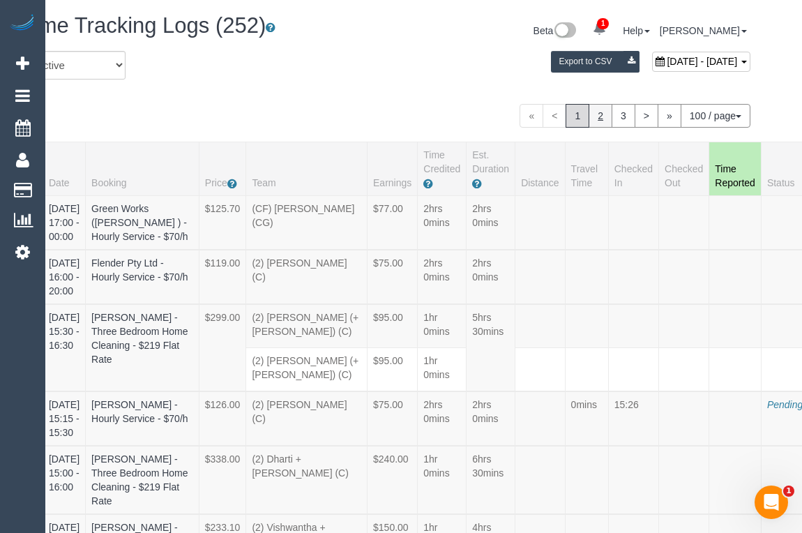
click at [600, 121] on link "2" at bounding box center [600, 116] width 24 height 24
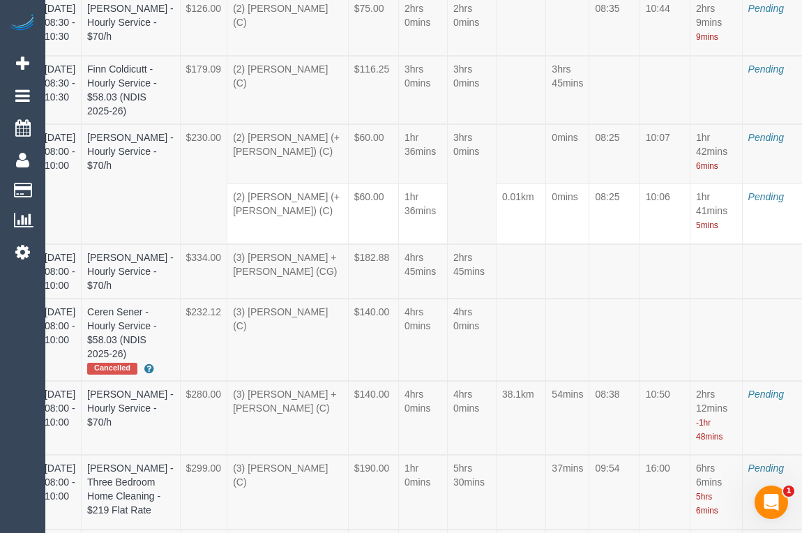
scroll to position [6698, 93]
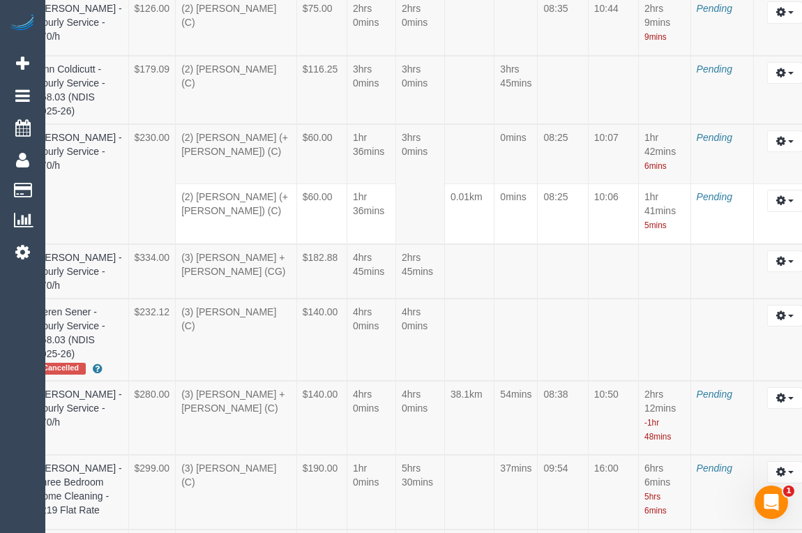
select select "draft"
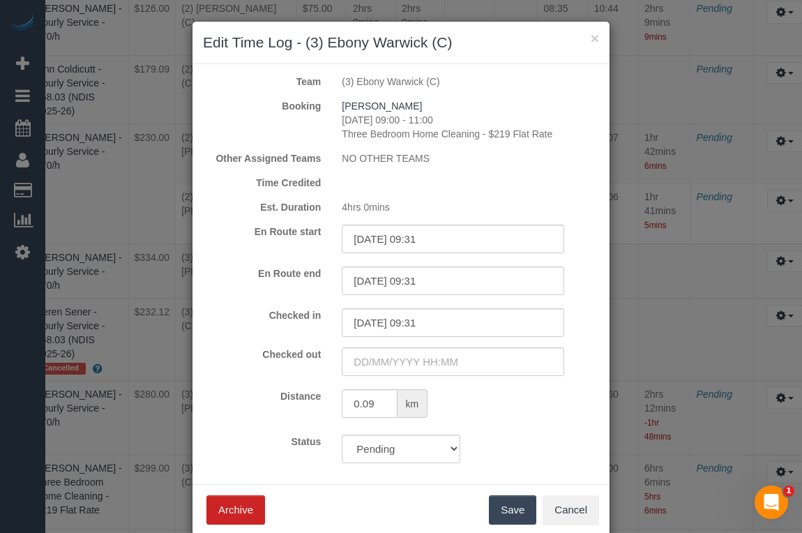
scroll to position [6698, 84]
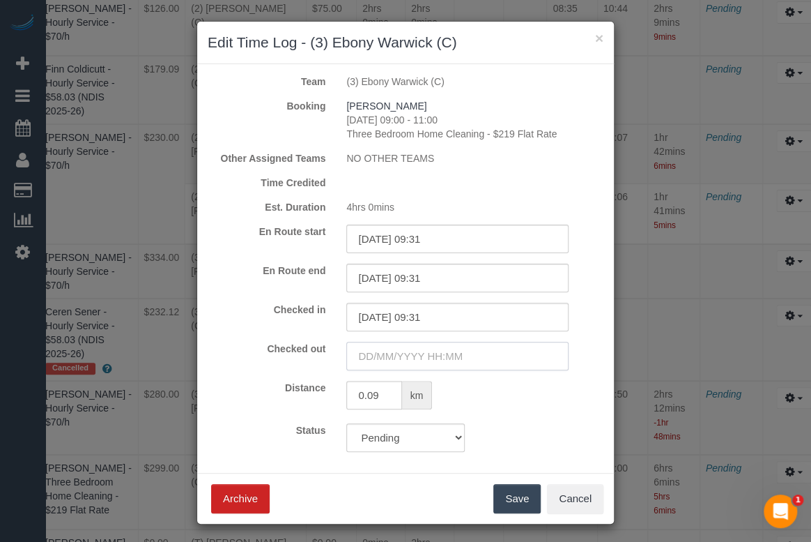
click at [419, 350] on input "text" at bounding box center [457, 356] width 222 height 29
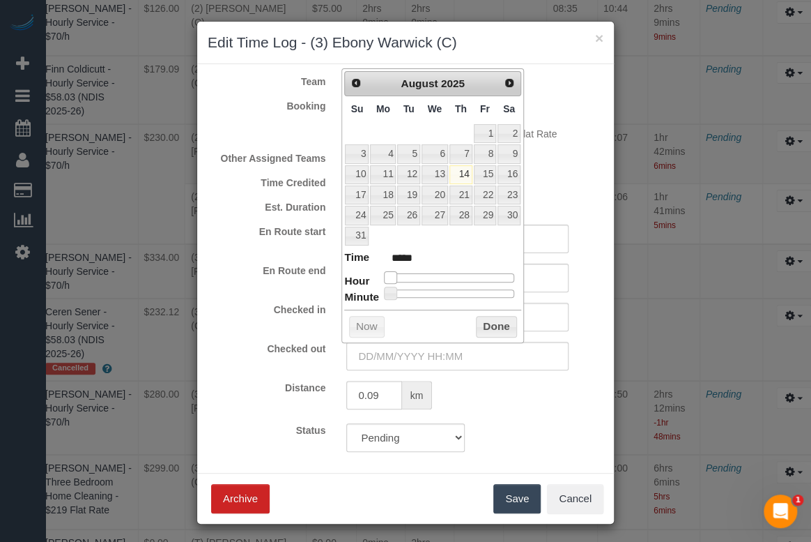
type input "14/08/2025 03:00"
type input "*****"
type input "14/08/2025 06:00"
type input "*****"
type input "14/08/2025 07:00"
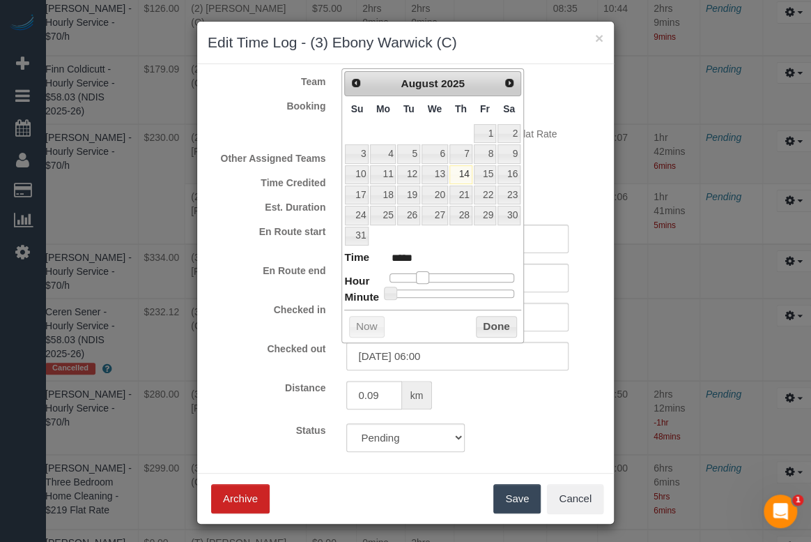
type input "*****"
type input "14/08/2025 11:00"
type input "*****"
type input "14/08/2025 12:00"
type input "*****"
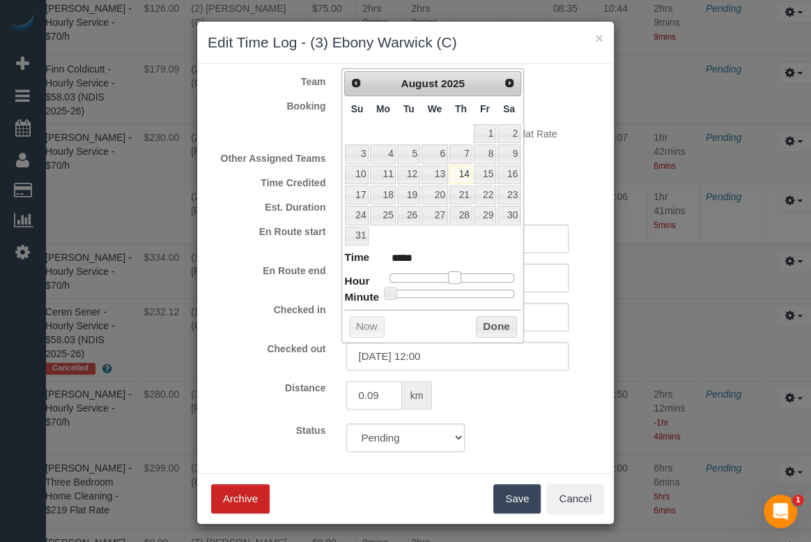
type input "14/08/2025 14:00"
type input "*****"
type input "14/08/2025 13:00"
type input "*****"
type input "14/08/2025 12:00"
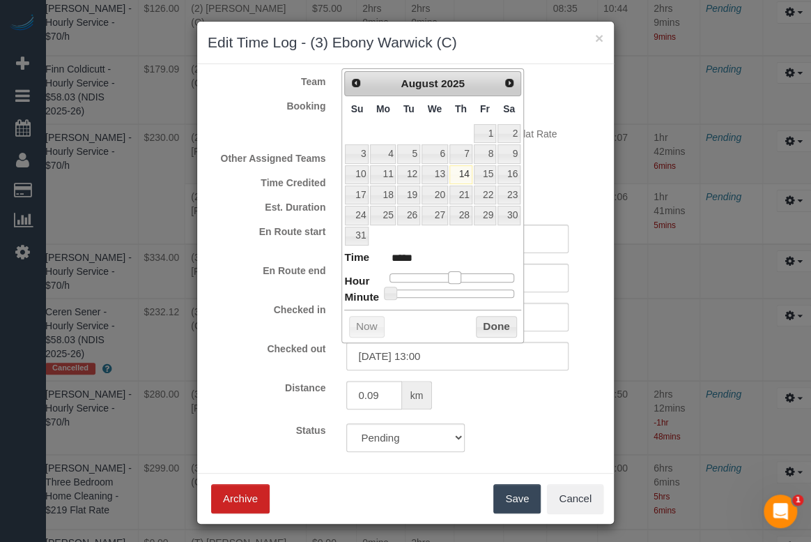
type input "*****"
type input "14/08/2025 13:00"
type input "*****"
drag, startPoint x: 390, startPoint y: 277, endPoint x: 458, endPoint y: 278, distance: 67.6
click at [458, 278] on span at bounding box center [460, 277] width 13 height 13
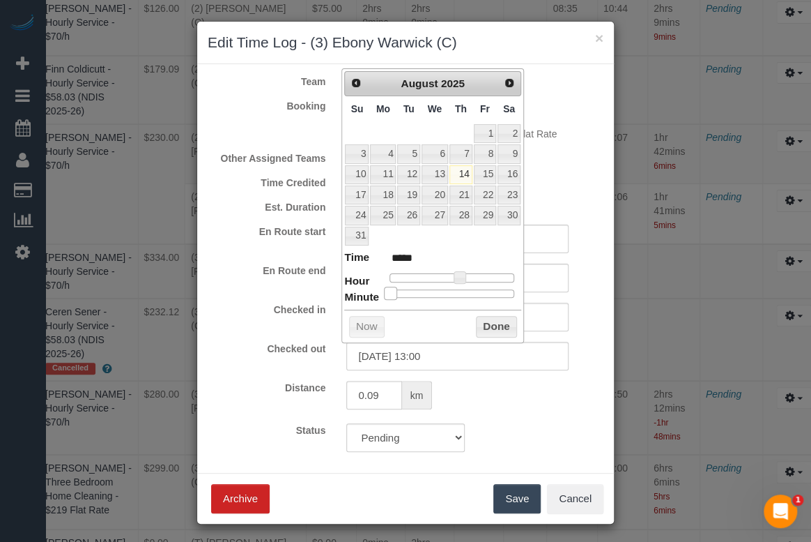
type input "14/08/2025 13:01"
type input "*****"
click at [394, 288] on span at bounding box center [392, 292] width 13 height 13
click at [488, 324] on button "Done" at bounding box center [496, 327] width 41 height 22
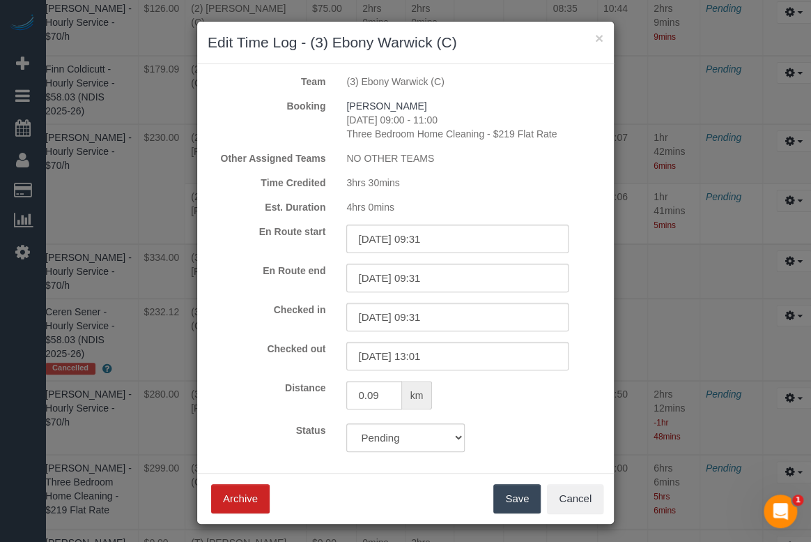
click at [495, 502] on button "Save" at bounding box center [517, 498] width 47 height 29
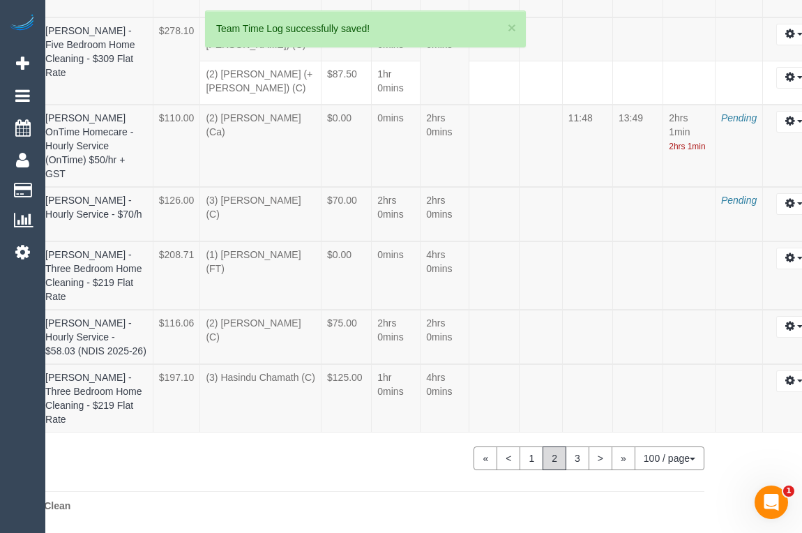
scroll to position [6698, 47]
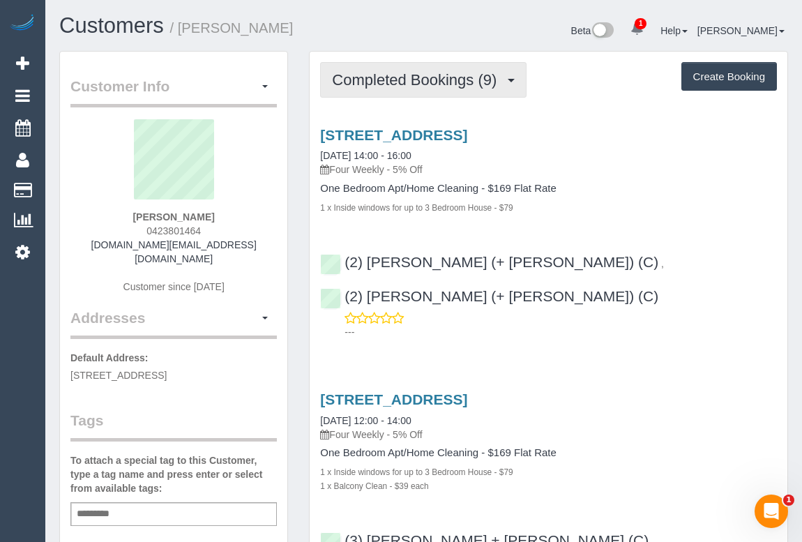
click at [432, 85] on span "Completed Bookings (9)" at bounding box center [417, 79] width 171 height 17
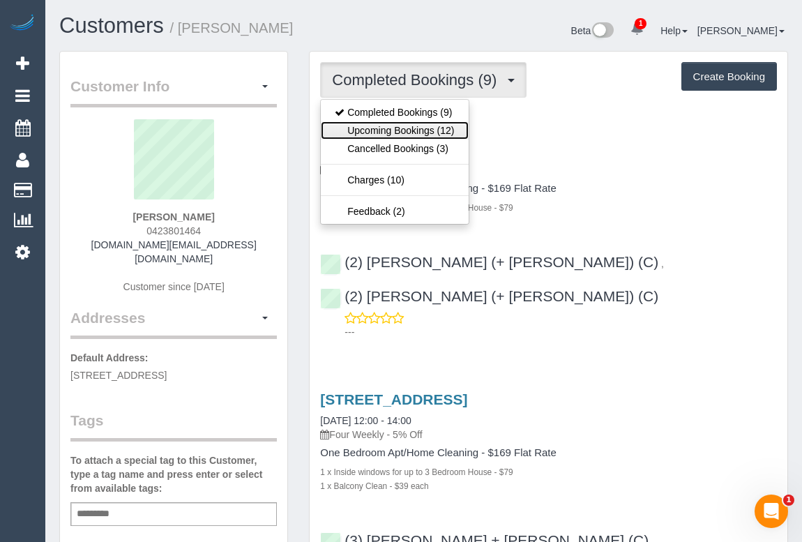
click at [422, 123] on link "Upcoming Bookings (12)" at bounding box center [394, 130] width 147 height 18
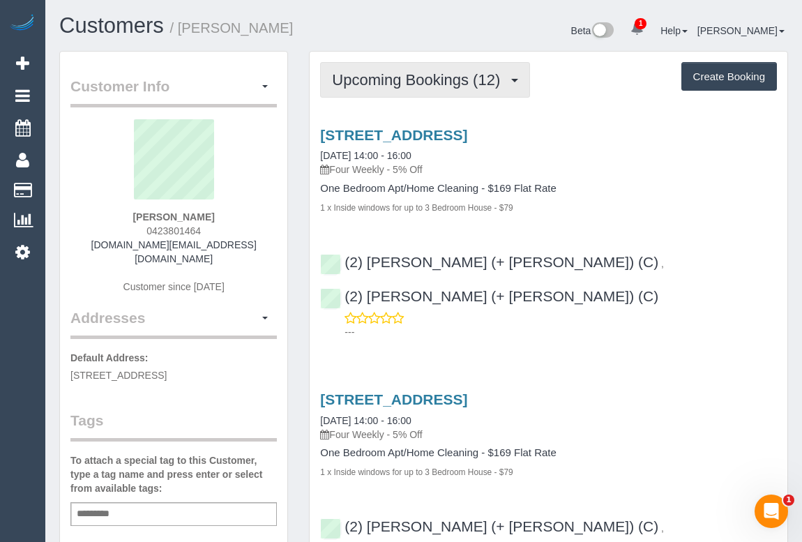
click at [432, 92] on button "Upcoming Bookings (12)" at bounding box center [425, 80] width 210 height 36
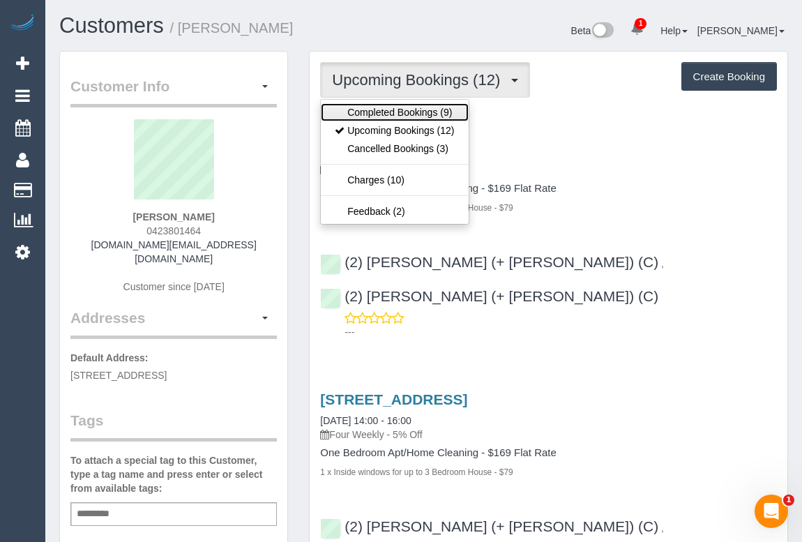
click at [423, 109] on link "Completed Bookings (9)" at bounding box center [394, 112] width 147 height 18
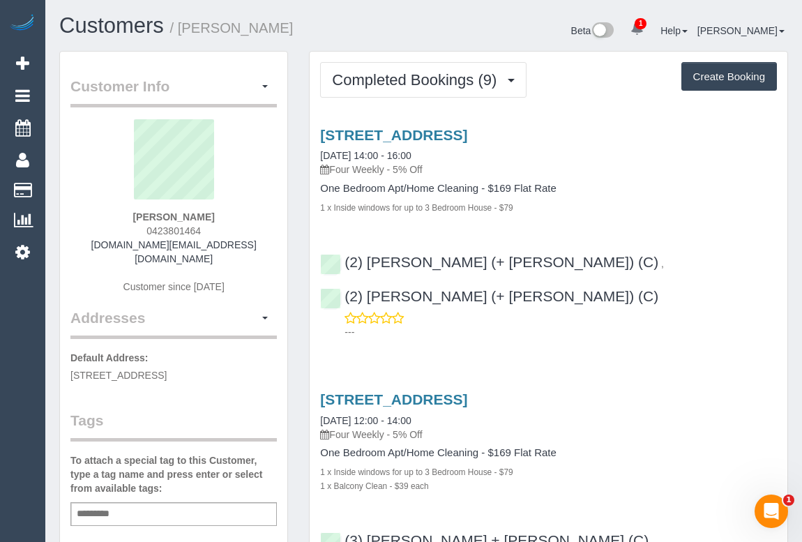
click at [661, 208] on div "1 x Inside windows for up to 3 Bedroom House - $79" at bounding box center [548, 207] width 457 height 14
click at [467, 131] on link "[STREET_ADDRESS]" at bounding box center [393, 135] width 147 height 16
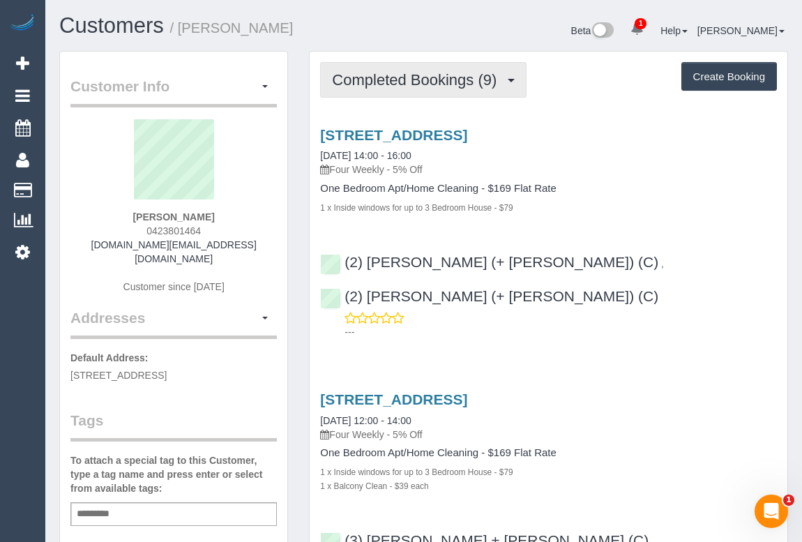
click at [454, 80] on span "Completed Bookings (9)" at bounding box center [417, 79] width 171 height 17
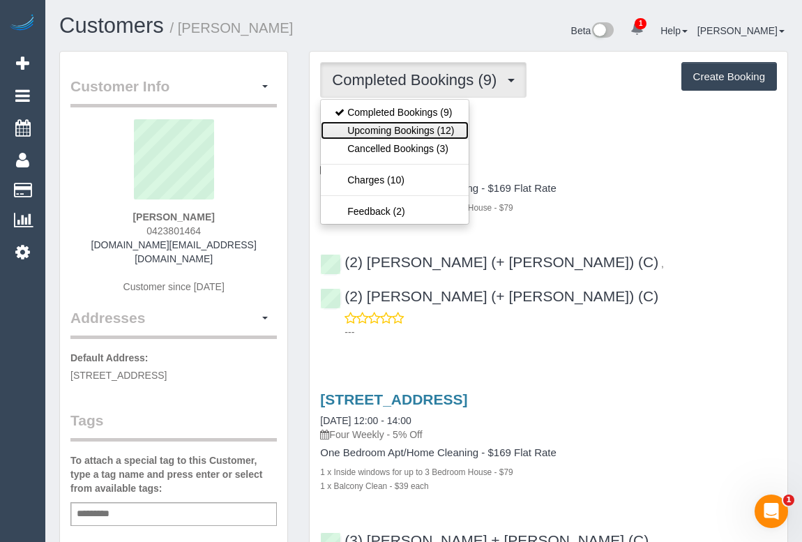
click at [410, 130] on link "Upcoming Bookings (12)" at bounding box center [394, 130] width 147 height 18
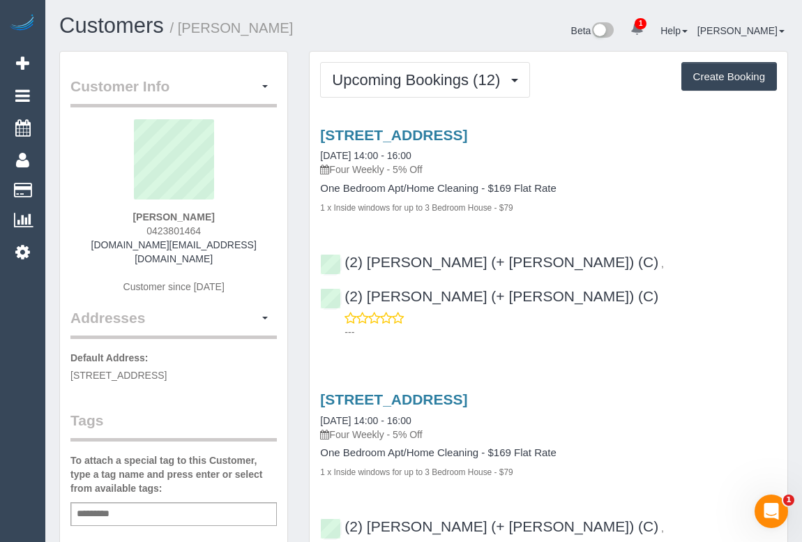
drag, startPoint x: 320, startPoint y: 187, endPoint x: 558, endPoint y: 188, distance: 238.4
click at [558, 188] on h4 "One Bedroom Apt/Home Cleaning - $169 Flat Rate" at bounding box center [548, 189] width 457 height 12
copy h4 "One Bedroom Apt/Home Cleaning - $169 Flat Rate"
drag, startPoint x: 320, startPoint y: 207, endPoint x: 520, endPoint y: 209, distance: 200.1
click at [520, 209] on div "1 x Inside windows for up to 3 Bedroom House - $79" at bounding box center [548, 207] width 457 height 14
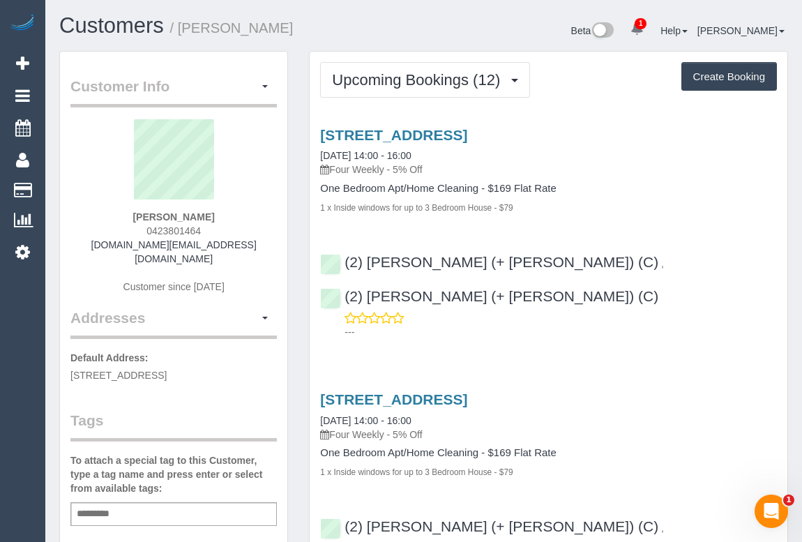
copy small "1 x Inside windows for up to 3 Bedroom House - $79"
click at [416, 136] on link "[STREET_ADDRESS]" at bounding box center [393, 135] width 147 height 16
click at [633, 196] on div "One Bedroom Apt/Home Cleaning - $169 Flat Rate 1 x Inside windows for up to 3 B…" at bounding box center [548, 198] width 457 height 31
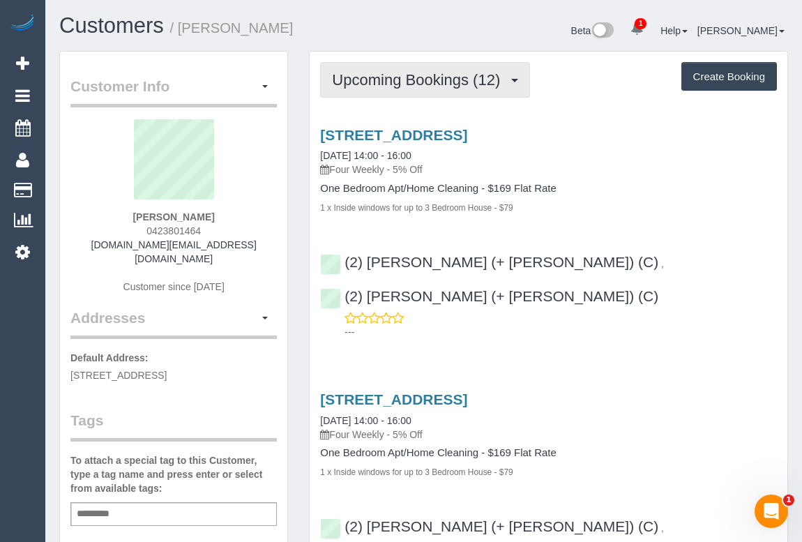
click at [404, 89] on button "Upcoming Bookings (12)" at bounding box center [425, 80] width 210 height 36
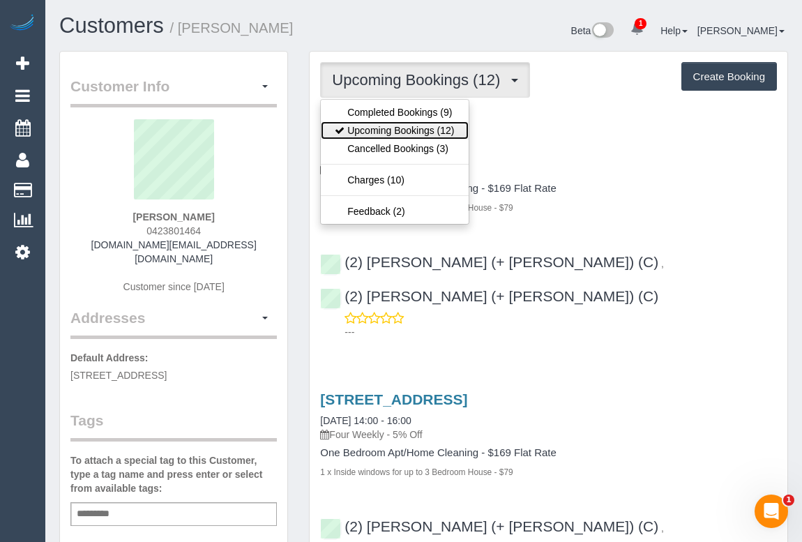
click at [395, 128] on link "Upcoming Bookings (12)" at bounding box center [394, 130] width 147 height 18
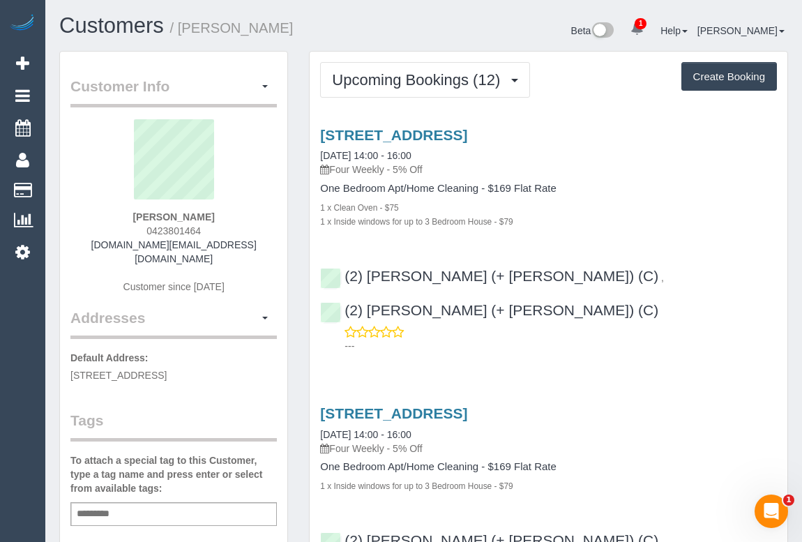
click at [642, 200] on div "1 x Clean Oven - $75" at bounding box center [548, 207] width 457 height 14
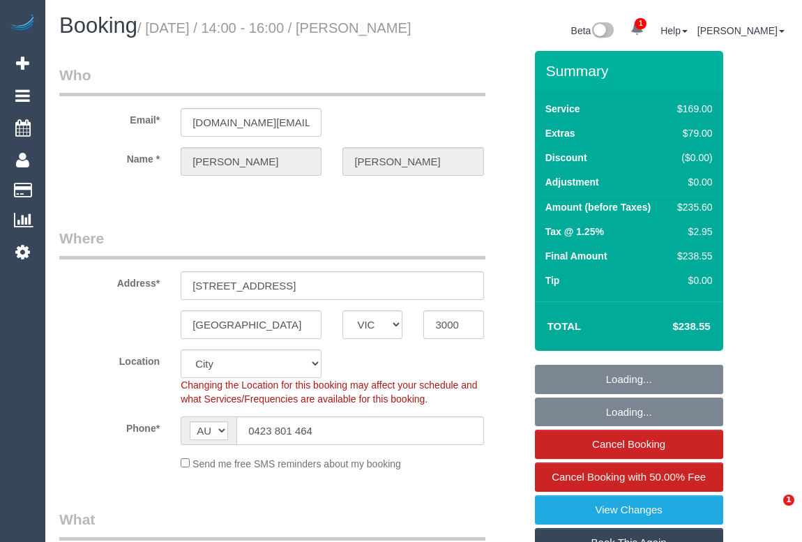
select select "VIC"
select select "string:stripe-pm_1QlVLd2GScqysDRVpN2cy1Ds"
select select "number:28"
select select "number:14"
select select "number:20"
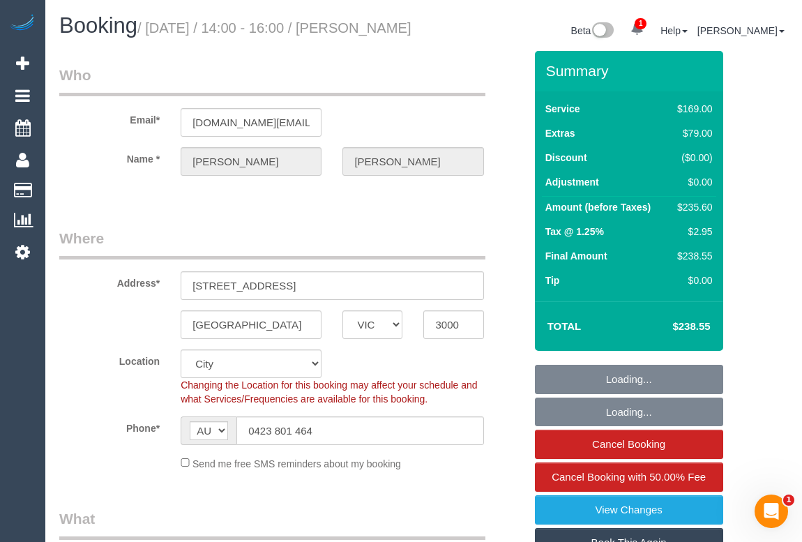
select select "number:24"
select select "number:34"
select select "number:26"
select select "object:703"
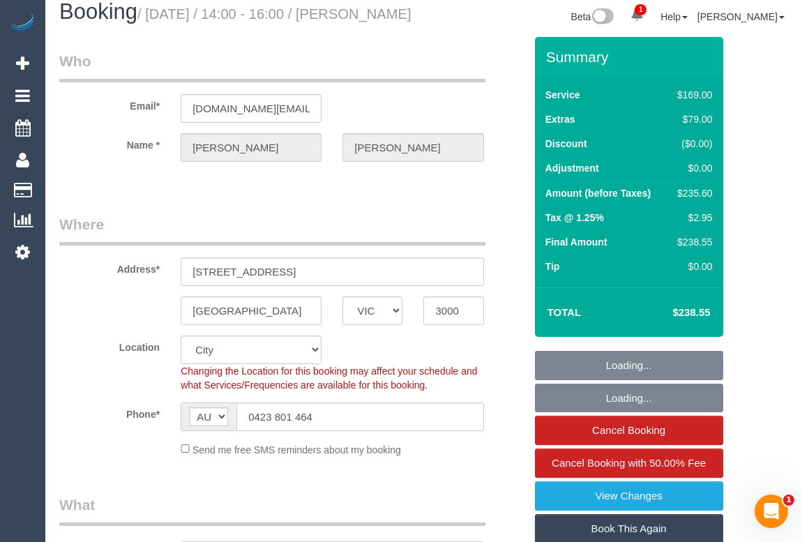
select select "spot1"
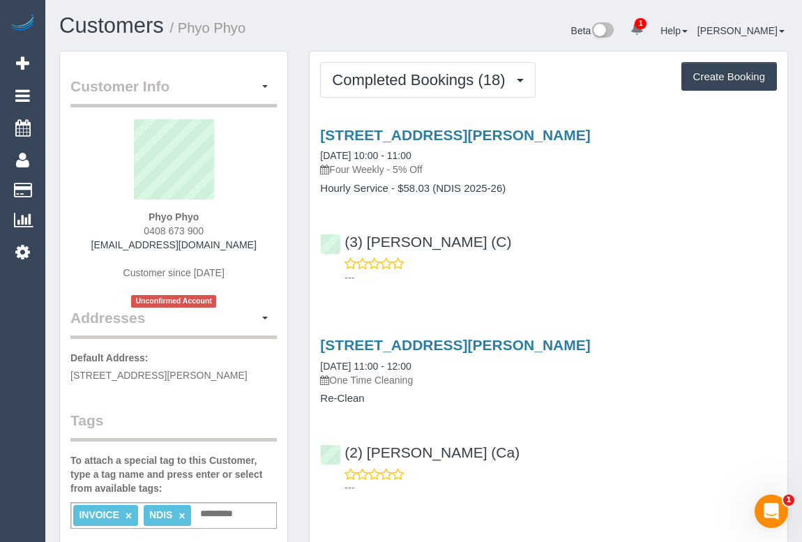
click at [604, 219] on div "[STREET_ADDRESS][PERSON_NAME] [DATE] 10:00 - 11:00 Four Weekly - 5% Off Hourly …" at bounding box center [547, 203] width 477 height 176
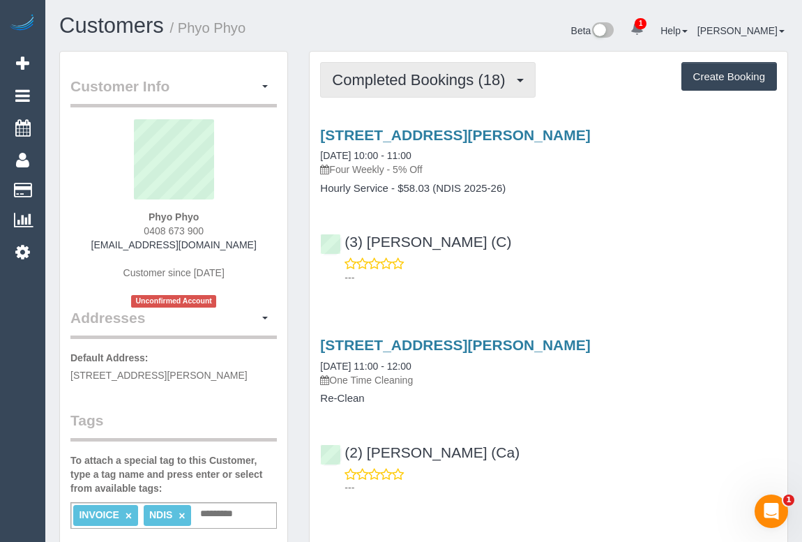
click at [411, 76] on span "Completed Bookings (18)" at bounding box center [422, 79] width 180 height 17
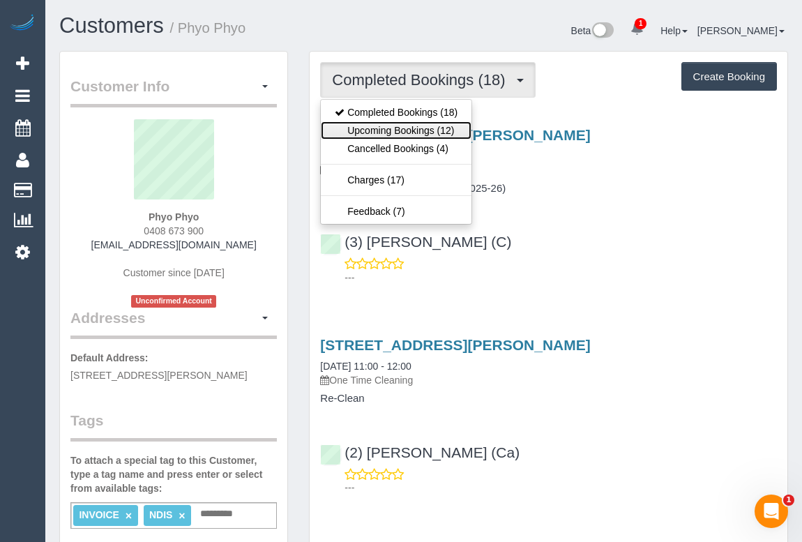
click at [401, 131] on link "Upcoming Bookings (12)" at bounding box center [396, 130] width 151 height 18
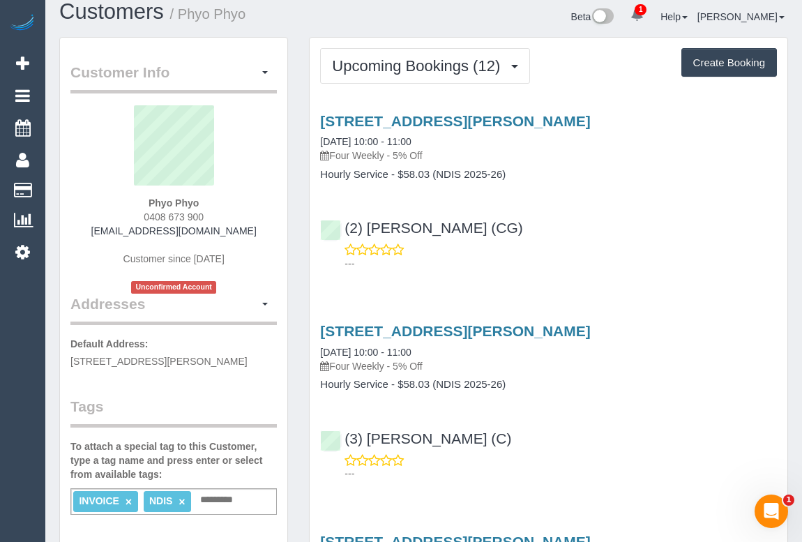
scroll to position [63, 0]
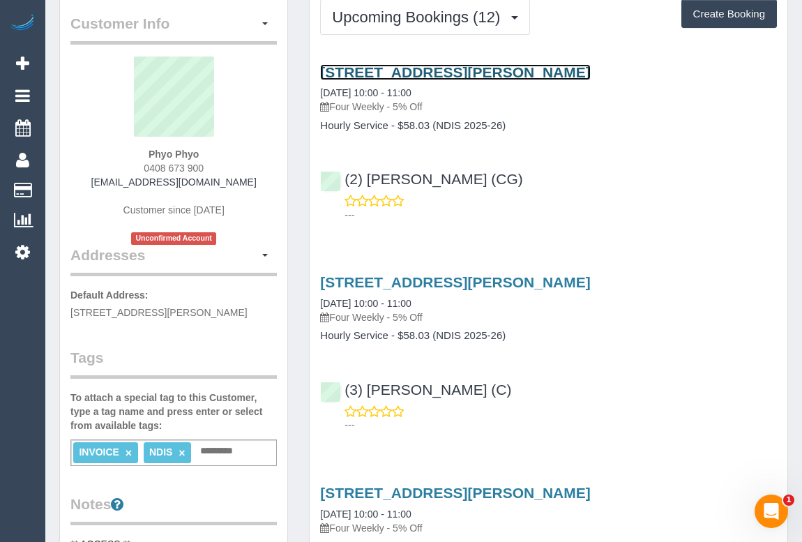
click at [436, 68] on link "312 Morris Rd, Hoppers Crossing, VIC 3029" at bounding box center [455, 72] width 270 height 16
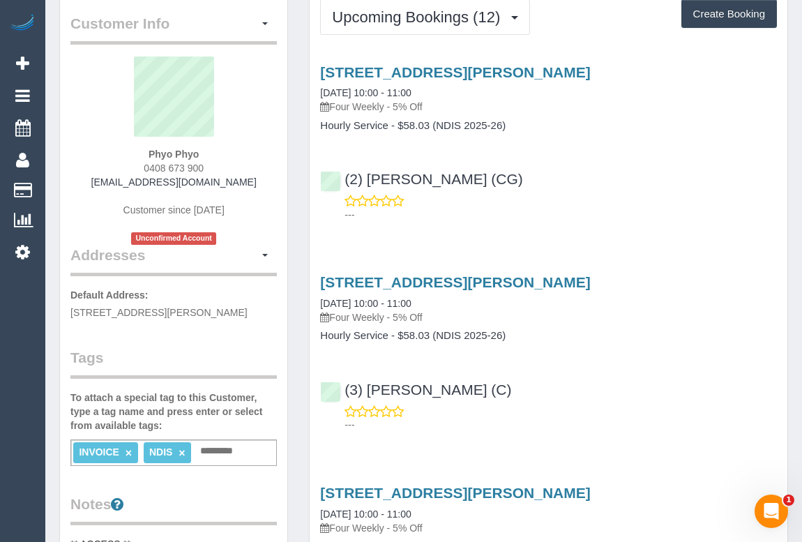
drag, startPoint x: 144, startPoint y: 167, endPoint x: 226, endPoint y: 167, distance: 81.6
click at [226, 167] on div "Phyo Phyo 0408 673 900 ztphyophyo@gmail.com Customer since 2020 Unconfirmed Acc…" at bounding box center [173, 150] width 206 height 188
copy span "0408 673 900"
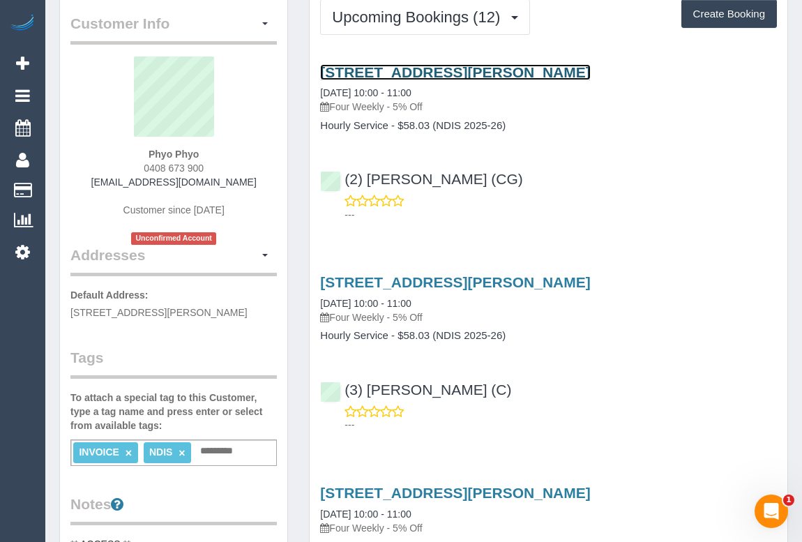
click at [496, 70] on link "312 Morris Rd, Hoppers Crossing, VIC 3029" at bounding box center [455, 72] width 270 height 16
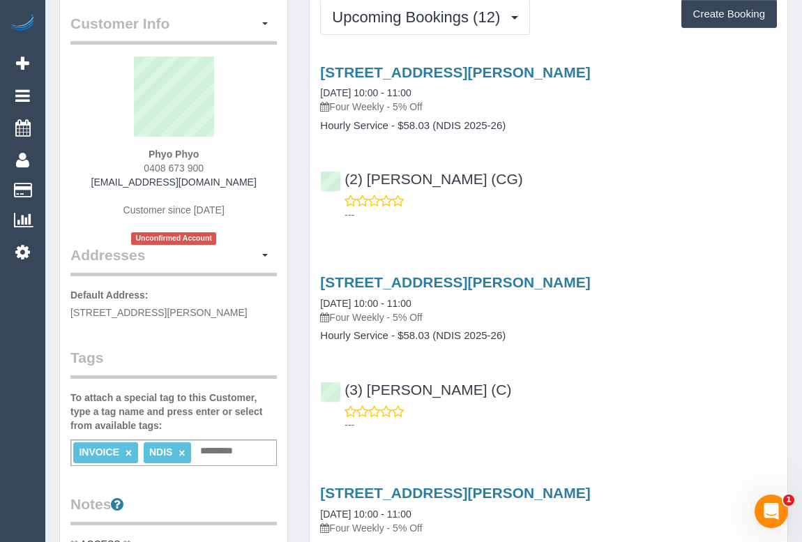
click at [545, 171] on div "(2) Paris Webb (CG) ---" at bounding box center [547, 190] width 477 height 63
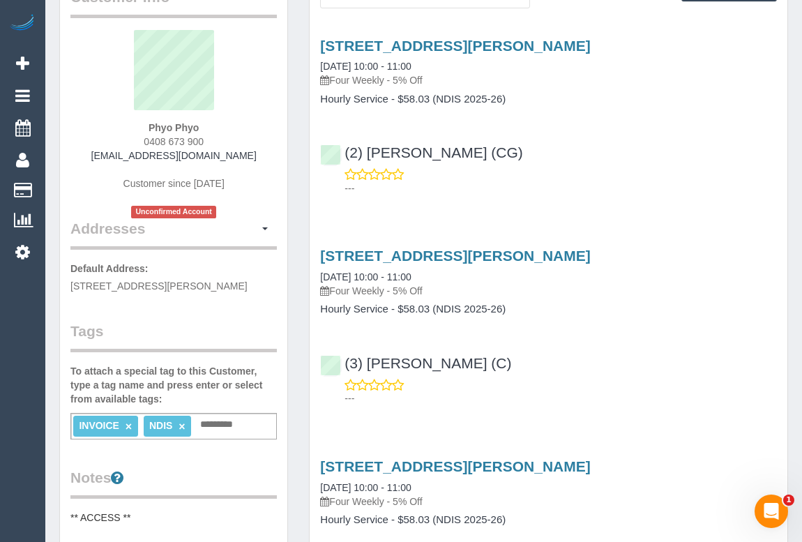
scroll to position [0, 0]
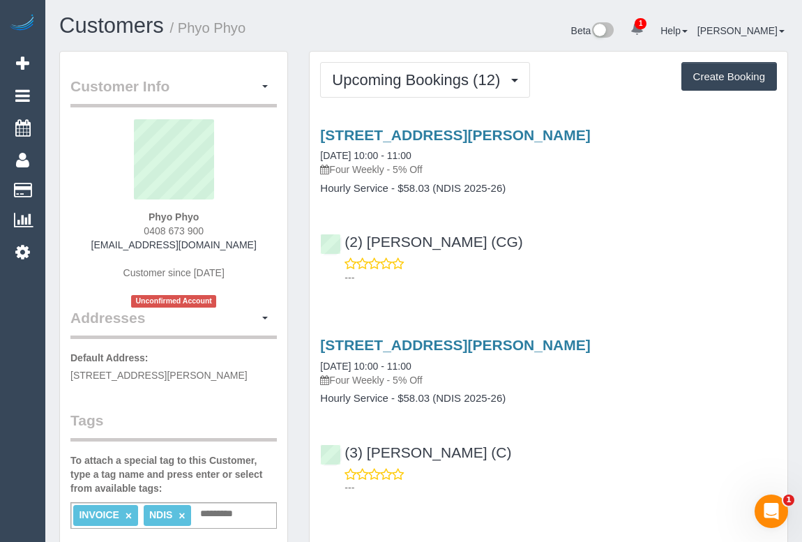
click at [668, 459] on div "(3) Barun Chand (C) ---" at bounding box center [547, 463] width 477 height 63
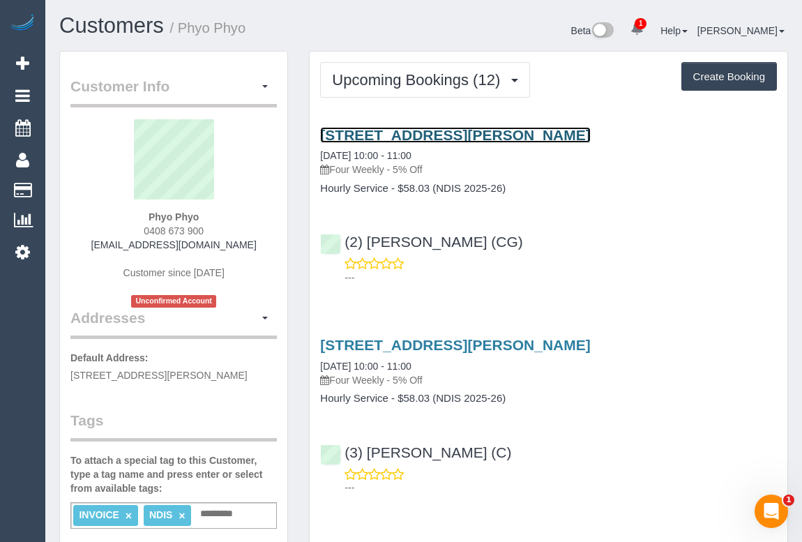
click at [491, 133] on link "[STREET_ADDRESS][PERSON_NAME]" at bounding box center [455, 135] width 270 height 16
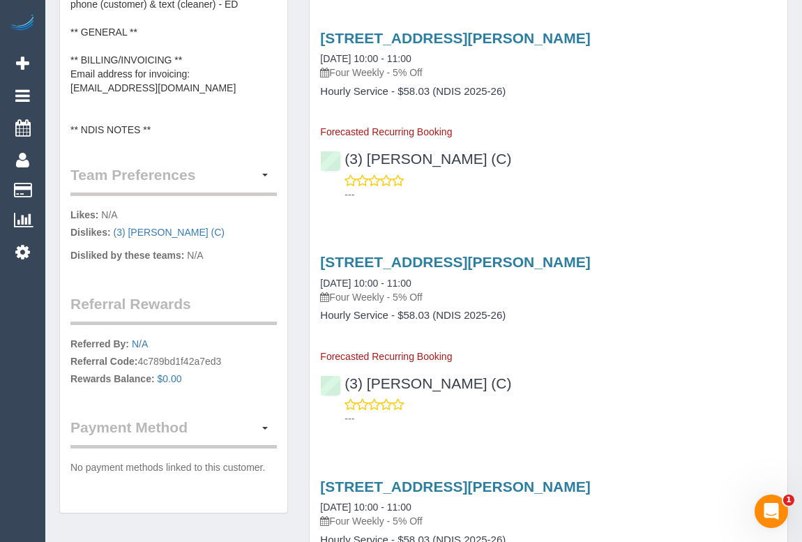
scroll to position [760, 0]
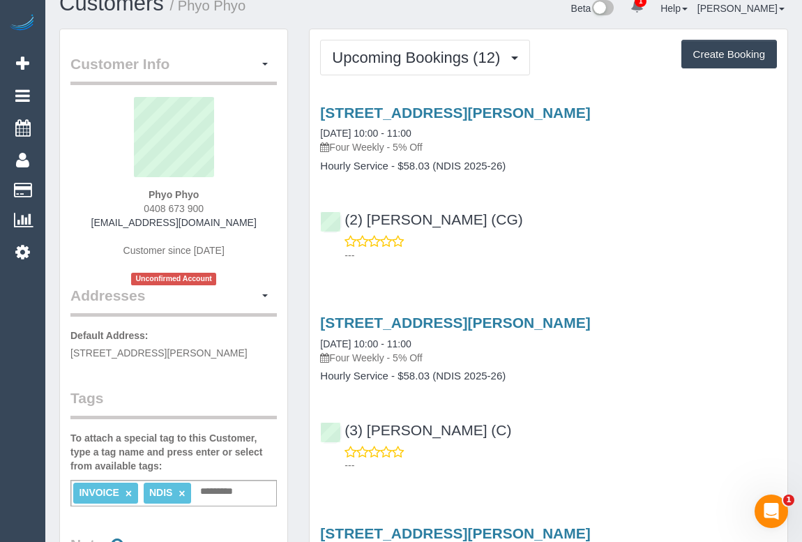
scroll to position [0, 0]
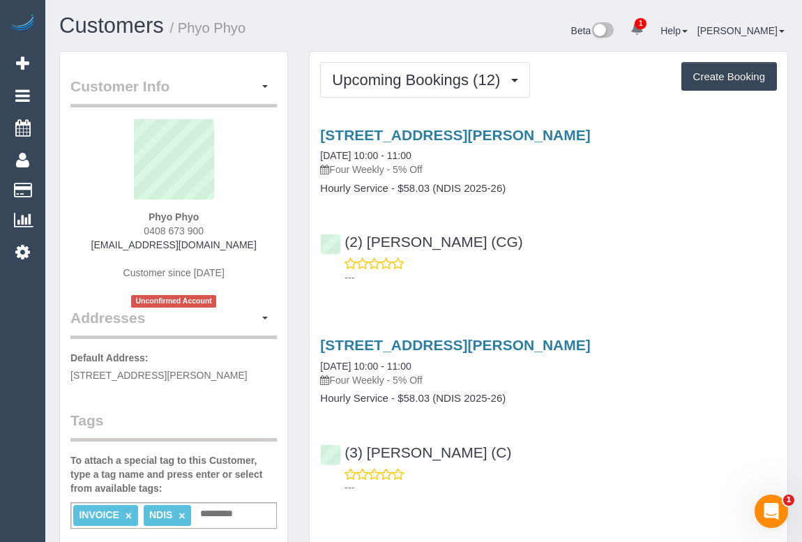
click at [661, 240] on div "(2) Paris Webb (CG) ---" at bounding box center [547, 253] width 477 height 63
click at [652, 265] on div "---" at bounding box center [548, 271] width 457 height 28
click at [630, 247] on div "(2) Paris Webb (CG) ---" at bounding box center [547, 253] width 477 height 63
click at [590, 211] on div "312 Morris Rd, Hoppers Crossing, VIC 3029 14/08/2025 10:00 - 11:00 Four Weekly …" at bounding box center [547, 203] width 477 height 176
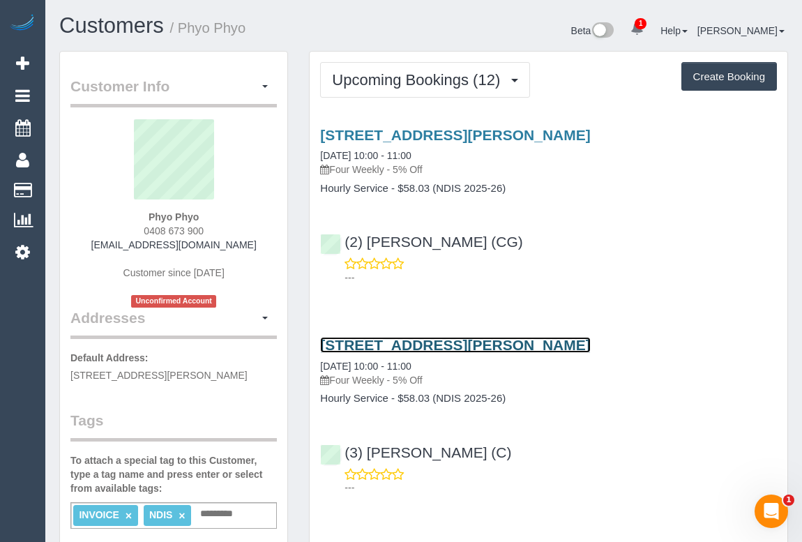
click at [438, 342] on link "312 Morris Rd, Hoppers Crossing, VIC 3029" at bounding box center [455, 345] width 270 height 16
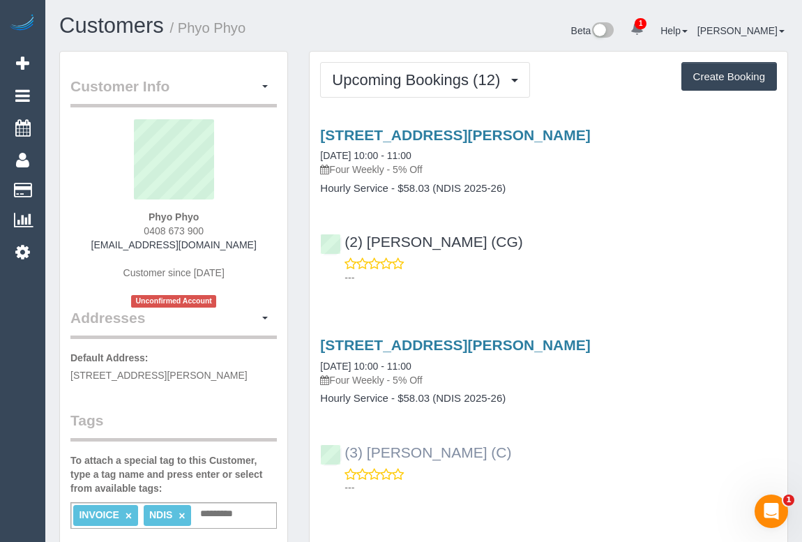
click at [331, 451] on div "(3) Barun Chand (C) ---" at bounding box center [547, 463] width 477 height 63
copy link "(3) [PERSON_NAME] (C)"
drag, startPoint x: 495, startPoint y: 241, endPoint x: 346, endPoint y: 238, distance: 148.5
click at [346, 238] on div "(2) Paris Webb (CG) ---" at bounding box center [547, 253] width 477 height 63
copy link "(2) [PERSON_NAME] (CG)"
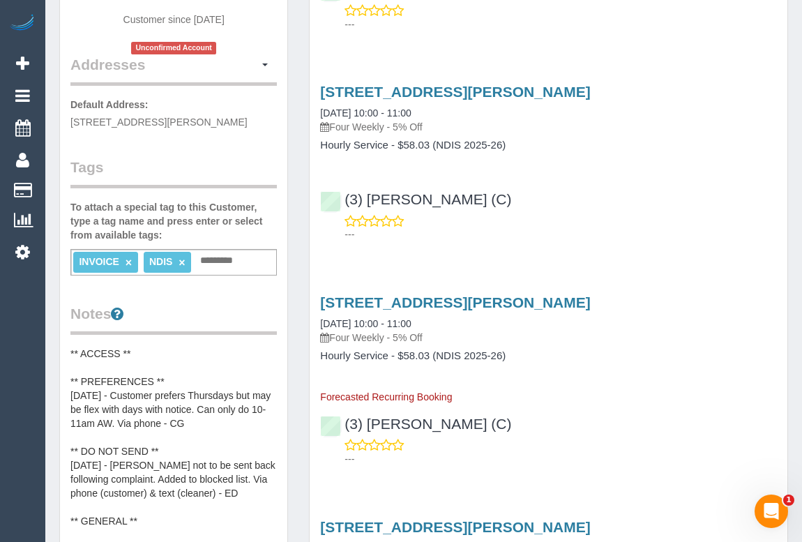
scroll to position [443, 0]
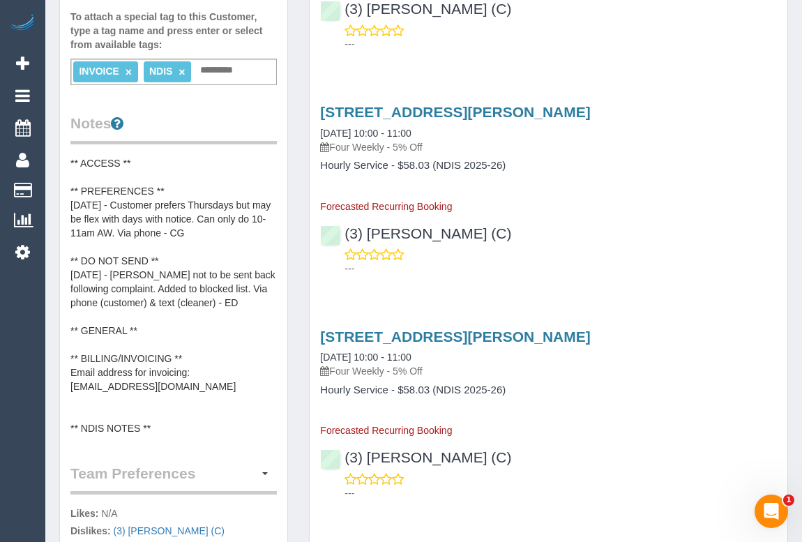
click at [172, 182] on pre "** ACCESS ** ** PREFERENCES ** [DATE] - Customer prefers Thursdays but may be f…" at bounding box center [173, 295] width 206 height 279
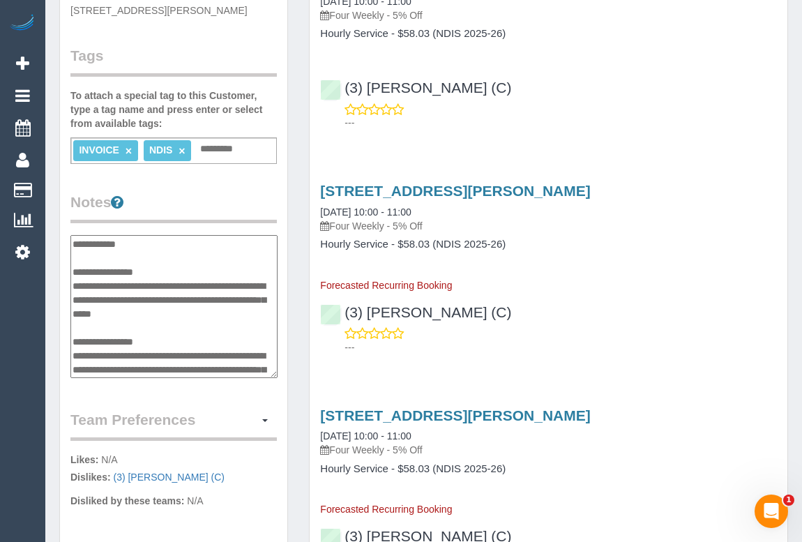
scroll to position [253, 0]
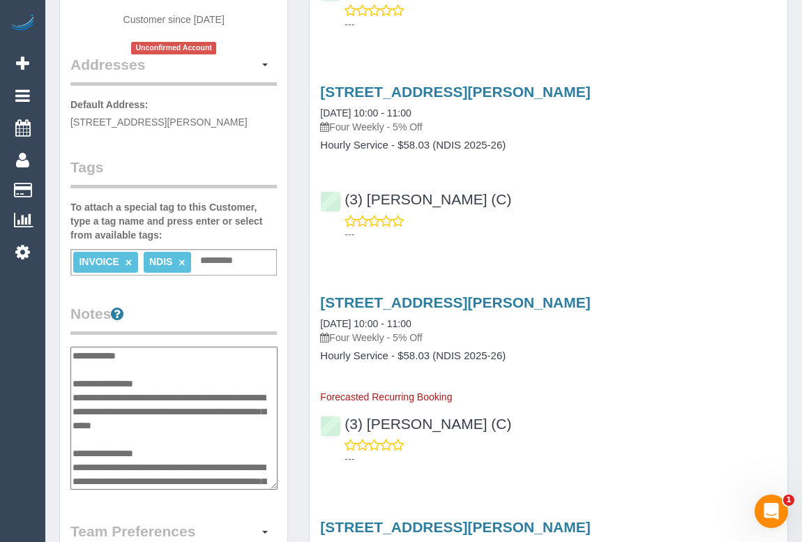
click at [170, 379] on textarea "**********" at bounding box center [173, 418] width 207 height 144
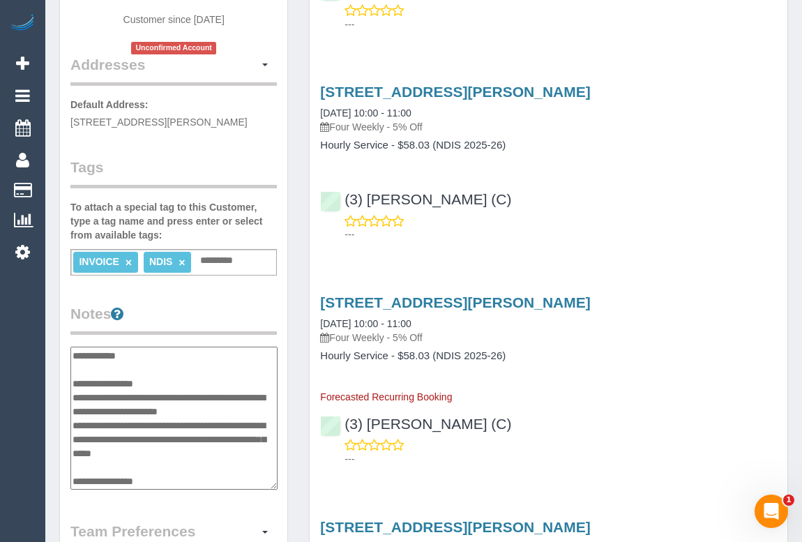
type textarea "**********"
click at [569, 409] on div "(3) Barun Chand (C) ---" at bounding box center [547, 435] width 477 height 63
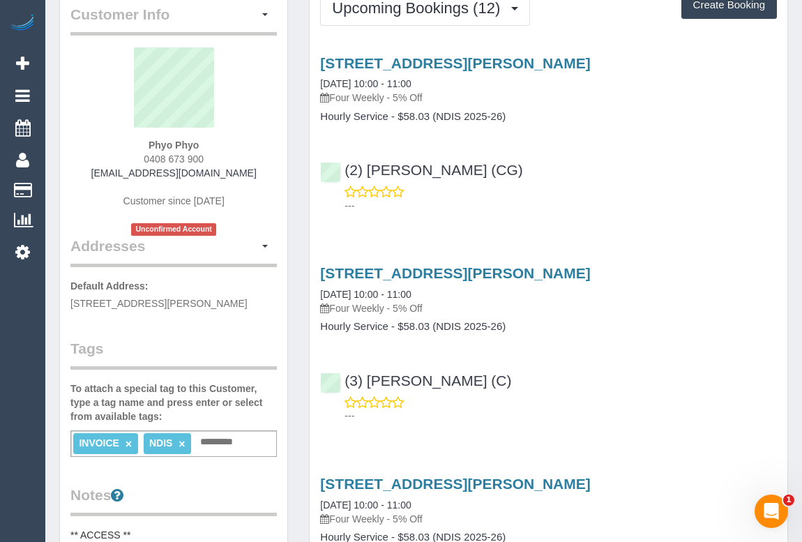
scroll to position [0, 0]
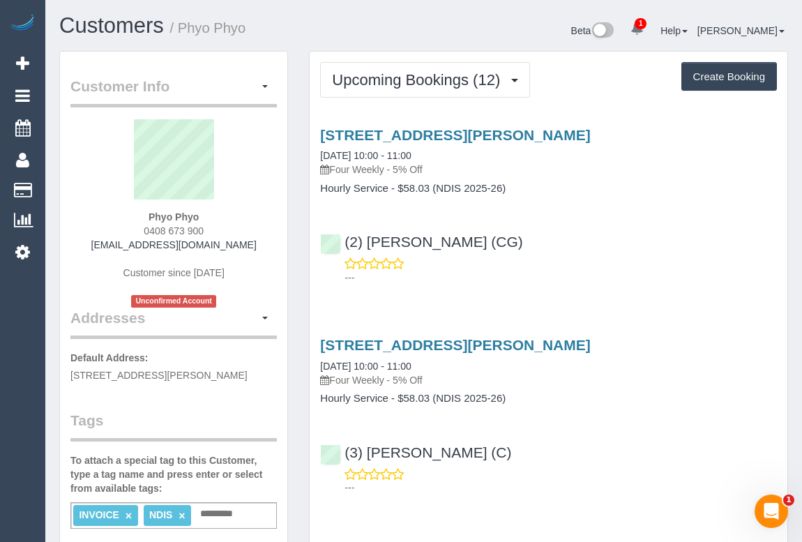
click at [583, 277] on p "---" at bounding box center [560, 277] width 432 height 14
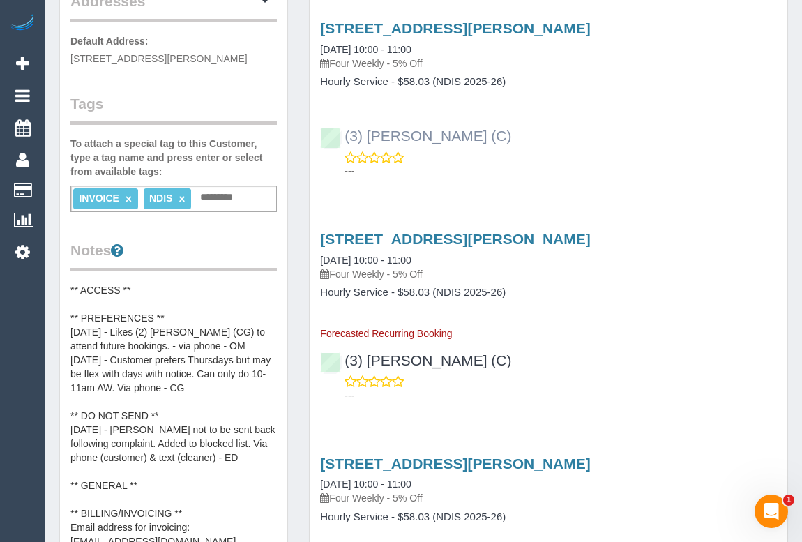
scroll to position [126, 0]
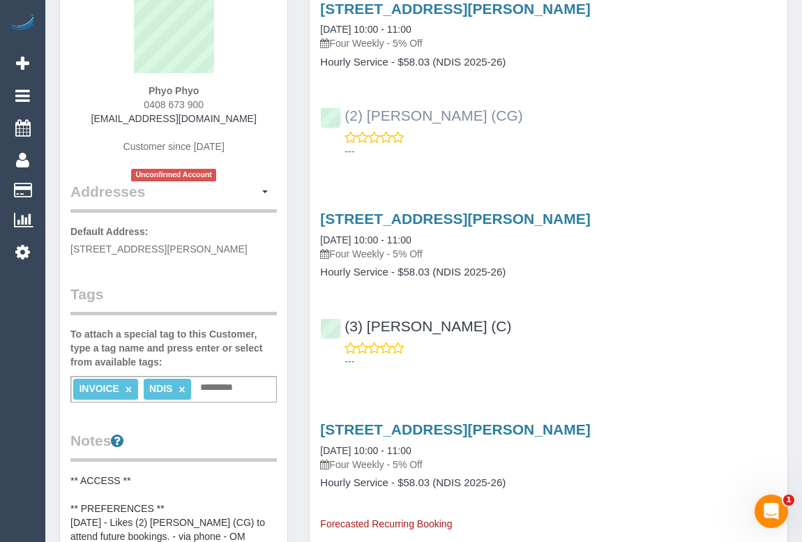
drag, startPoint x: 481, startPoint y: 114, endPoint x: 344, endPoint y: 116, distance: 136.6
click at [344, 116] on div "(2) [PERSON_NAME] (CG)" at bounding box center [425, 115] width 210 height 17
copy link "(2) [PERSON_NAME] (CG)"
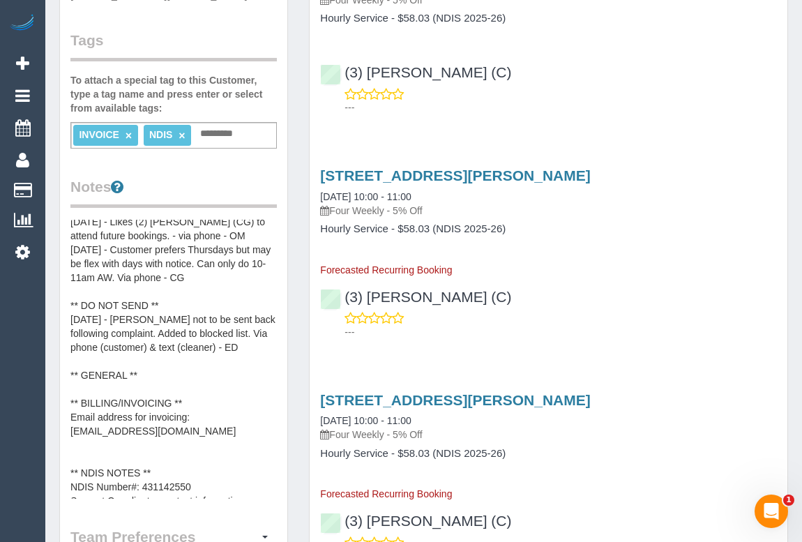
scroll to position [27, 0]
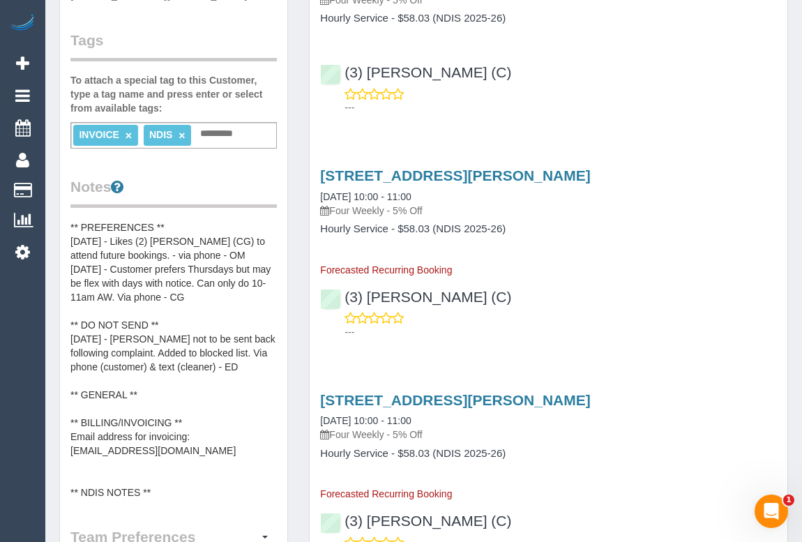
click at [237, 251] on pre "** ACCESS ** ** PREFERENCES ** 14/08/25 - Likes (2) Paris Webb (CG) to attend f…" at bounding box center [173, 359] width 206 height 279
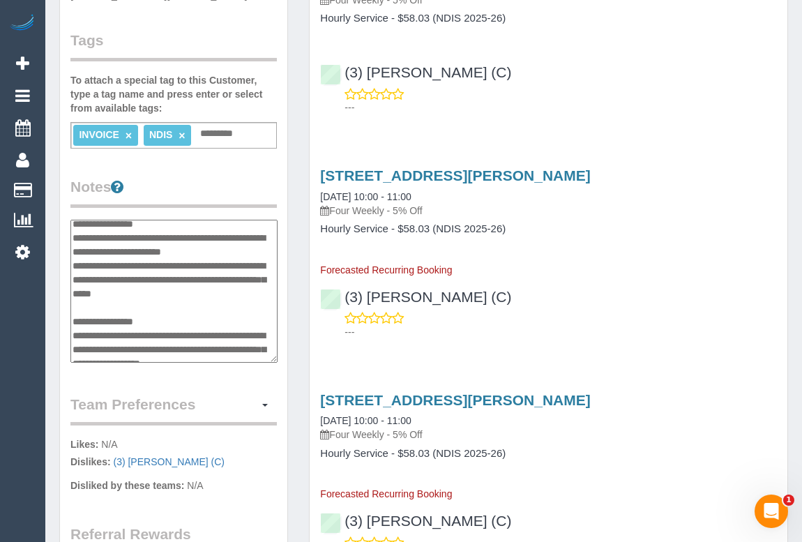
scroll to position [0, 0]
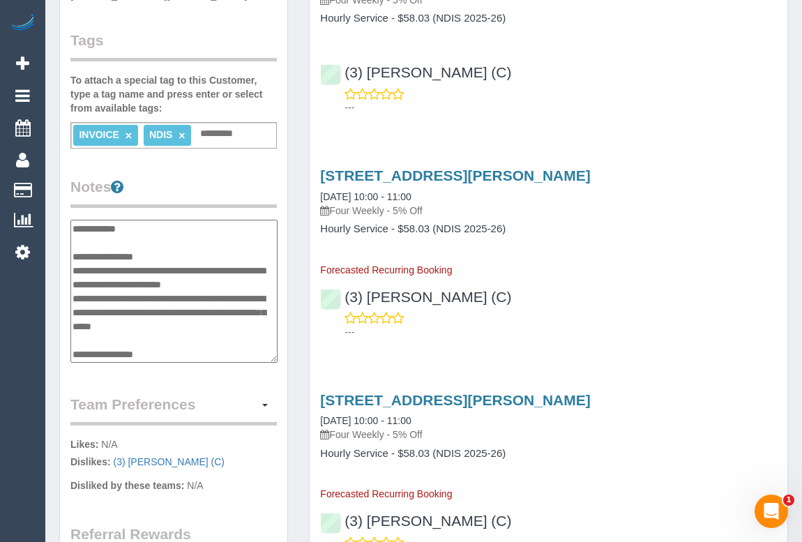
click at [254, 280] on textarea "**********" at bounding box center [173, 292] width 207 height 144
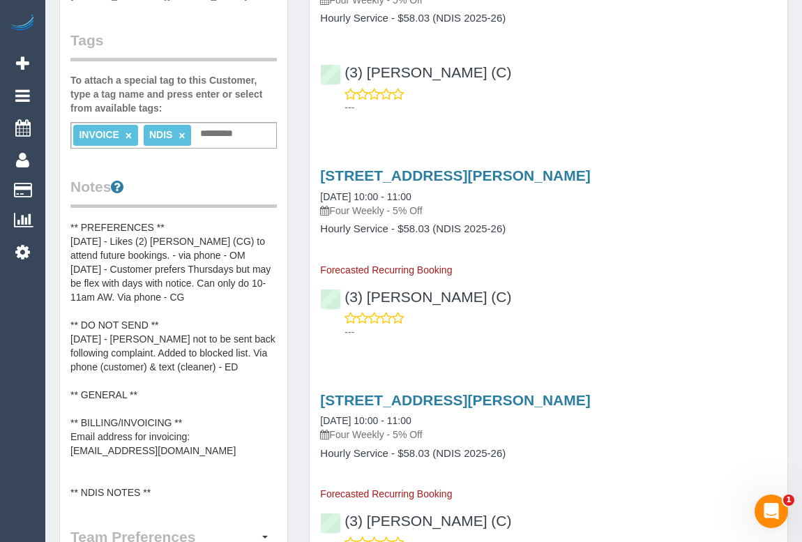
click at [242, 251] on pre "** ACCESS ** ** PREFERENCES ** 14/08/25 - Likes (2) Paris Webb (CG) to attend f…" at bounding box center [173, 359] width 206 height 279
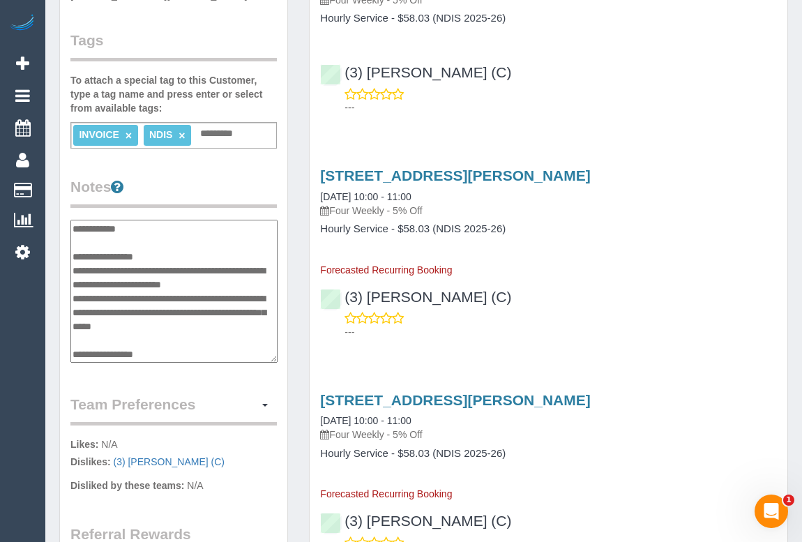
click at [247, 281] on textarea "**********" at bounding box center [173, 292] width 207 height 144
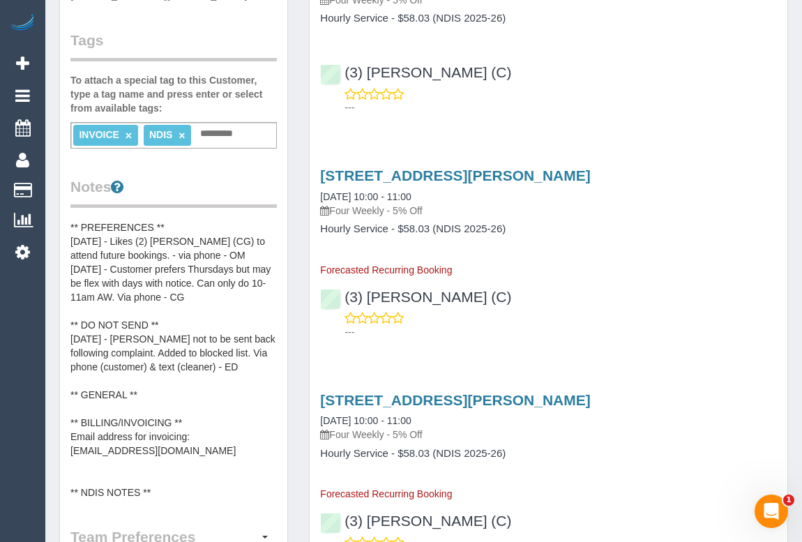
click at [240, 256] on pre "** ACCESS ** ** PREFERENCES ** 14/08/25 - Likes (2) Paris Webb (CG) to attend f…" at bounding box center [173, 359] width 206 height 279
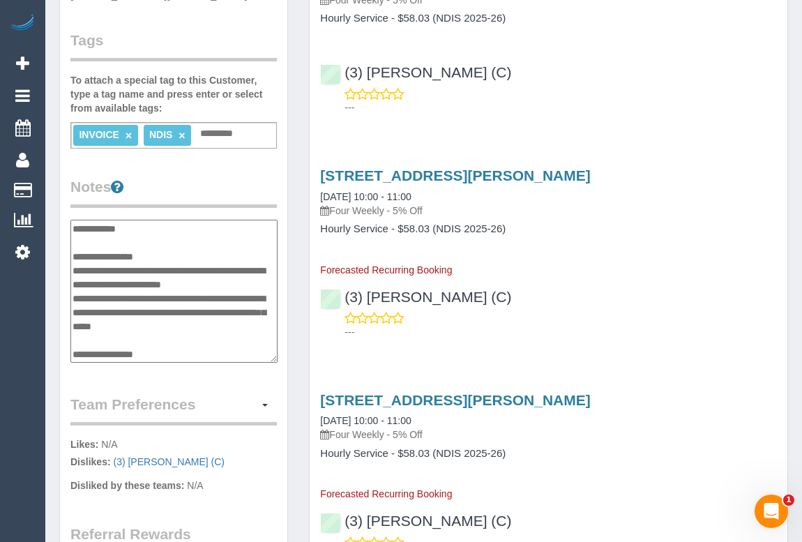
click at [250, 282] on textarea "**********" at bounding box center [173, 292] width 207 height 144
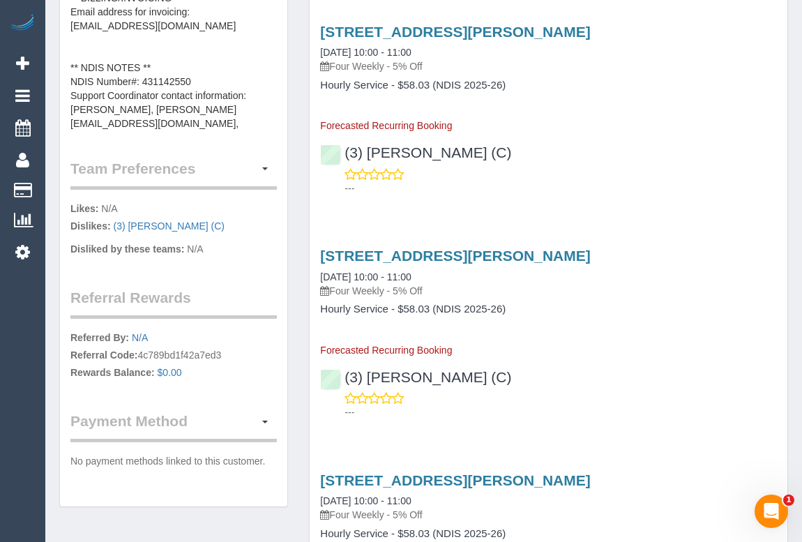
scroll to position [887, 0]
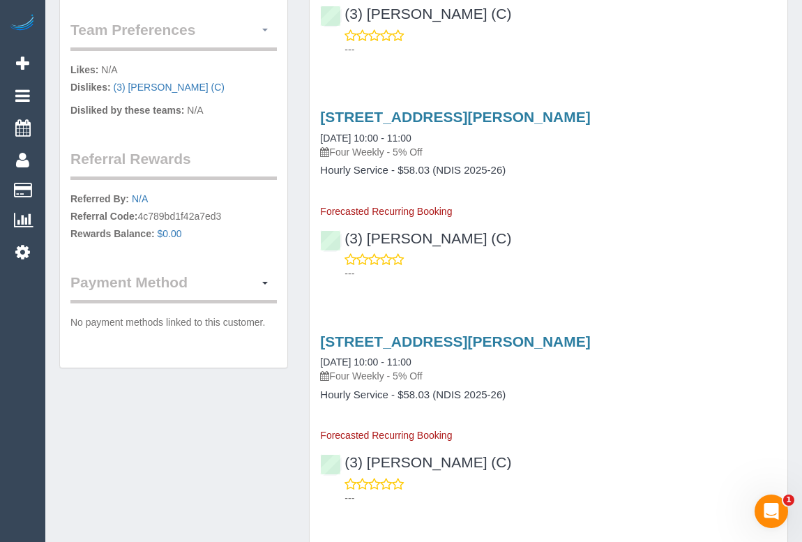
click at [266, 29] on span "button" at bounding box center [265, 30] width 6 height 3
click at [223, 59] on link "Manage Preferences" at bounding box center [217, 56] width 118 height 18
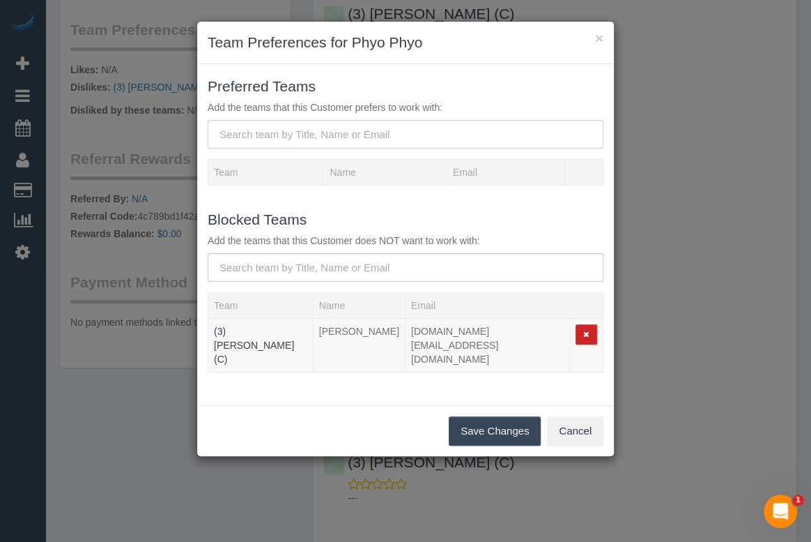
click at [328, 125] on input "text" at bounding box center [406, 134] width 396 height 29
paste input "(2) [PERSON_NAME] (CG)"
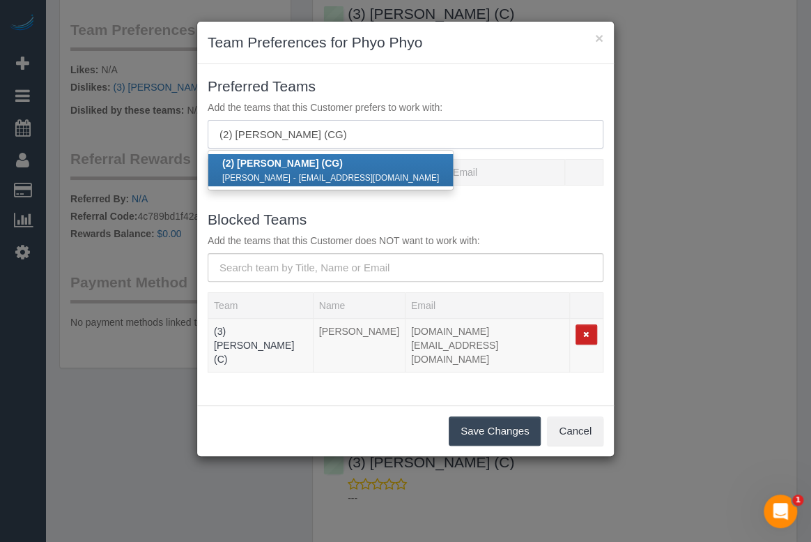
type input "(2) [PERSON_NAME] (CG)"
click at [261, 170] on div "Paris Webb - parisdouvlos@gmail.com" at bounding box center [330, 177] width 217 height 14
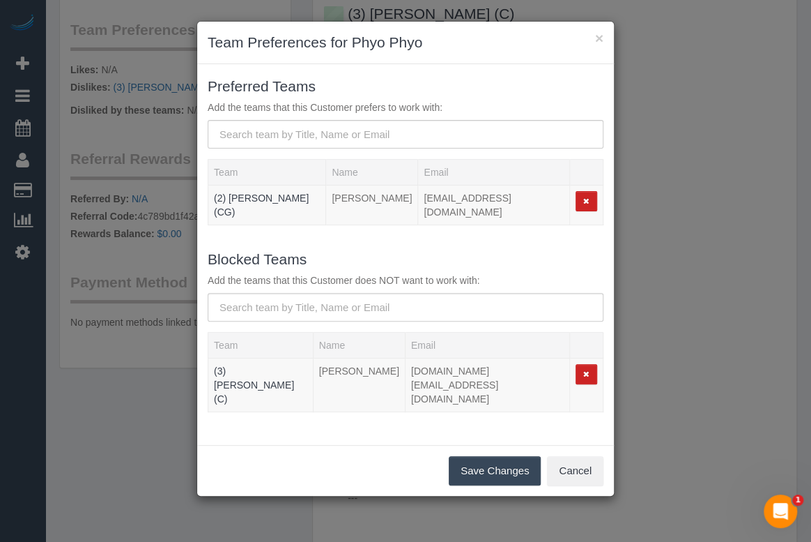
click at [477, 456] on button "Save Changes" at bounding box center [495, 470] width 92 height 29
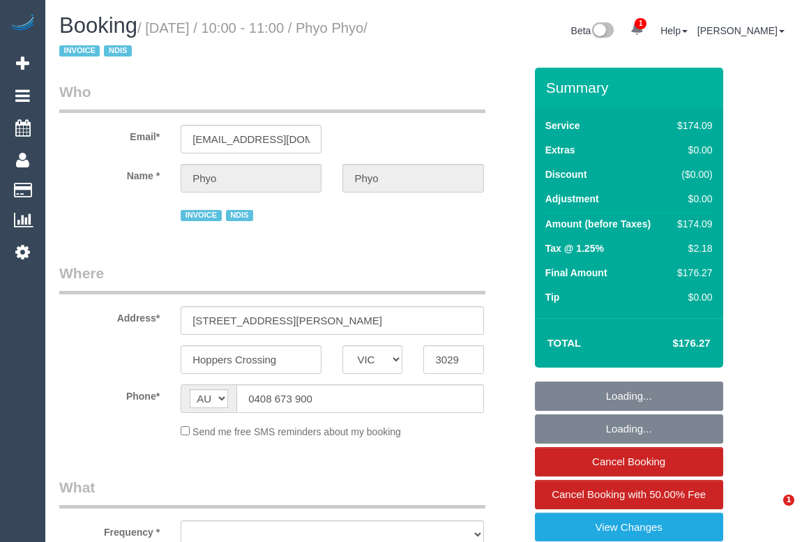
select select "VIC"
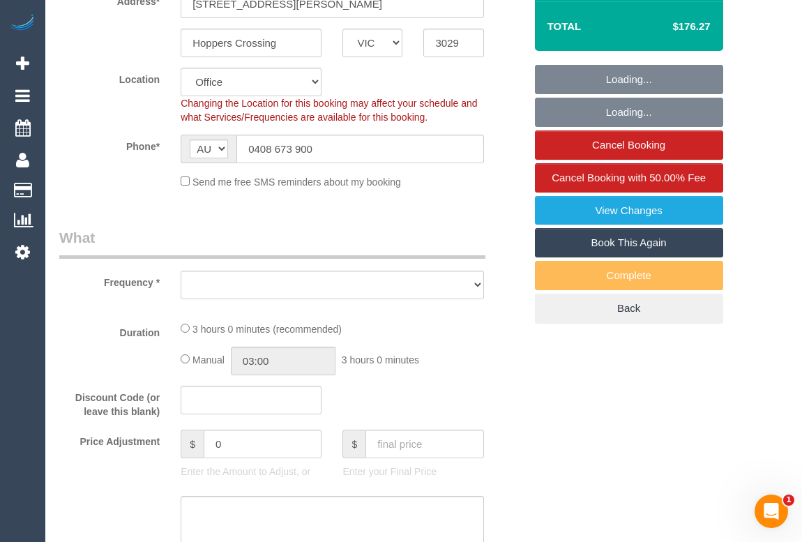
select select "object:707"
select select "number:29"
select select "number:14"
select select "number:19"
select select "number:25"
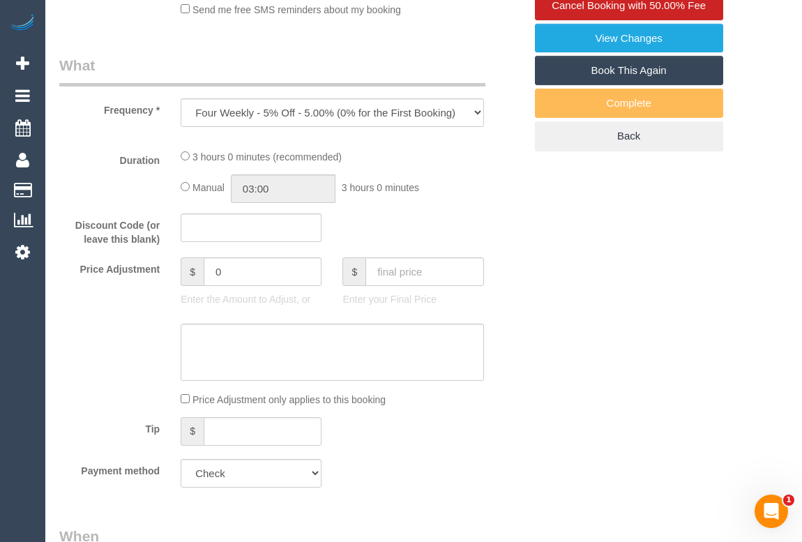
select select "object:771"
select select "180"
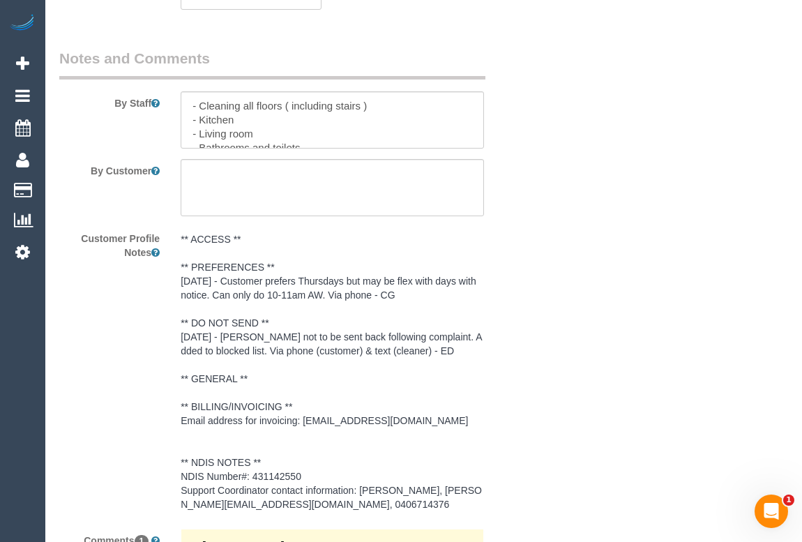
scroll to position [2091, 0]
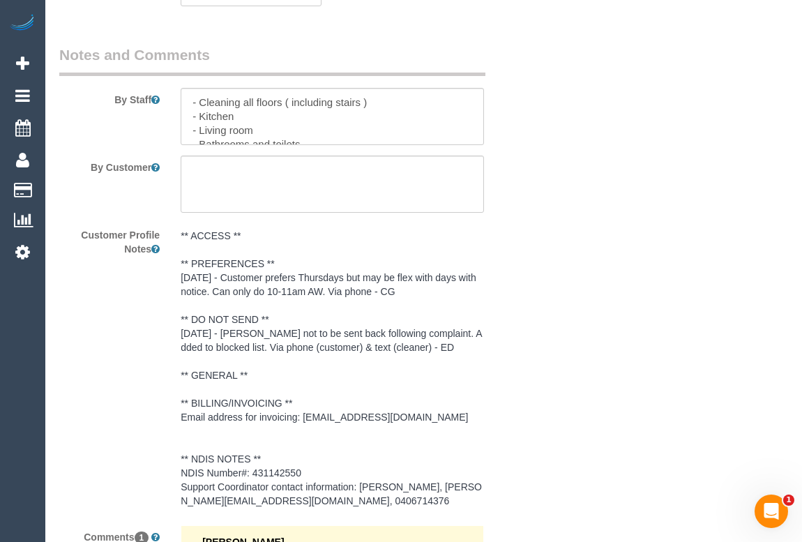
click at [488, 263] on div "** ACCESS ** ** PREFERENCES ** 28/01/25 - Customer prefers Thursdays but may be…" at bounding box center [331, 368] width 323 height 291
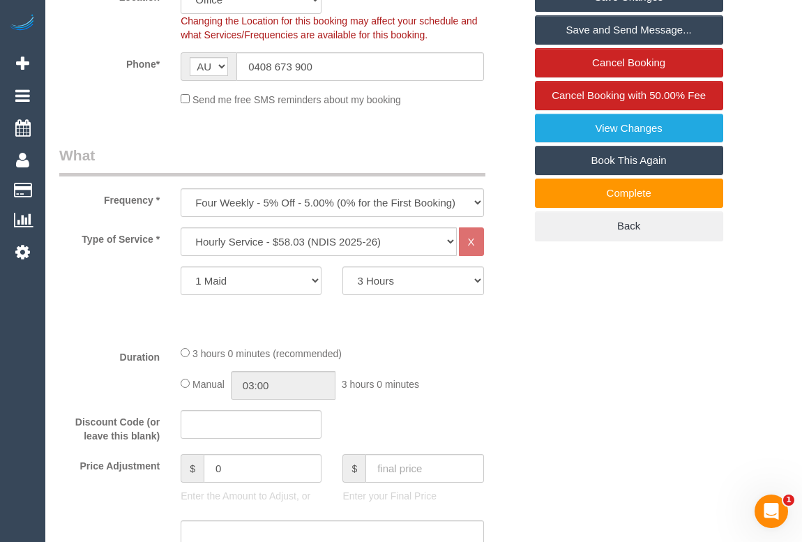
scroll to position [380, 0]
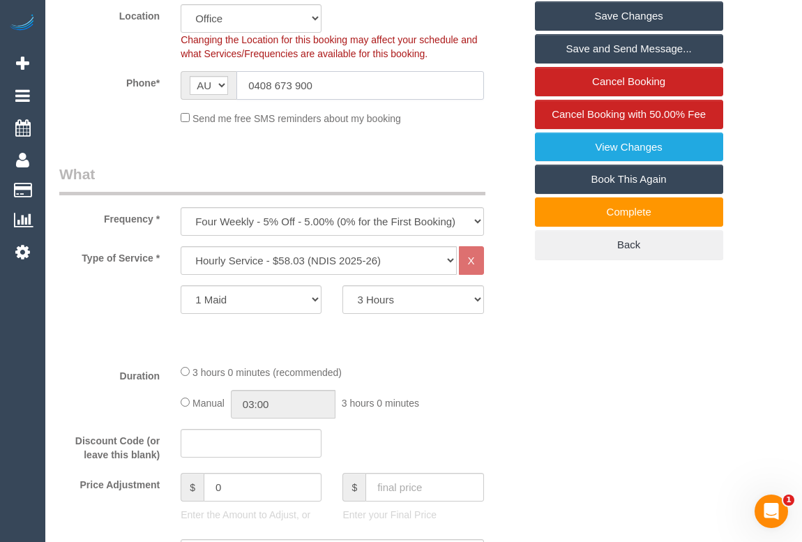
drag, startPoint x: 332, startPoint y: 82, endPoint x: 167, endPoint y: 80, distance: 165.2
click at [167, 80] on div "Phone* AF AL DZ AD AO AI AQ AG AR AM AW AU AT AZ BS BH BD BB BY BE BZ BJ BM BT …" at bounding box center [292, 85] width 486 height 29
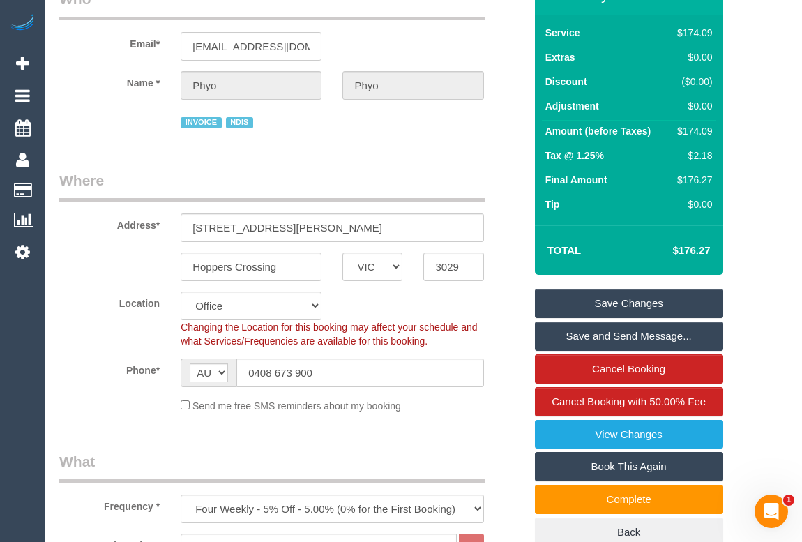
scroll to position [0, 0]
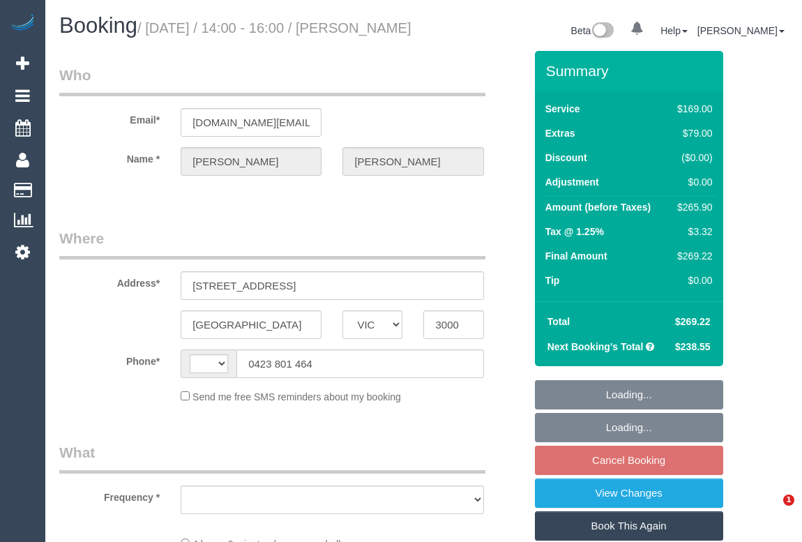
select select "VIC"
select select "string:AU"
select select "object:544"
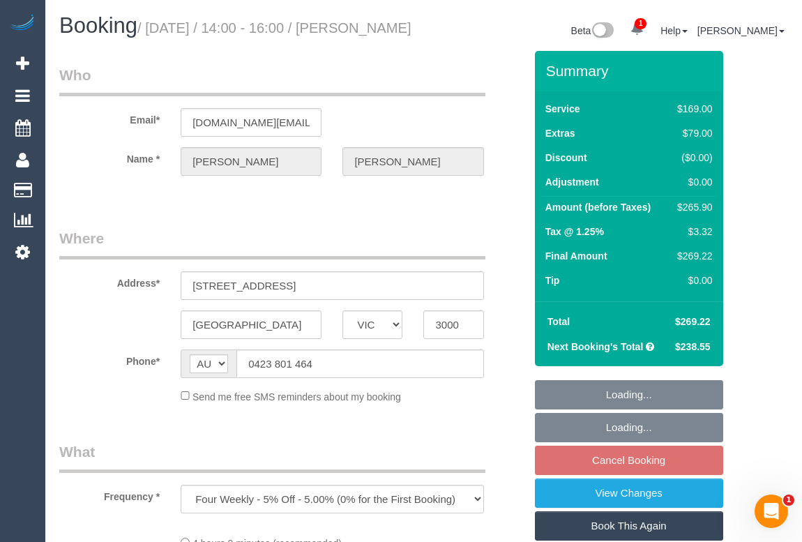
select select "string:stripe-pm_1QlVLd2GScqysDRVpN2cy1Ds"
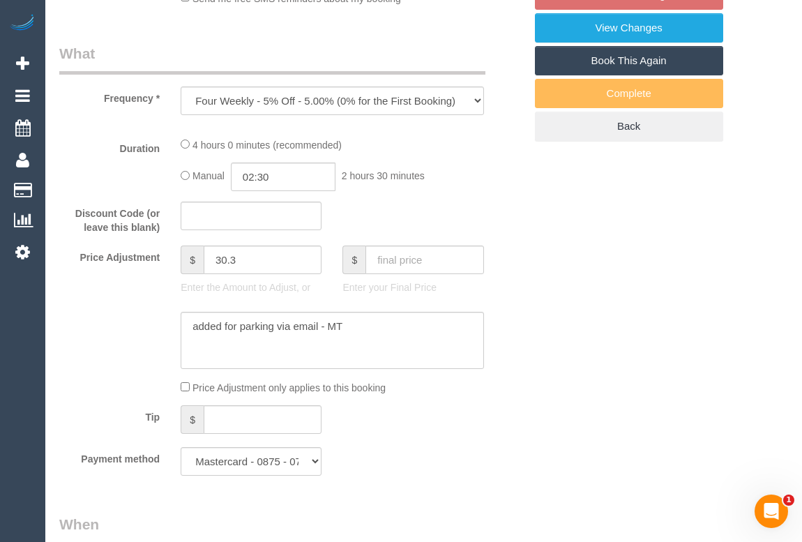
select select "object:697"
select select "number:28"
select select "number:14"
select select "number:20"
select select "number:24"
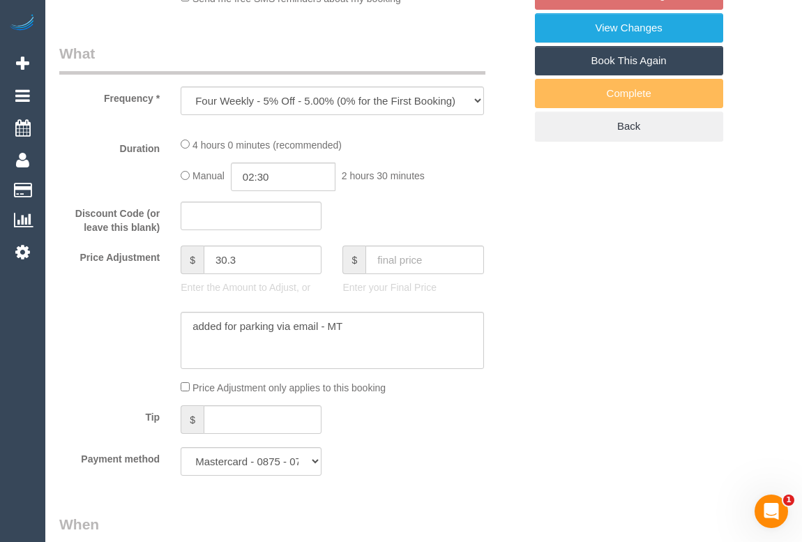
select select "number:34"
select select "number:26"
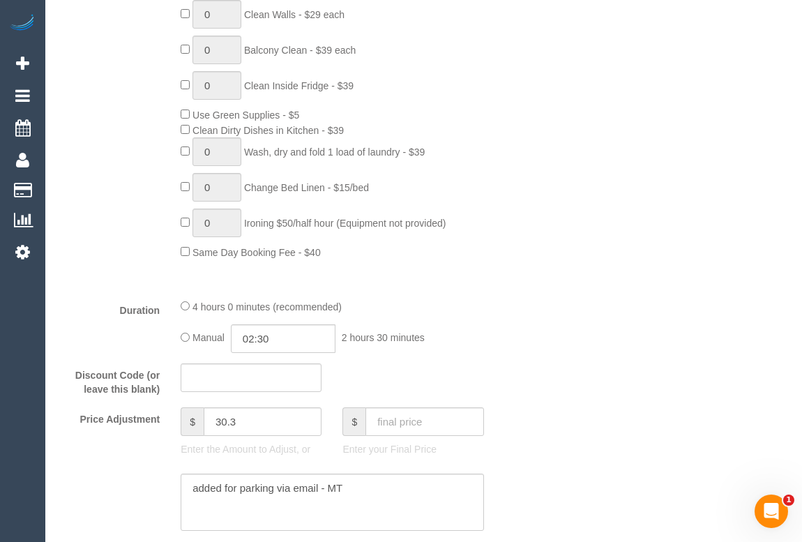
scroll to position [634, 0]
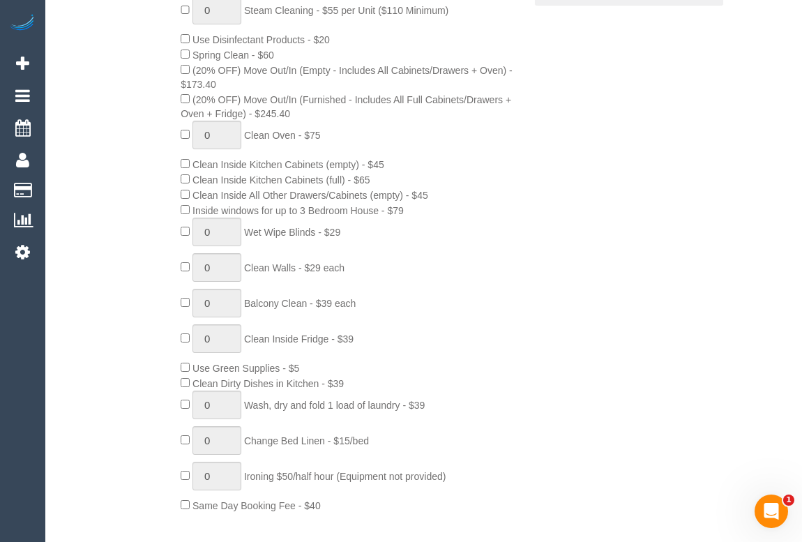
select select "spot5"
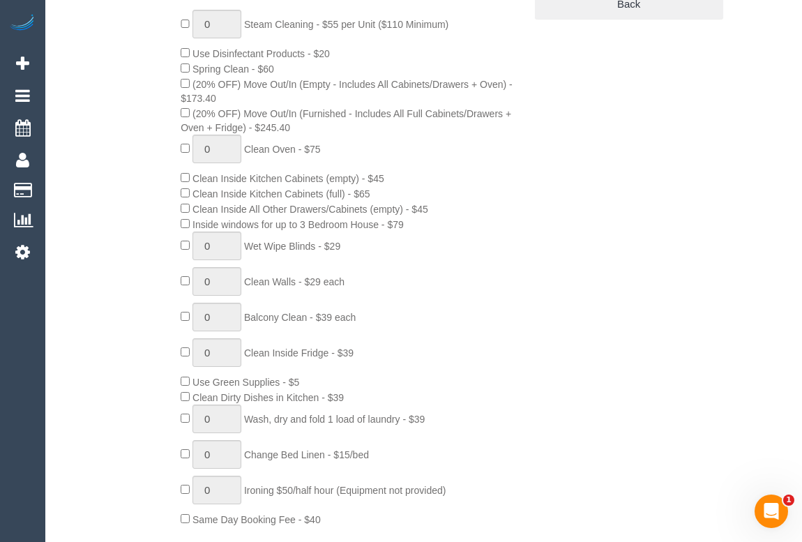
scroll to position [570, 0]
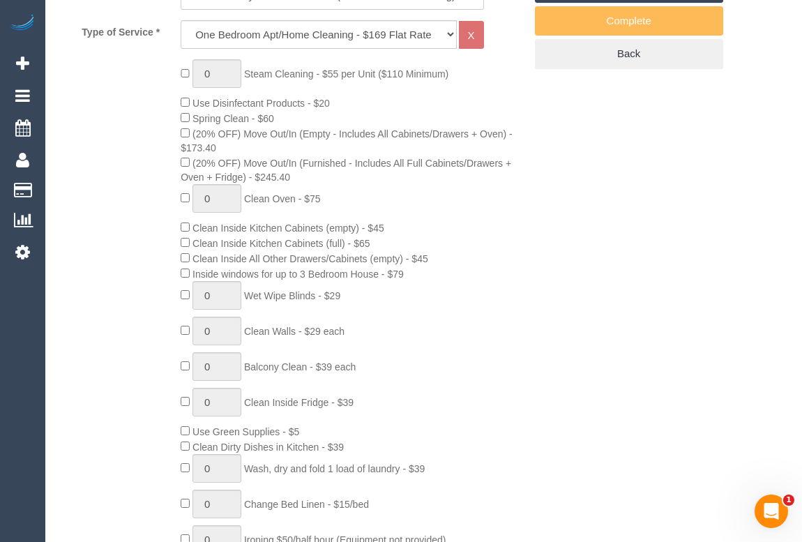
click at [182, 208] on div "0 Steam Cleaning - $55 per Unit ($110 Minimum) Use Disinfectant Products - $20 …" at bounding box center [352, 317] width 364 height 517
type input "1"
drag, startPoint x: 250, startPoint y: 214, endPoint x: 303, endPoint y: 217, distance: 53.0
click at [303, 204] on span "Clean Oven - $75" at bounding box center [282, 198] width 77 height 11
copy span "Clean Oven"
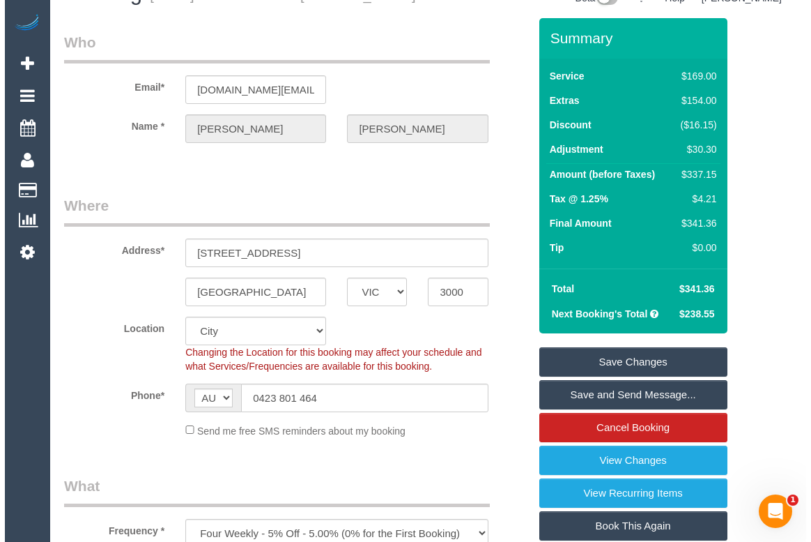
scroll to position [0, 0]
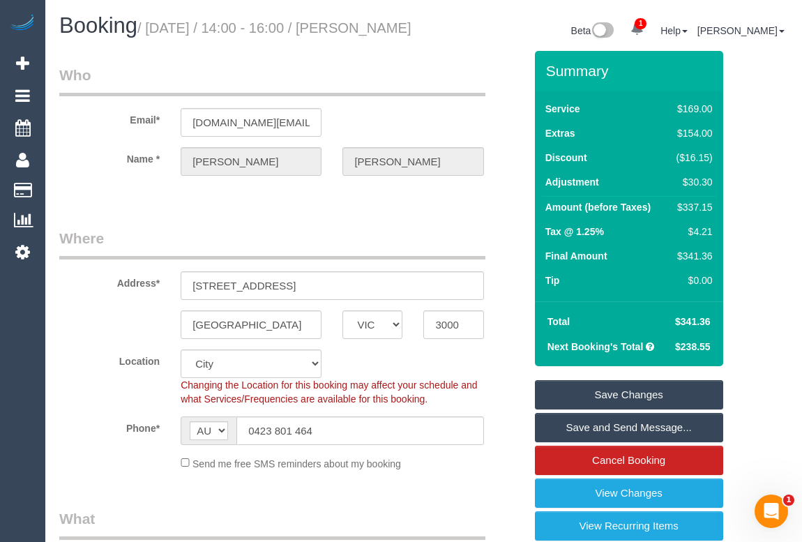
click at [599, 405] on link "Save Changes" at bounding box center [629, 394] width 188 height 29
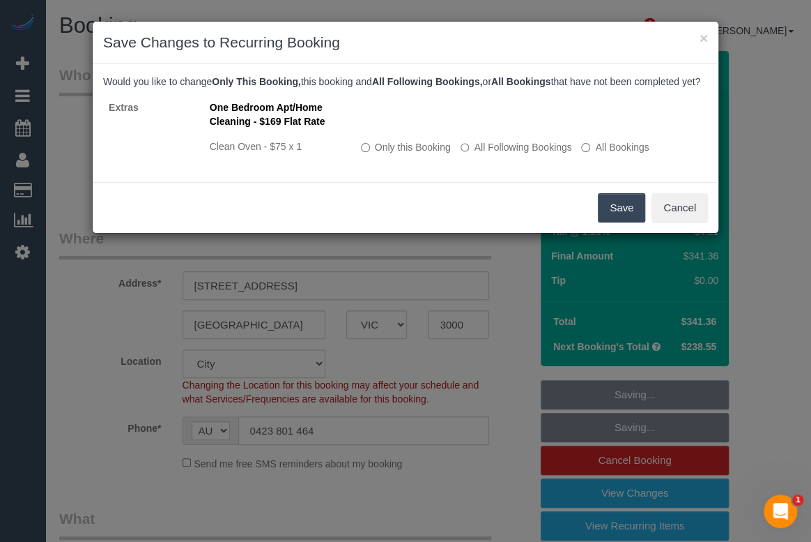
click at [609, 222] on button "Save" at bounding box center [621, 207] width 47 height 29
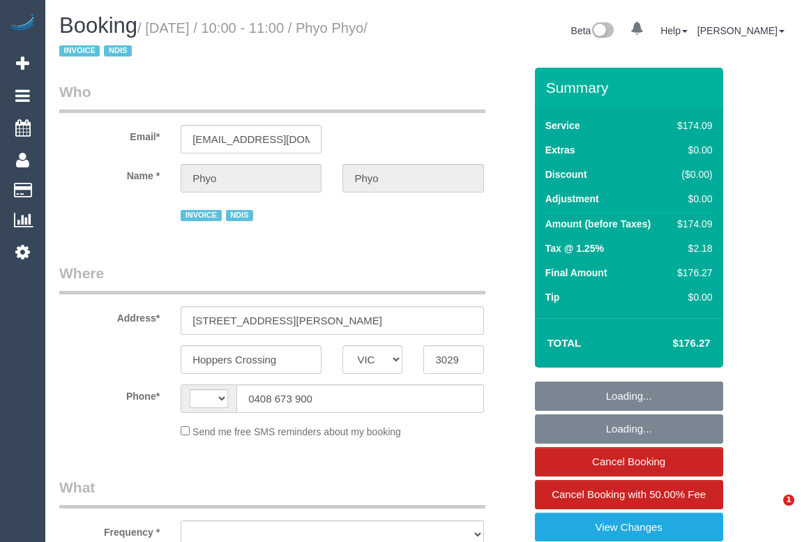
select select "VIC"
select select "string:AU"
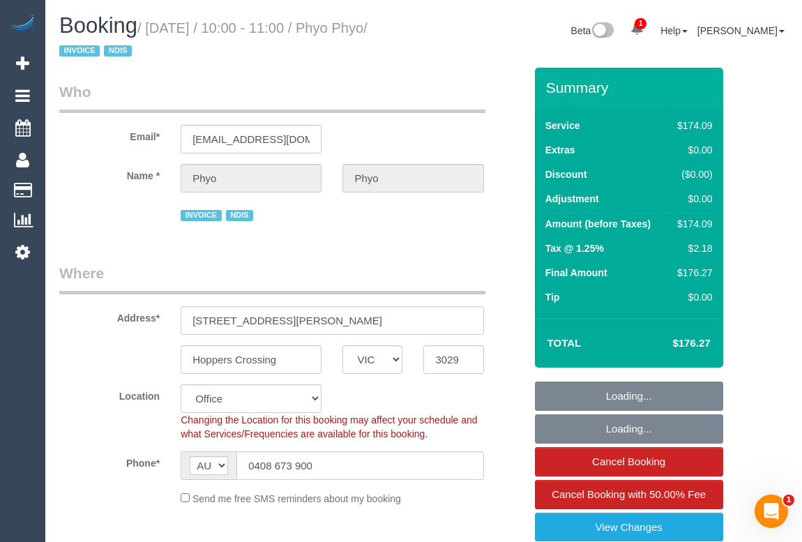
select select "object:771"
select select "180"
select select "number:29"
select select "number:14"
select select "number:19"
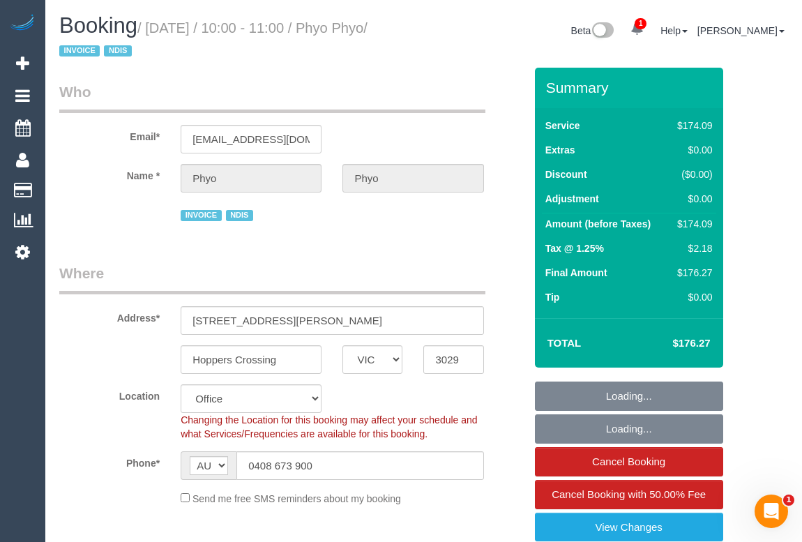
select select "number:25"
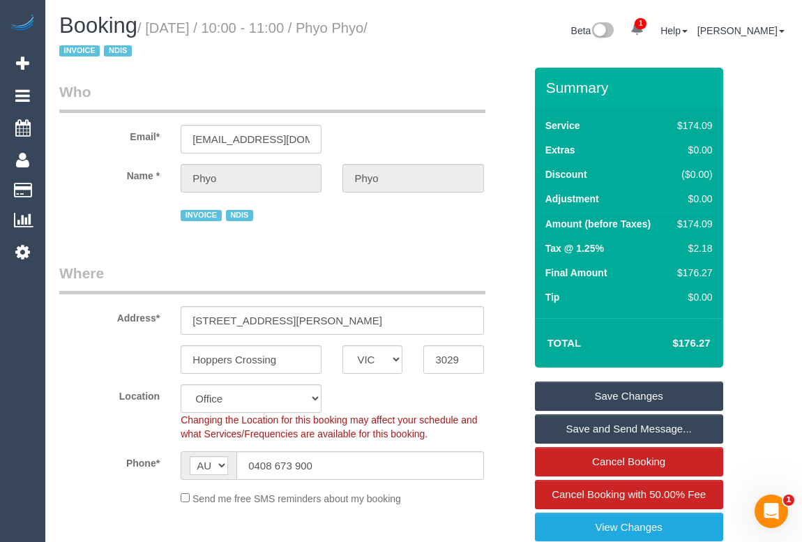
drag, startPoint x: 376, startPoint y: 222, endPoint x: 387, endPoint y: 243, distance: 22.8
click at [376, 222] on div "INVOICE NDIS" at bounding box center [332, 214] width 303 height 22
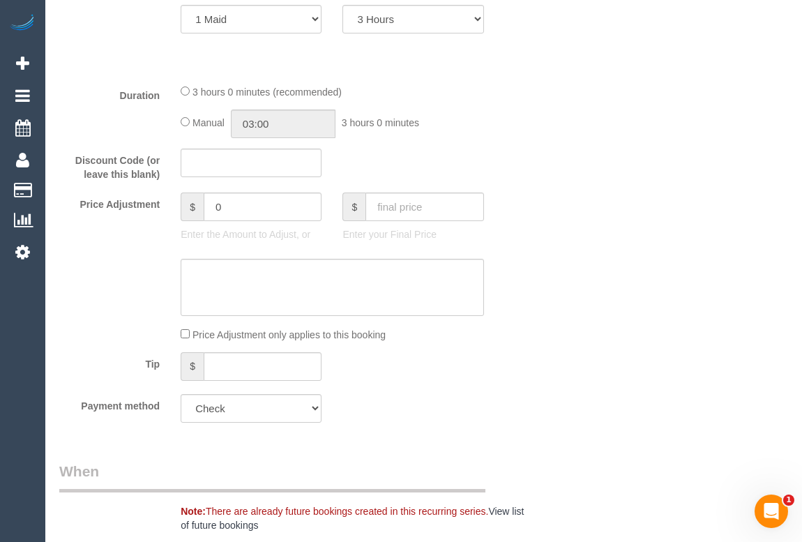
scroll to position [507, 0]
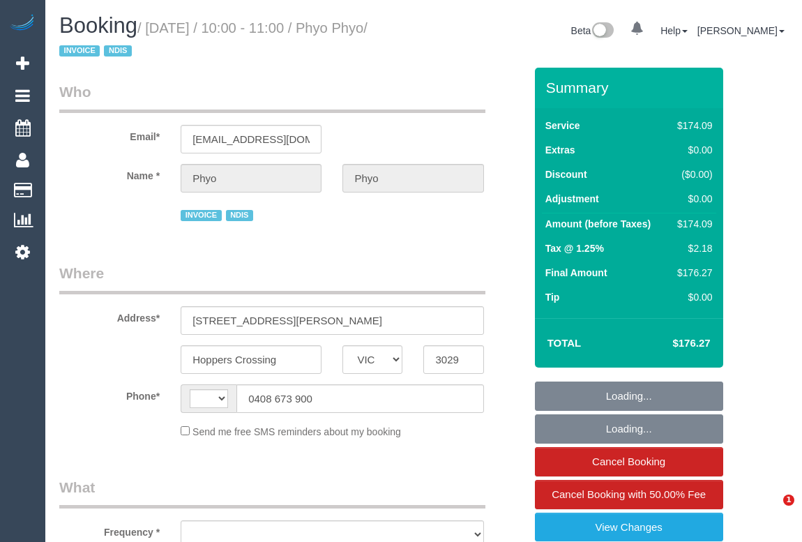
select select "VIC"
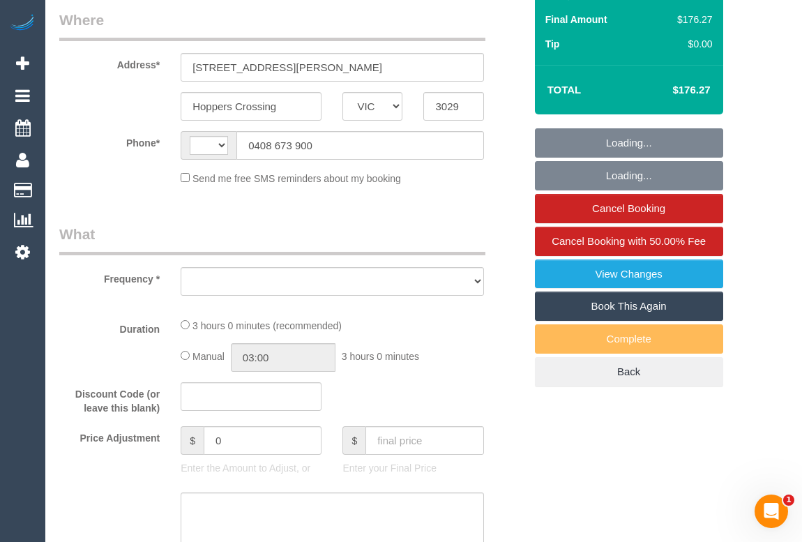
select select "string:AU"
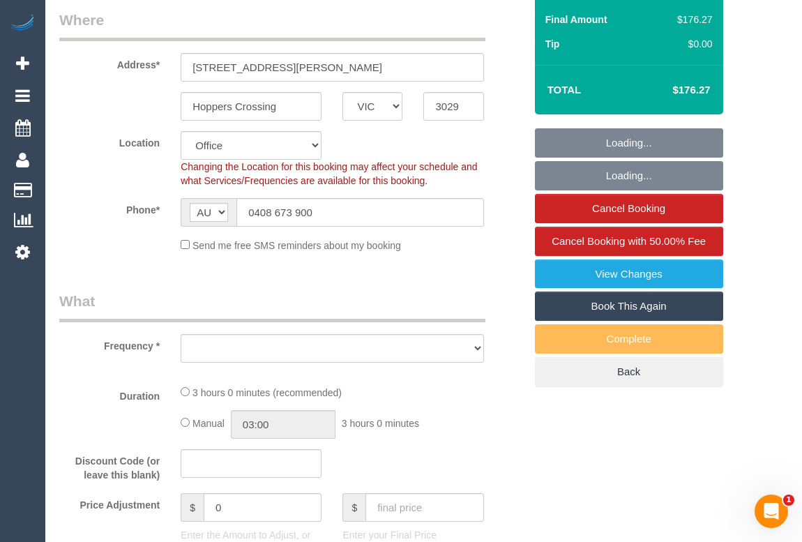
scroll to position [507, 0]
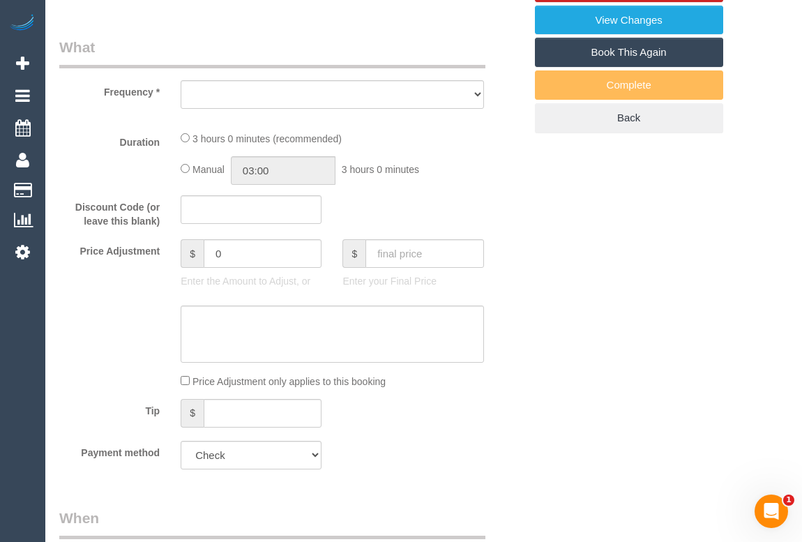
select select "object:561"
select select "number:29"
select select "number:14"
select select "number:19"
select select "number:25"
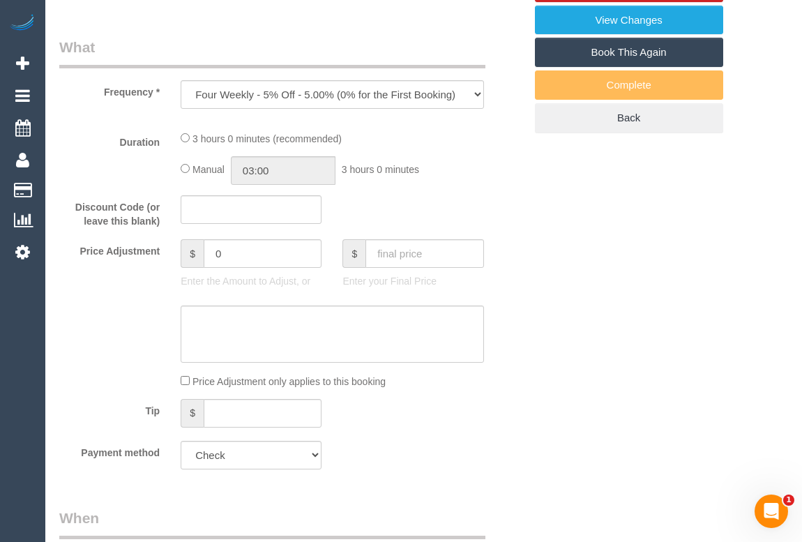
select select "object:775"
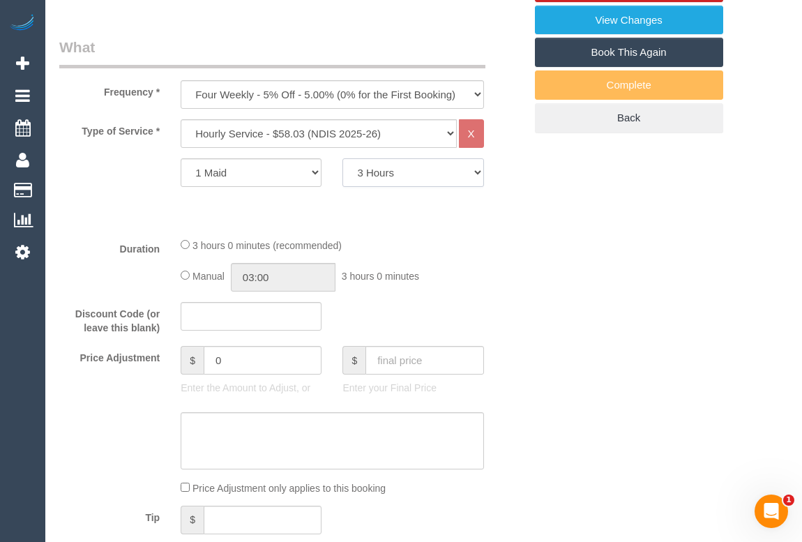
click at [424, 178] on select "2 Hours 2.5 Hours 3 Hours 3.5 Hours 4 Hours 4.5 Hours 5 Hours 5.5 Hours 6 Hours…" at bounding box center [412, 172] width 141 height 29
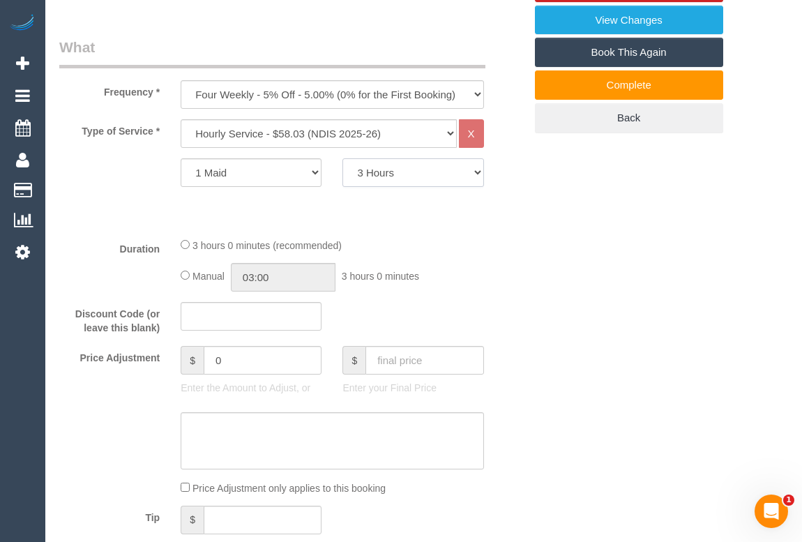
select select "210"
click at [342, 158] on select "2 Hours 2.5 Hours 3 Hours 3.5 Hours 4 Hours 4.5 Hours 5 Hours 5.5 Hours 6 Hours…" at bounding box center [412, 172] width 141 height 29
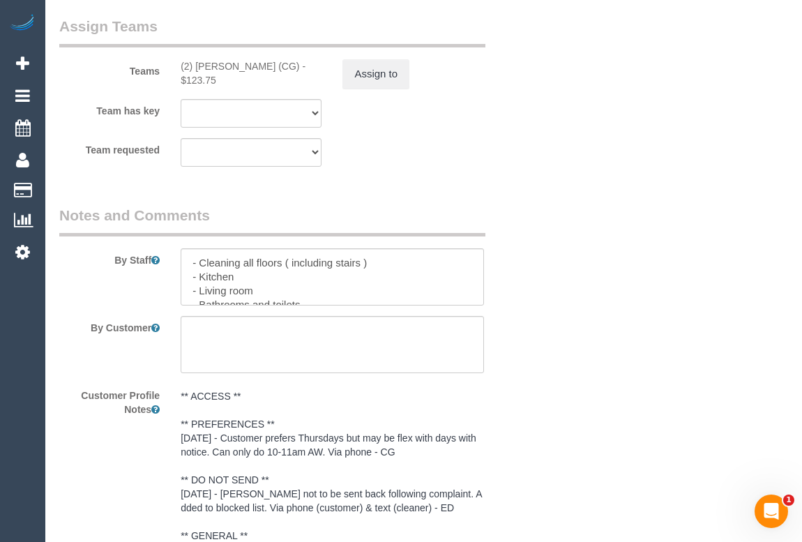
scroll to position [1837, 0]
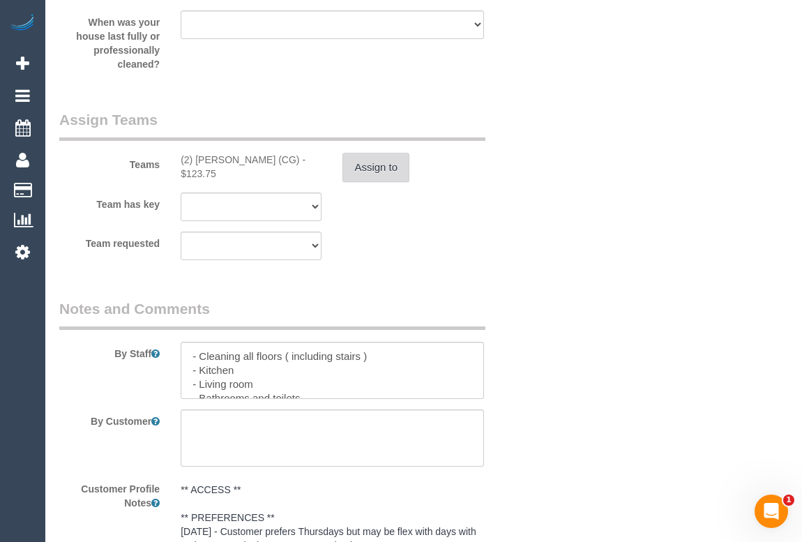
click at [358, 165] on button "Assign to" at bounding box center [375, 167] width 67 height 29
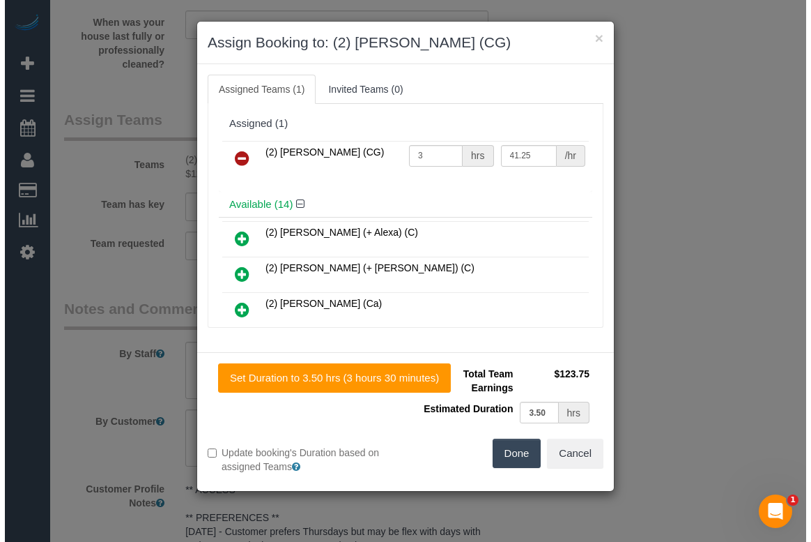
scroll to position [1823, 0]
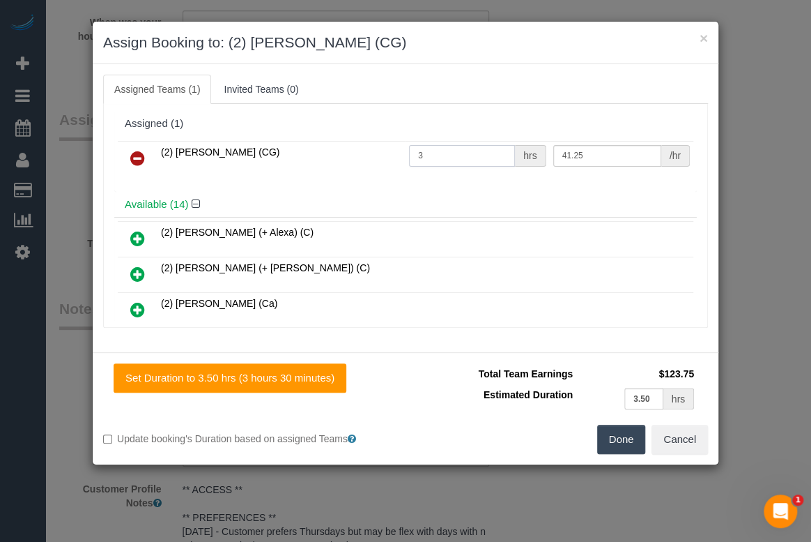
click at [420, 153] on input "3" at bounding box center [462, 156] width 106 height 22
type input "3.5"
click at [622, 442] on button "Done" at bounding box center [621, 438] width 49 height 29
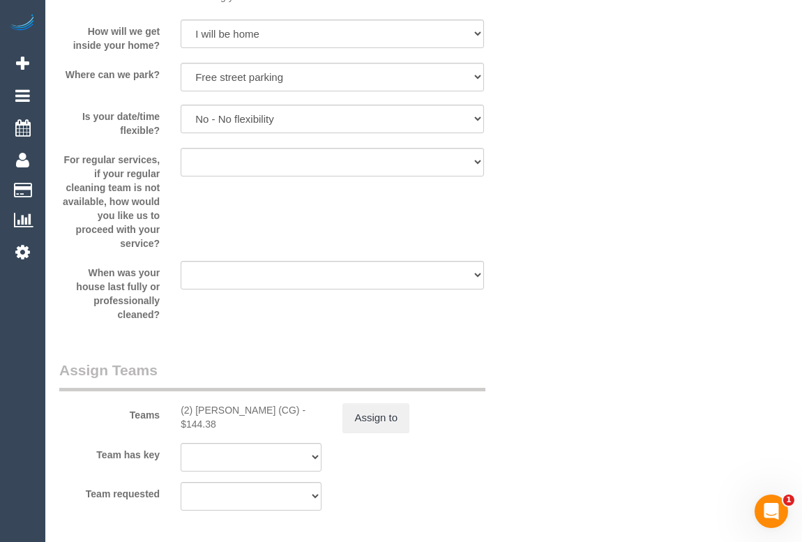
scroll to position [1584, 0]
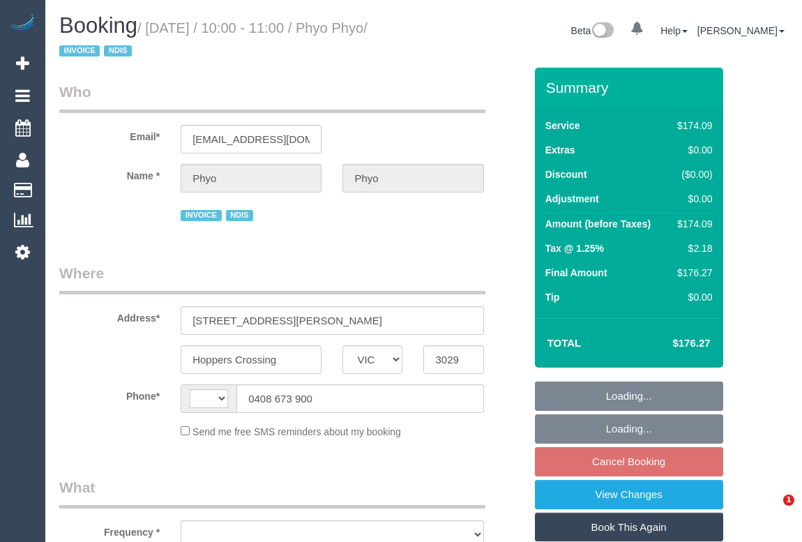
select select "VIC"
select select "string:AU"
select select "object:534"
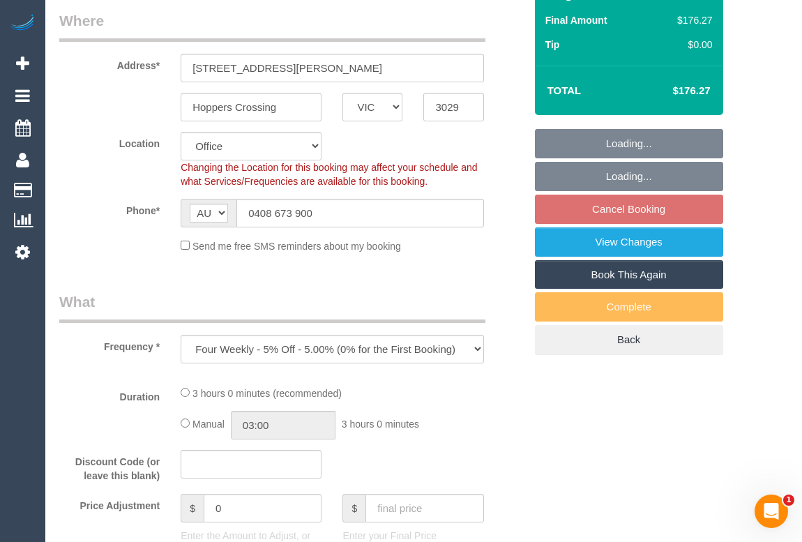
scroll to position [253, 0]
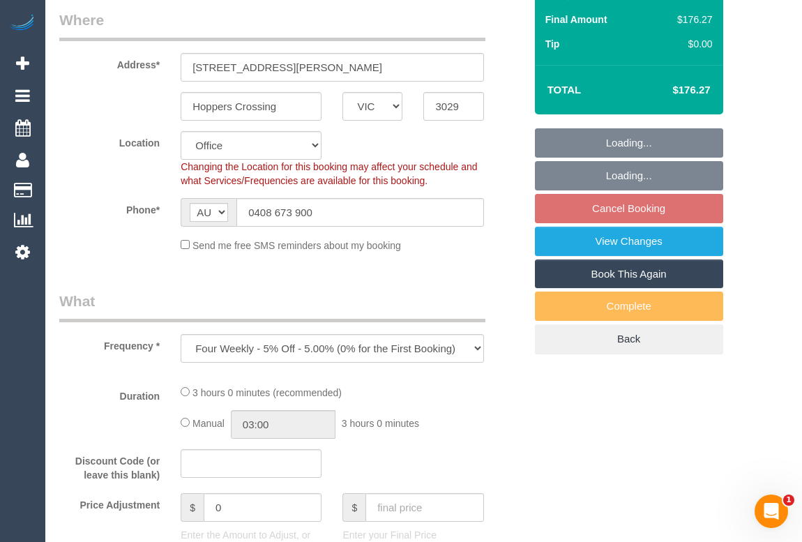
select select "180"
select select "number:29"
select select "number:14"
select select "number:19"
select select "number:25"
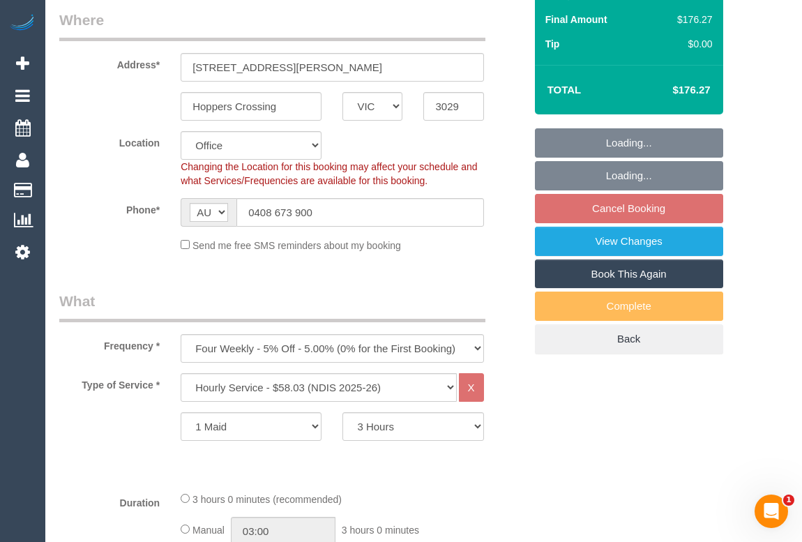
select select "object:749"
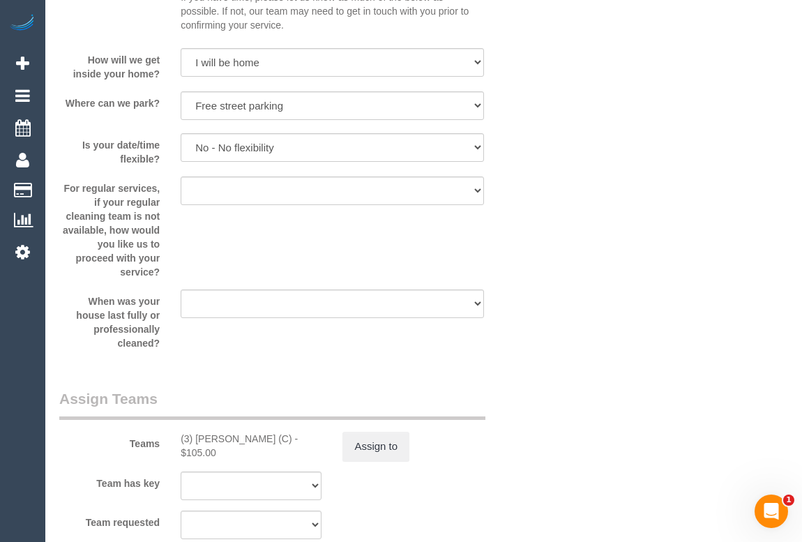
scroll to position [1711, 0]
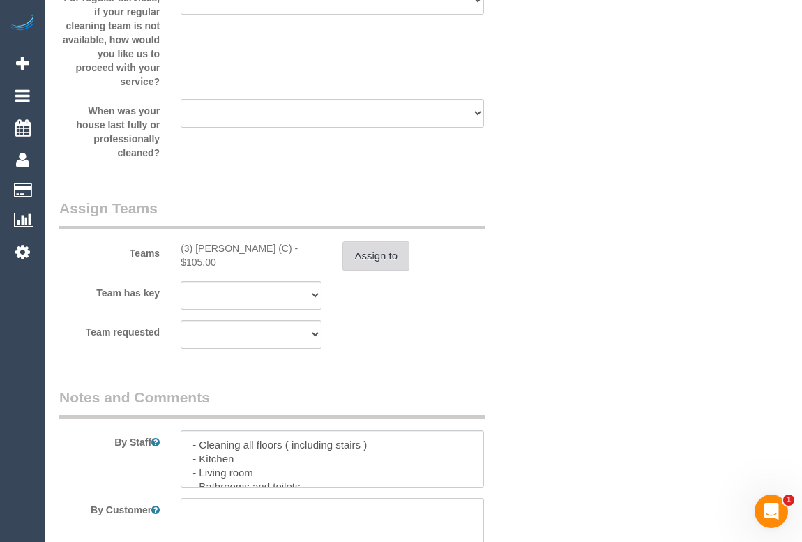
click at [362, 247] on button "Assign to" at bounding box center [375, 255] width 67 height 29
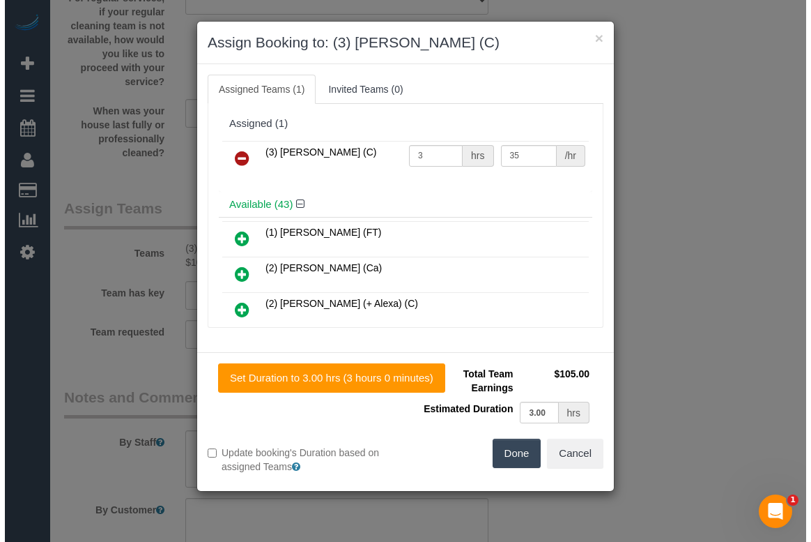
scroll to position [1697, 0]
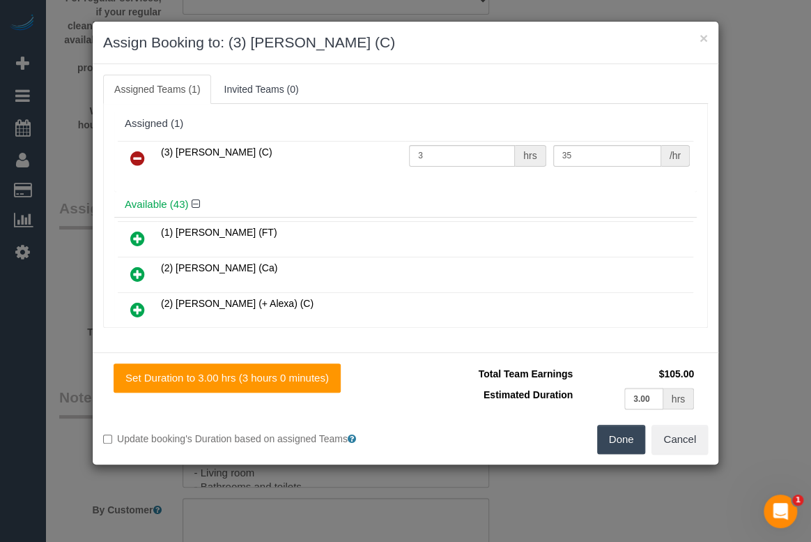
click at [138, 157] on icon at bounding box center [137, 158] width 15 height 17
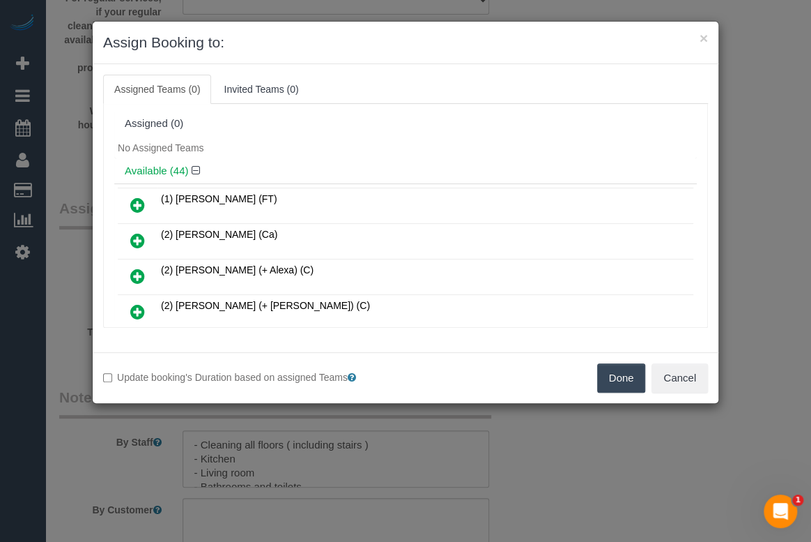
click at [618, 365] on button "Done" at bounding box center [621, 377] width 49 height 29
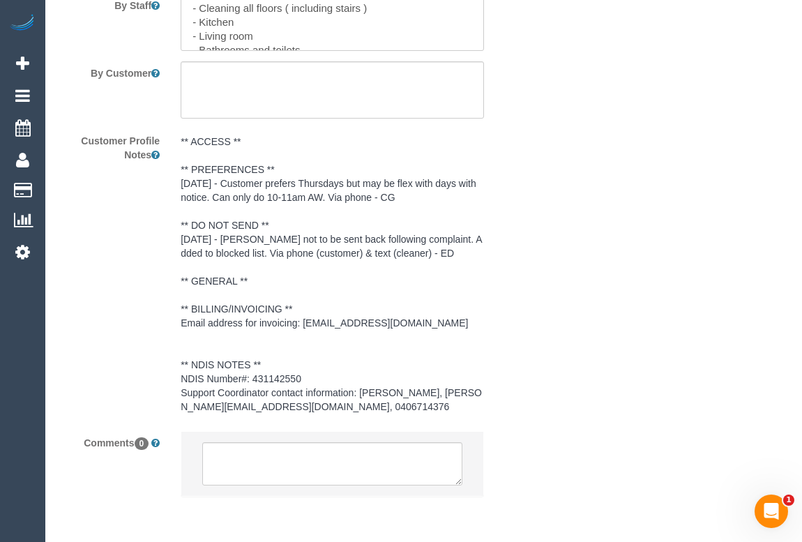
scroll to position [2200, 0]
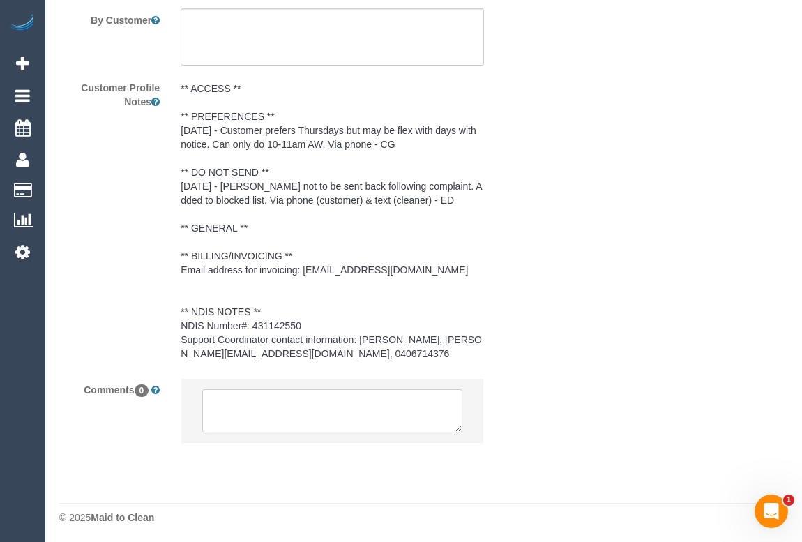
click at [334, 408] on textarea at bounding box center [331, 410] width 259 height 43
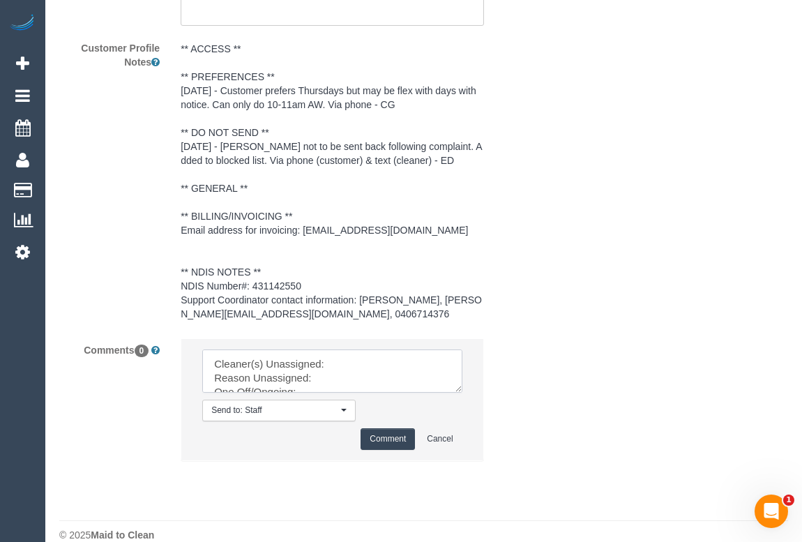
scroll to position [2258, 0]
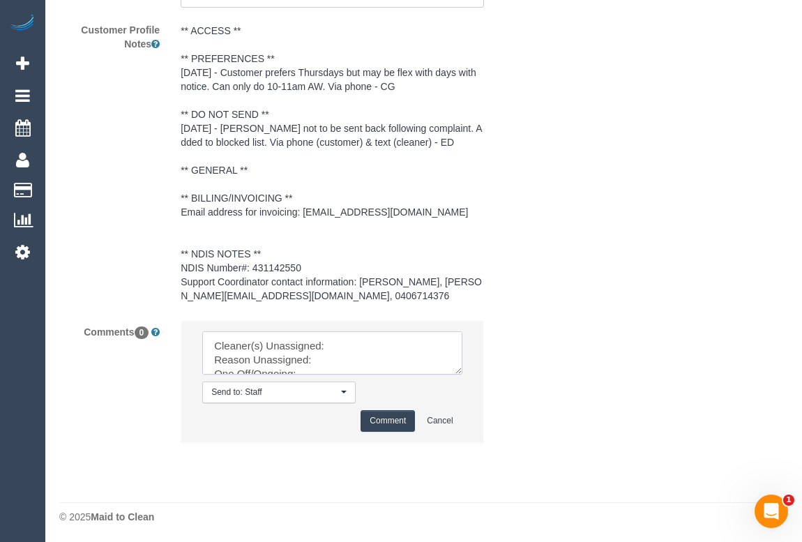
click at [331, 359] on textarea at bounding box center [331, 352] width 259 height 43
paste textarea "(3) [PERSON_NAME] (C)"
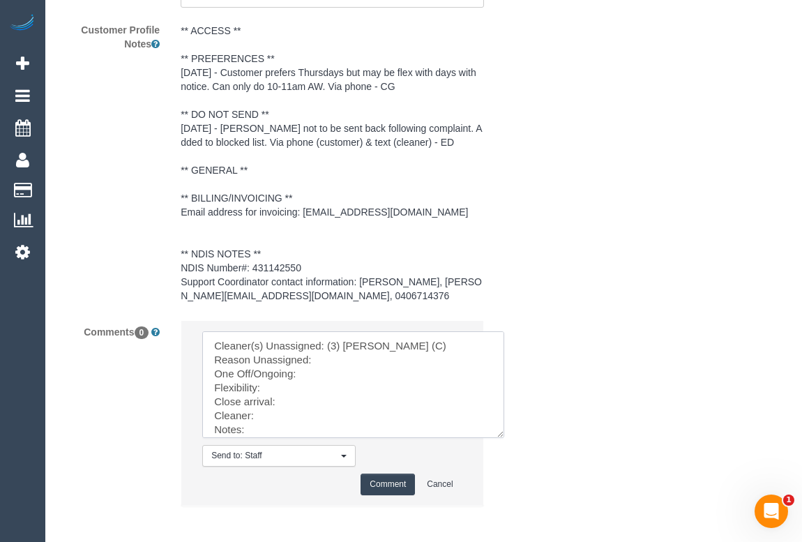
drag, startPoint x: 456, startPoint y: 368, endPoint x: 528, endPoint y: 475, distance: 128.6
click at [504, 438] on textarea at bounding box center [353, 384] width 302 height 107
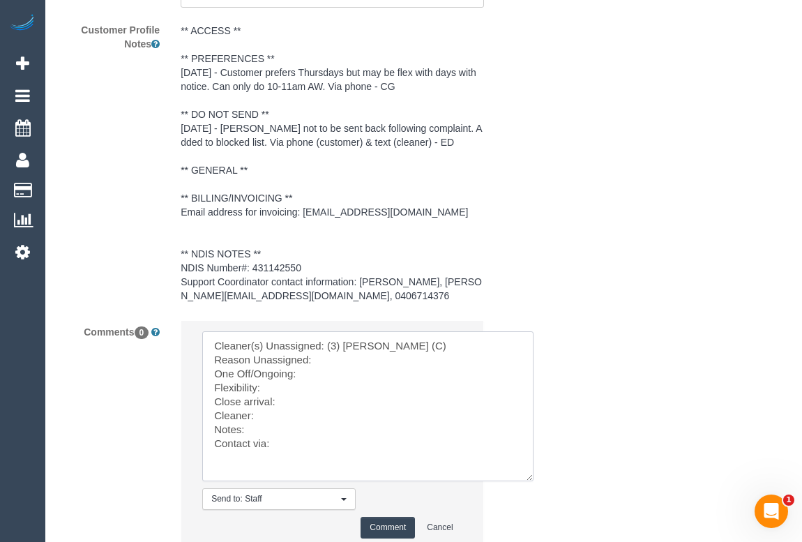
click at [338, 369] on textarea at bounding box center [367, 406] width 331 height 150
drag, startPoint x: 346, startPoint y: 372, endPoint x: 367, endPoint y: 372, distance: 20.9
click at [367, 372] on textarea at bounding box center [367, 406] width 331 height 150
paste textarea "(2) [PERSON_NAME] (CG)"
click at [310, 399] on textarea at bounding box center [367, 406] width 331 height 150
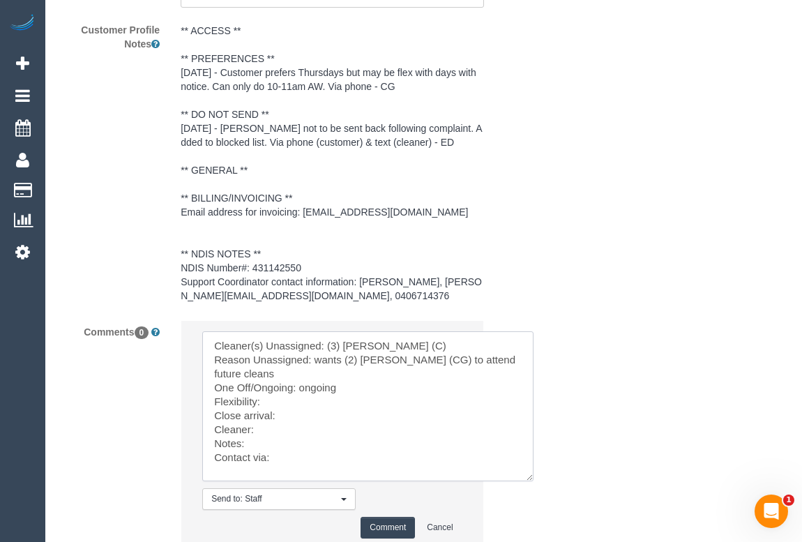
click at [298, 411] on textarea at bounding box center [367, 406] width 331 height 150
click at [286, 430] on textarea at bounding box center [367, 406] width 331 height 150
click at [277, 438] on textarea at bounding box center [367, 406] width 331 height 150
paste textarea "(2) [PERSON_NAME] (CG)"
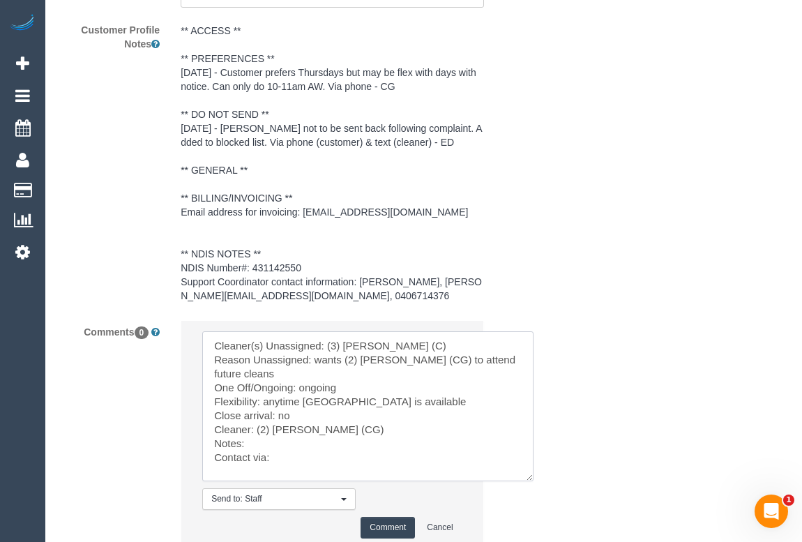
click at [256, 439] on textarea at bounding box center [367, 406] width 331 height 150
click at [297, 452] on textarea at bounding box center [367, 406] width 331 height 150
type textarea "Cleaner(s) Unassigned: (3) Barun Chand (C) Reason Unassigned: wants (2) Paris W…"
click at [396, 519] on button "Comment" at bounding box center [387, 528] width 54 height 22
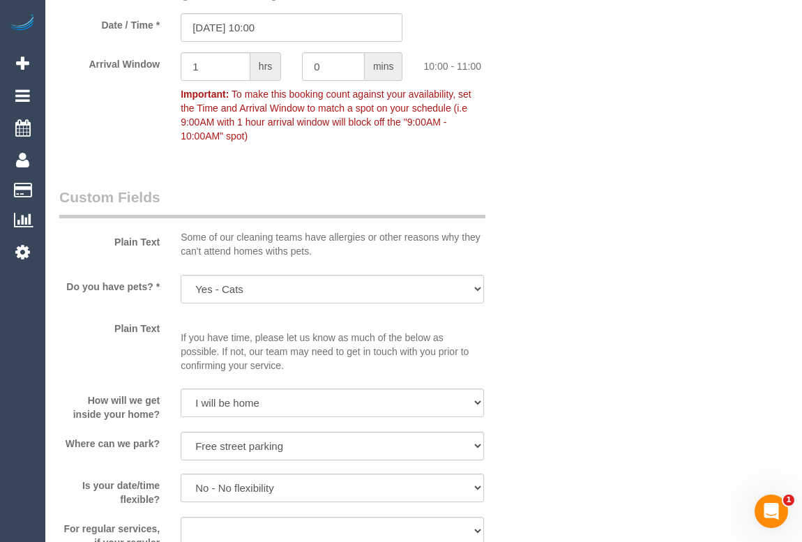
scroll to position [0, 0]
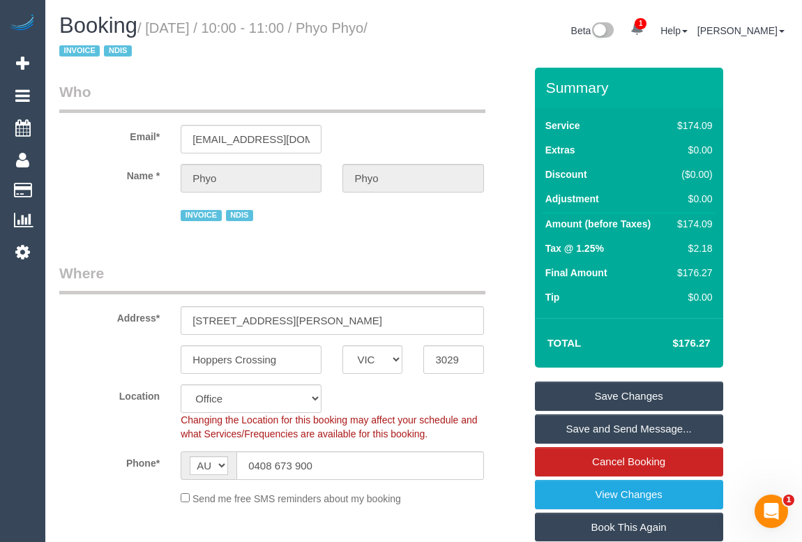
click at [609, 399] on link "Save Changes" at bounding box center [629, 395] width 188 height 29
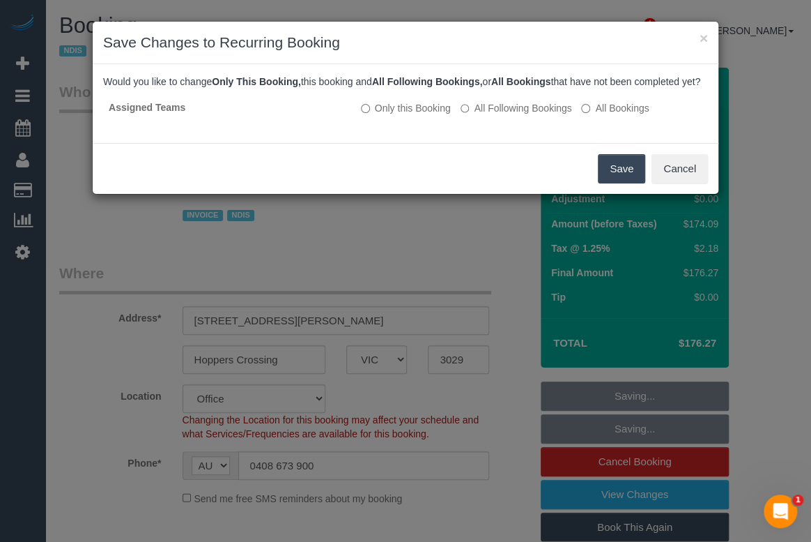
click at [602, 182] on button "Save" at bounding box center [621, 168] width 47 height 29
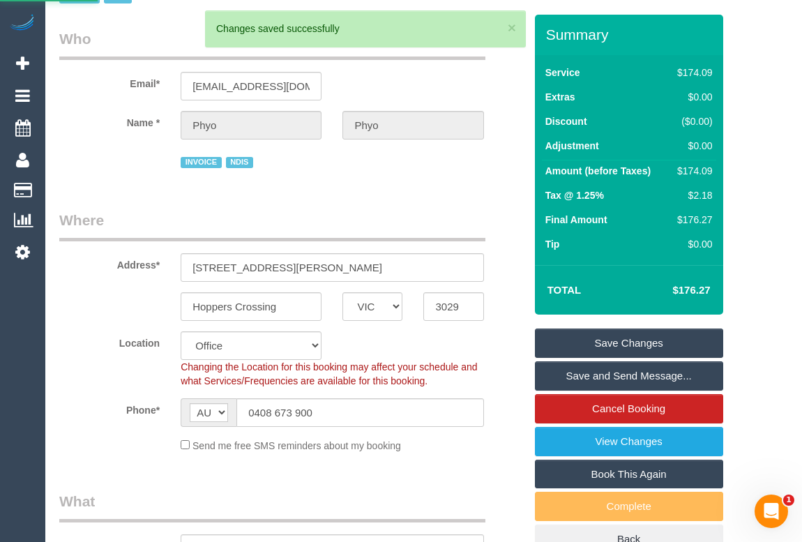
scroll to position [126, 0]
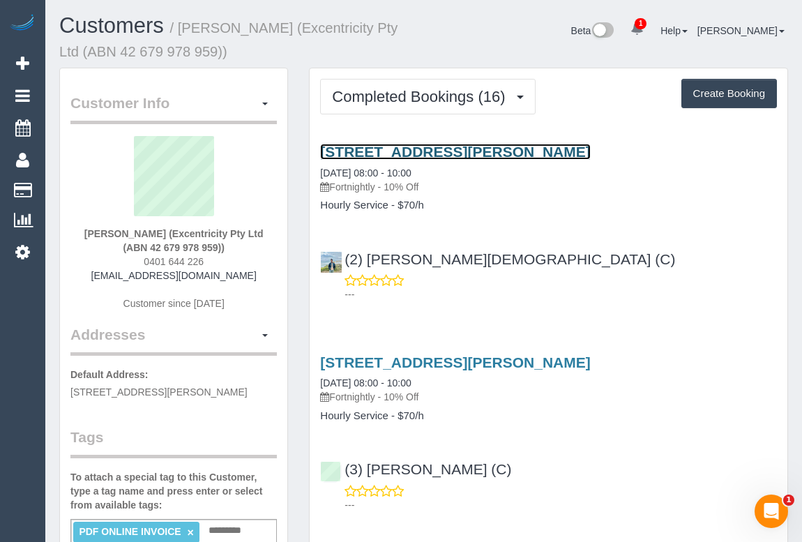
click at [404, 150] on link "[STREET_ADDRESS][PERSON_NAME]" at bounding box center [455, 152] width 270 height 16
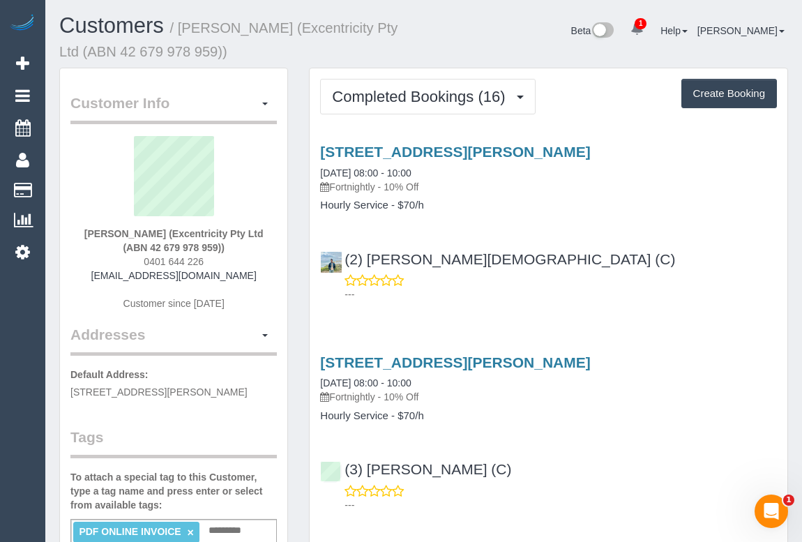
drag, startPoint x: 332, startPoint y: 185, endPoint x: 383, endPoint y: 185, distance: 50.9
click at [383, 185] on p "Fortnightly - 10% Off" at bounding box center [548, 187] width 457 height 14
copy p "Fortnightly"
drag, startPoint x: 319, startPoint y: 202, endPoint x: 385, endPoint y: 207, distance: 66.4
click at [385, 207] on div "[STREET_ADDRESS][PERSON_NAME] [DATE] 08:00 - 10:00 Fortnightly - 10% Off Hourly…" at bounding box center [547, 178] width 477 height 68
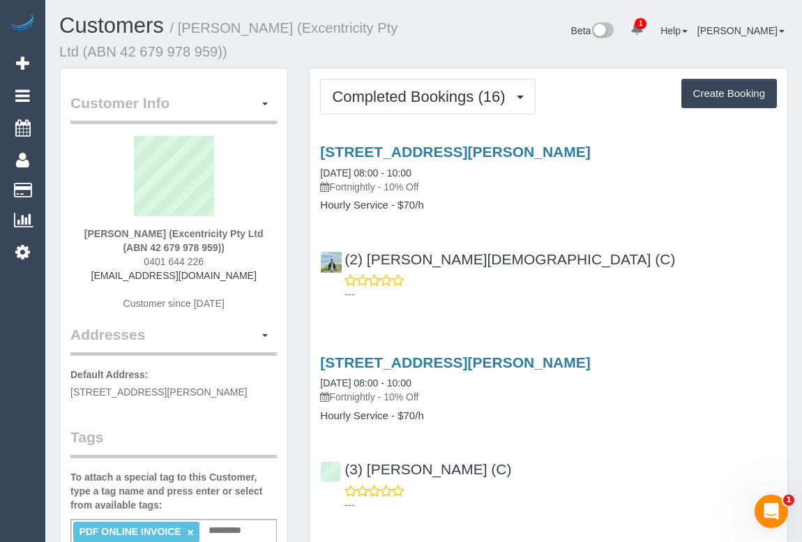
copy h4 "Hourly Service"
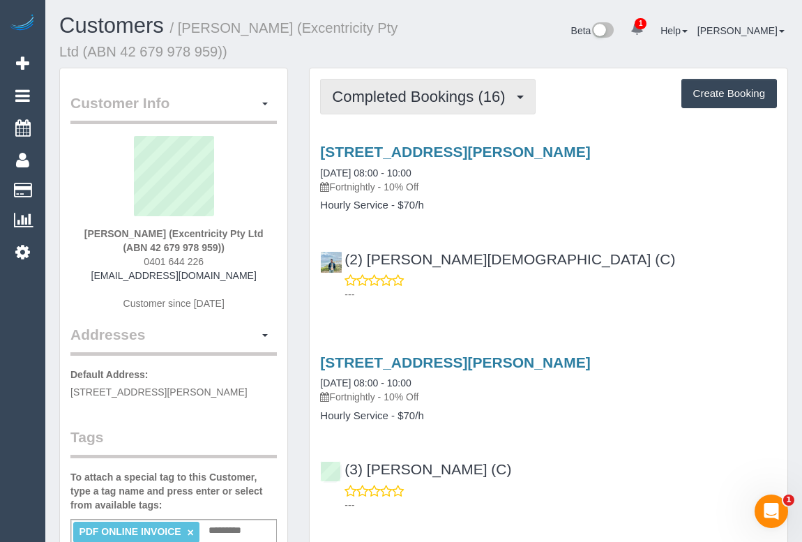
click at [413, 102] on span "Completed Bookings (16)" at bounding box center [422, 96] width 180 height 17
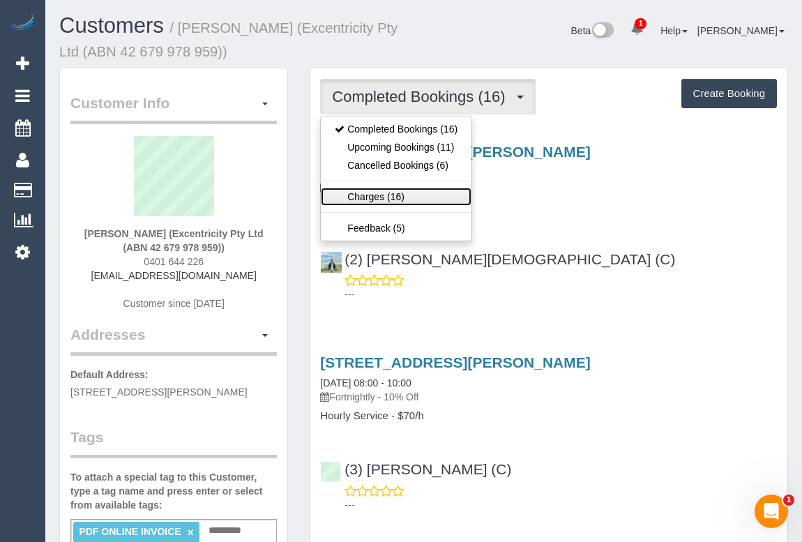
click at [378, 195] on link "Charges (16)" at bounding box center [396, 197] width 151 height 18
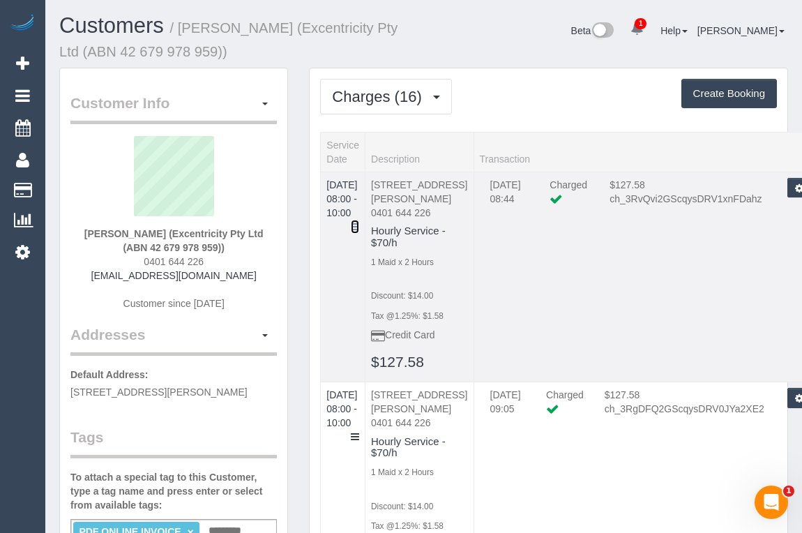
click at [359, 220] on link at bounding box center [355, 227] width 8 height 14
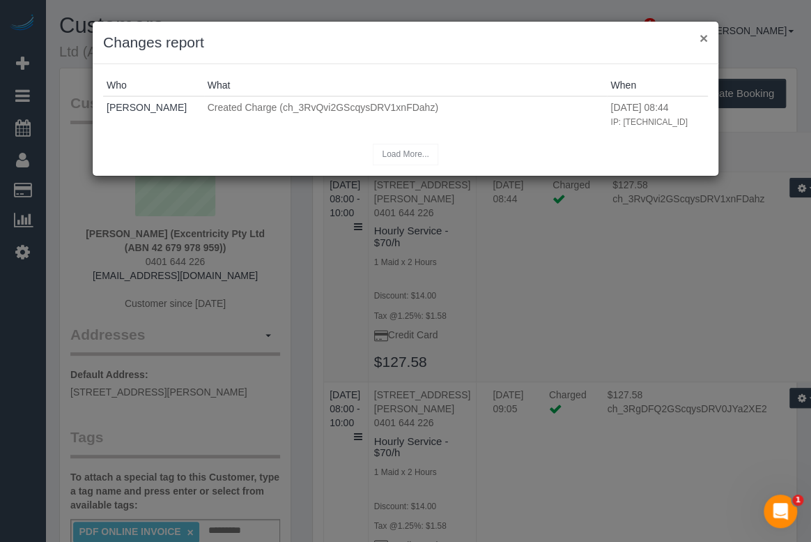
click at [701, 36] on button "×" at bounding box center [704, 38] width 8 height 15
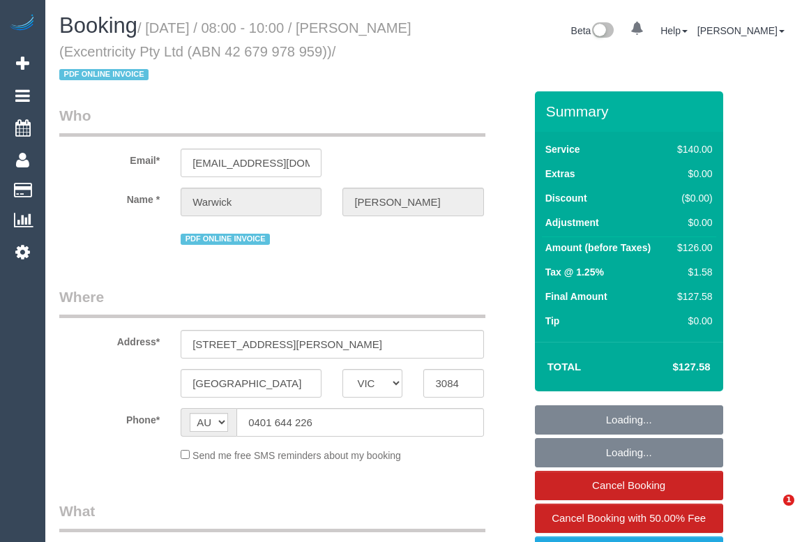
select select "VIC"
select select "number:30"
select select "number:14"
select select "number:19"
select select "number:24"
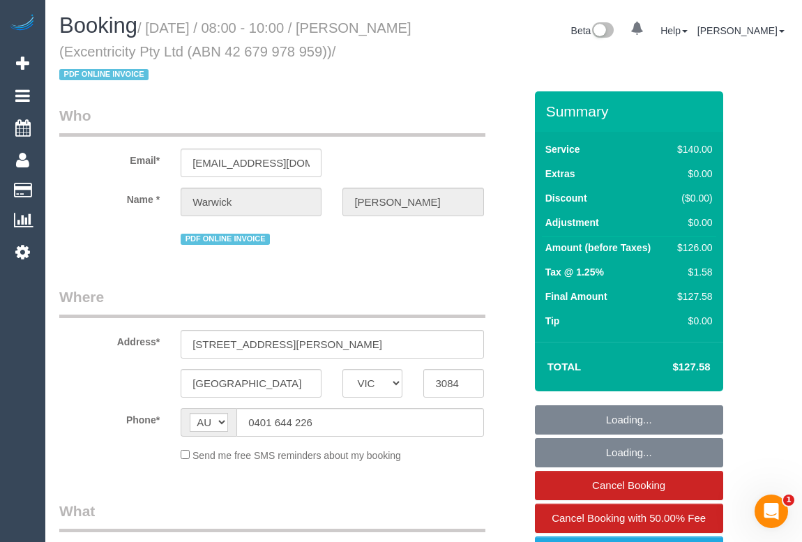
select select "number:34"
select select "number:26"
select select "object:728"
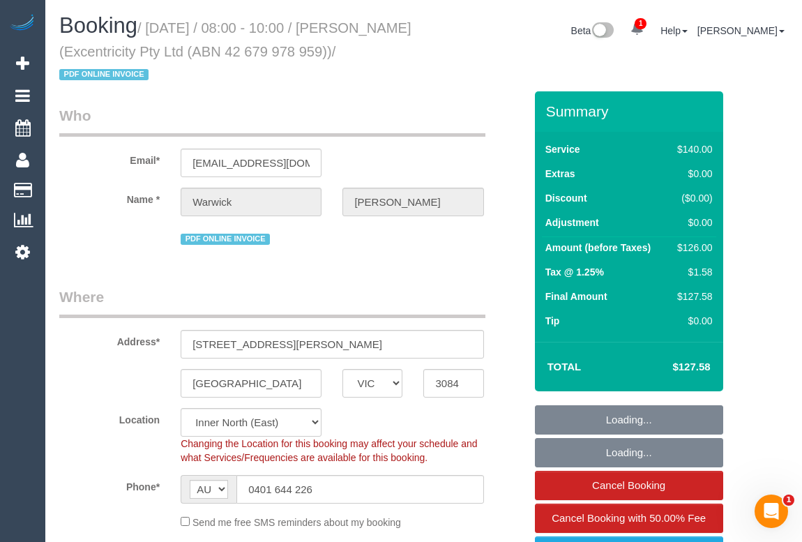
select select "string:stripe-pm_1QGXPb2GScqysDRVW4d89itV"
select select "object:1675"
select select "spot1"
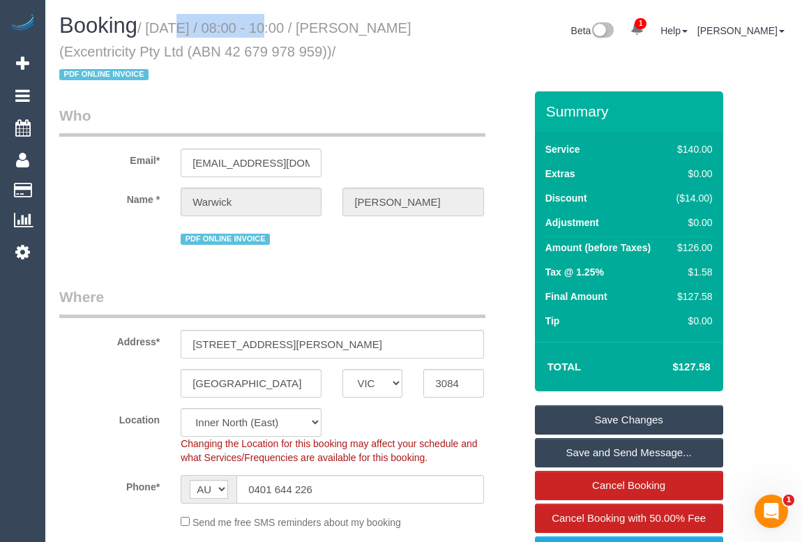
drag, startPoint x: 151, startPoint y: 27, endPoint x: 251, endPoint y: 32, distance: 100.5
click at [251, 32] on small "/ [DATE] / 08:00 - 10:00 / [PERSON_NAME] (Excentricity Pty Ltd (ABN 42 679 978 …" at bounding box center [235, 51] width 352 height 63
copy small "[DATE]"
click at [499, 286] on div "Address* 6 Quinn st" at bounding box center [292, 322] width 486 height 72
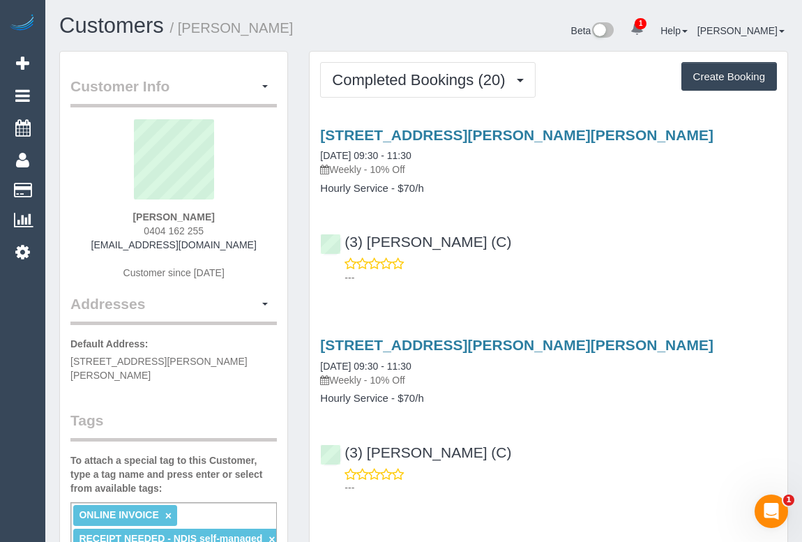
drag, startPoint x: 336, startPoint y: 167, endPoint x: 365, endPoint y: 167, distance: 29.3
click at [365, 167] on p "Weekly - 10% Off" at bounding box center [548, 169] width 457 height 14
copy p "Weekly"
drag, startPoint x: 318, startPoint y: 188, endPoint x: 387, endPoint y: 190, distance: 69.0
click at [387, 190] on div "[STREET_ADDRESS][PERSON_NAME][PERSON_NAME] [DATE] 09:30 - 11:30 Weekly - 10% Of…" at bounding box center [547, 161] width 477 height 68
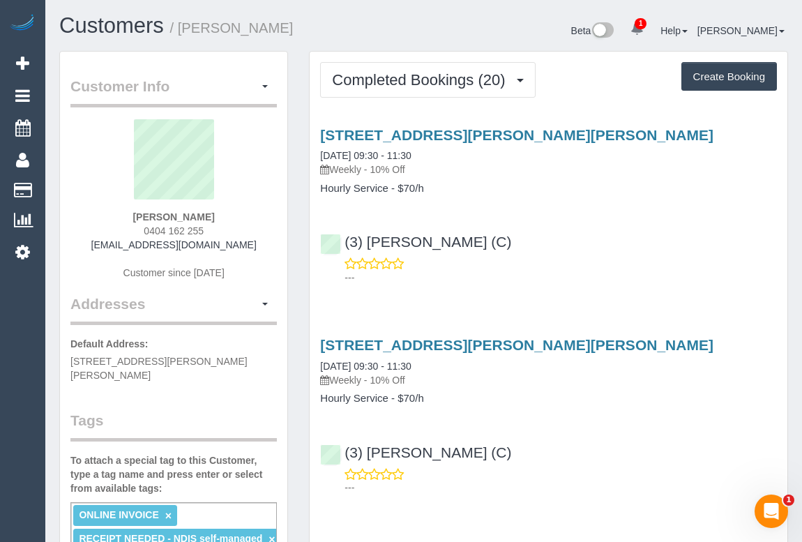
copy h4 "Hourly Service"
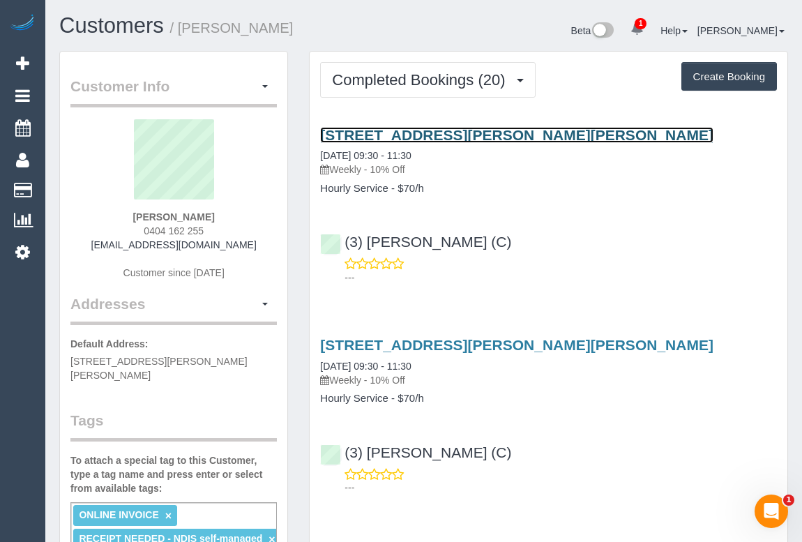
click at [398, 133] on link "[STREET_ADDRESS][PERSON_NAME][PERSON_NAME]" at bounding box center [516, 135] width 393 height 16
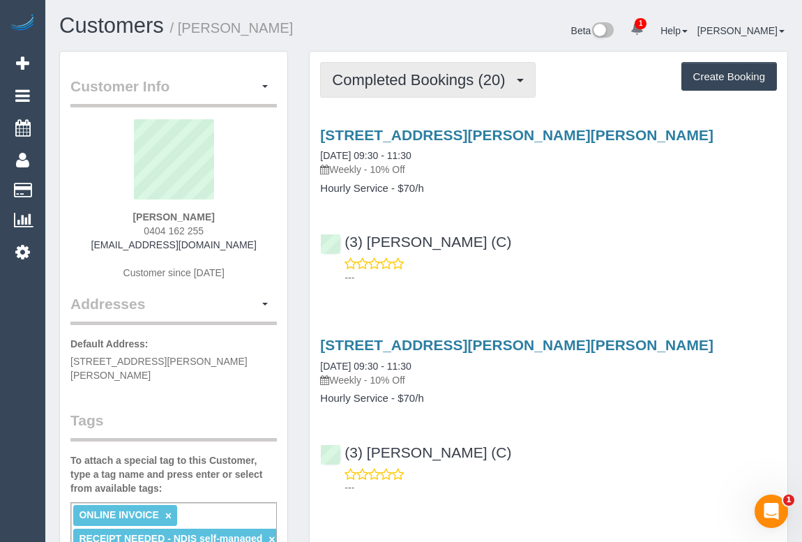
click at [412, 76] on span "Completed Bookings (20)" at bounding box center [422, 79] width 180 height 17
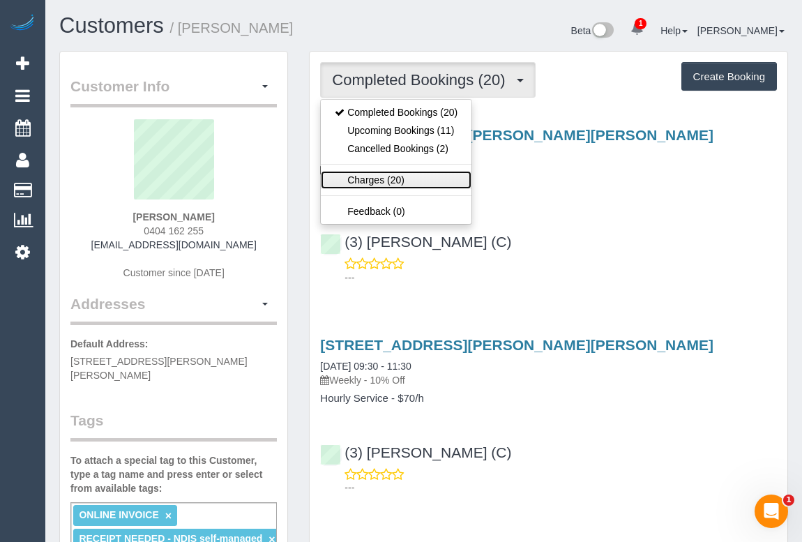
click at [396, 175] on link "Charges (20)" at bounding box center [396, 180] width 151 height 18
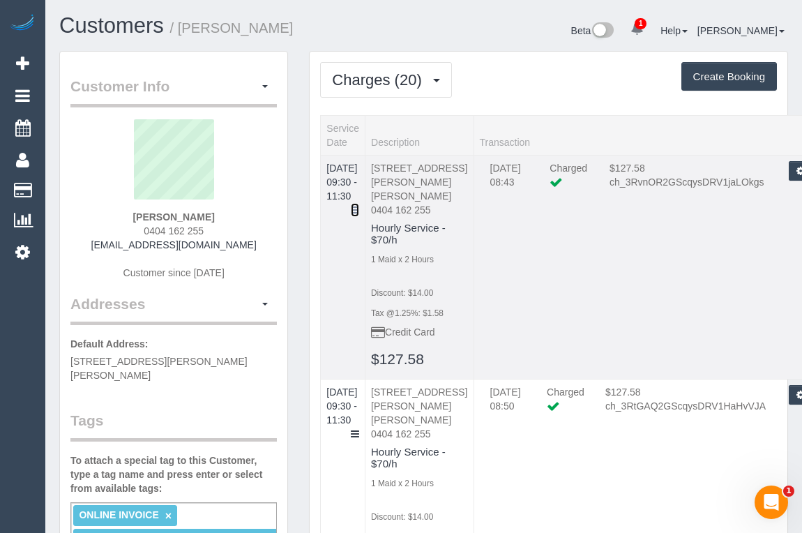
click at [359, 205] on icon at bounding box center [355, 210] width 8 height 10
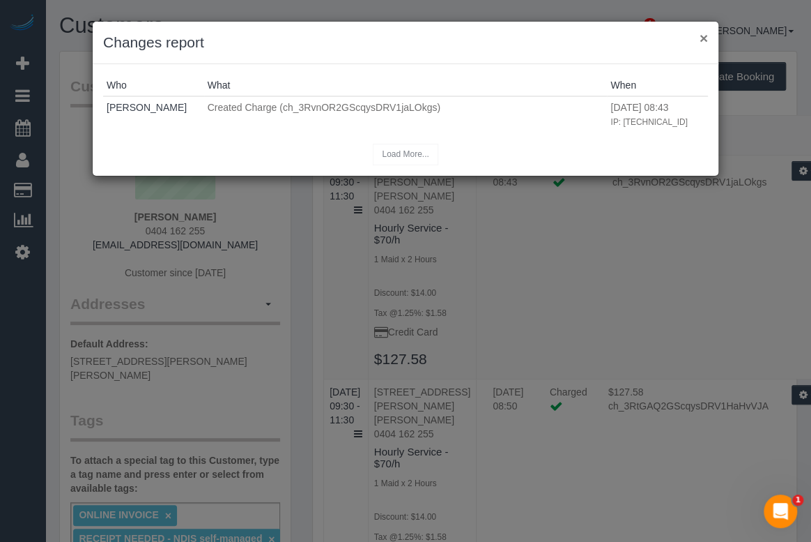
click at [703, 40] on button "×" at bounding box center [704, 38] width 8 height 15
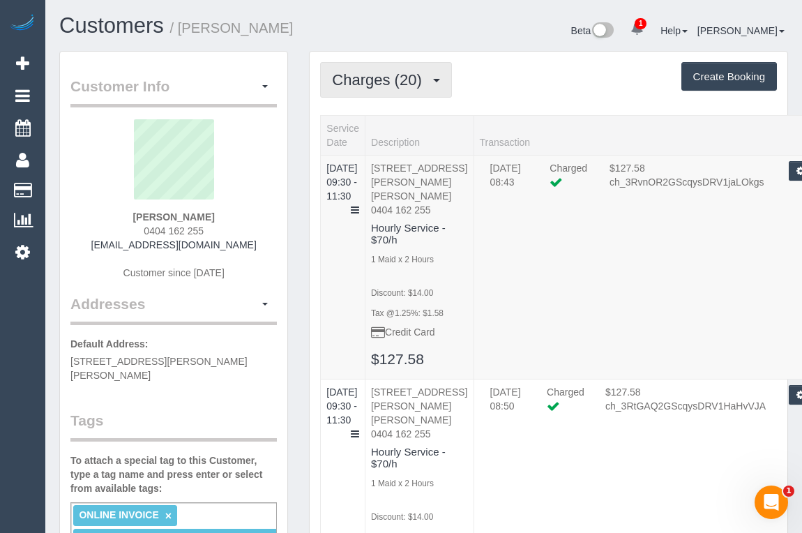
click at [385, 85] on span "Charges (20)" at bounding box center [380, 79] width 96 height 17
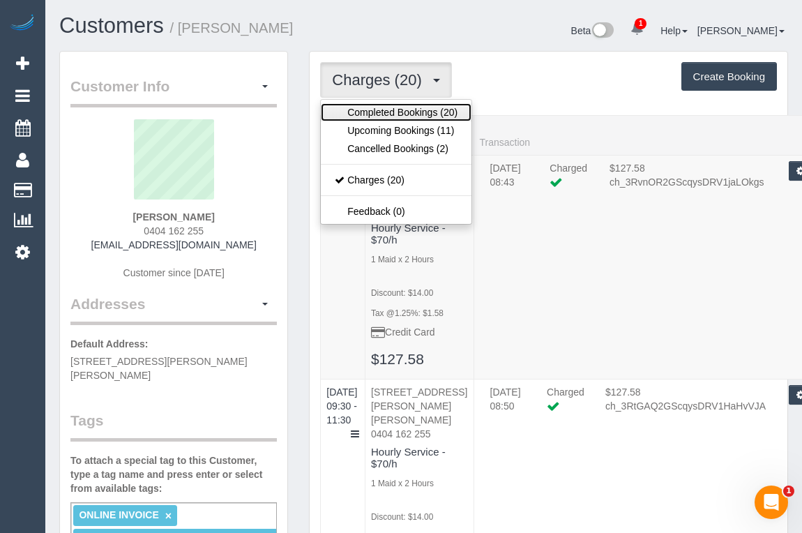
click at [383, 112] on link "Completed Bookings (20)" at bounding box center [396, 112] width 151 height 18
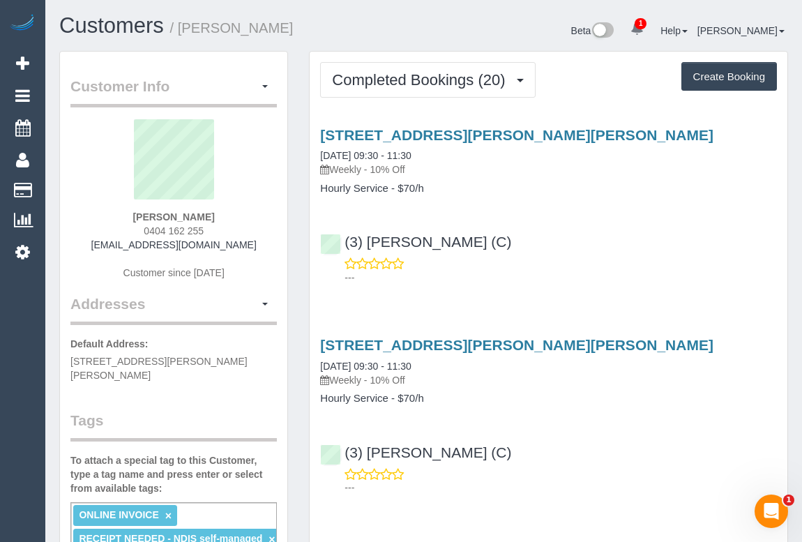
click at [592, 259] on div "---" at bounding box center [548, 271] width 457 height 28
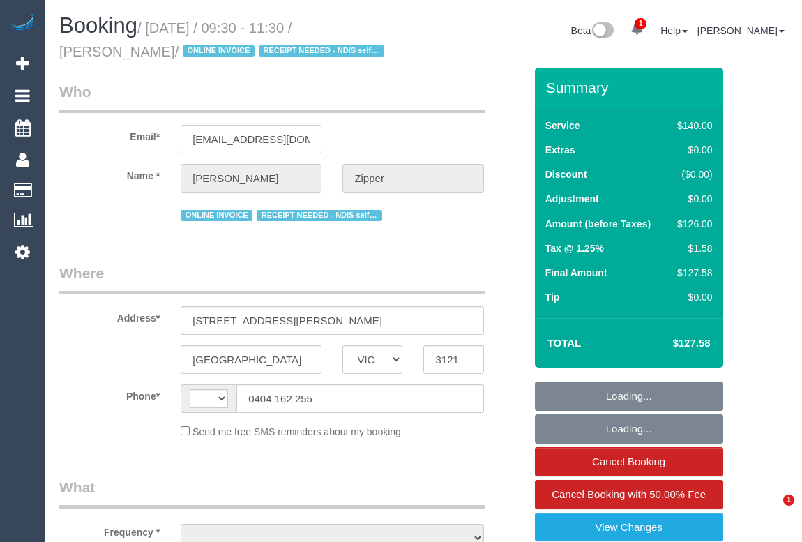
select select "VIC"
select select "string:AU"
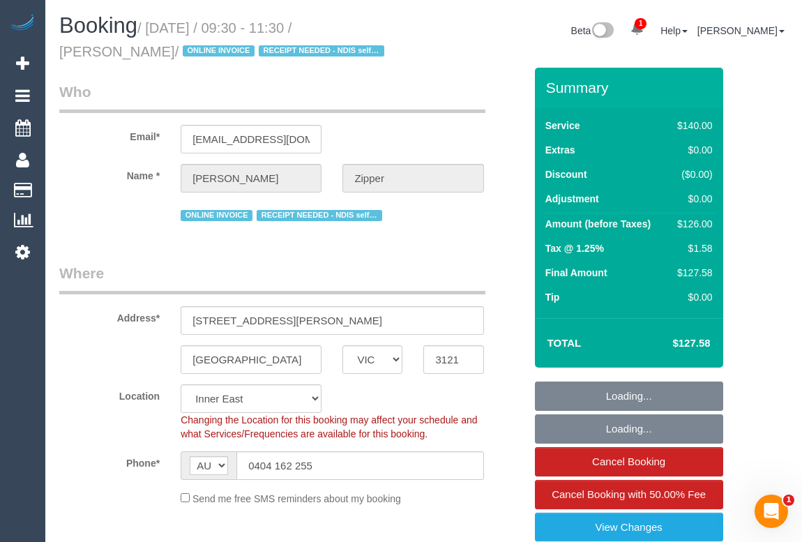
select select "object:725"
select select "string:stripe-pm_1QjXpd2GScqysDRVtfQZkUN0"
select select "number:28"
select select "number:14"
select select "number:19"
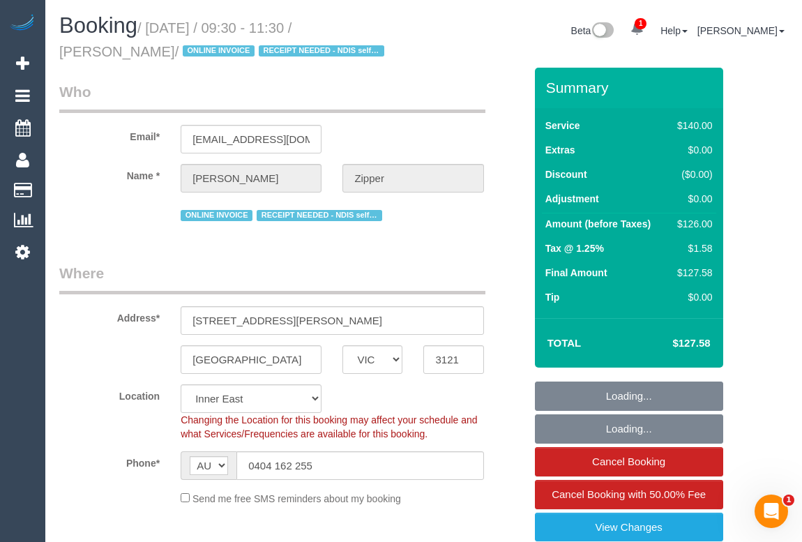
select select "number:36"
select select "number:33"
select select "object:1498"
drag, startPoint x: 151, startPoint y: 26, endPoint x: 254, endPoint y: 29, distance: 102.5
click at [254, 29] on small "/ August 13, 2025 / 09:30 - 11:30 / Belinda Zipper / ONLINE INVOICE RECEIPT NEE…" at bounding box center [223, 39] width 329 height 39
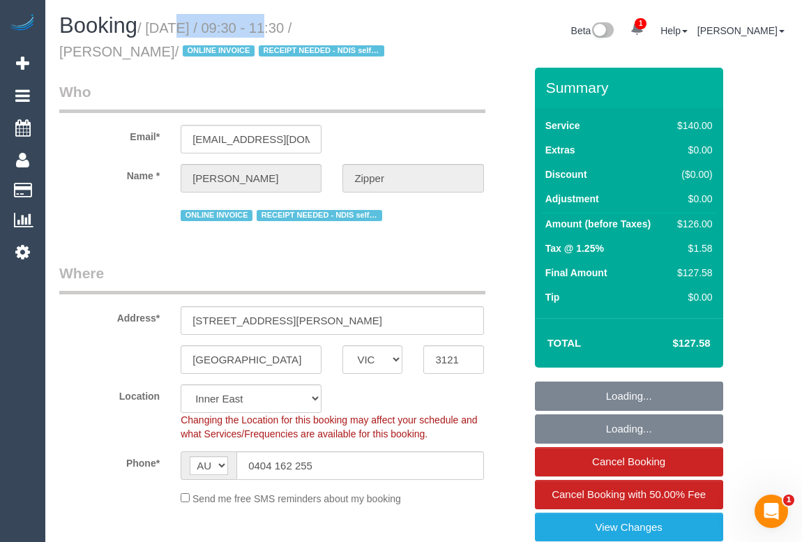
copy small "[DATE]"
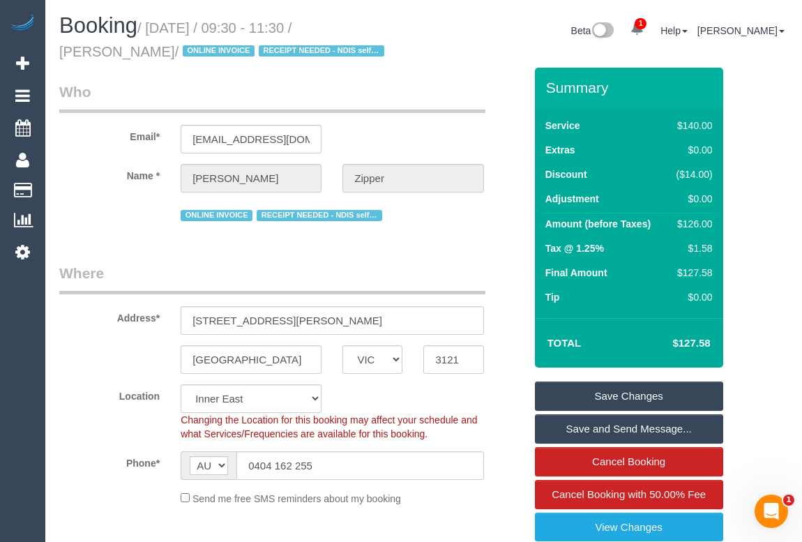
drag, startPoint x: 404, startPoint y: 272, endPoint x: 384, endPoint y: 252, distance: 28.6
click at [404, 272] on legend "Where" at bounding box center [272, 278] width 426 height 31
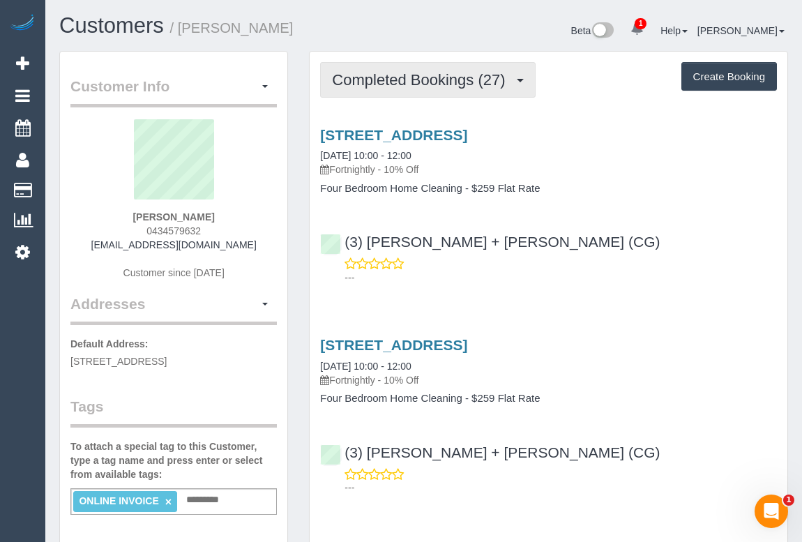
click at [413, 73] on span "Completed Bookings (27)" at bounding box center [422, 79] width 180 height 17
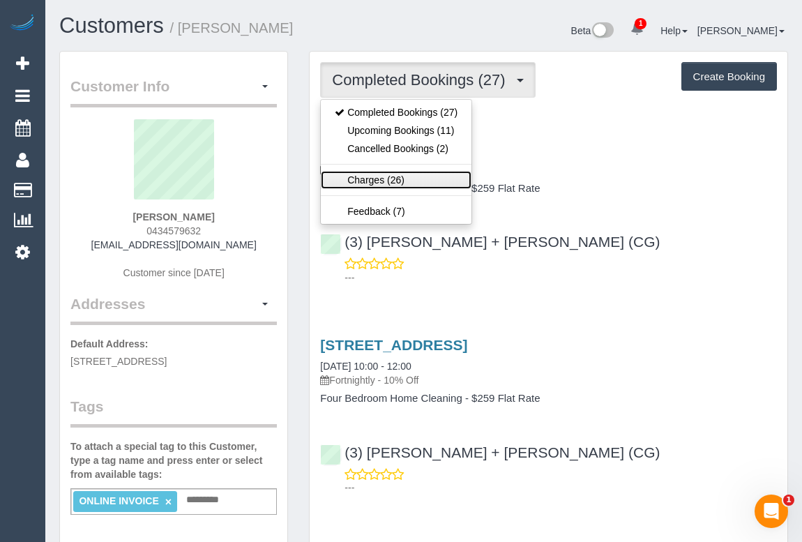
click at [368, 176] on link "Charges (26)" at bounding box center [396, 180] width 151 height 18
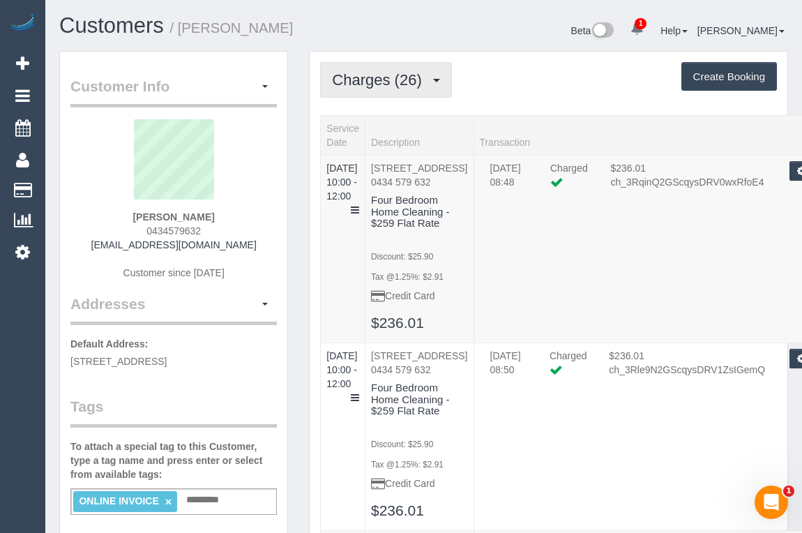
click at [384, 91] on button "Charges (26)" at bounding box center [386, 80] width 132 height 36
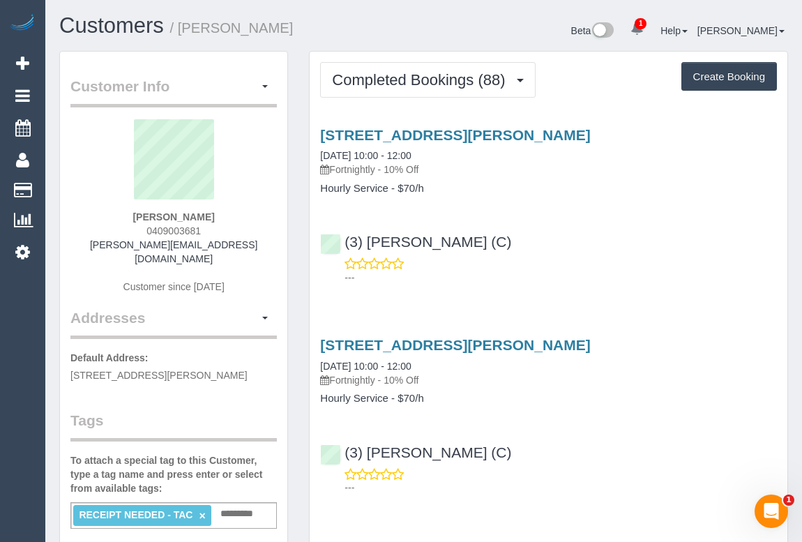
click at [560, 230] on div "(3) Juan Manuel (C) ---" at bounding box center [547, 253] width 477 height 63
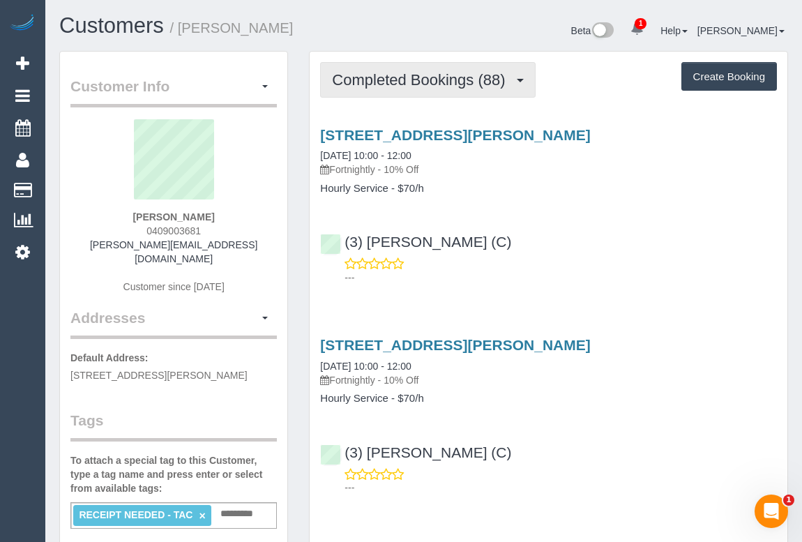
click at [410, 86] on span "Completed Bookings (88)" at bounding box center [422, 79] width 180 height 17
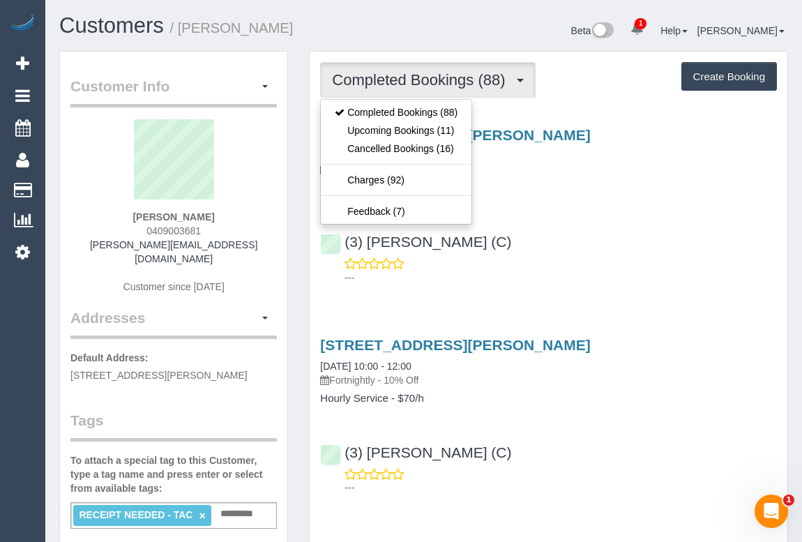
click at [560, 204] on div "20 Veronica Street, Northcote, VIC 3070 13/08/2025 10:00 - 12:00 Fortnightly - …" at bounding box center [547, 203] width 477 height 176
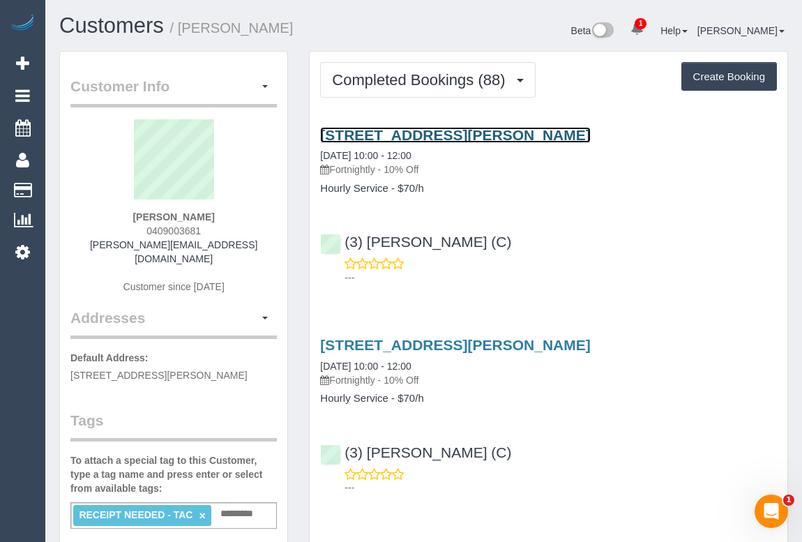
click at [427, 132] on link "20 Veronica Street, Northcote, VIC 3070" at bounding box center [455, 135] width 270 height 16
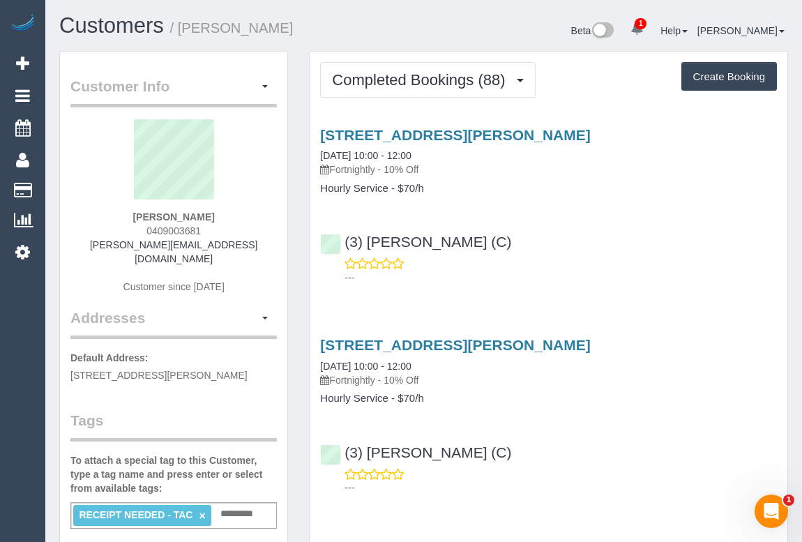
drag, startPoint x: 336, startPoint y: 167, endPoint x: 379, endPoint y: 165, distance: 43.2
click at [379, 165] on p "Fortnightly - 10% Off" at bounding box center [548, 169] width 457 height 14
copy p "Fortnightly"
drag, startPoint x: 319, startPoint y: 187, endPoint x: 387, endPoint y: 190, distance: 67.7
click at [387, 190] on div "20 Veronica Street, Northcote, VIC 3070 13/08/2025 10:00 - 12:00 Fortnightly - …" at bounding box center [547, 161] width 477 height 68
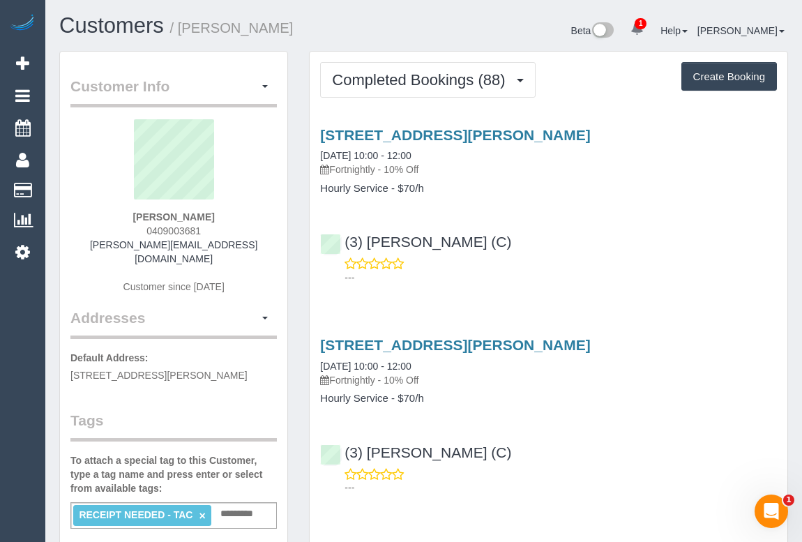
copy h4 "Hourly Service"
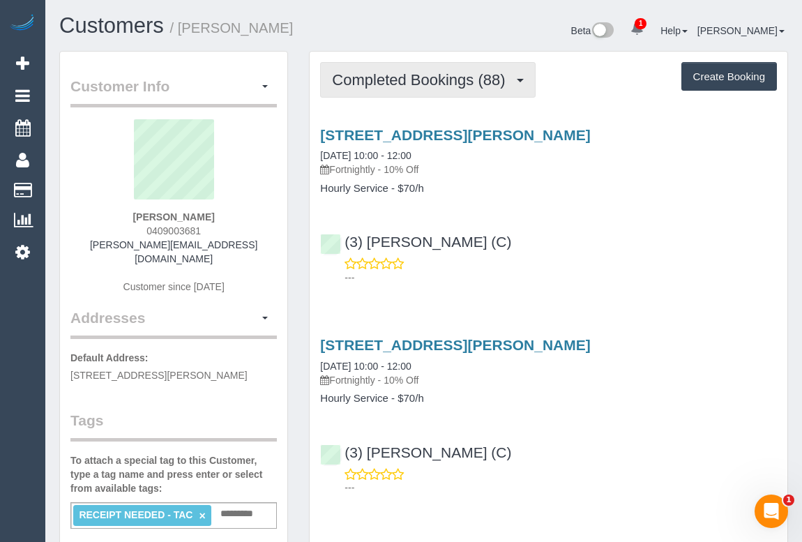
click at [438, 81] on span "Completed Bookings (88)" at bounding box center [422, 79] width 180 height 17
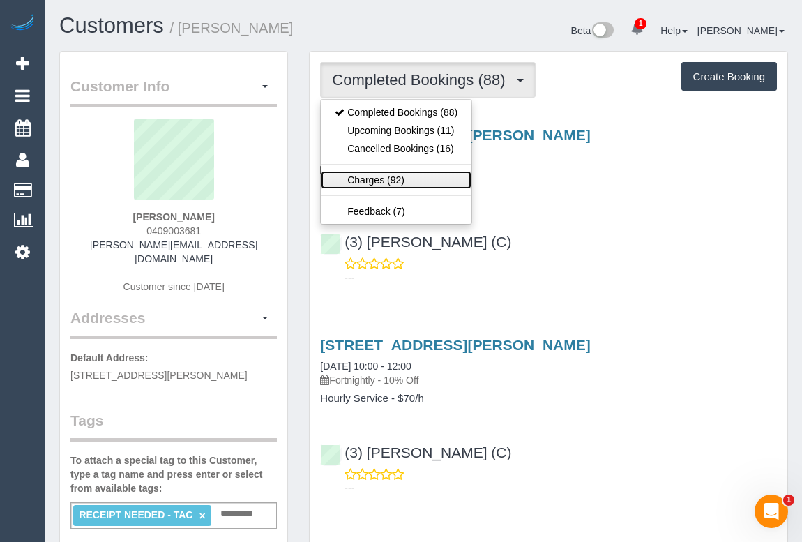
click at [388, 178] on link "Charges (92)" at bounding box center [396, 180] width 151 height 18
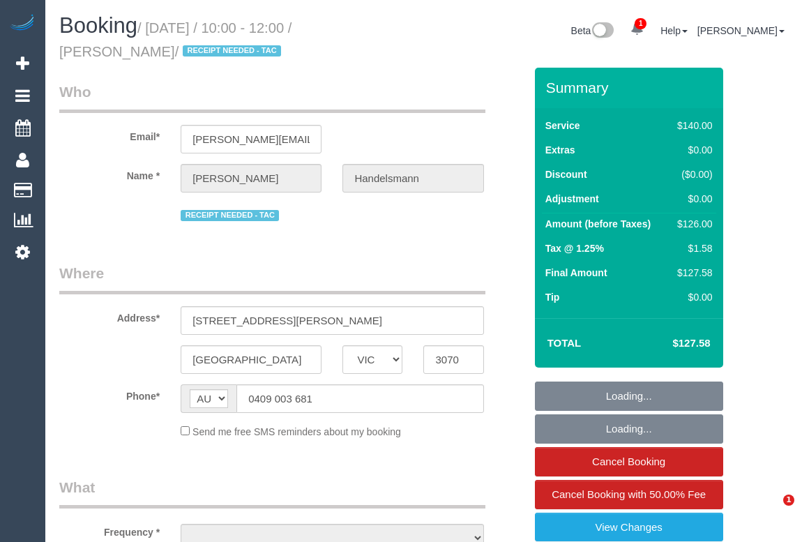
select select "VIC"
select select "object:555"
select select "string:stripe-pm_1OWXHA2GScqysDRVfHuez8Fm"
select select "number:27"
select select "number:14"
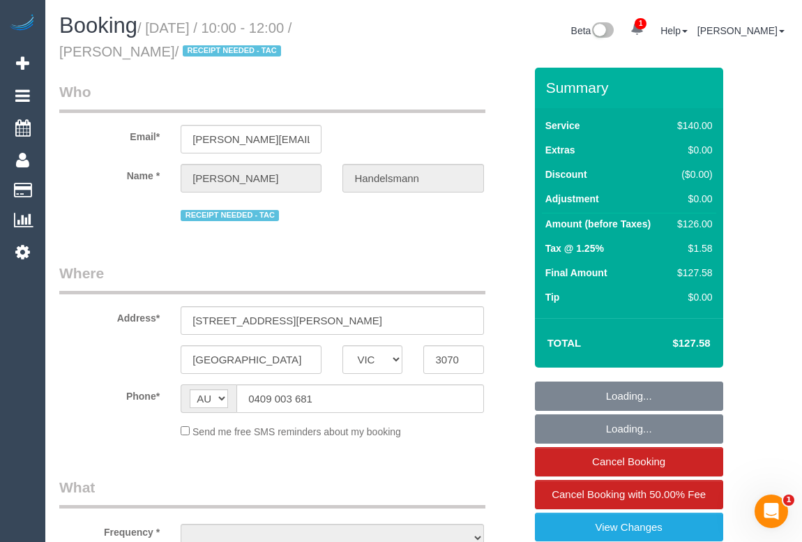
select select "number:19"
select select "number:25"
select select "number:34"
select select "number:12"
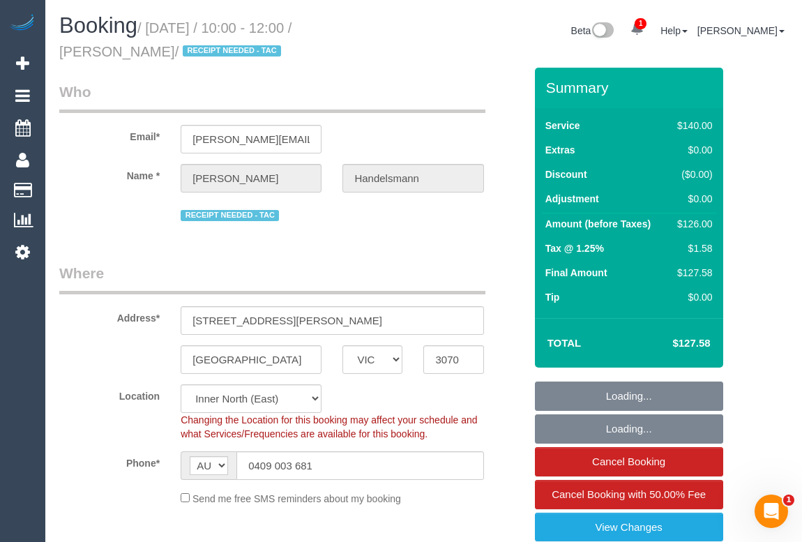
select select "object:708"
select select "spot1"
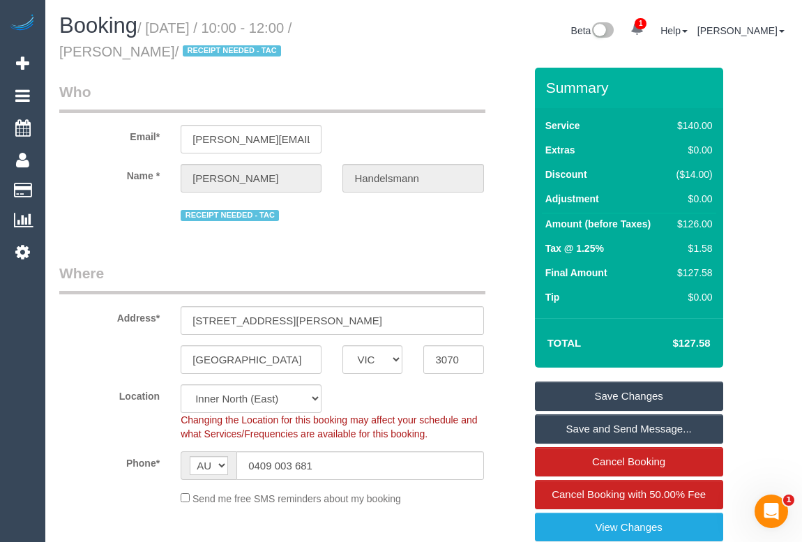
drag, startPoint x: 361, startPoint y: 26, endPoint x: 146, endPoint y: 47, distance: 215.7
click at [146, 47] on small "/ August 13, 2025 / 10:00 - 12:00 / Rob Handelsmann / RECEIPT NEEDED - TAC" at bounding box center [175, 39] width 232 height 39
copy small "Rob Handelsmann"
drag, startPoint x: 152, startPoint y: 27, endPoint x: 251, endPoint y: 24, distance: 99.0
click at [251, 24] on small "/ August 13, 2025 / 10:00 - 12:00 / Rob Handelsmann / RECEIPT NEEDED - TAC" at bounding box center [175, 39] width 232 height 39
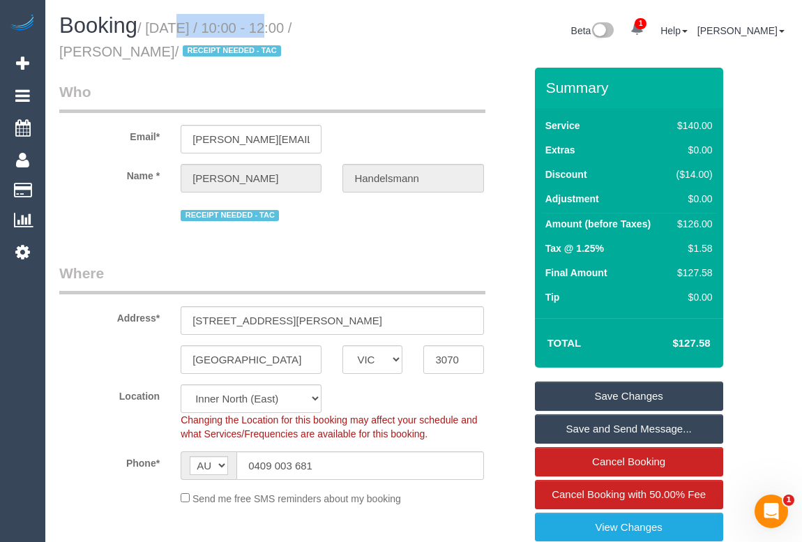
copy small "August 13, 2025"
click at [341, 227] on fieldset "Who Email* robert@handelsmann.net Name * Rob Handelsmann RECEIPT NEEDED - TAC" at bounding box center [291, 158] width 465 height 153
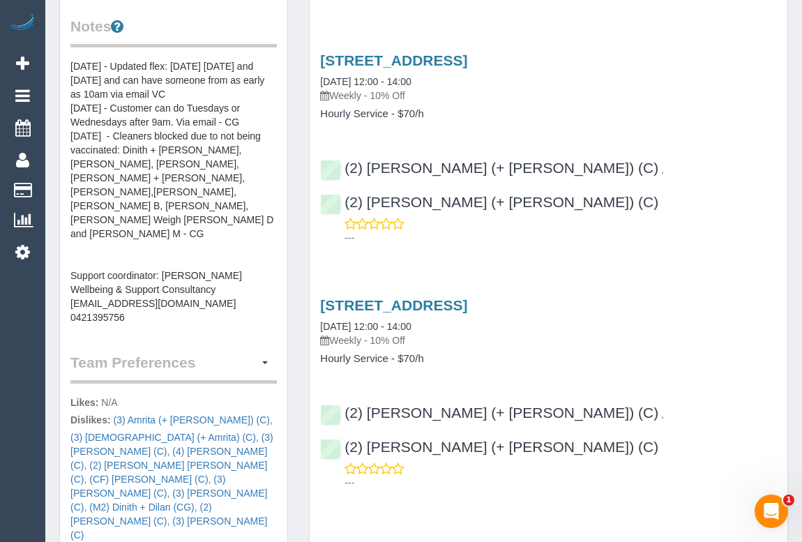
scroll to position [570, 0]
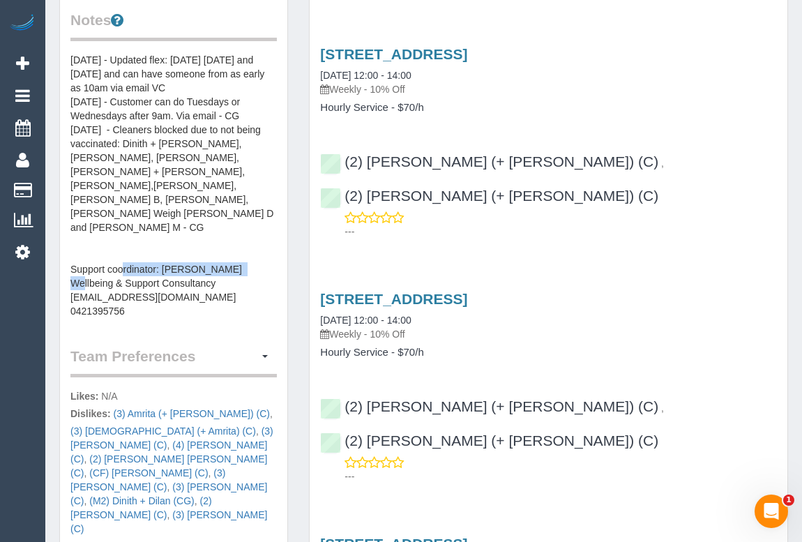
drag, startPoint x: 71, startPoint y: 237, endPoint x: 204, endPoint y: 237, distance: 133.1
click at [204, 237] on pre "[DATE] - Updated flex: [DATE] [DATE] and [DATE] and can have someone from as ea…" at bounding box center [173, 185] width 206 height 265
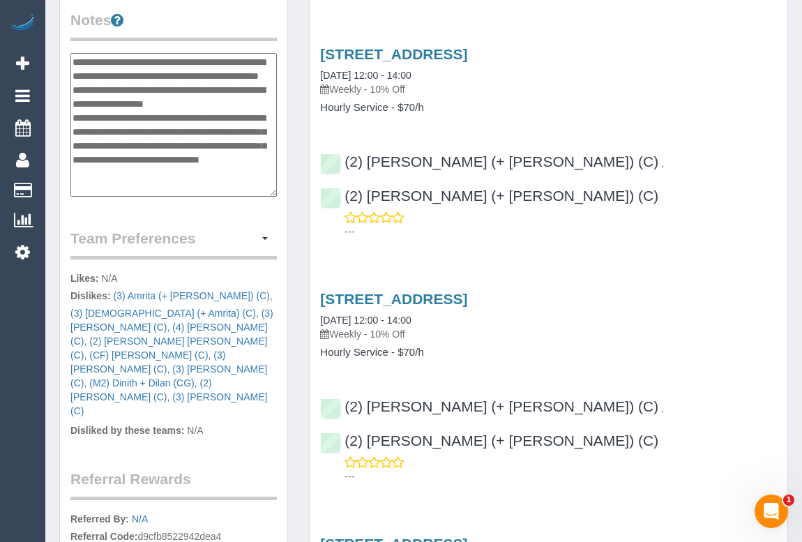
scroll to position [84, 0]
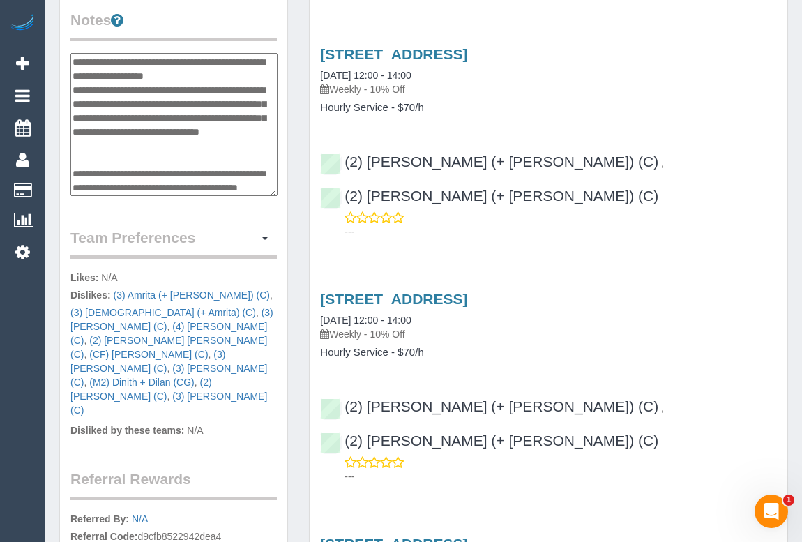
drag, startPoint x: 209, startPoint y: 171, endPoint x: 70, endPoint y: 169, distance: 138.7
click at [70, 169] on textarea "**********" at bounding box center [173, 125] width 207 height 144
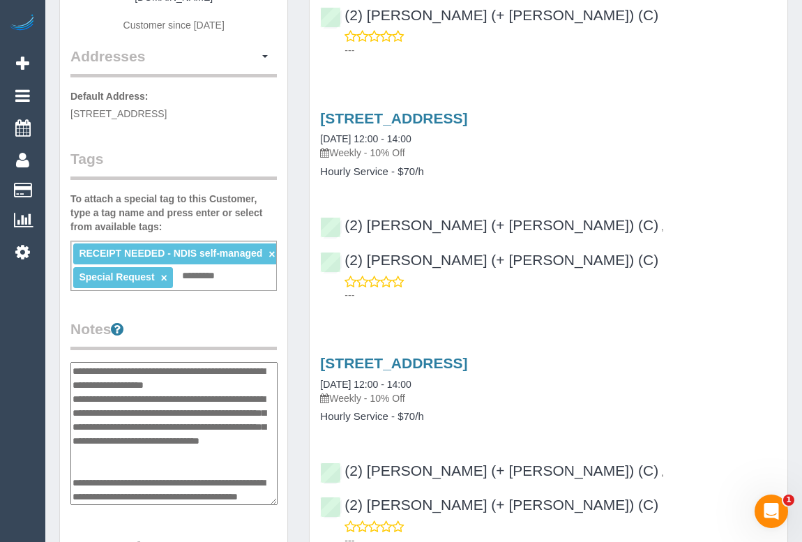
scroll to position [126, 0]
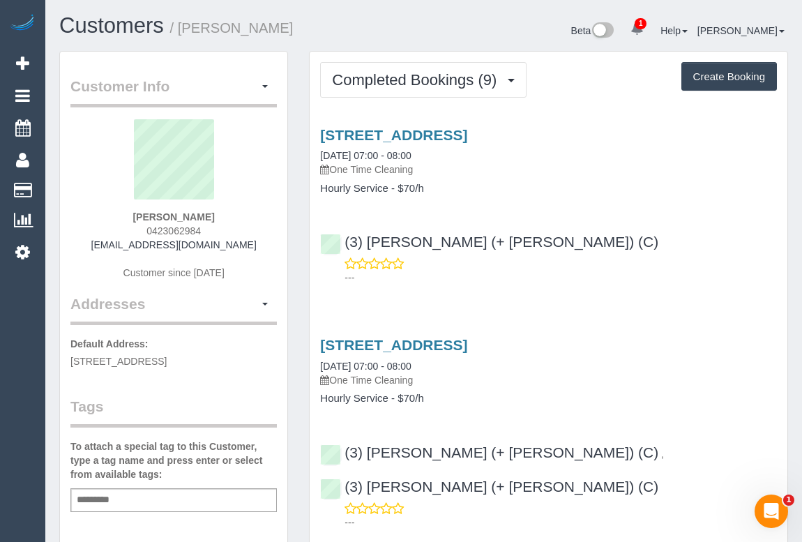
click at [577, 223] on div "(3) Cristian (+ Tania) (C) ---" at bounding box center [547, 253] width 477 height 63
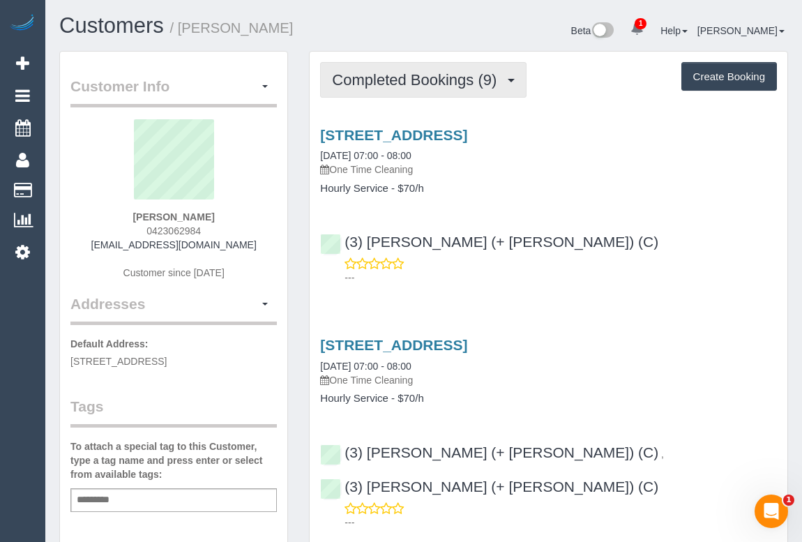
click at [406, 82] on span "Completed Bookings (9)" at bounding box center [417, 79] width 171 height 17
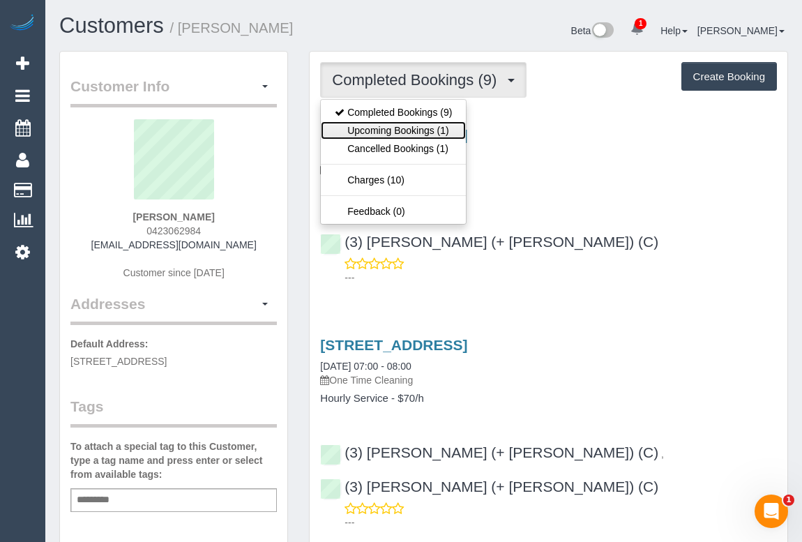
click at [392, 125] on link "Upcoming Bookings (1)" at bounding box center [393, 130] width 145 height 18
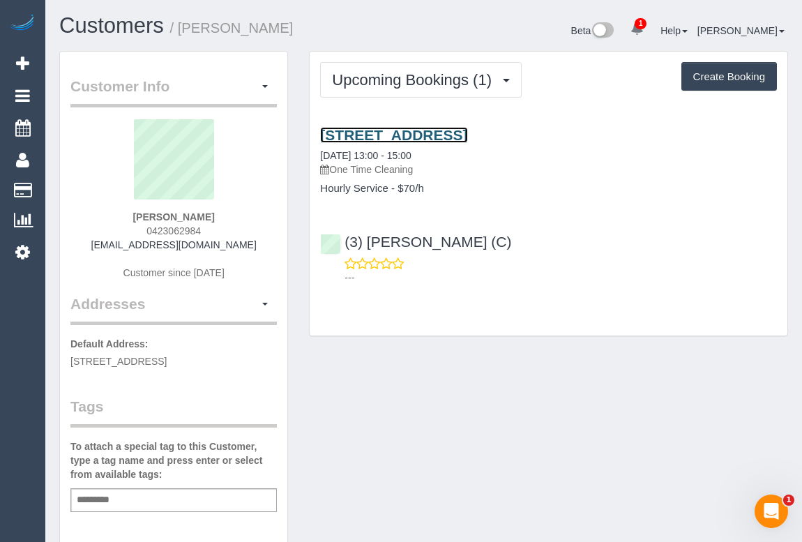
click at [448, 127] on link "61 Canterbury Street, Richmond, Richmond, Richmond, Melbourne, VIC 3121" at bounding box center [393, 135] width 147 height 16
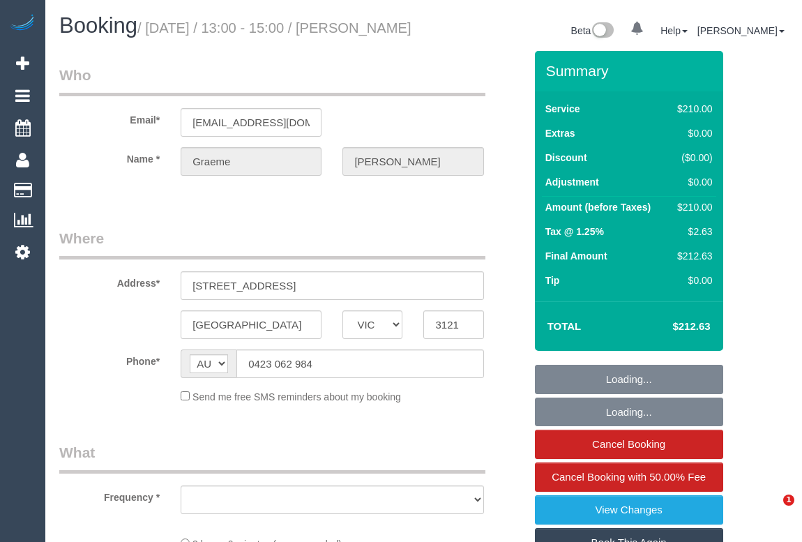
select select "VIC"
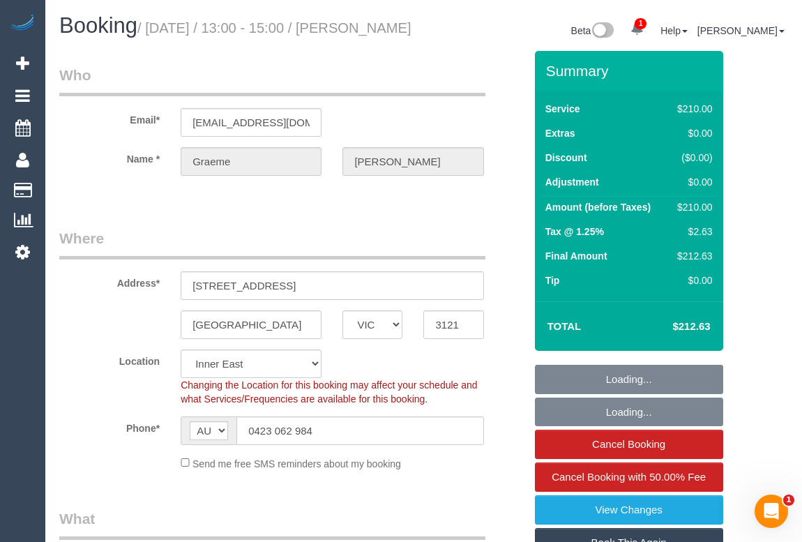
select select "object:572"
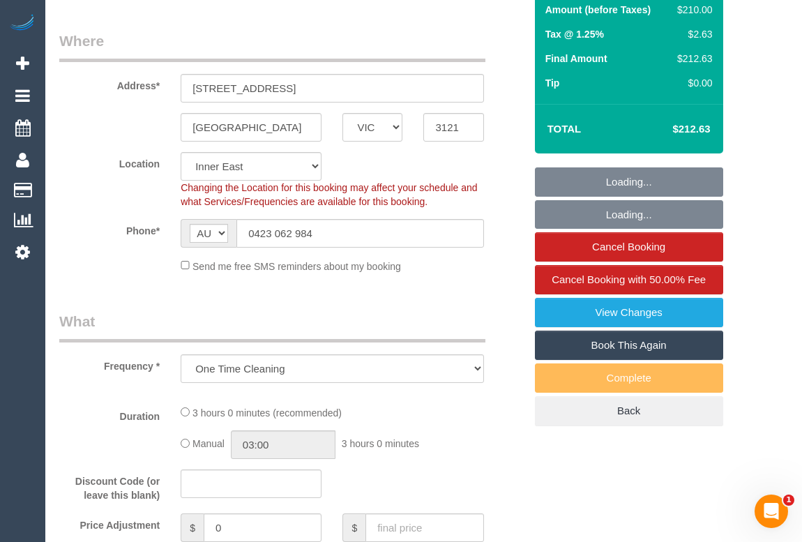
select select "number:29"
select select "number:14"
select select "number:21"
select select "number:24"
select select "number:13"
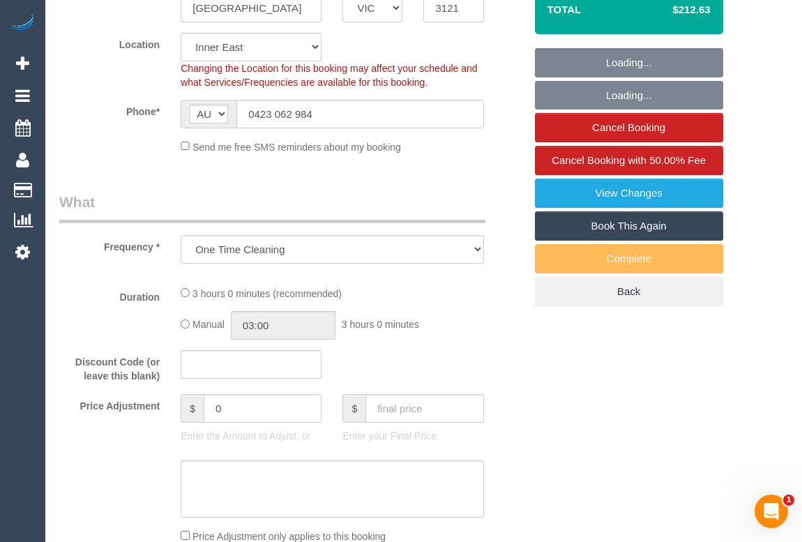
select select "180"
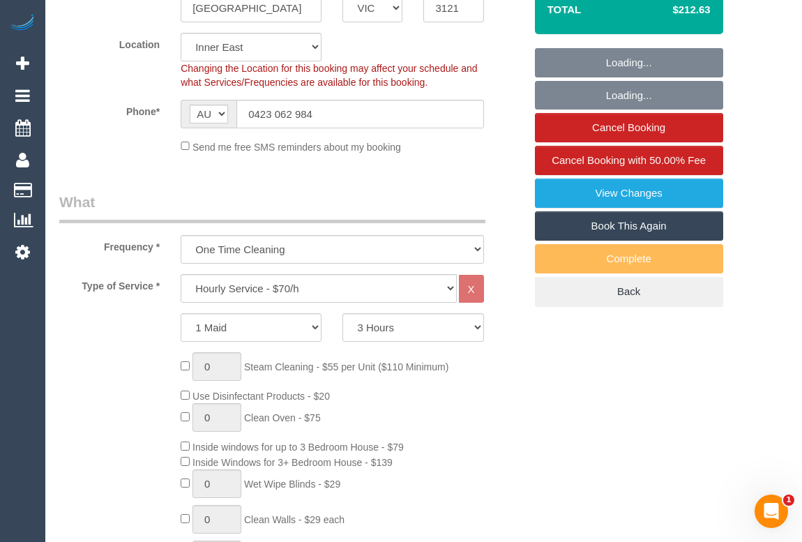
select select "string:stripe-pm_1RvDPz2GScqysDRVoFYMpSqv"
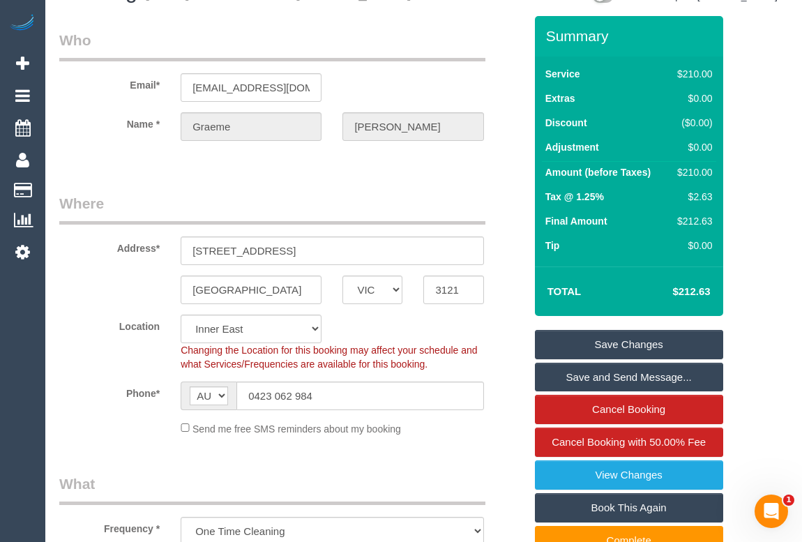
scroll to position [32, 0]
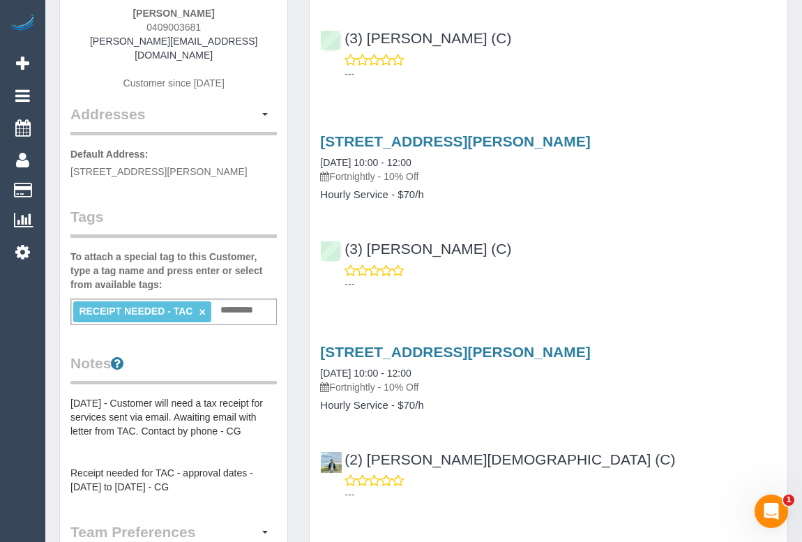
scroll to position [253, 0]
